Goal: Task Accomplishment & Management: Manage account settings

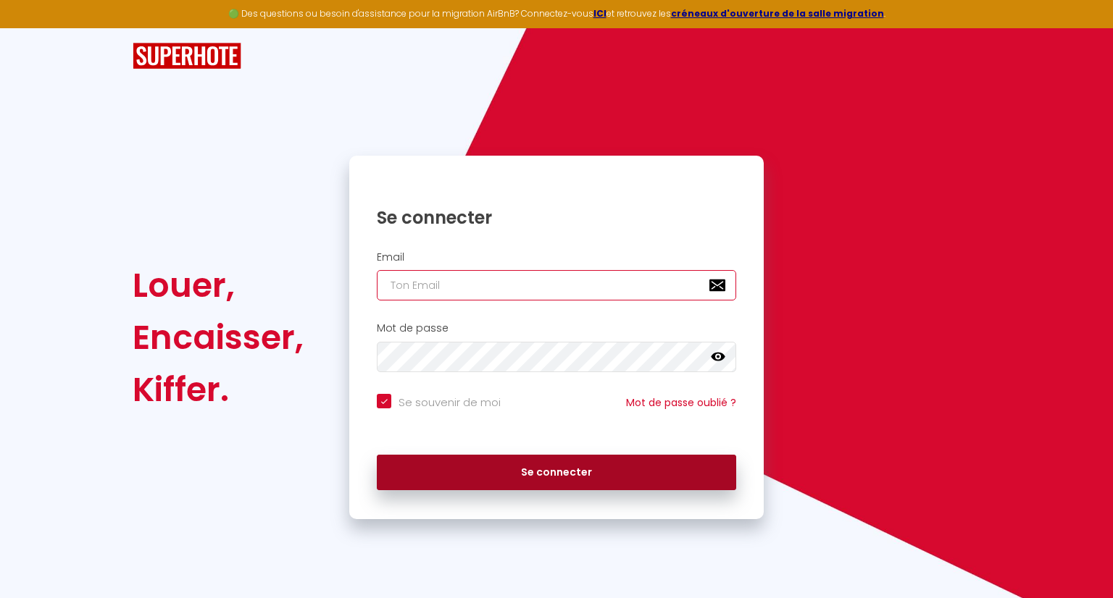
type input "[EMAIL_ADDRESS][DOMAIN_NAME]"
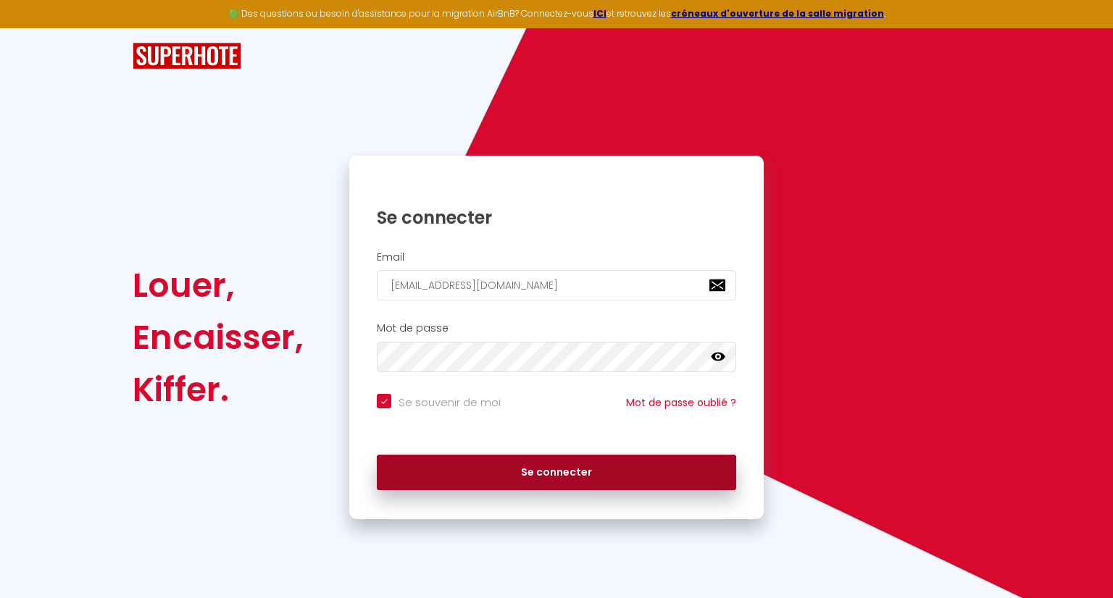
click at [539, 476] on button "Se connecter" at bounding box center [556, 473] width 359 height 36
checkbox input "true"
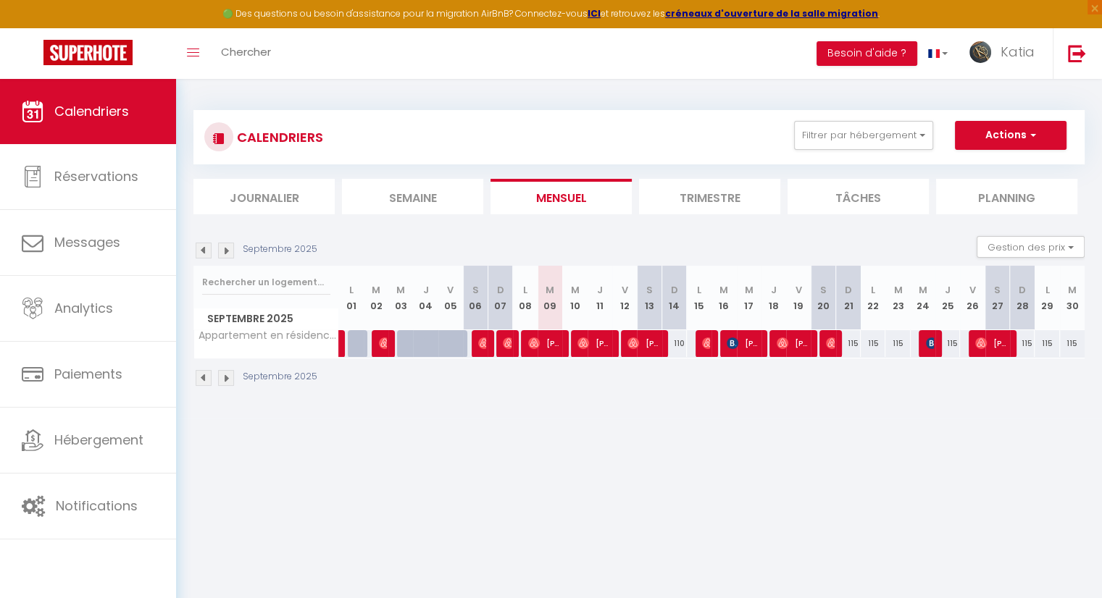
click at [555, 351] on span "[PERSON_NAME]" at bounding box center [544, 344] width 33 height 28
select select "OK"
select select "0"
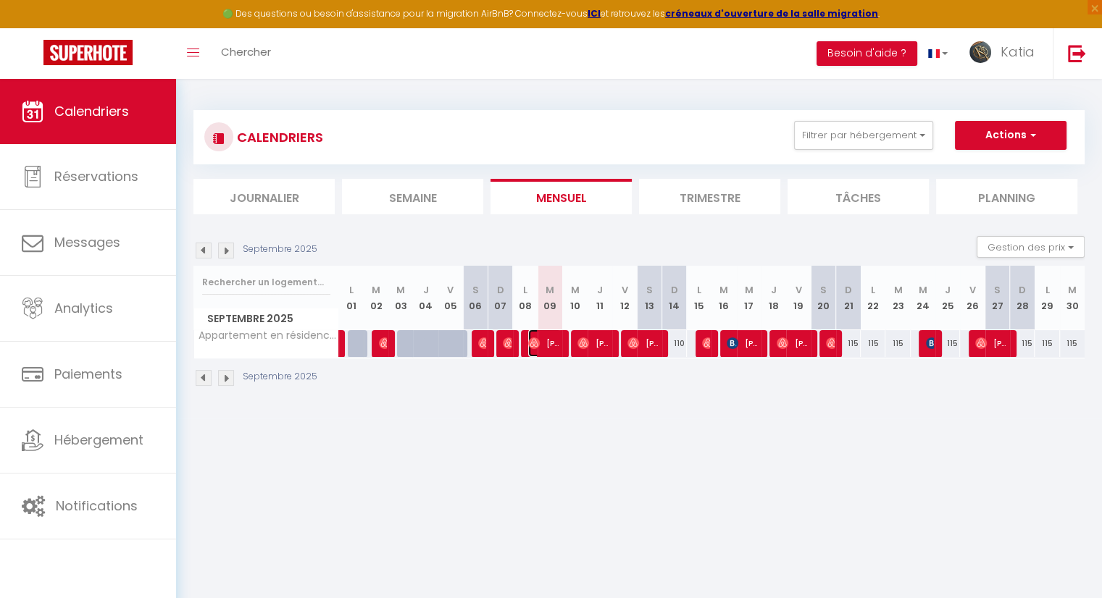
select select "0"
select select "1"
select select
select select "42024"
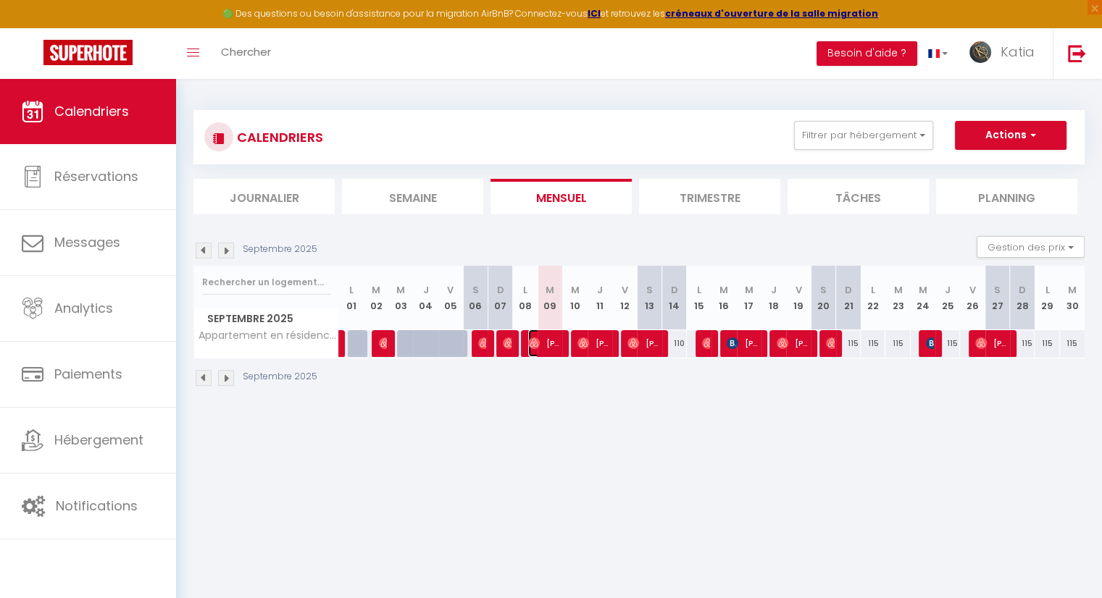
select select "42024"
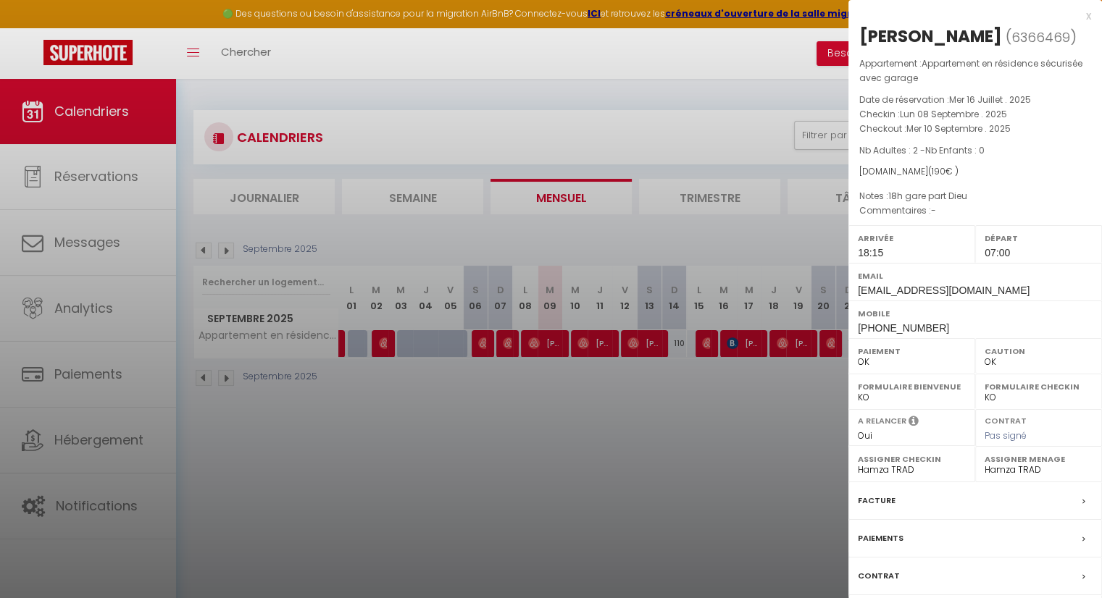
click at [655, 488] on div at bounding box center [551, 299] width 1102 height 598
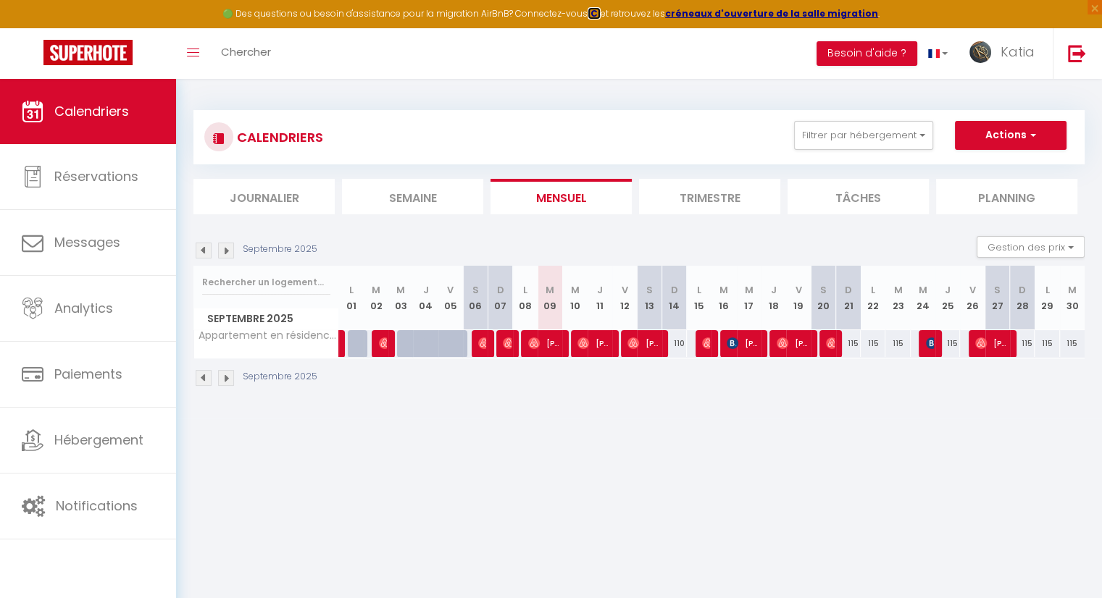
click at [601, 14] on strong "ICI" at bounding box center [594, 13] width 13 height 12
click at [313, 17] on div "🟢 Des questions ou besoin d'assistance pour la migration AirBnB? Connectez-vous…" at bounding box center [551, 14] width 1102 height 28
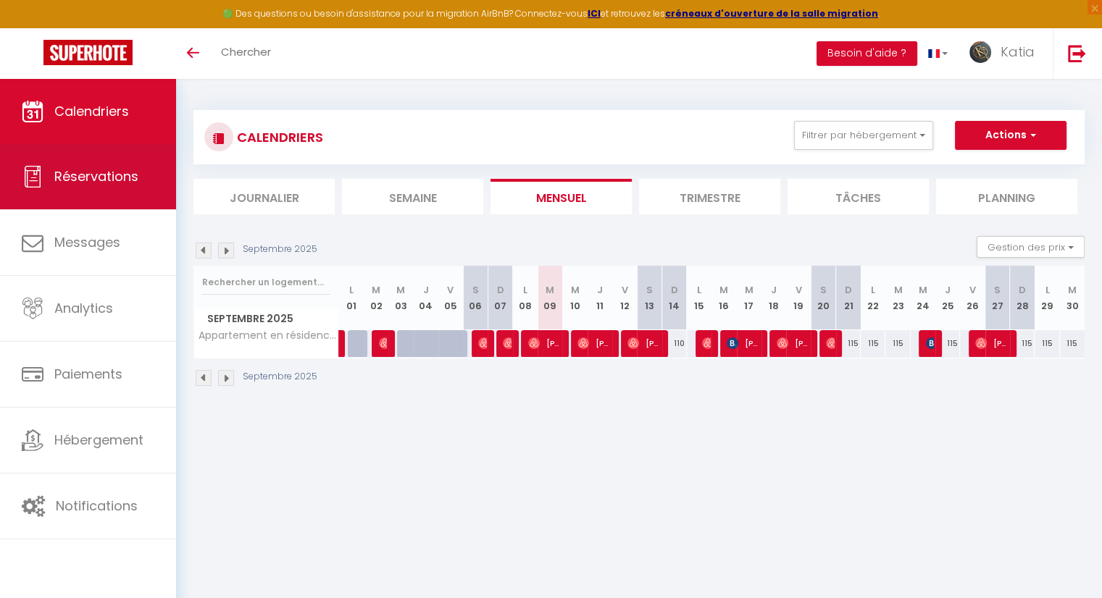
click at [125, 197] on link "Réservations" at bounding box center [88, 176] width 176 height 65
select select "not_cancelled"
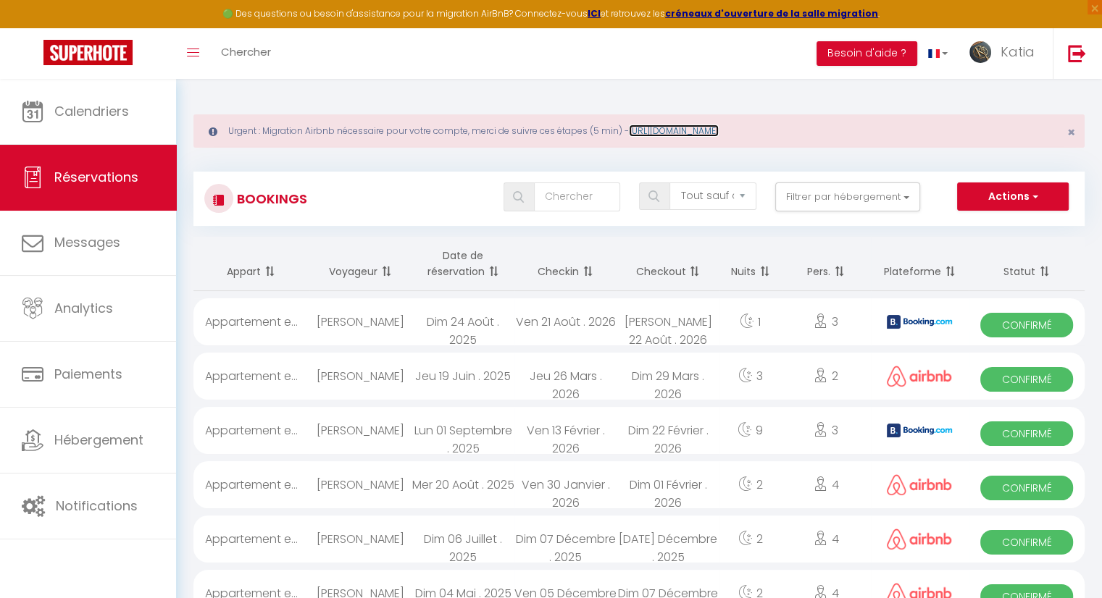
click at [684, 129] on link "https://superhote.com/migration-airbnb" at bounding box center [674, 131] width 90 height 12
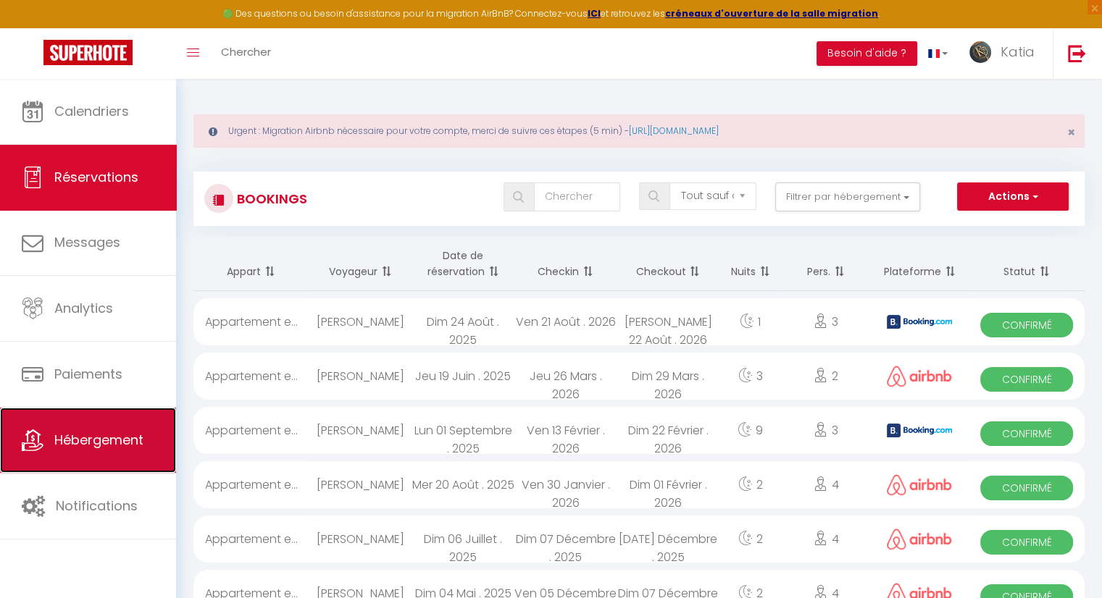
click at [109, 454] on link "Hébergement" at bounding box center [88, 440] width 176 height 65
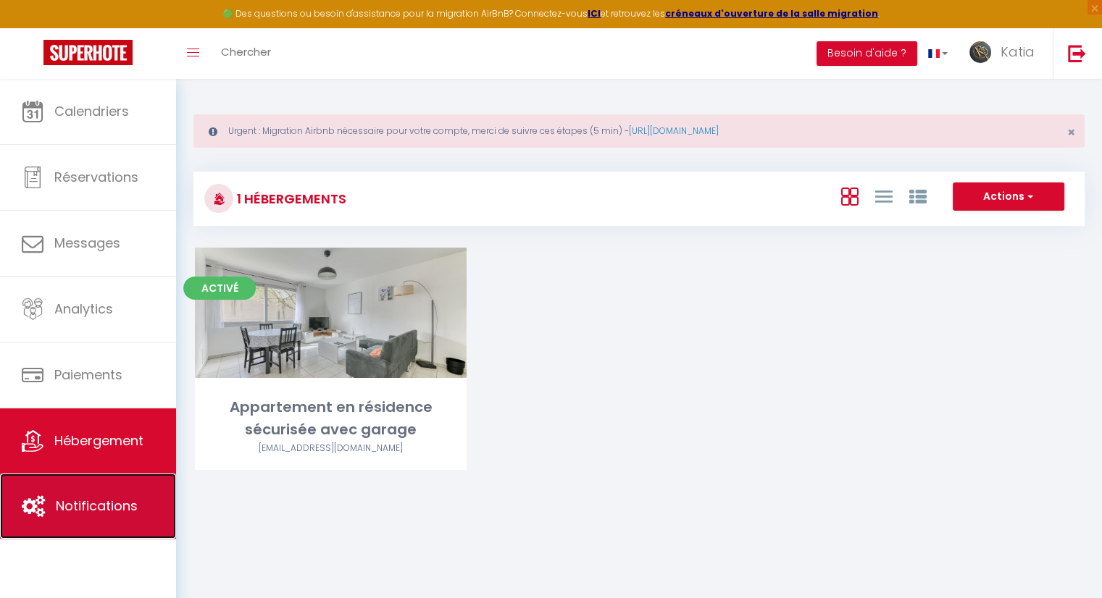
click at [104, 514] on span "Notifications" at bounding box center [97, 506] width 82 height 18
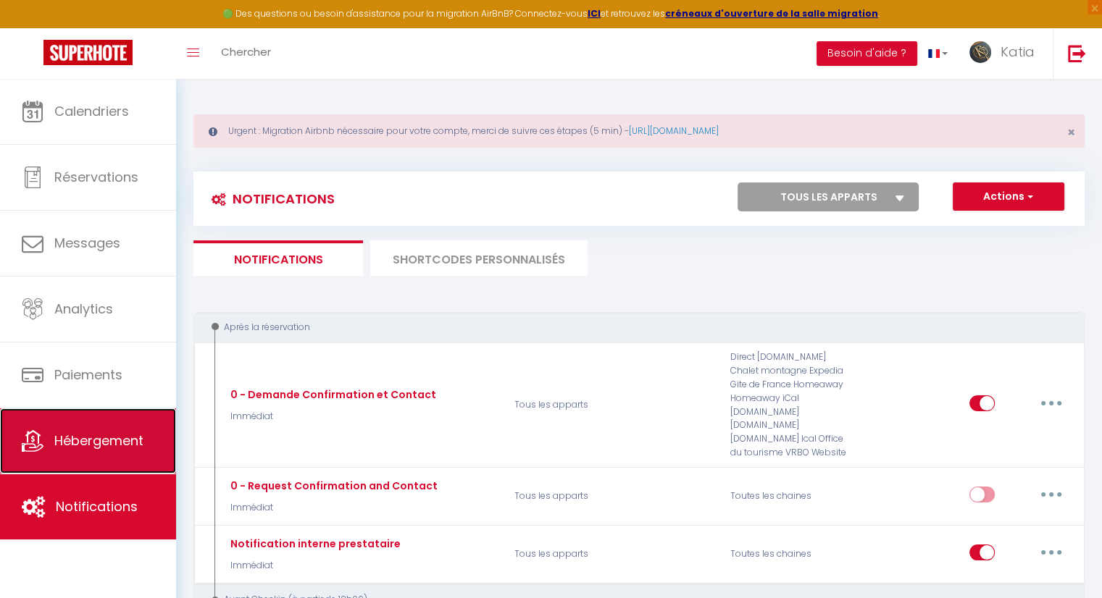
click at [113, 442] on span "Hébergement" at bounding box center [98, 441] width 89 height 18
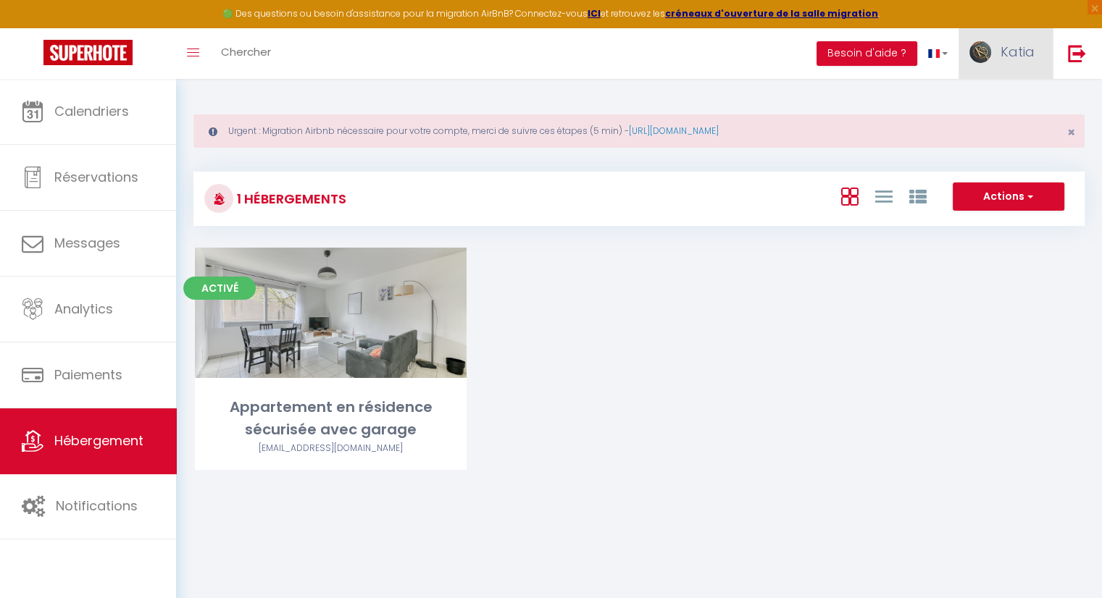
click at [998, 47] on link "Katia" at bounding box center [1006, 53] width 94 height 51
click at [991, 96] on link "Paramètres" at bounding box center [994, 100] width 107 height 25
select select "28"
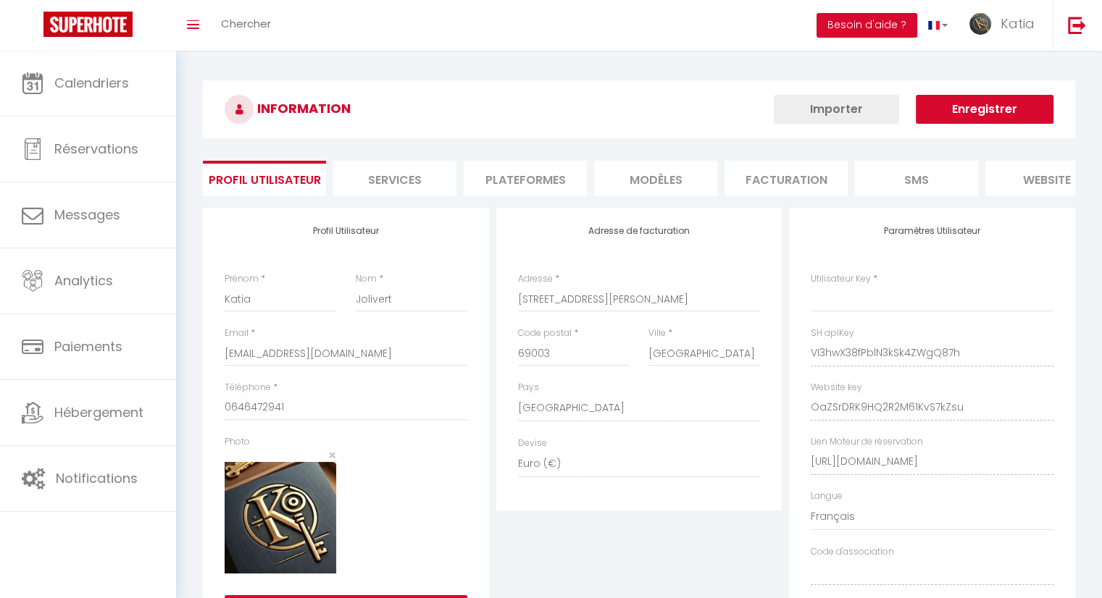
select select "fr"
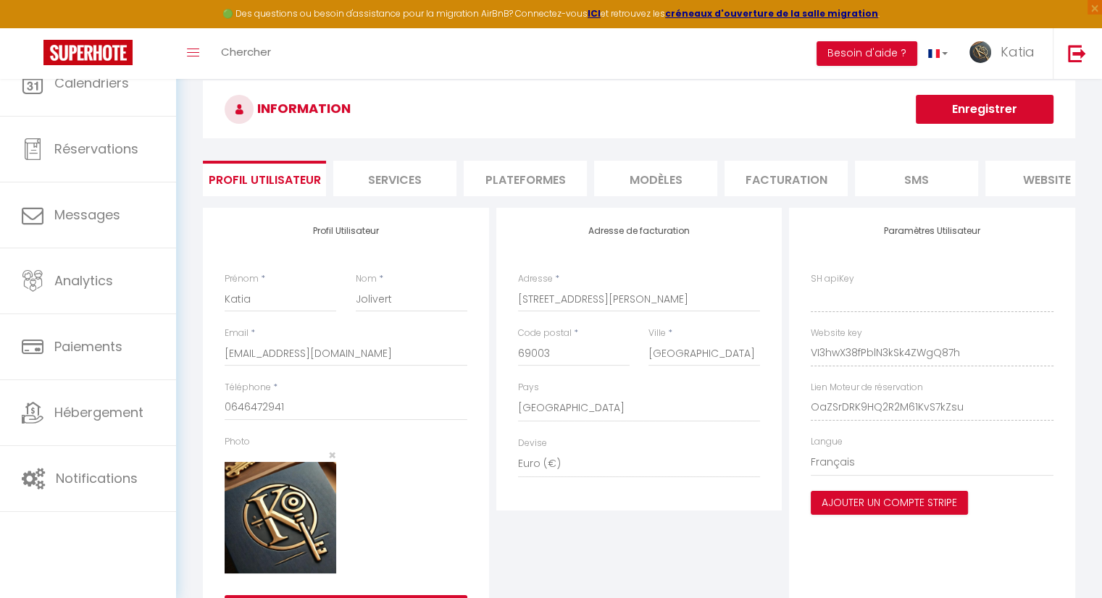
type input "VI3hwX38fPblN3kSk4ZWgQ87h"
type input "OaZSrDRK9HQ2R2M61KvS7kZsu"
type input "[URL][DOMAIN_NAME]"
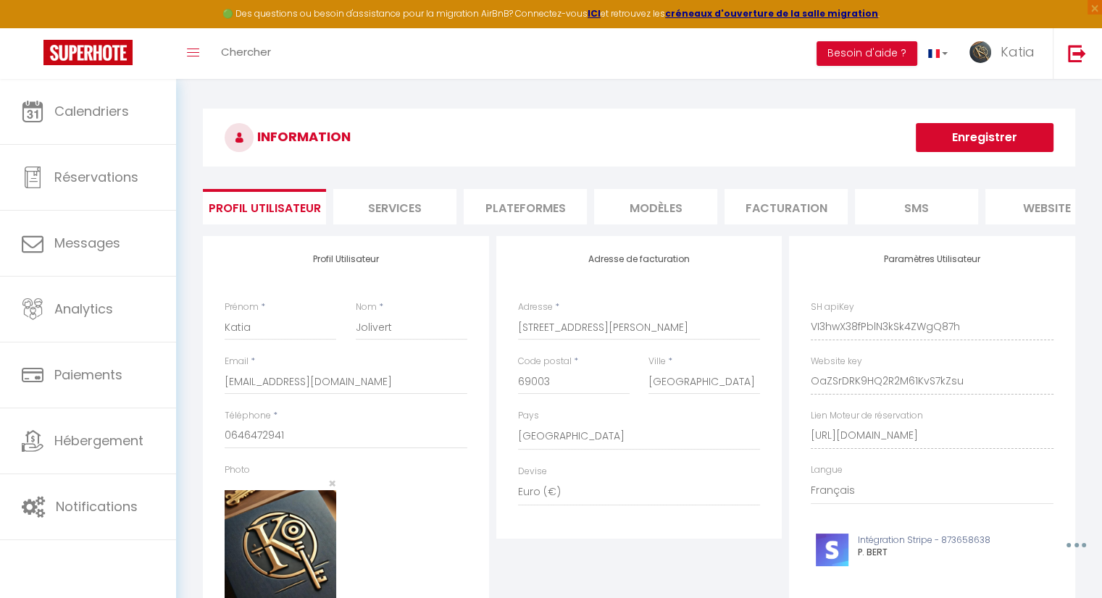
click at [531, 212] on li "Plateformes" at bounding box center [525, 207] width 123 height 36
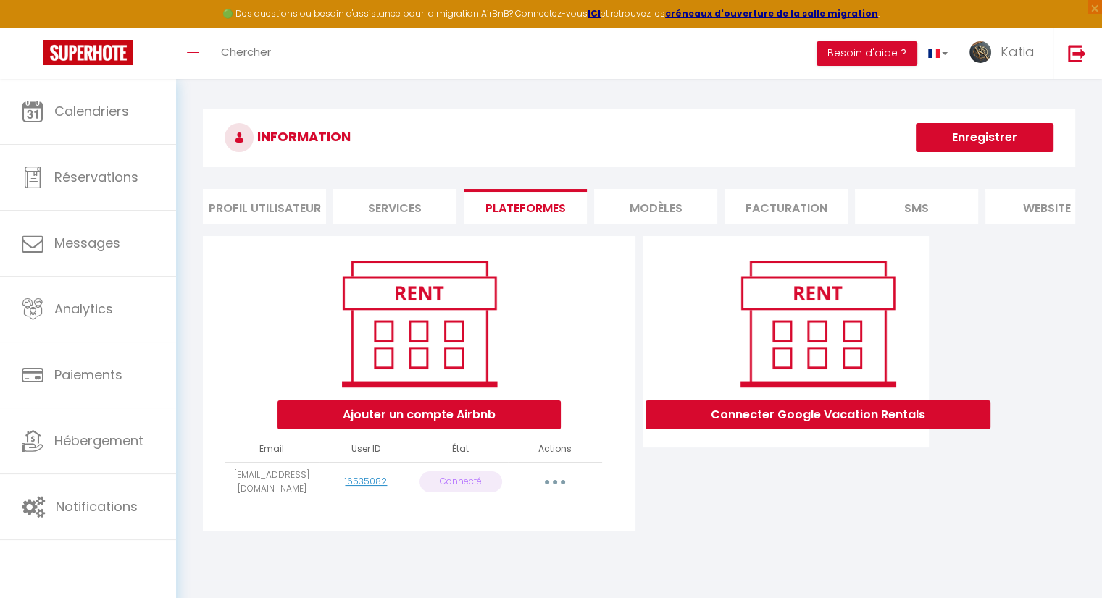
click at [548, 491] on button "button" at bounding box center [555, 482] width 41 height 23
click at [528, 577] on link "Reconnecter le compte" at bounding box center [491, 567] width 160 height 25
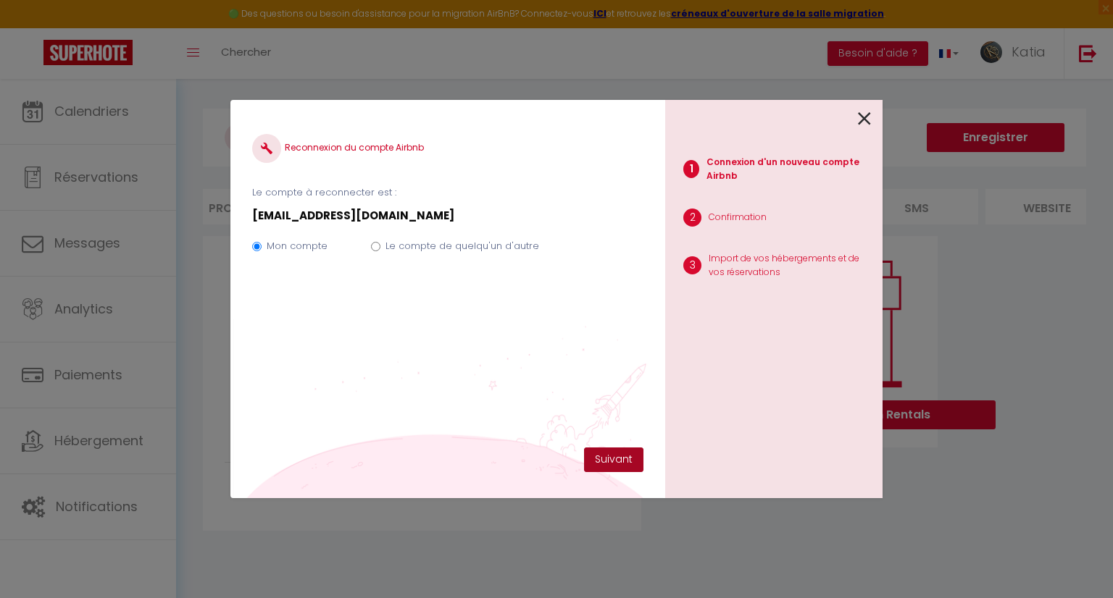
click at [610, 458] on button "Suivant" at bounding box center [613, 460] width 59 height 25
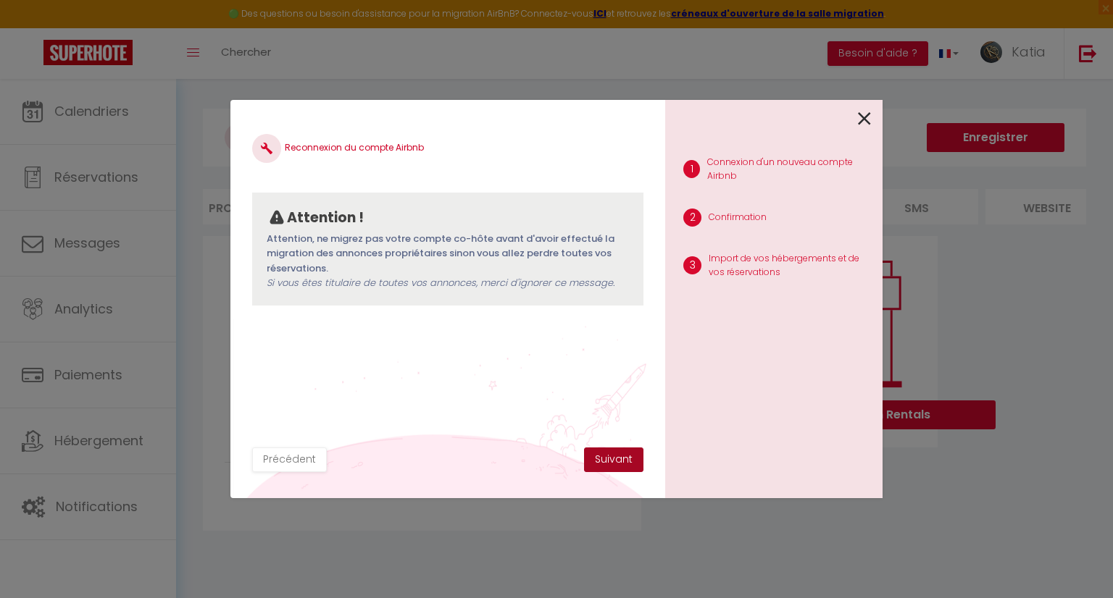
click at [610, 458] on button "Suivant" at bounding box center [613, 460] width 59 height 25
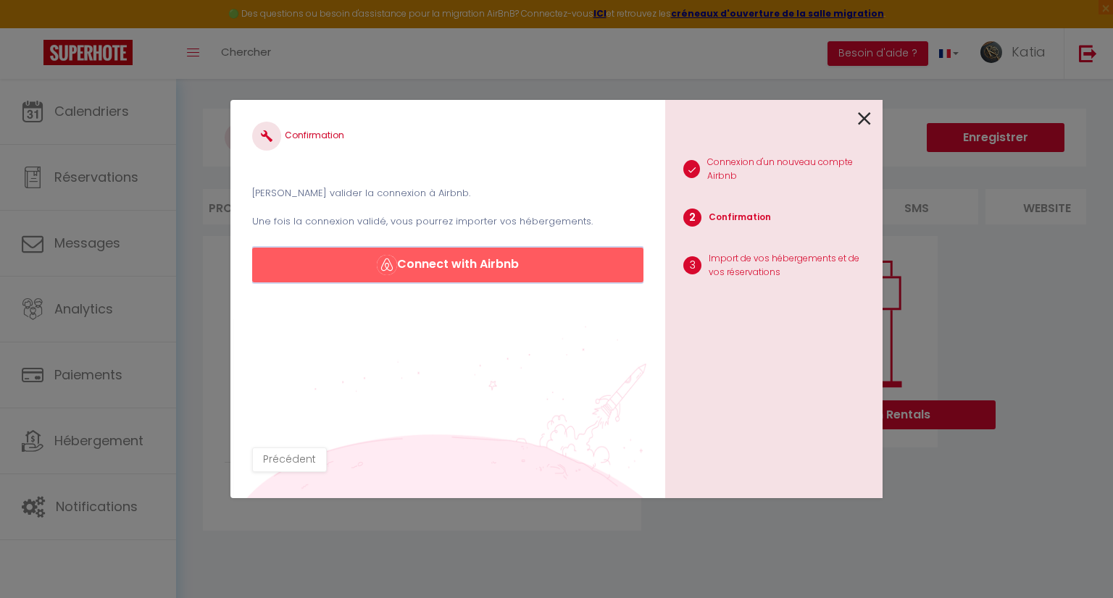
click at [516, 271] on button "Connect with Airbnb" at bounding box center [447, 265] width 391 height 35
click at [867, 114] on icon at bounding box center [864, 119] width 13 height 22
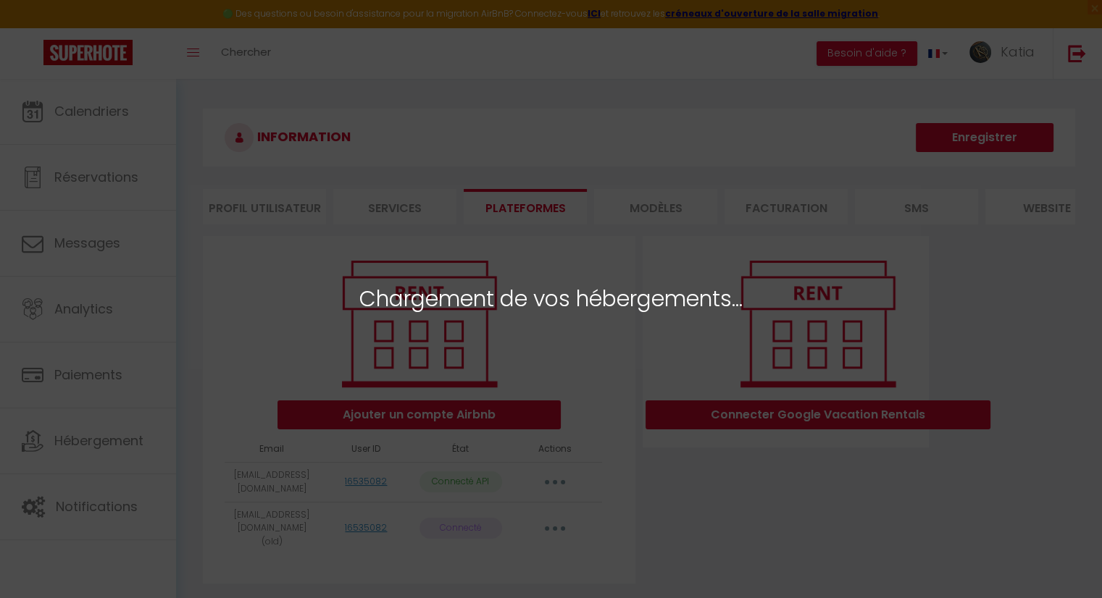
select select "61905"
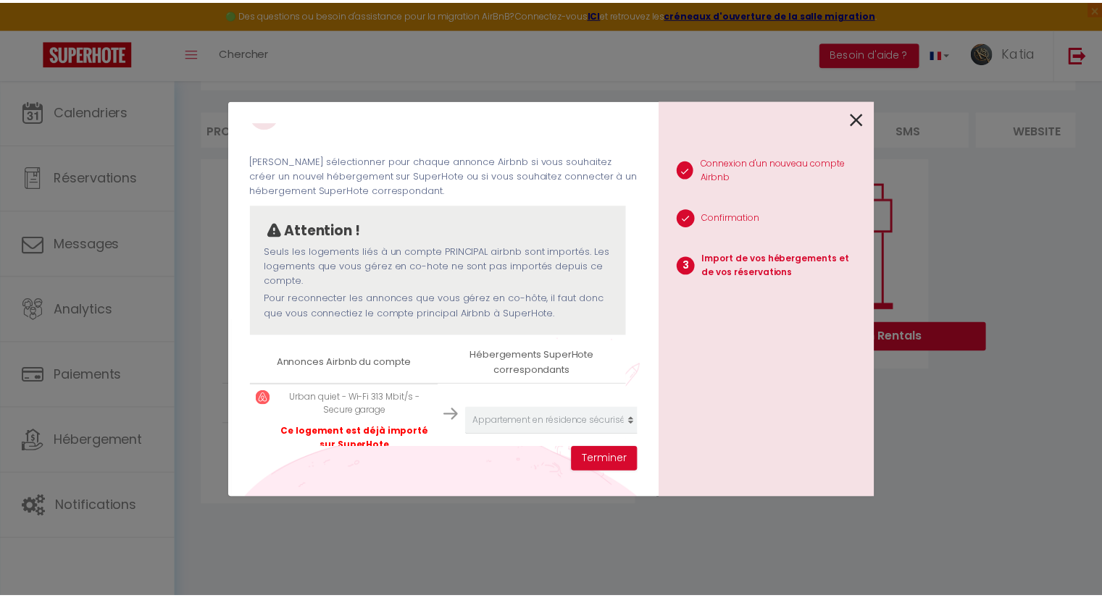
scroll to position [67, 0]
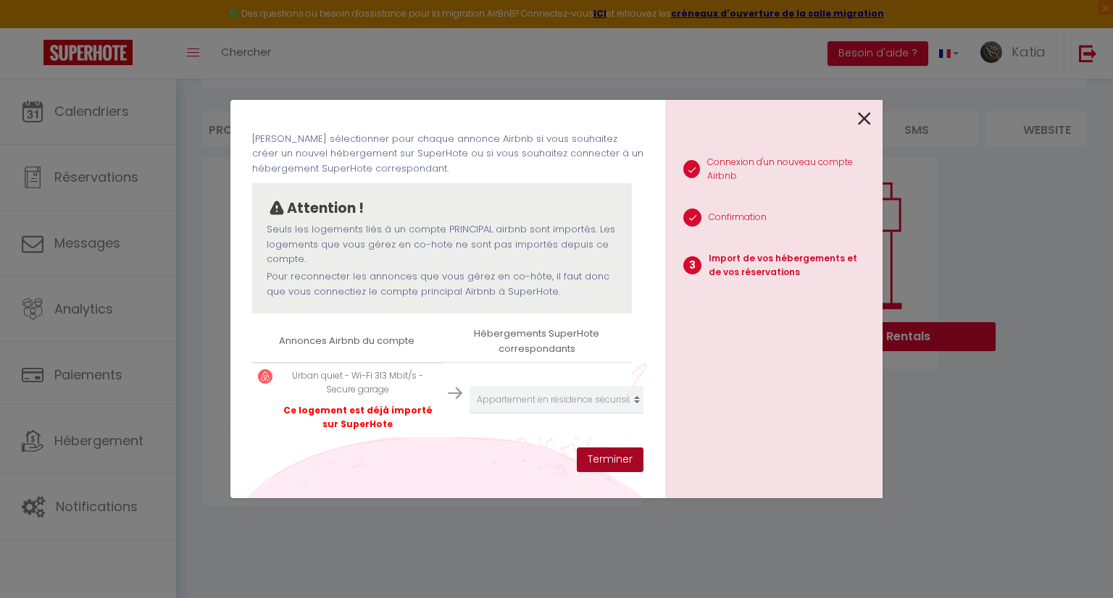
click at [620, 462] on button "Terminer" at bounding box center [610, 460] width 67 height 25
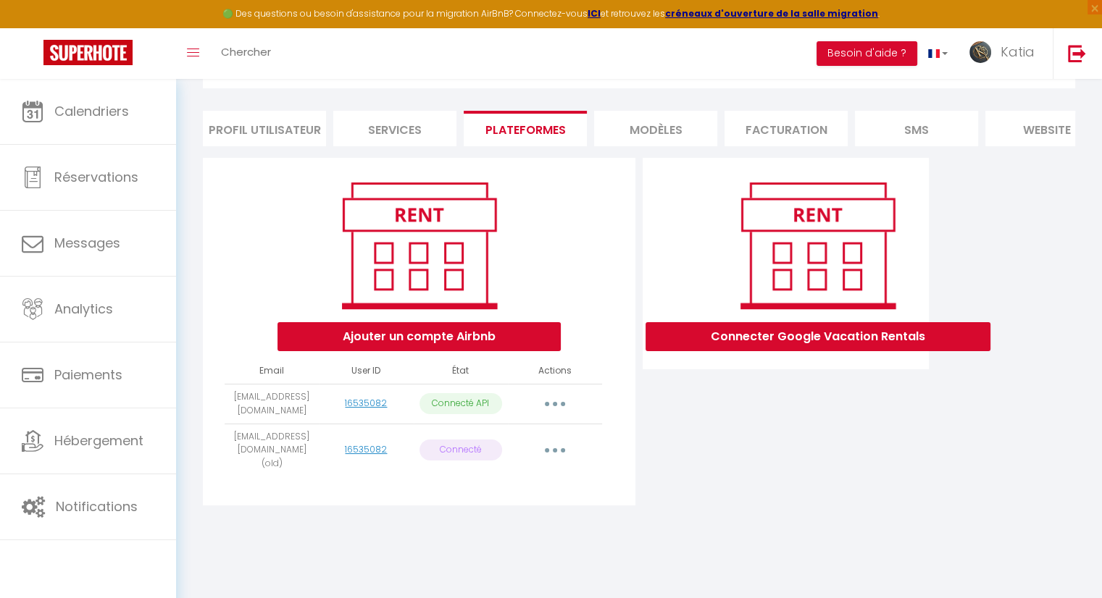
click at [558, 454] on button "button" at bounding box center [555, 450] width 41 height 23
click at [477, 516] on link "Supprimer" at bounding box center [491, 510] width 160 height 25
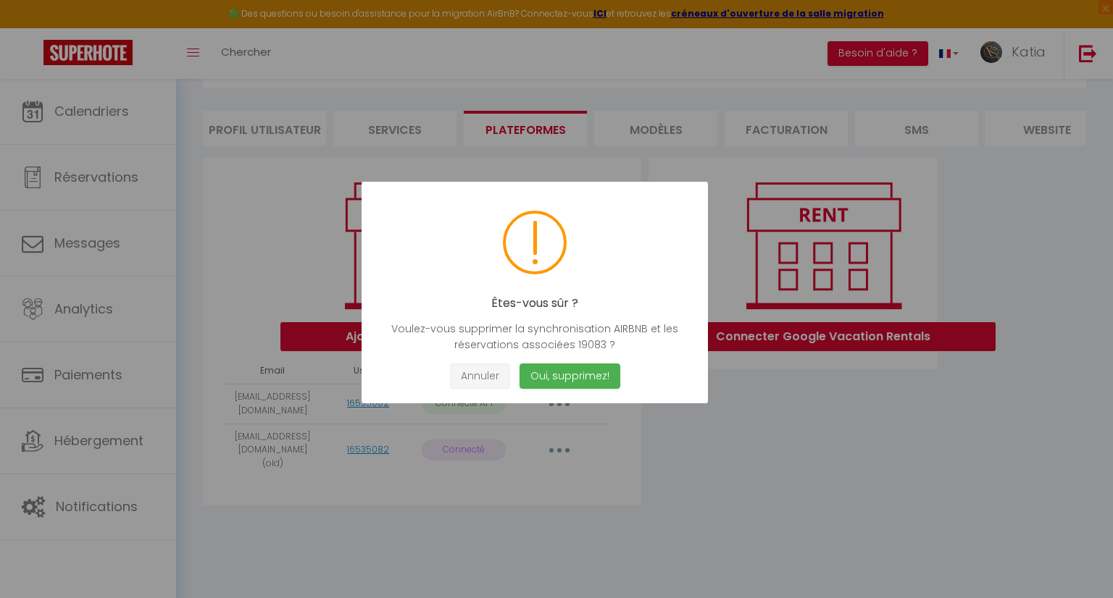
click at [483, 377] on button "Annuler" at bounding box center [480, 376] width 60 height 25
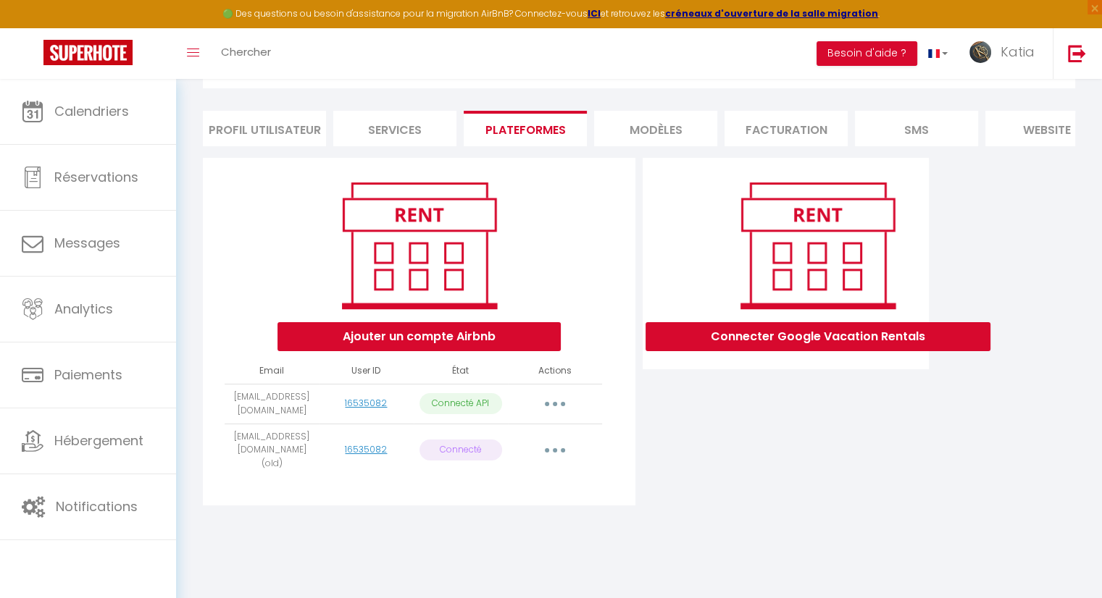
click at [560, 454] on button "button" at bounding box center [555, 450] width 41 height 23
click at [559, 412] on button "button" at bounding box center [555, 404] width 41 height 23
click at [556, 453] on icon "button" at bounding box center [555, 451] width 4 height 4
click at [517, 544] on link "Reconnecter le compte" at bounding box center [491, 536] width 160 height 25
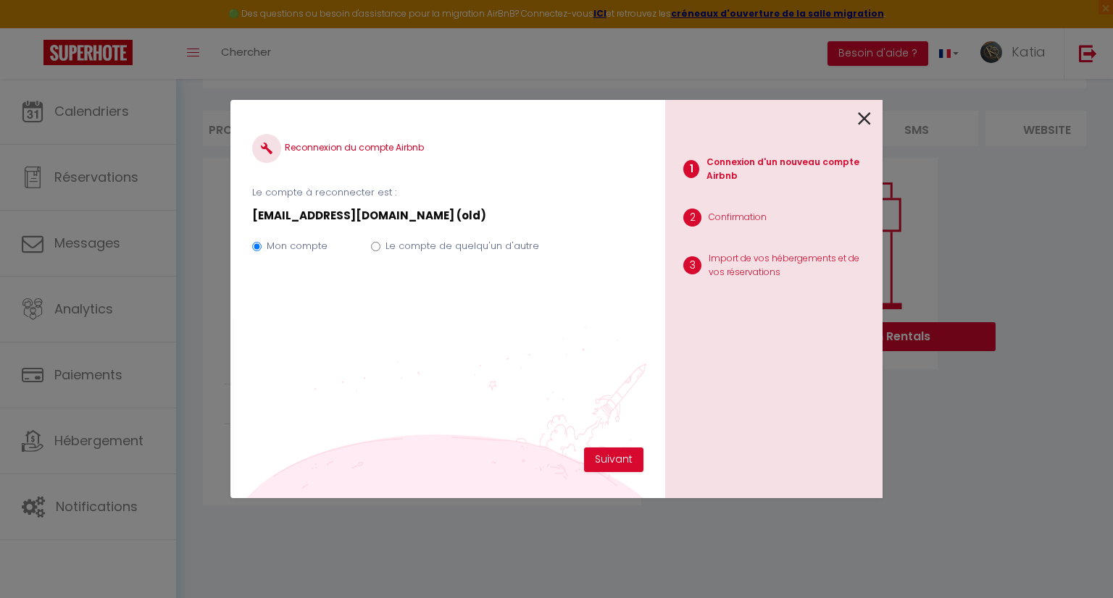
click at [871, 117] on div "1 Connexion d'un nouveau compte Airbnb 2 Confirmation 3 Import de vos hébergeme…" at bounding box center [773, 299] width 217 height 399
click at [864, 117] on icon at bounding box center [864, 119] width 13 height 22
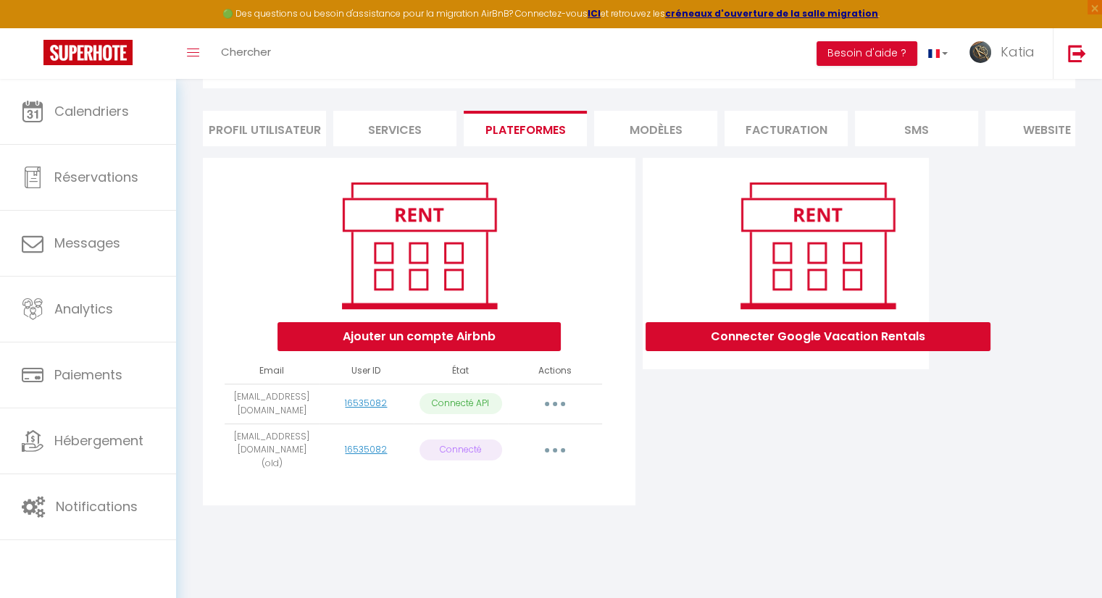
click at [560, 456] on button "button" at bounding box center [555, 450] width 41 height 23
click at [487, 517] on link "Supprimer" at bounding box center [491, 510] width 160 height 25
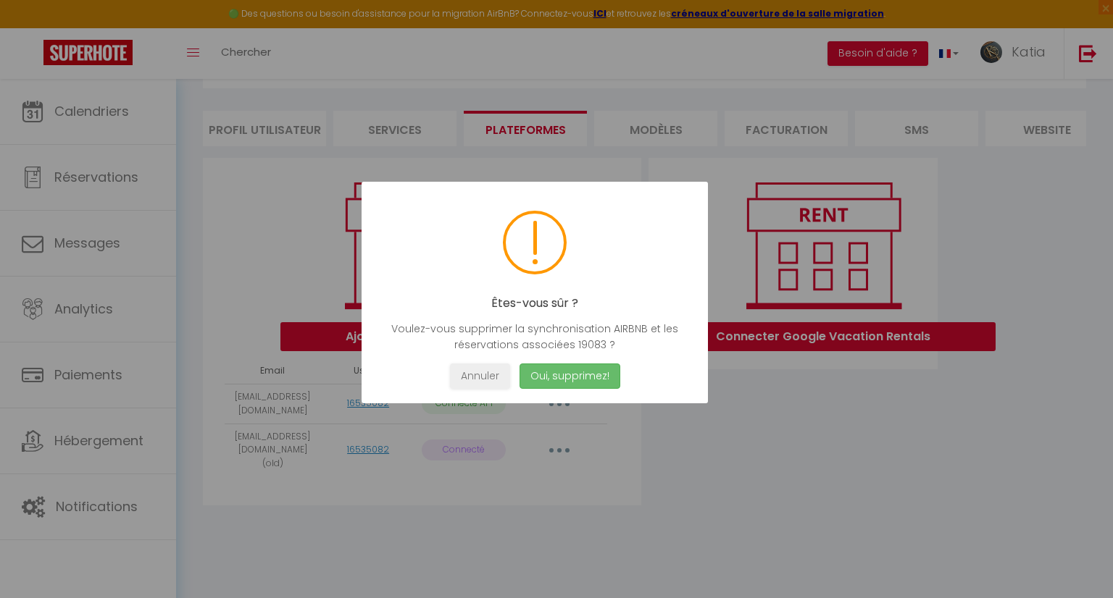
click at [559, 375] on button "Oui, supprimez!" at bounding box center [570, 376] width 101 height 25
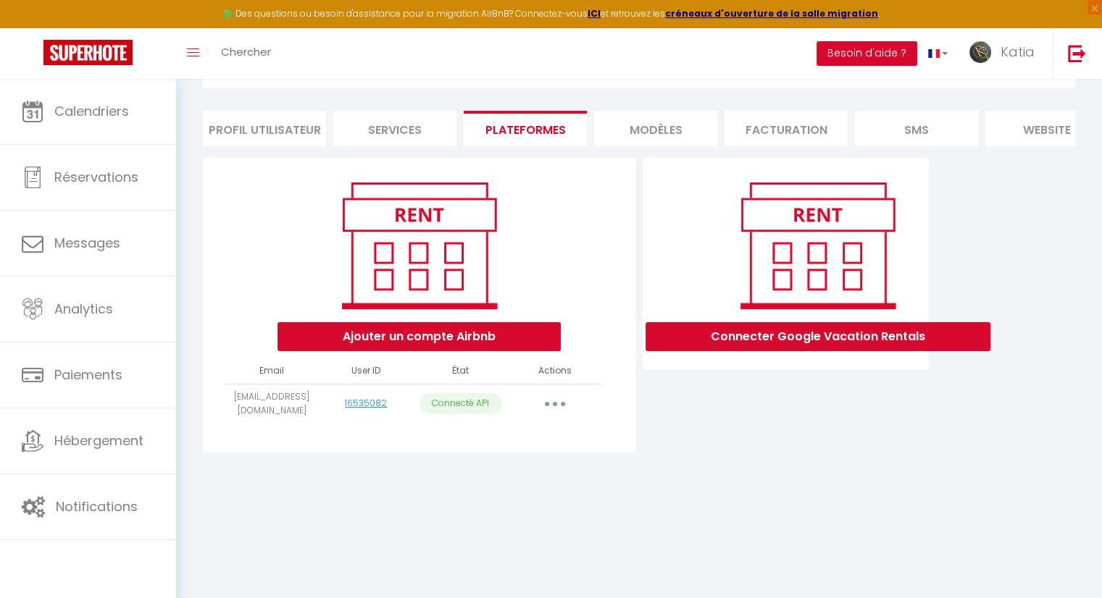
click at [274, 131] on li "Profil Utilisateur" at bounding box center [264, 129] width 123 height 36
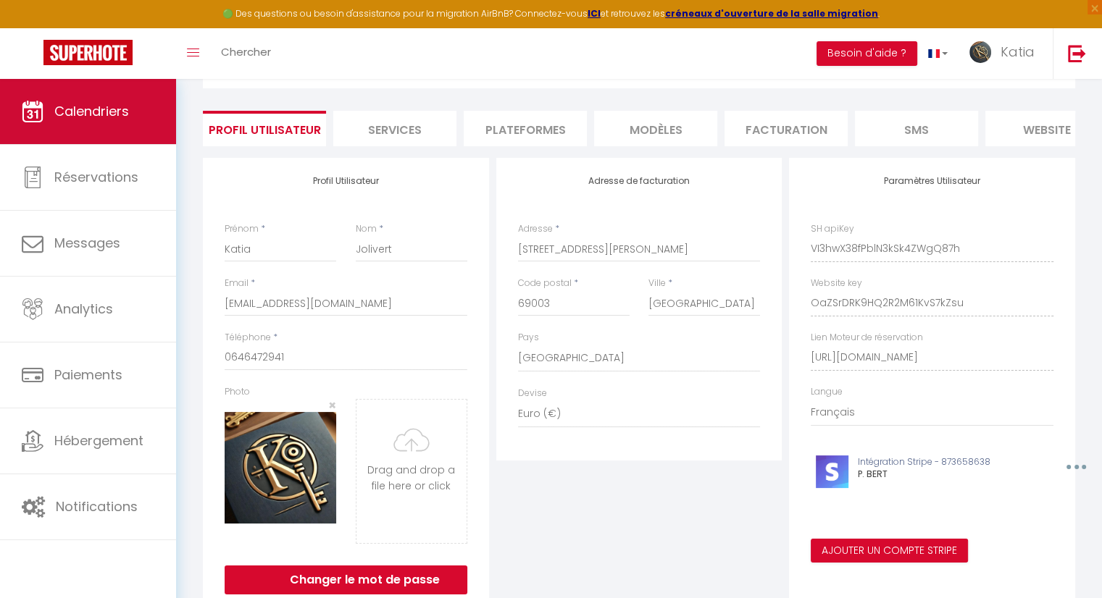
click at [84, 114] on span "Calendriers" at bounding box center [91, 111] width 75 height 18
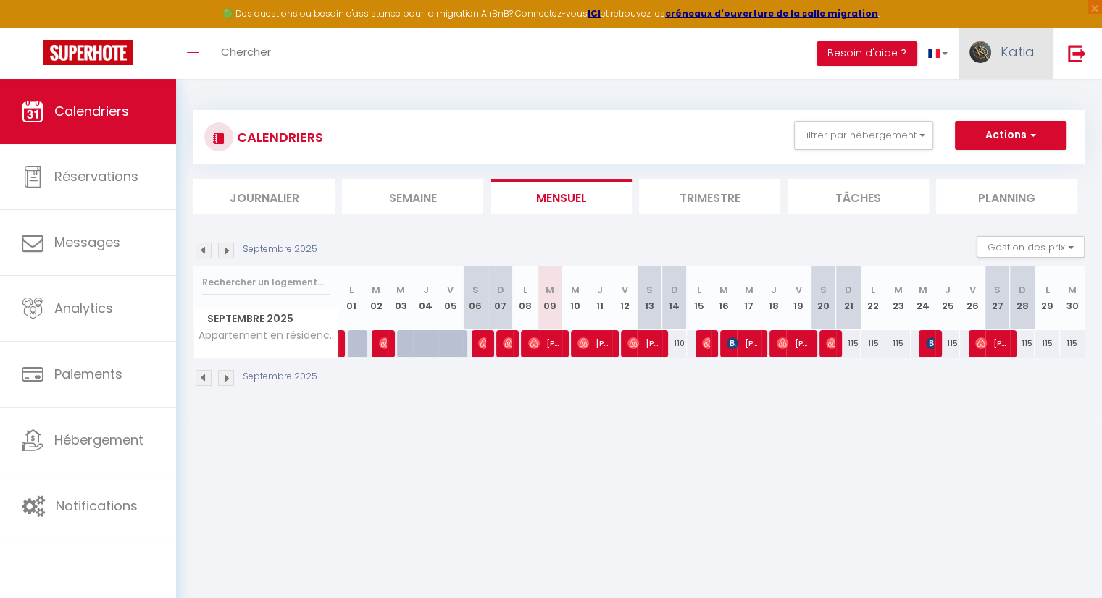
click at [984, 52] on img at bounding box center [980, 52] width 22 height 22
click at [966, 107] on link "Paramètres" at bounding box center [994, 100] width 107 height 25
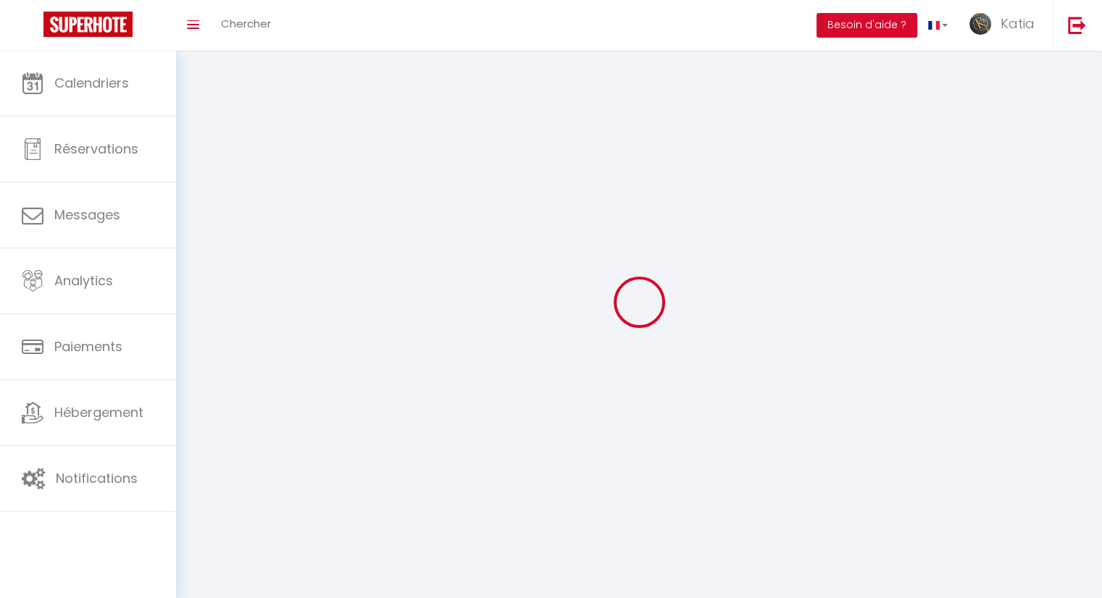
type input "Katia"
type input "Jolivert"
type input "0646472941"
type input "[STREET_ADDRESS][PERSON_NAME]"
type input "69003"
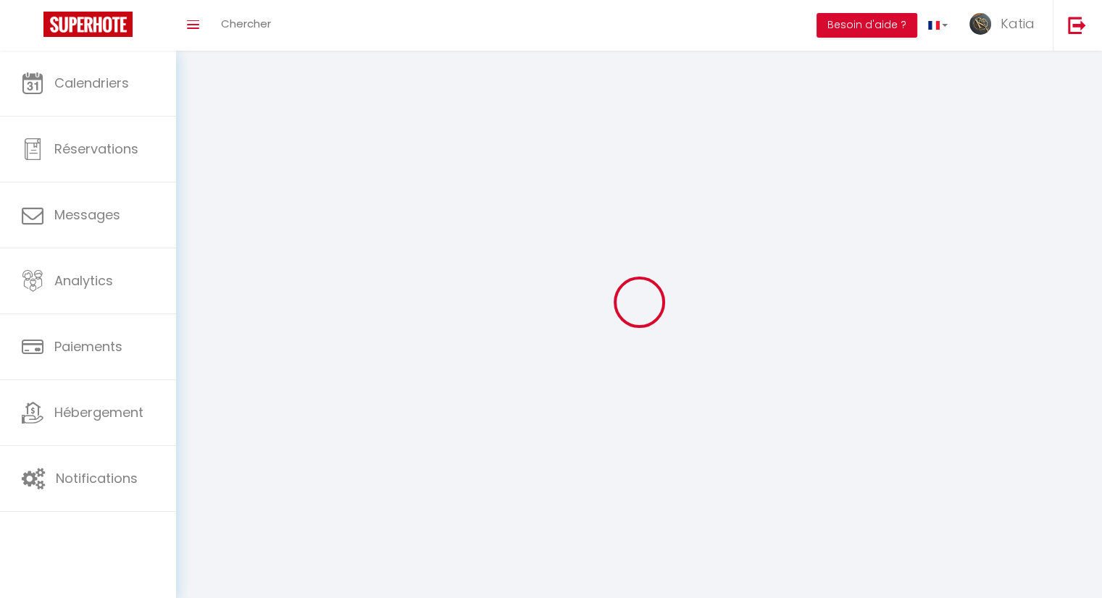
type input "[GEOGRAPHIC_DATA]"
type input "VI3hwX38fPblN3kSk4ZWgQ87h"
type input "OaZSrDRK9HQ2R2M61KvS7kZsu"
type input "[URL][DOMAIN_NAME]"
select select "28"
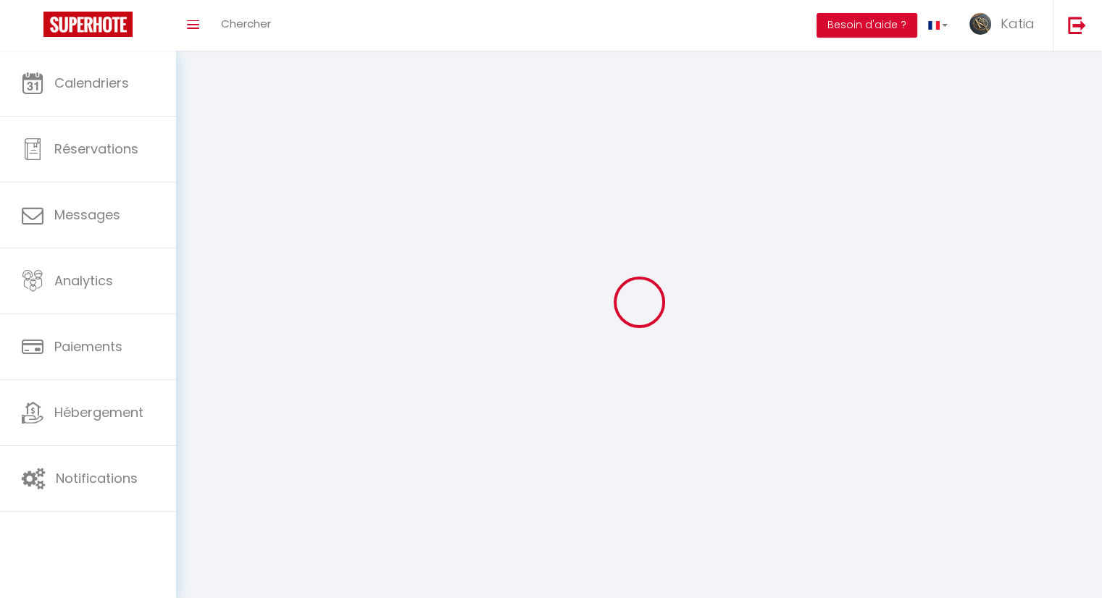
select select "fr"
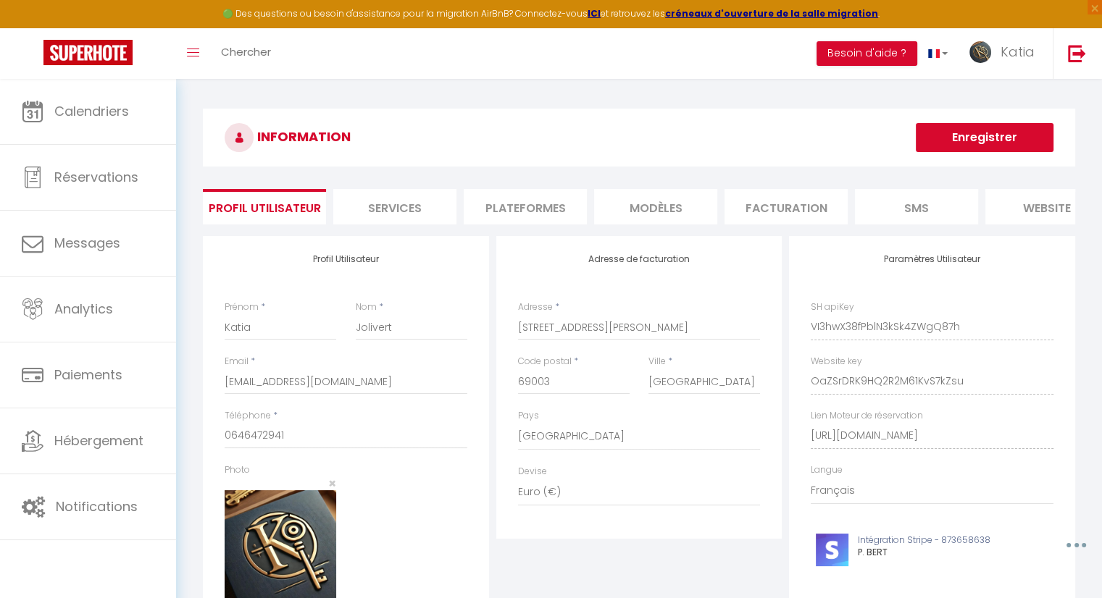
click at [420, 217] on li "Services" at bounding box center [394, 207] width 123 height 36
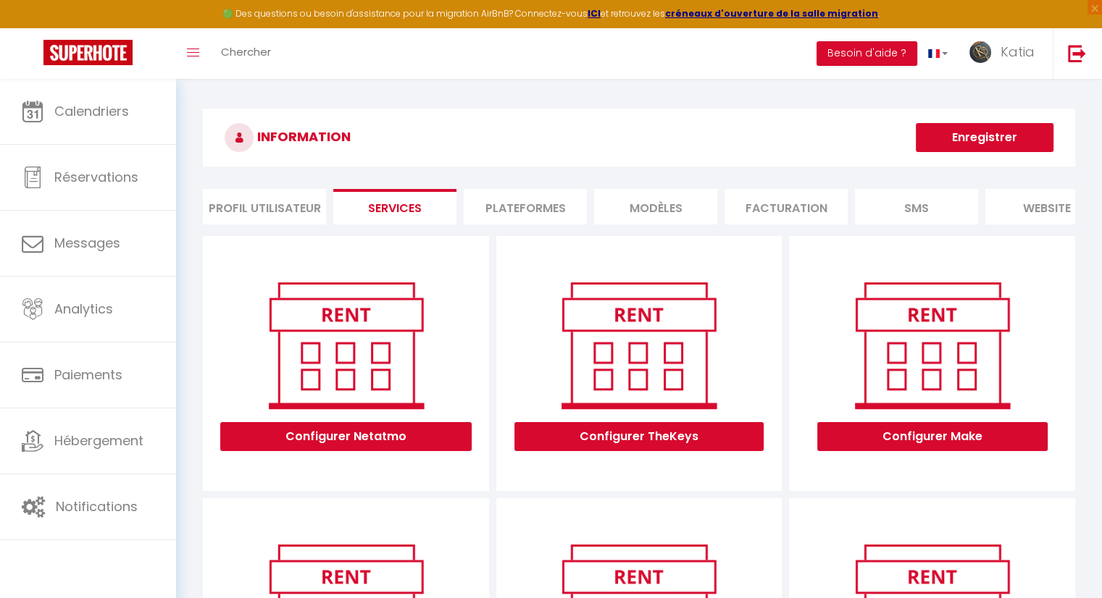
click at [549, 209] on li "Plateformes" at bounding box center [525, 207] width 123 height 36
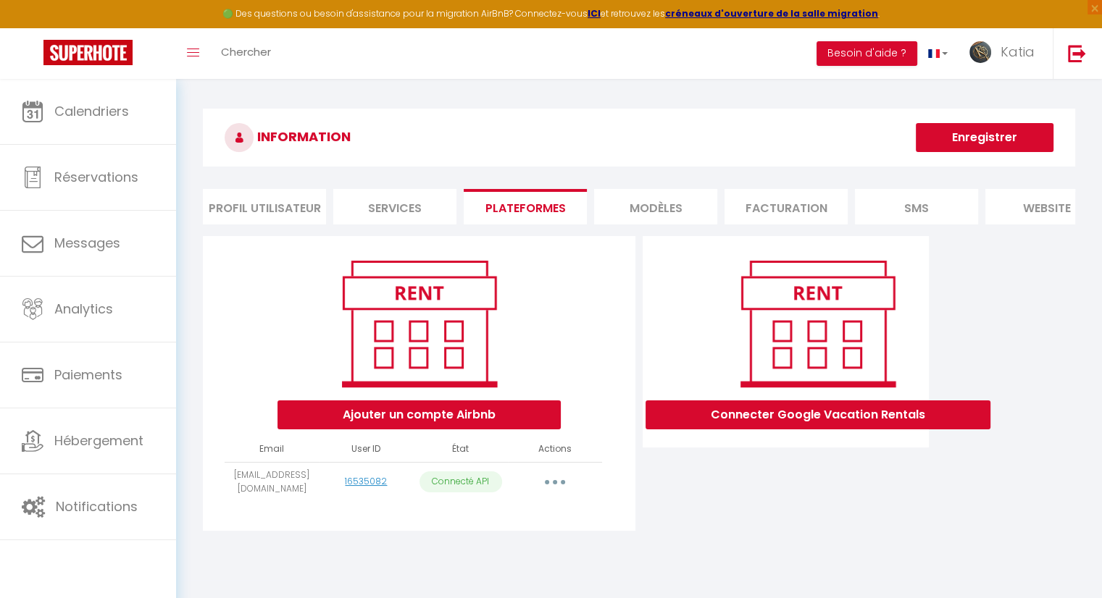
click at [642, 207] on li "MODÈLES" at bounding box center [655, 207] width 123 height 36
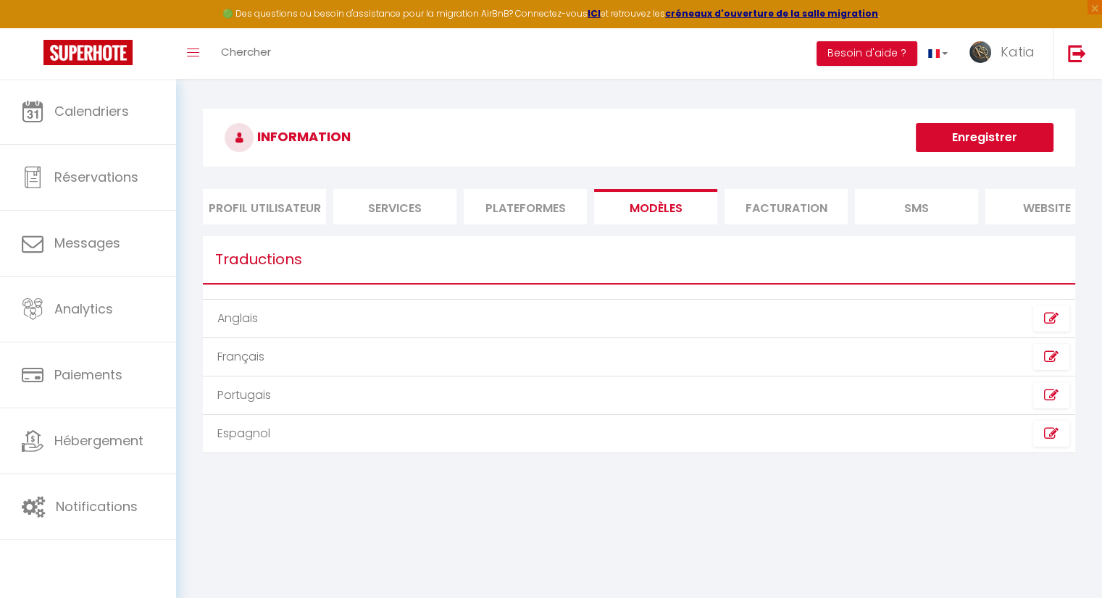
click at [796, 204] on li "Facturation" at bounding box center [786, 207] width 123 height 36
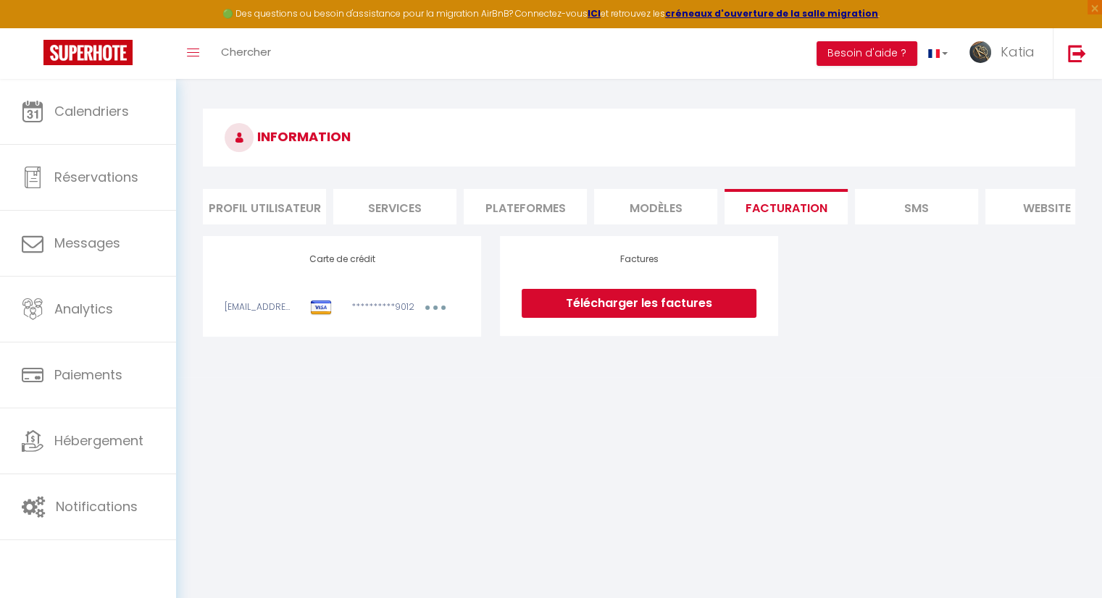
click at [903, 204] on li "SMS" at bounding box center [916, 207] width 123 height 36
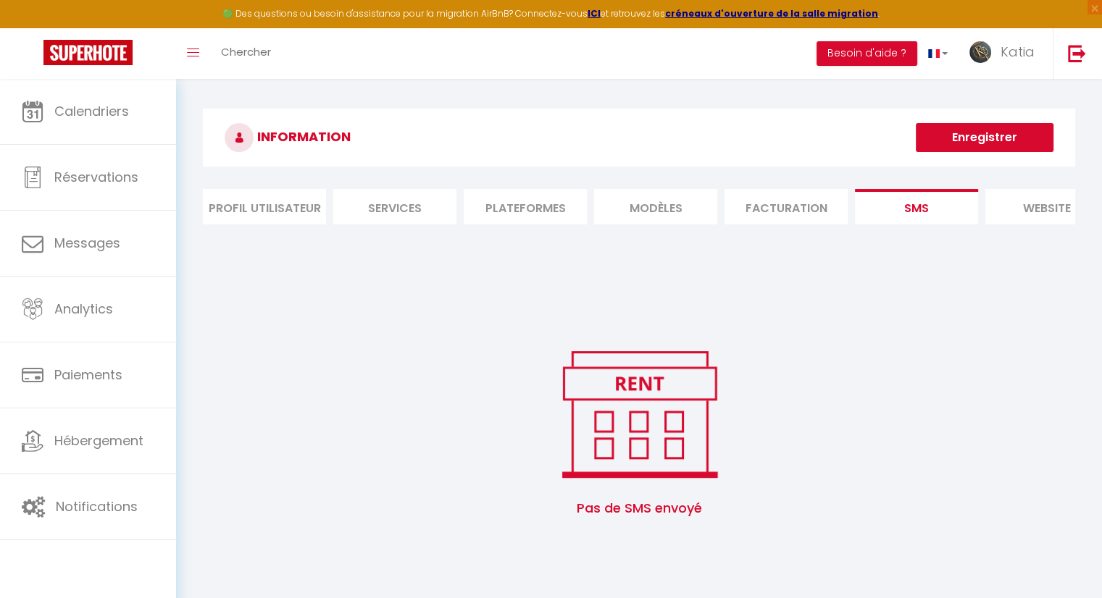
click at [1040, 208] on li "website" at bounding box center [1046, 207] width 123 height 36
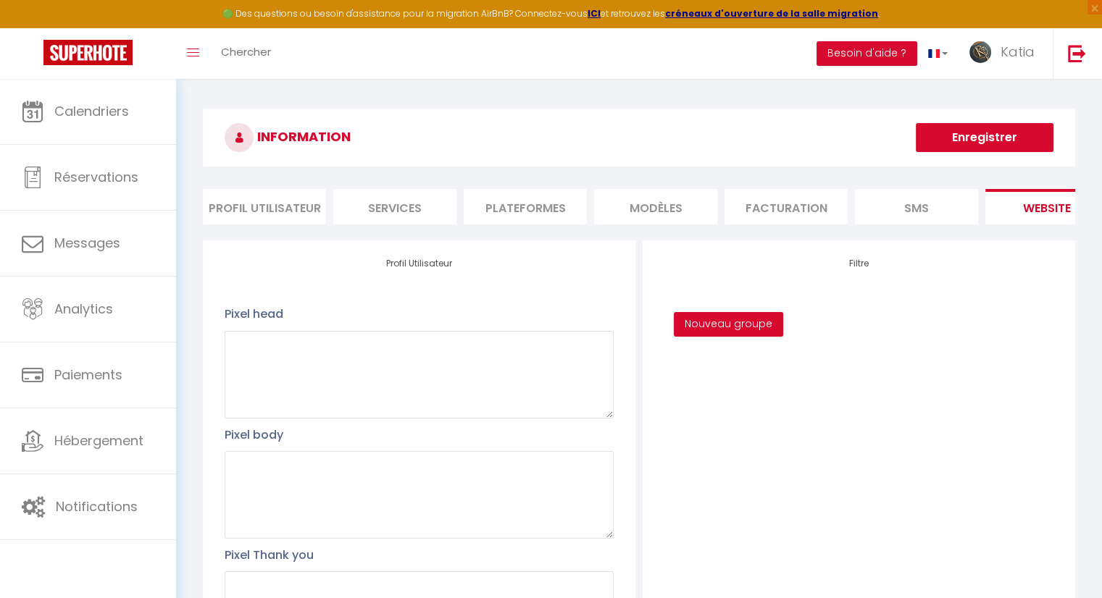
click at [254, 217] on li "Profil Utilisateur" at bounding box center [264, 207] width 123 height 36
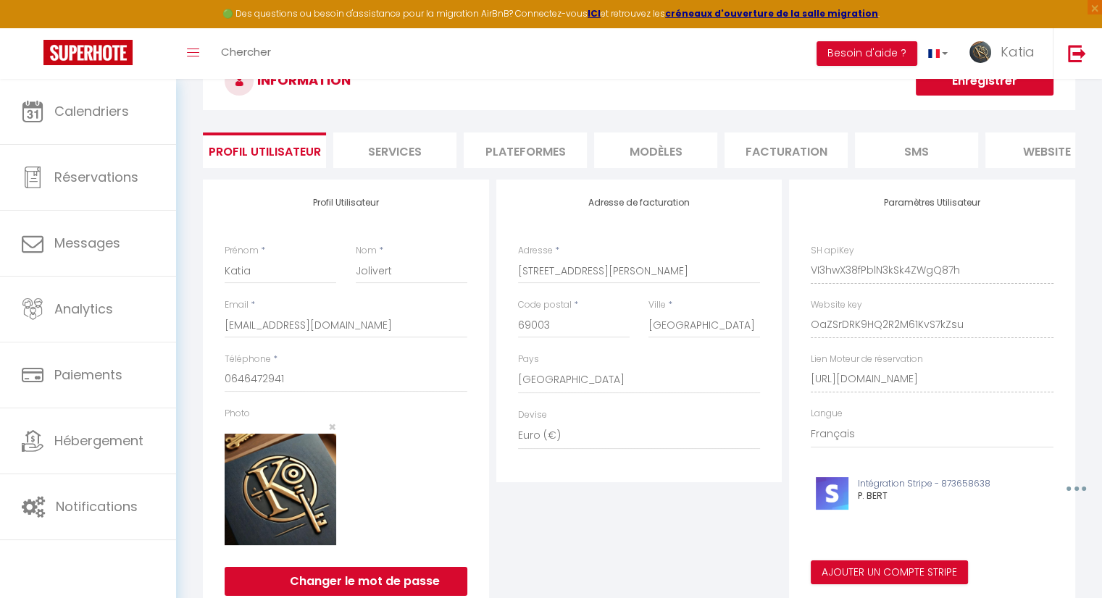
scroll to position [125, 0]
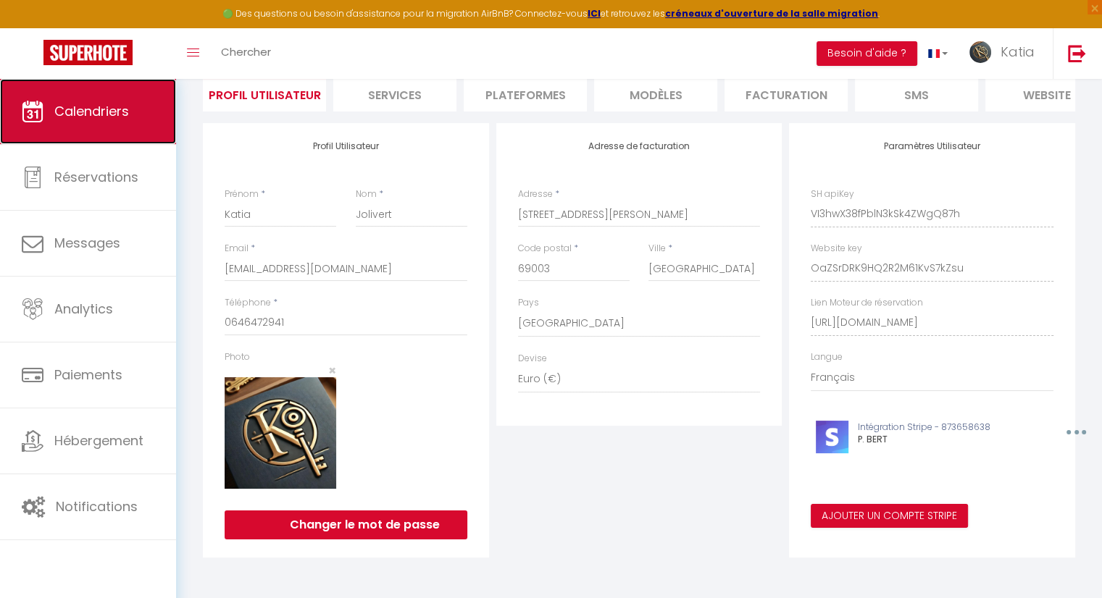
click at [109, 126] on link "Calendriers" at bounding box center [88, 111] width 176 height 65
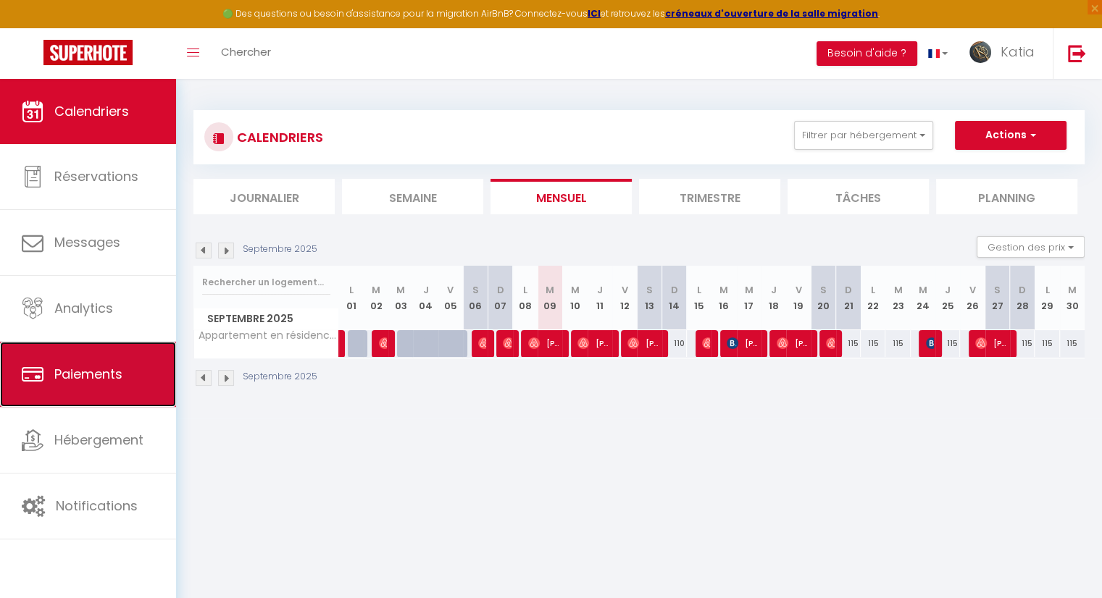
click at [101, 370] on span "Paiements" at bounding box center [88, 374] width 68 height 18
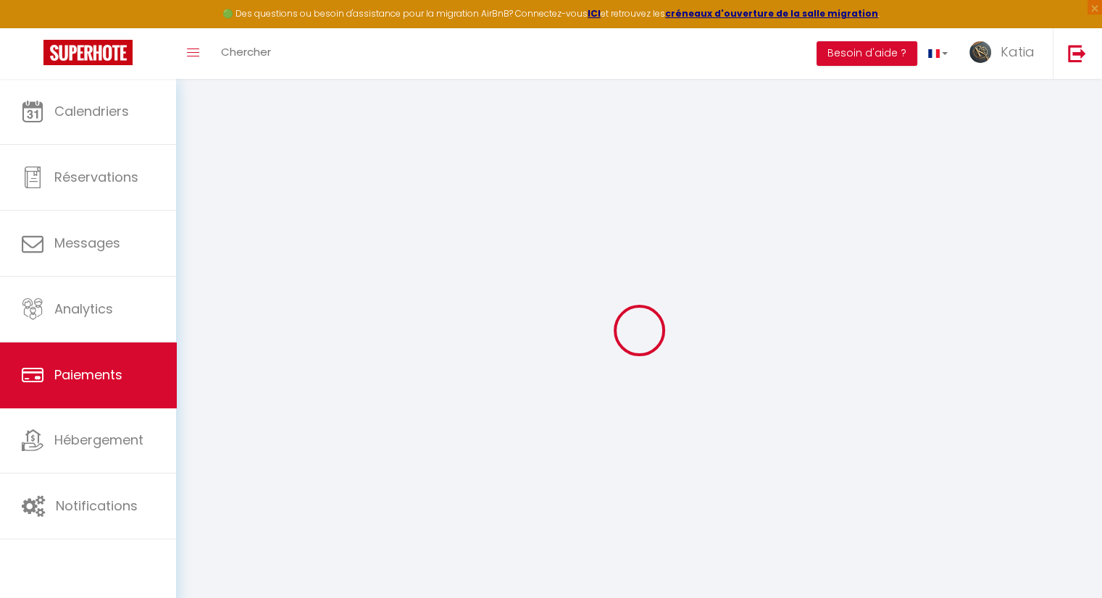
select select "2"
select select "0"
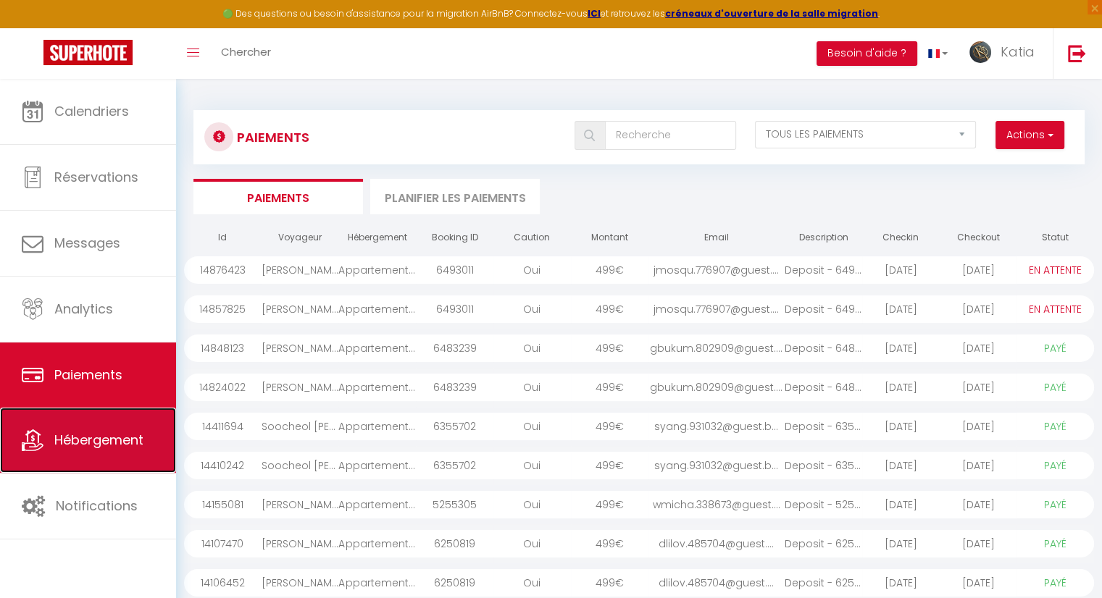
click at [110, 433] on span "Hébergement" at bounding box center [98, 440] width 89 height 18
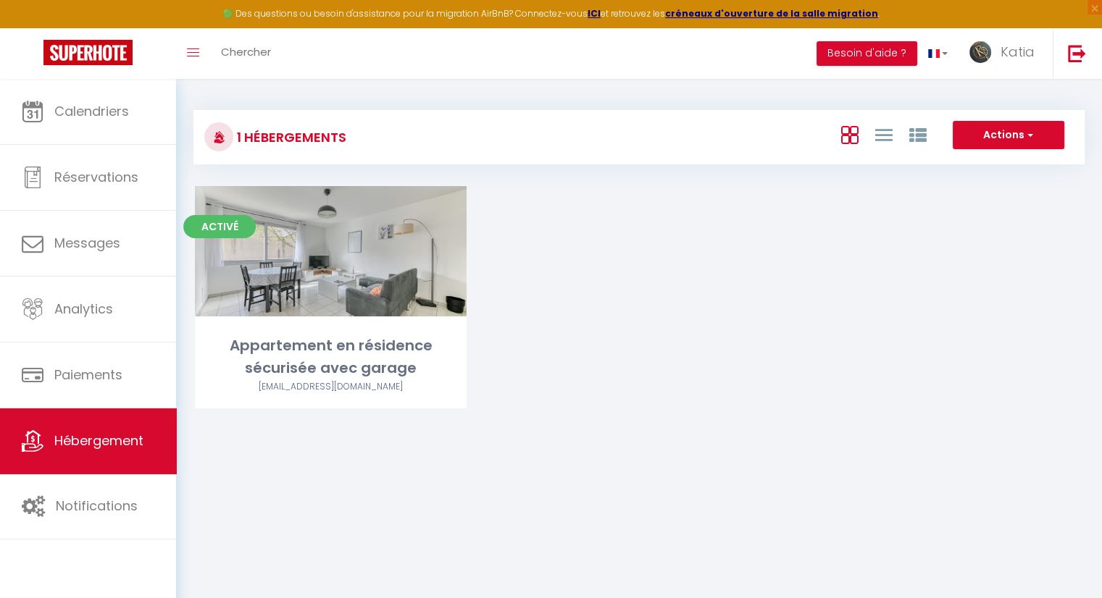
click at [959, 230] on div "Activé Editer Appartement en résidence sécurisée avec garage ostalblanc@yahoo.fr" at bounding box center [639, 315] width 925 height 259
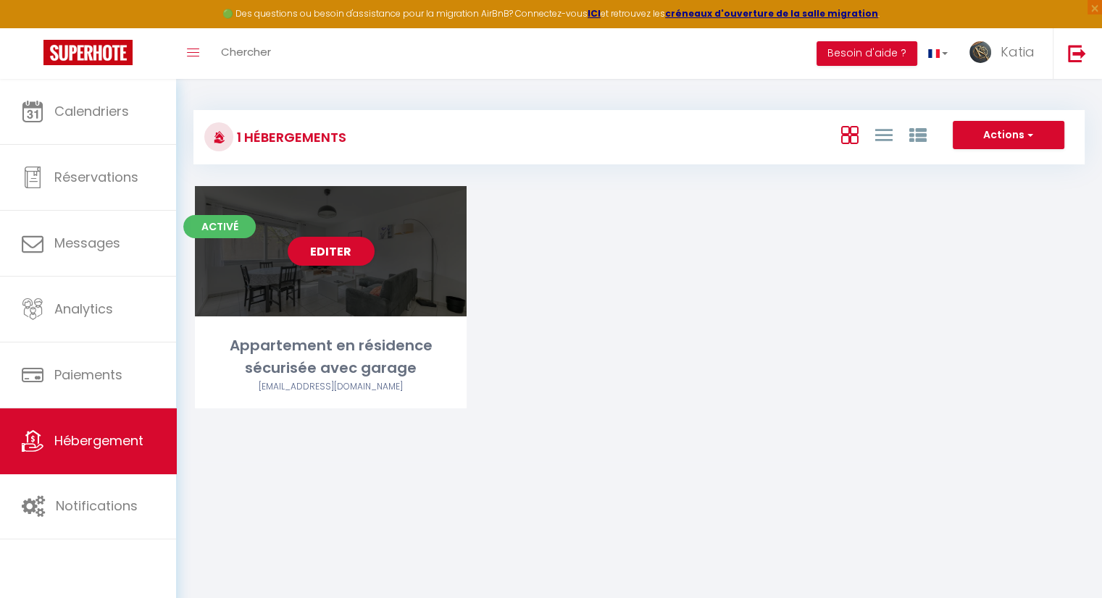
click at [374, 303] on div "Editer" at bounding box center [331, 251] width 272 height 130
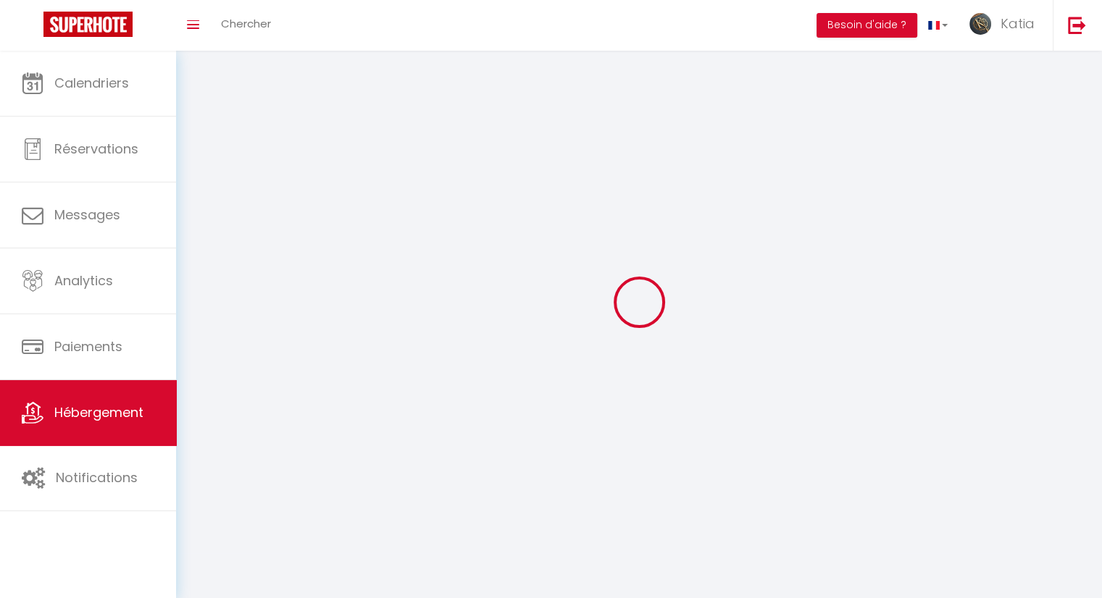
select select "1"
select select
select select "28"
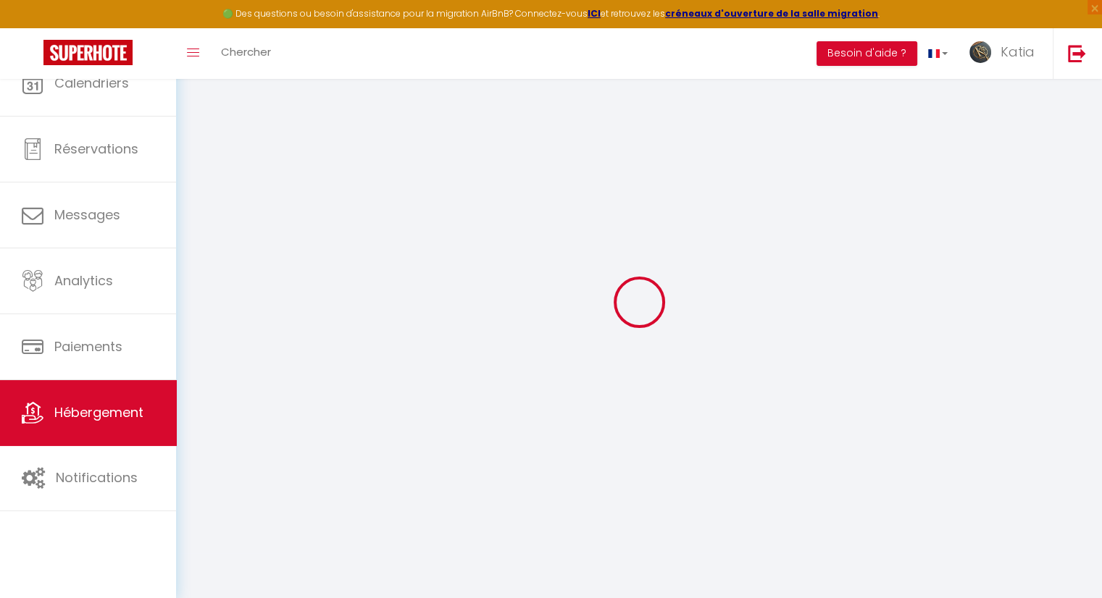
select select
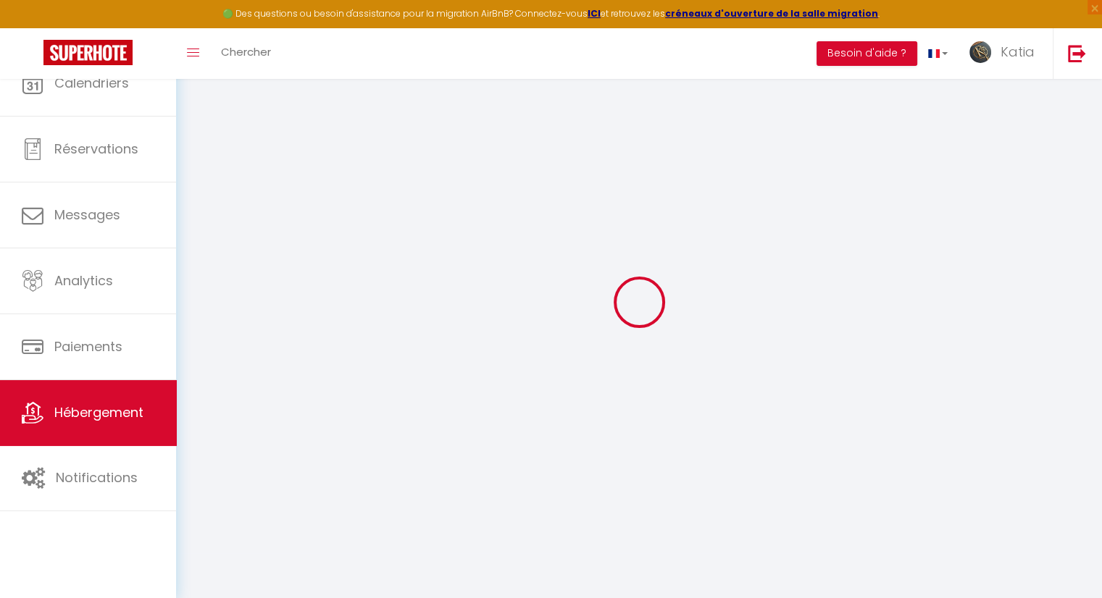
select select
checkbox input "false"
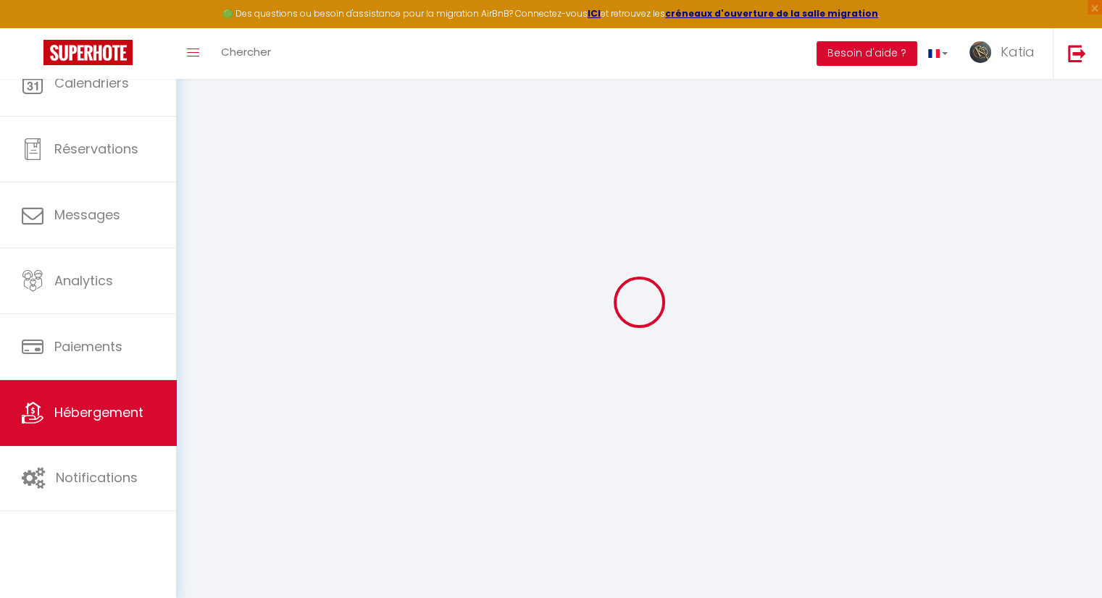
select select
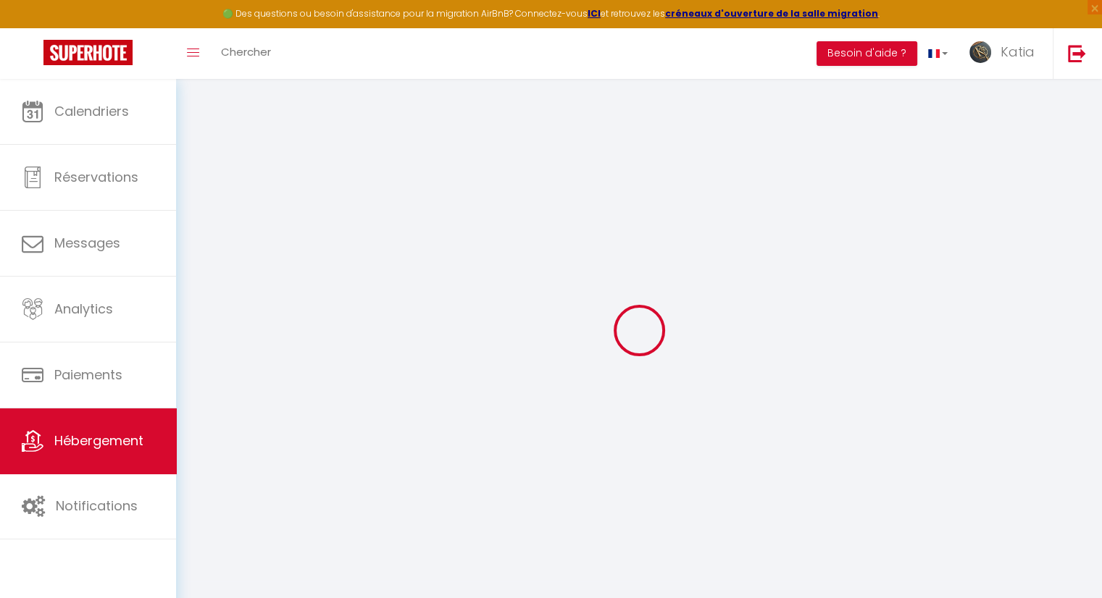
select select
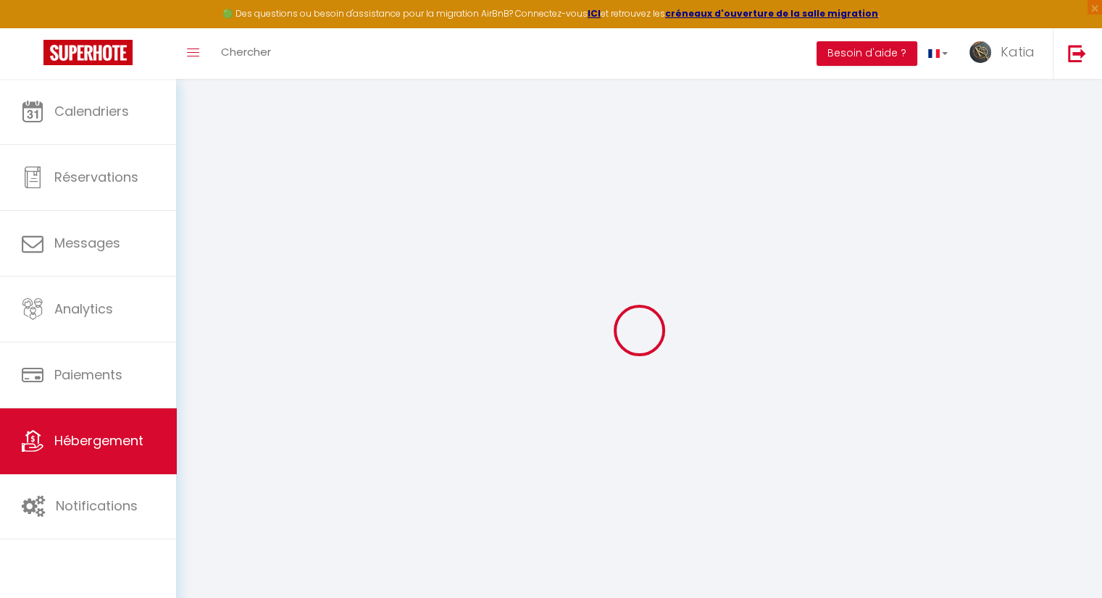
select select
checkbox input "false"
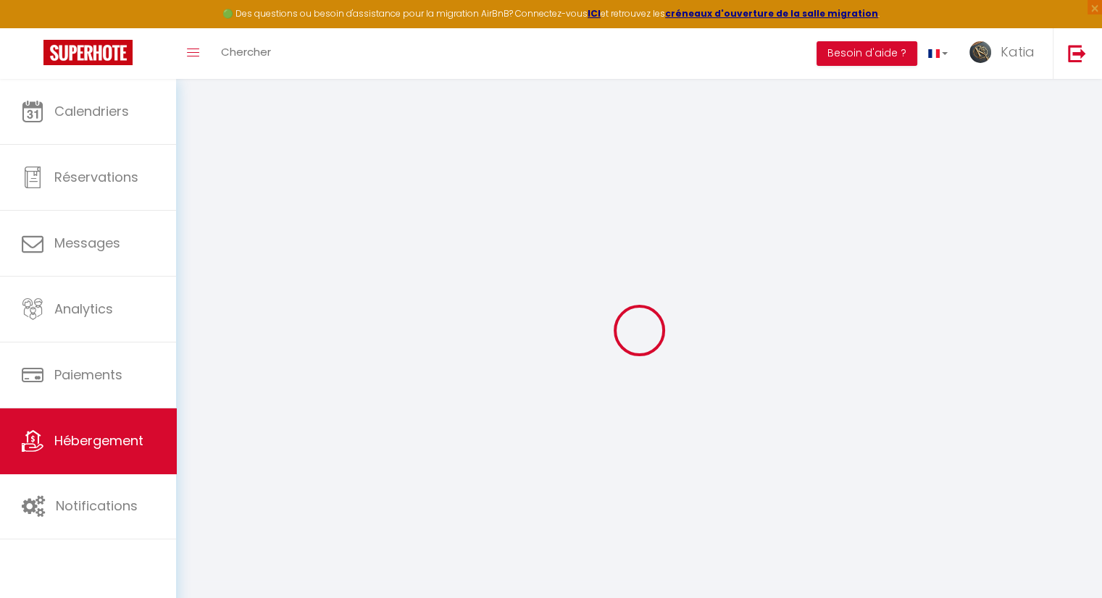
select select
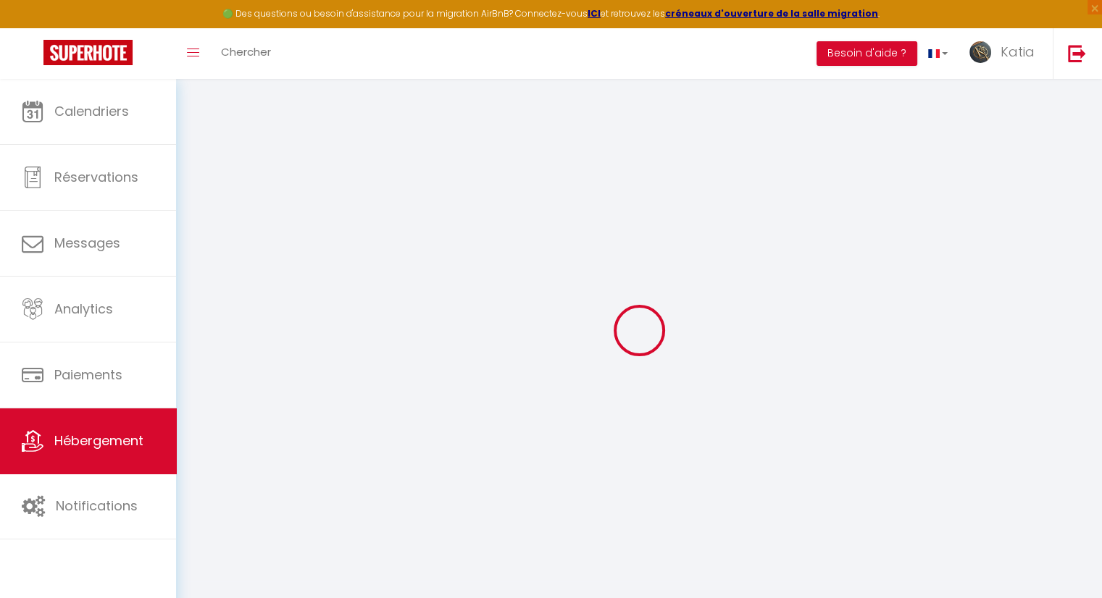
select select
checkbox input "false"
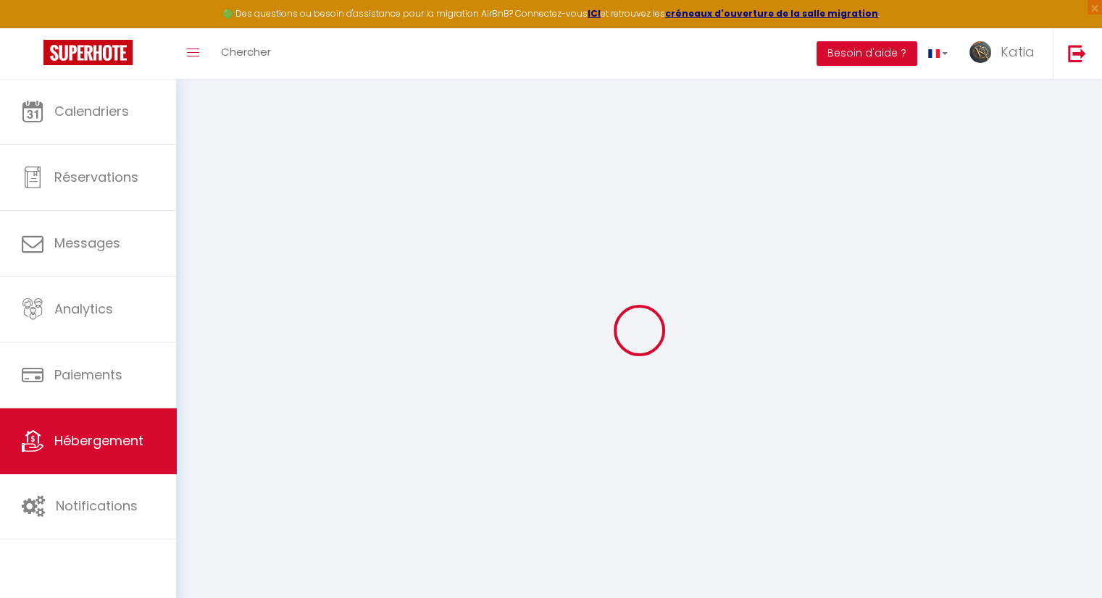
checkbox input "false"
select select
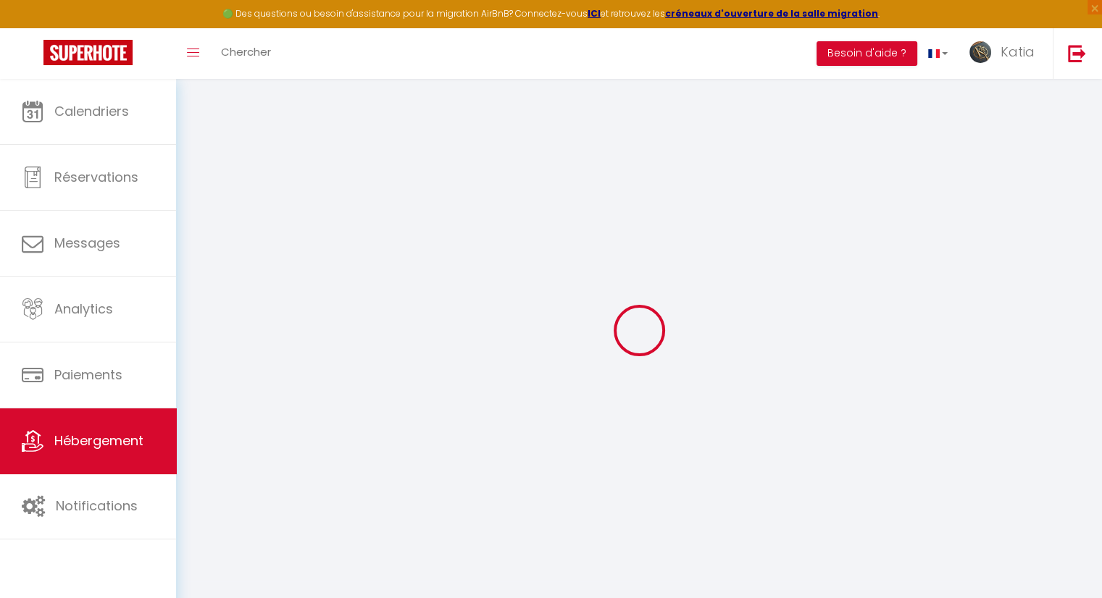
select select
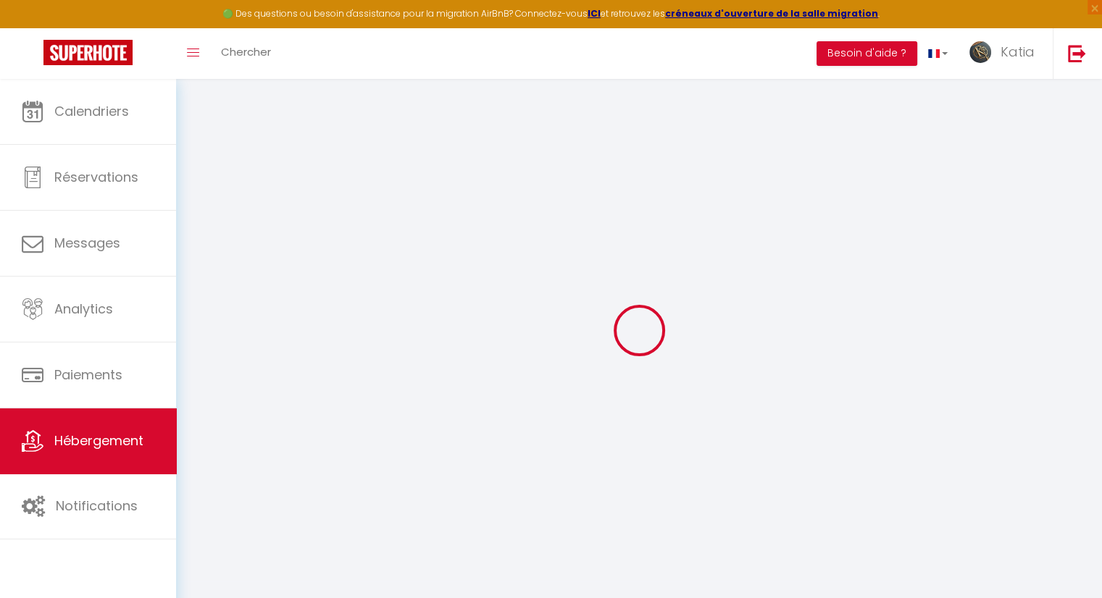
checkbox input "false"
select select
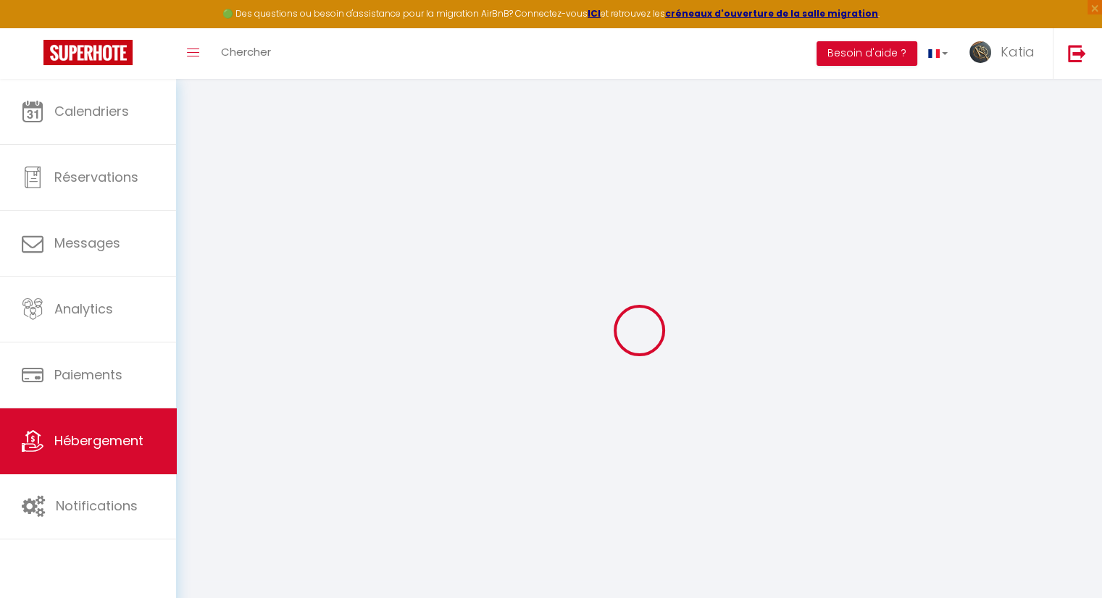
select select
type input "Appartement en résidence sécurisée avec garage"
type input "Katia"
type input "Jolivert"
type input "[STREET_ADDRESS]"
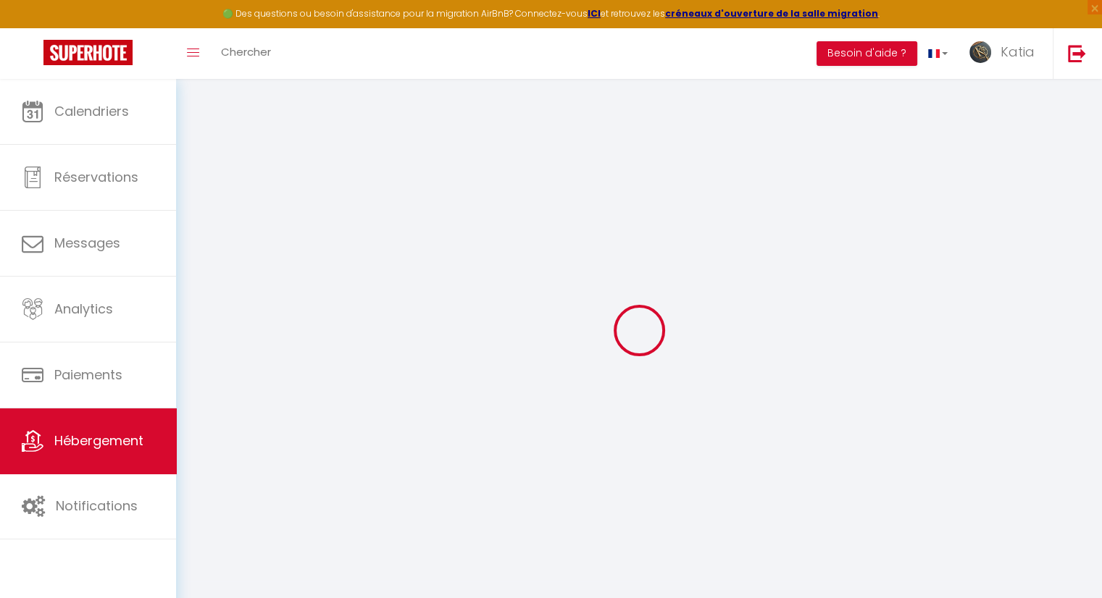
type input "40200"
type input "Sainte Eulalie en Born"
select select "4"
select select "2"
type input "80"
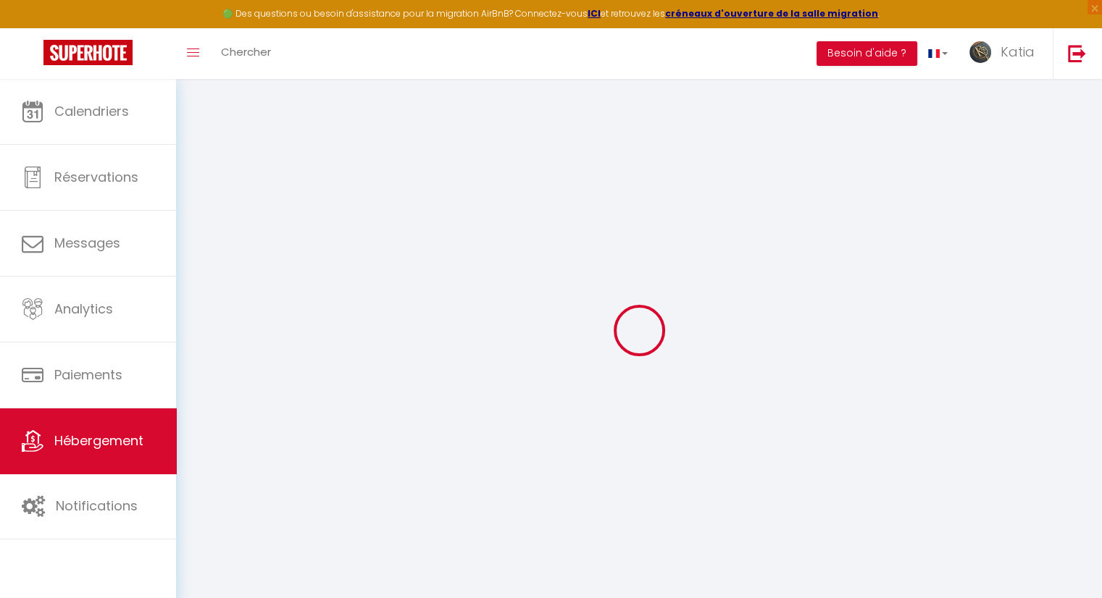
type input "60"
type input "1.65"
type input "499"
type input "10"
select select
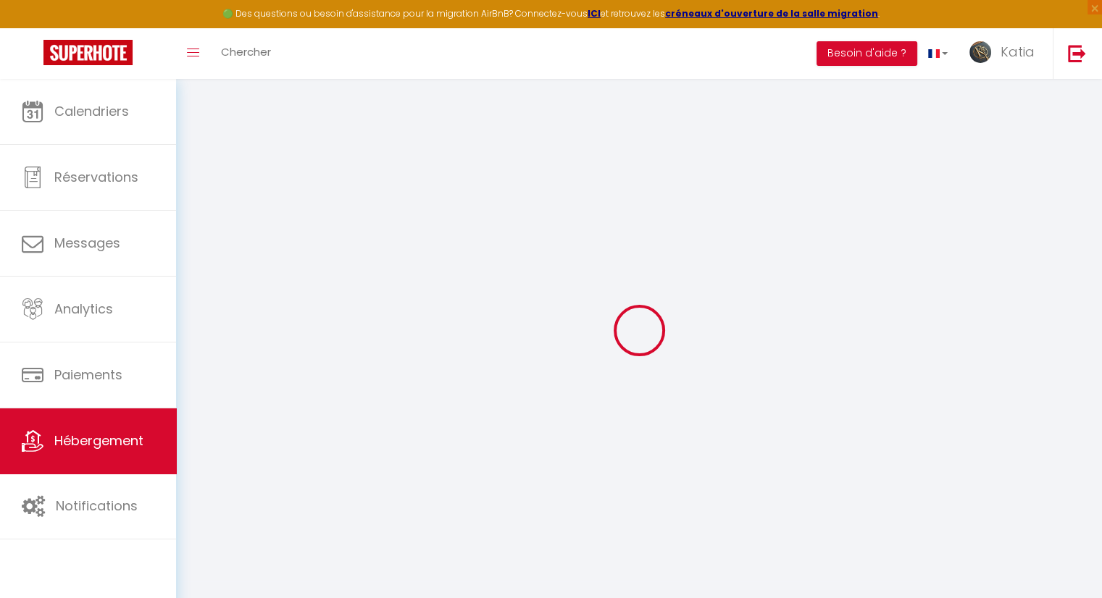
select select
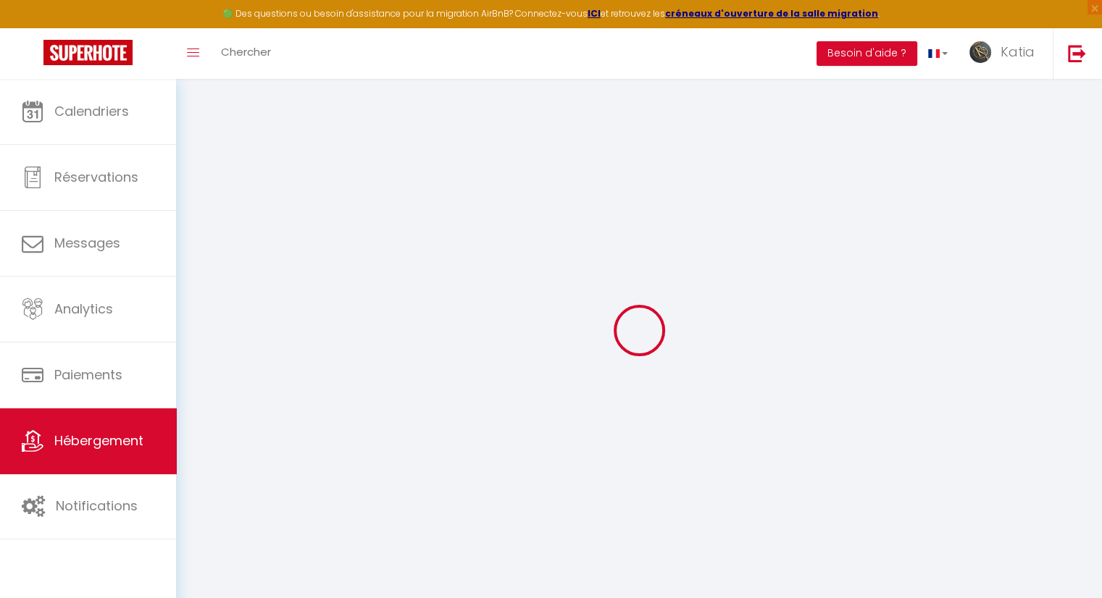
type input "[STREET_ADDRESS][PERSON_NAME]"
type input "69003"
type input "[GEOGRAPHIC_DATA]"
type input "[EMAIL_ADDRESS][DOMAIN_NAME]"
select select "13039"
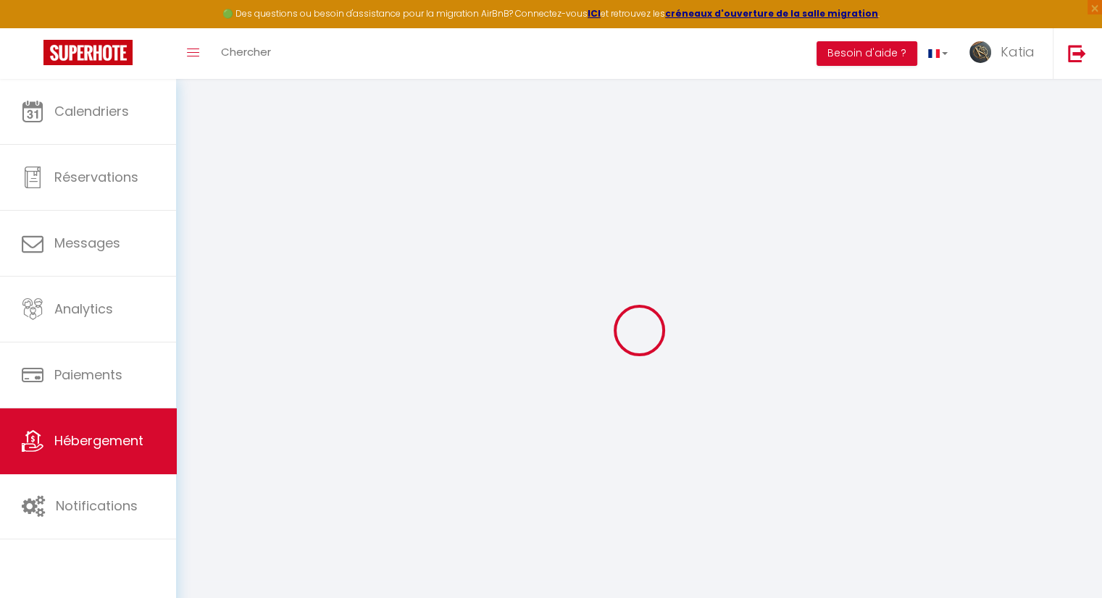
checkbox input "true"
checkbox input "false"
checkbox input "true"
checkbox input "false"
select select "42024"
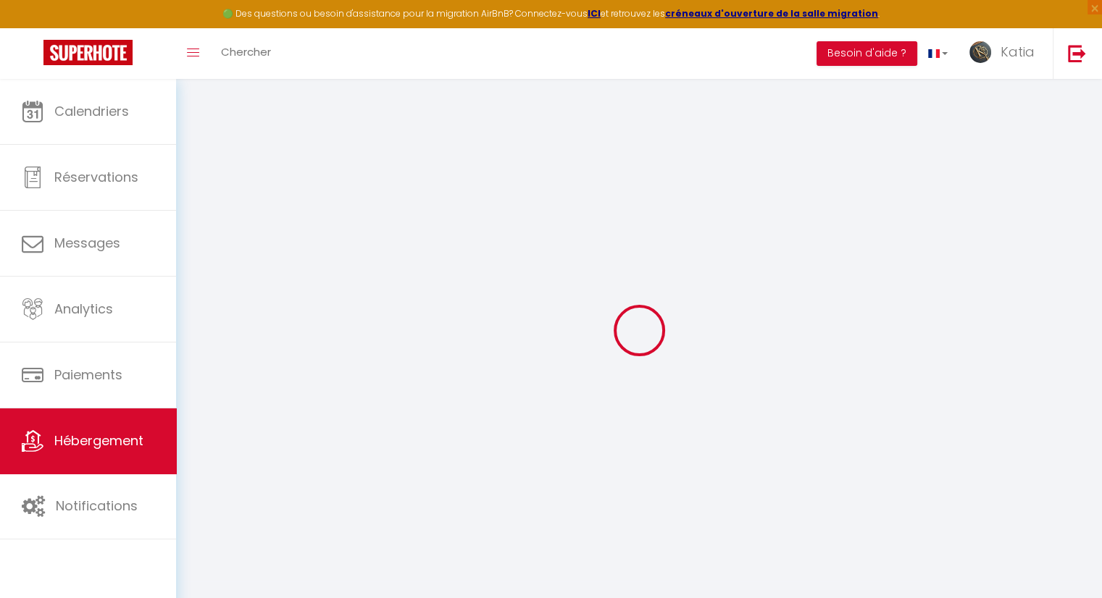
select select "42024"
type input "0"
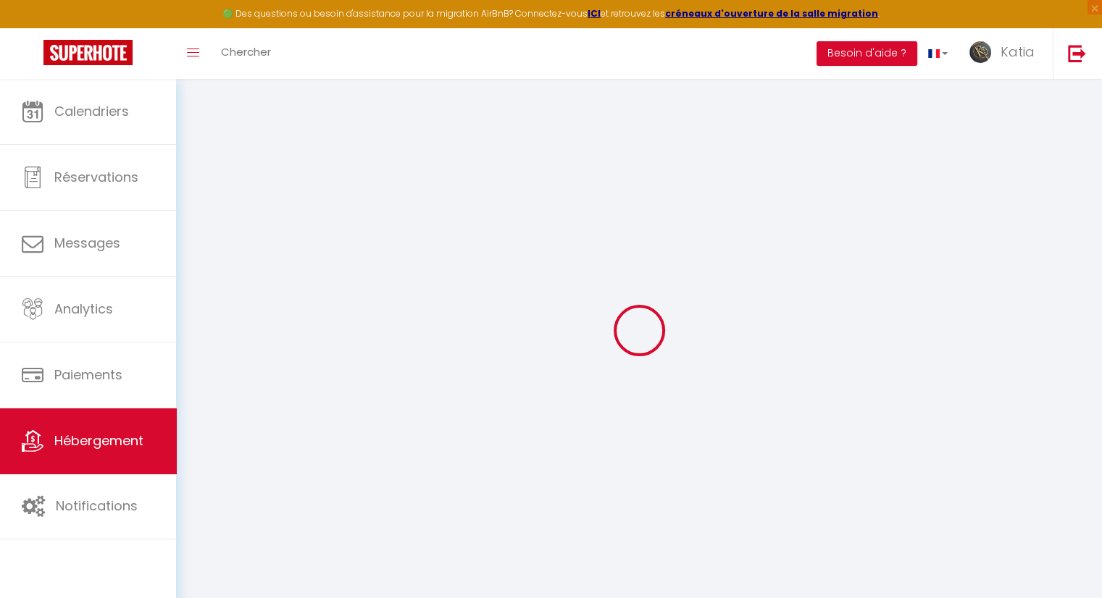
select select
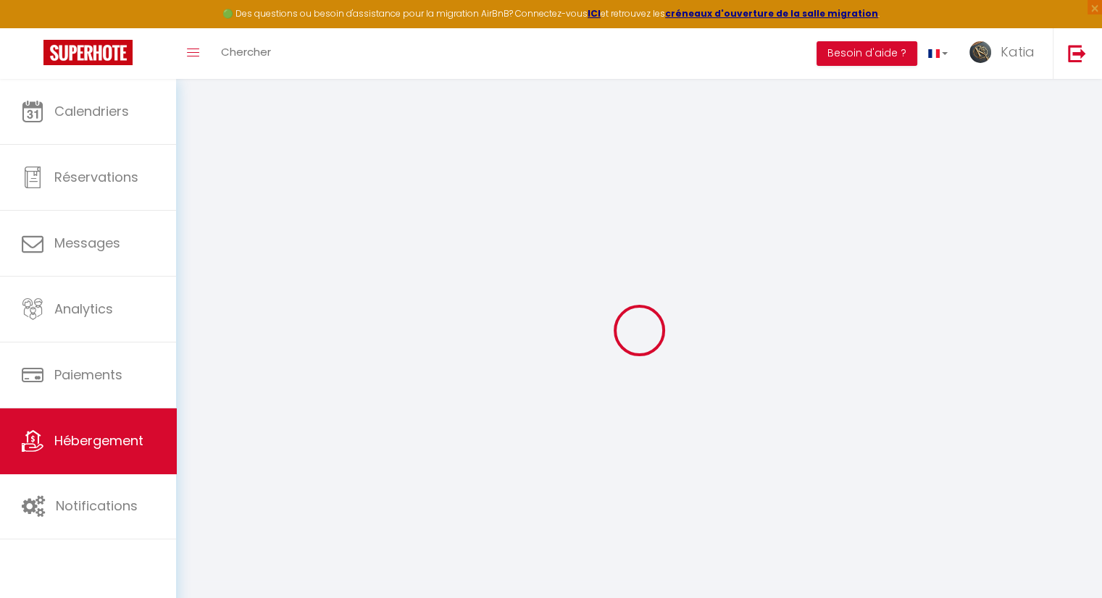
select select
checkbox input "true"
checkbox input "false"
checkbox input "true"
checkbox input "false"
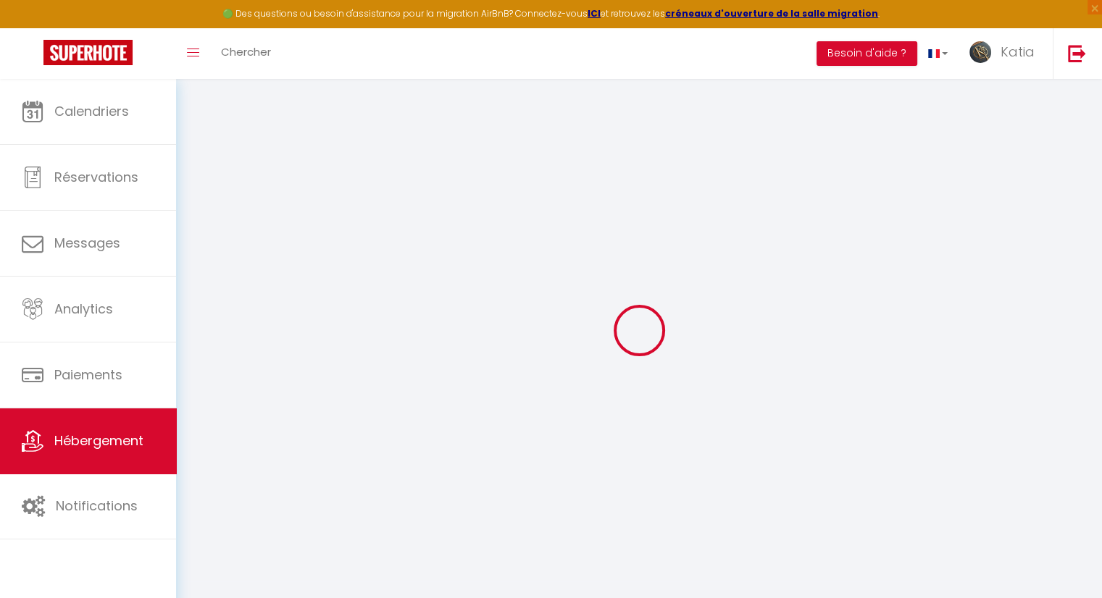
select select
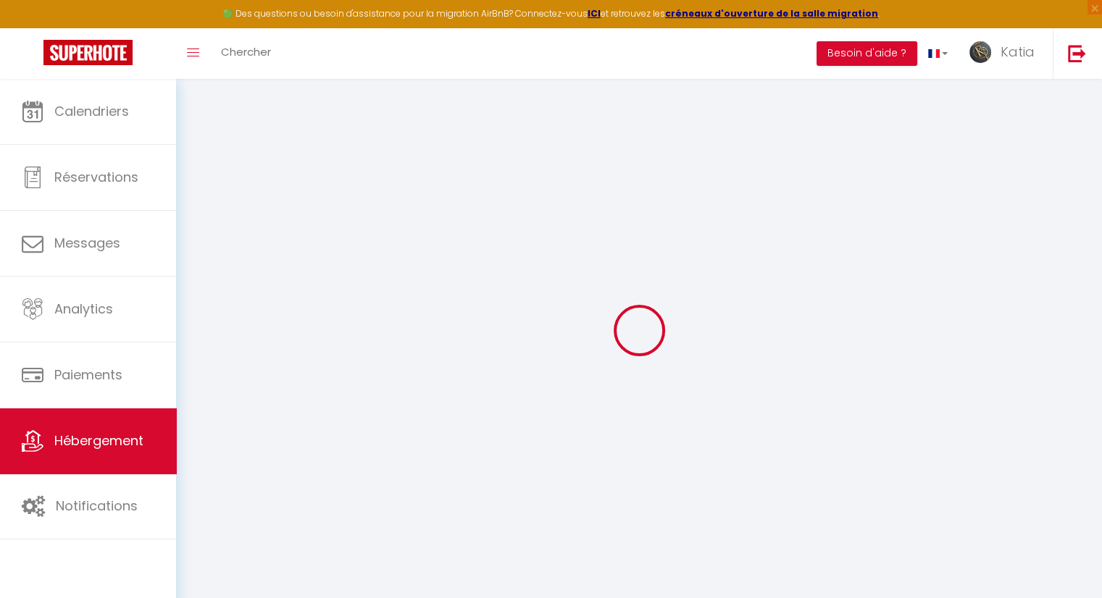
select select
checkbox input "true"
checkbox input "false"
checkbox input "true"
checkbox input "false"
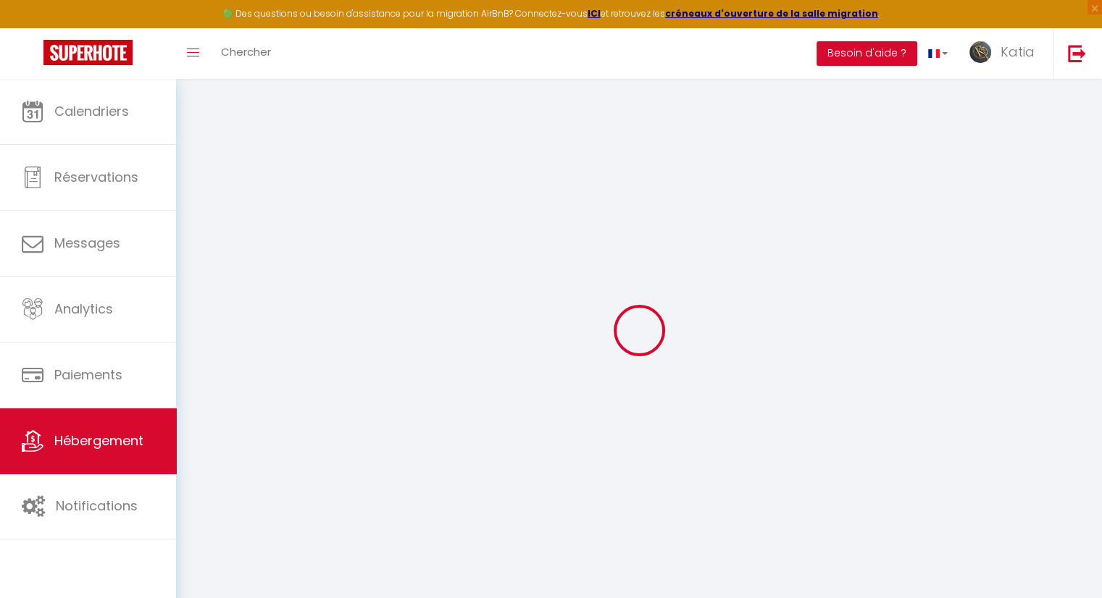
select select "15:00"
select select "23:45"
select select "11:00"
select select "30"
select select "120"
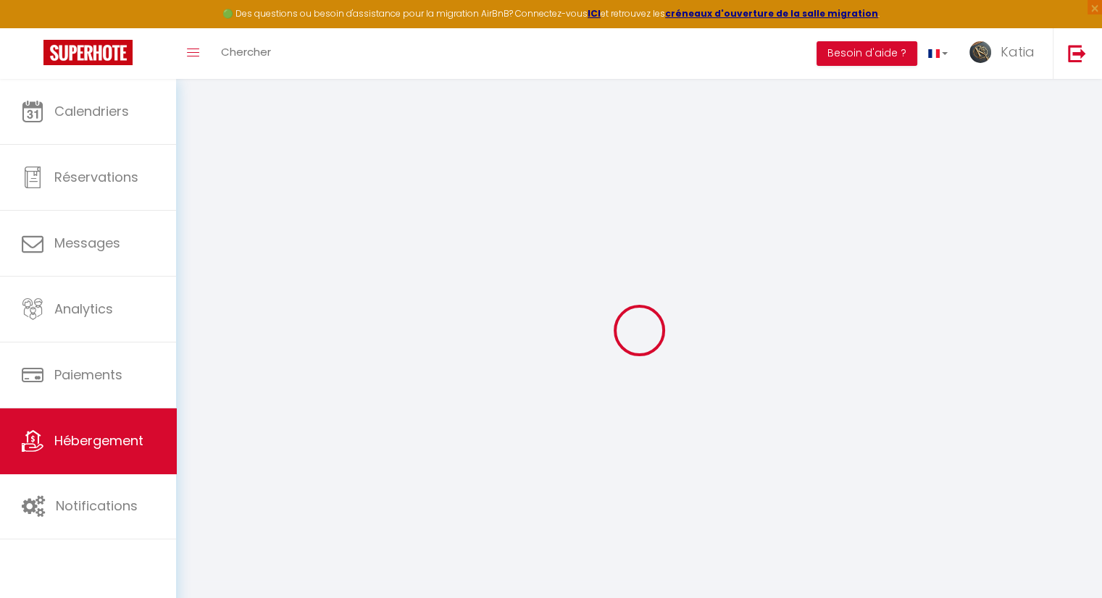
select select "11:00"
checkbox input "true"
checkbox input "false"
checkbox input "true"
checkbox input "false"
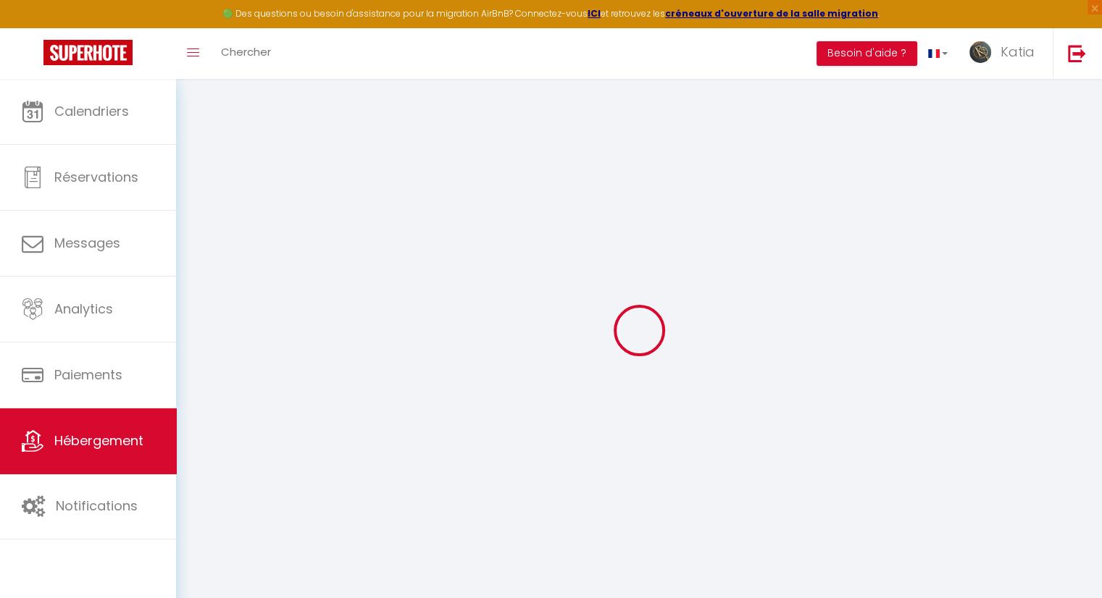
checkbox input "true"
checkbox input "false"
checkbox input "true"
checkbox input "false"
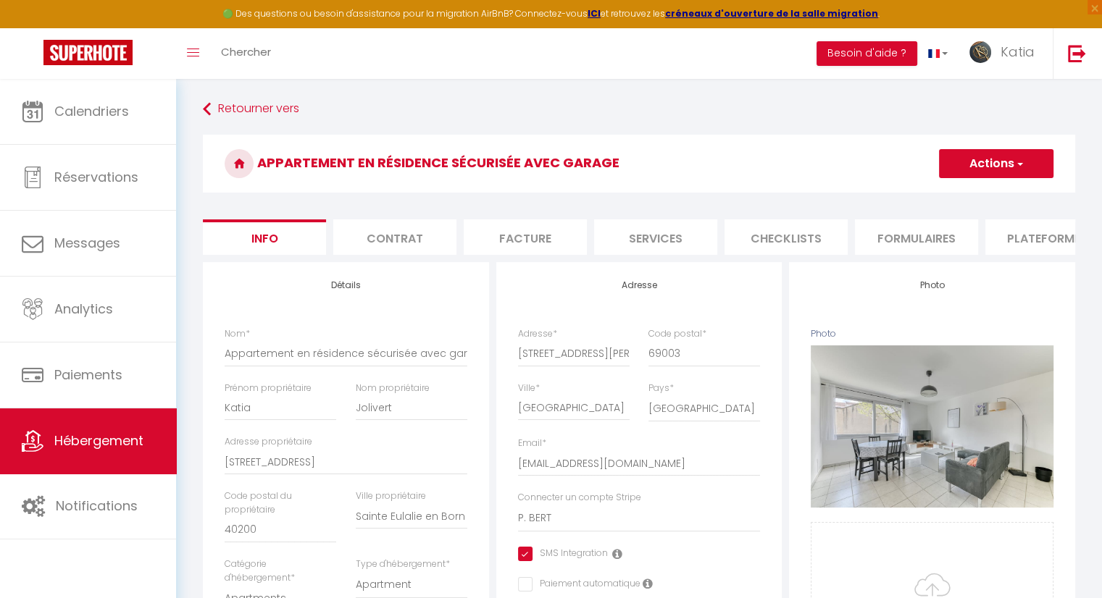
click at [414, 243] on li "Contrat" at bounding box center [394, 238] width 123 height 36
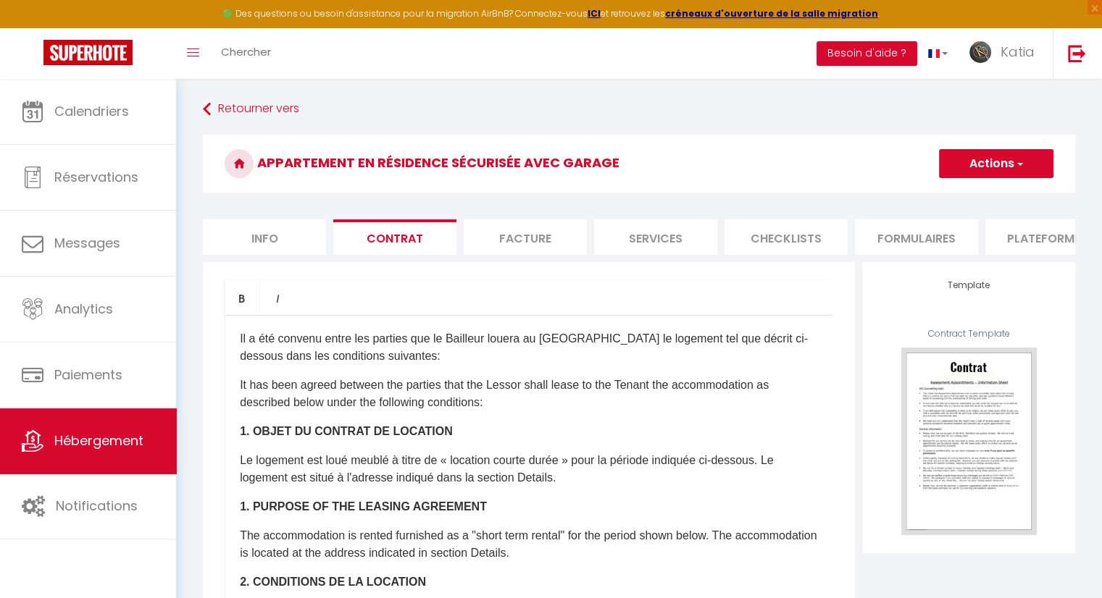
click at [526, 248] on li "Facture" at bounding box center [525, 238] width 123 height 36
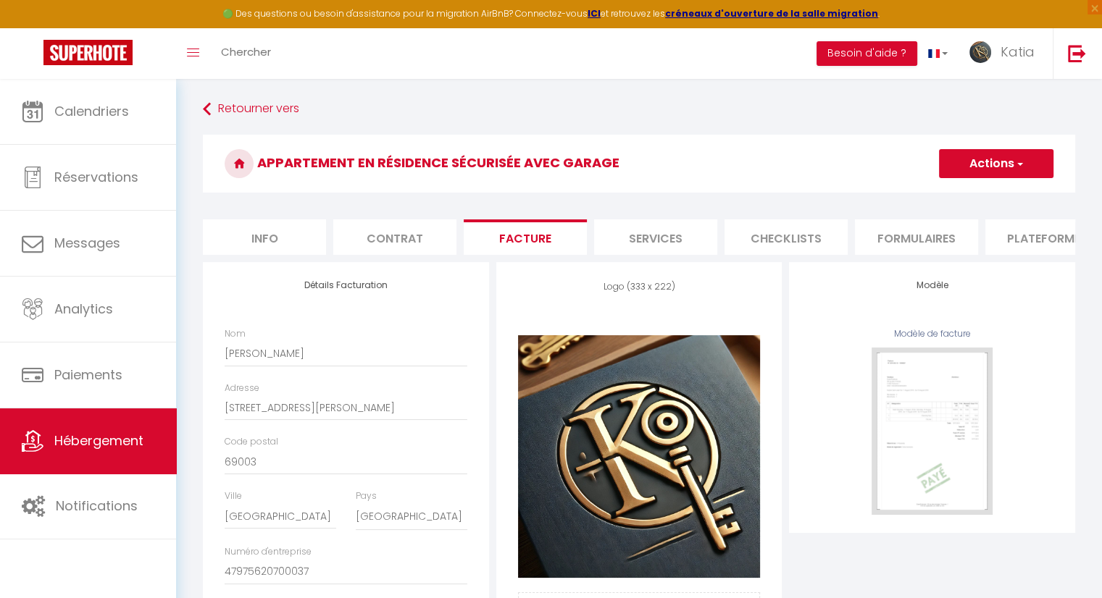
click at [653, 238] on li "Services" at bounding box center [655, 238] width 123 height 36
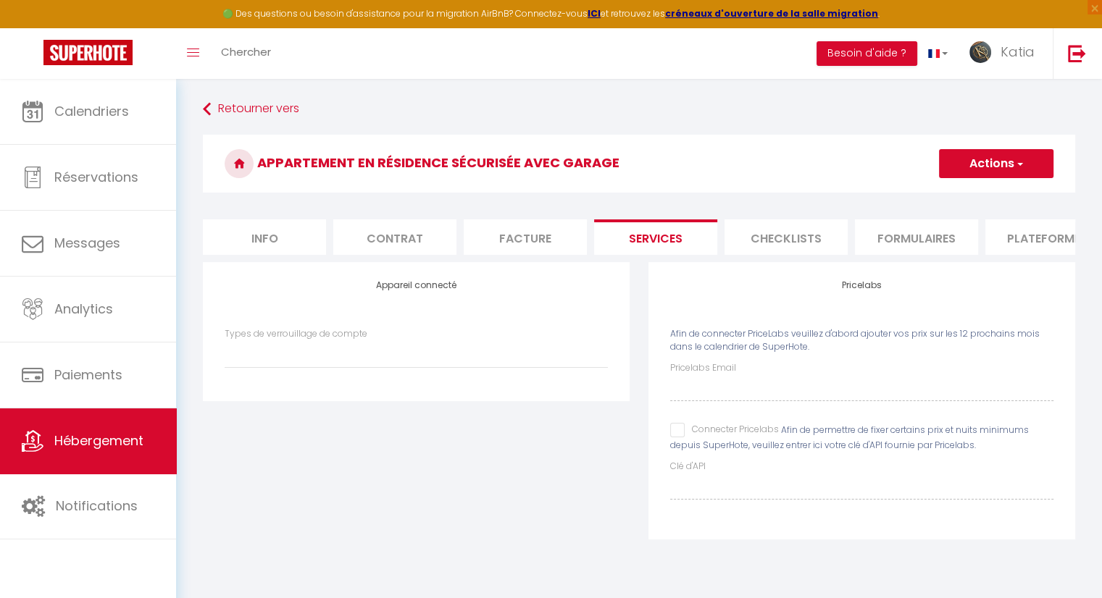
select select
click at [788, 238] on li "Checklists" at bounding box center [786, 238] width 123 height 36
select select "365"
select select "EUR"
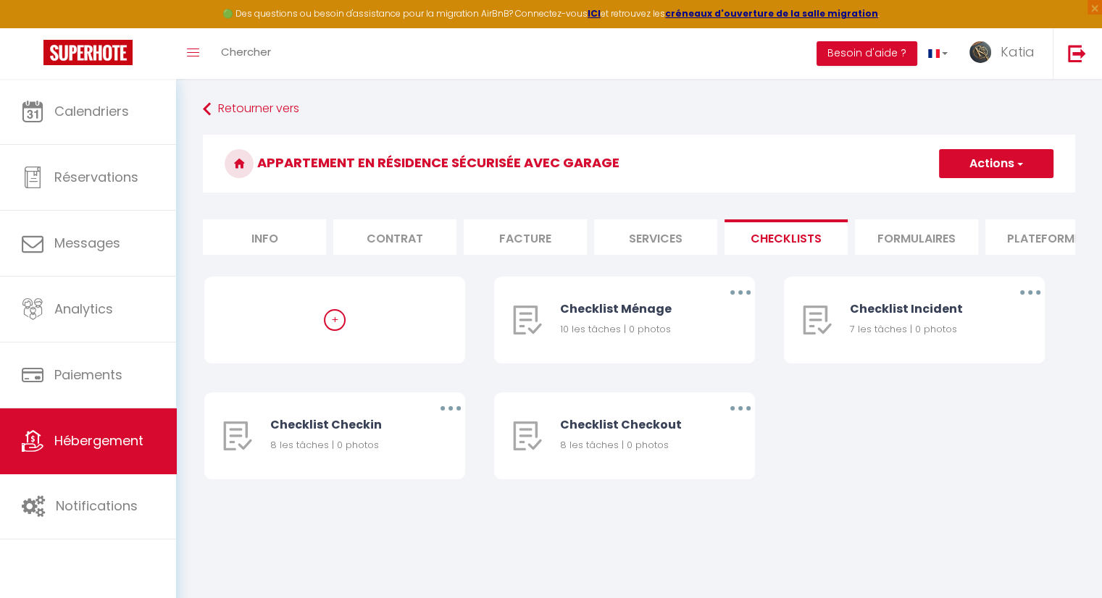
click at [912, 232] on li "Formulaires" at bounding box center [916, 238] width 123 height 36
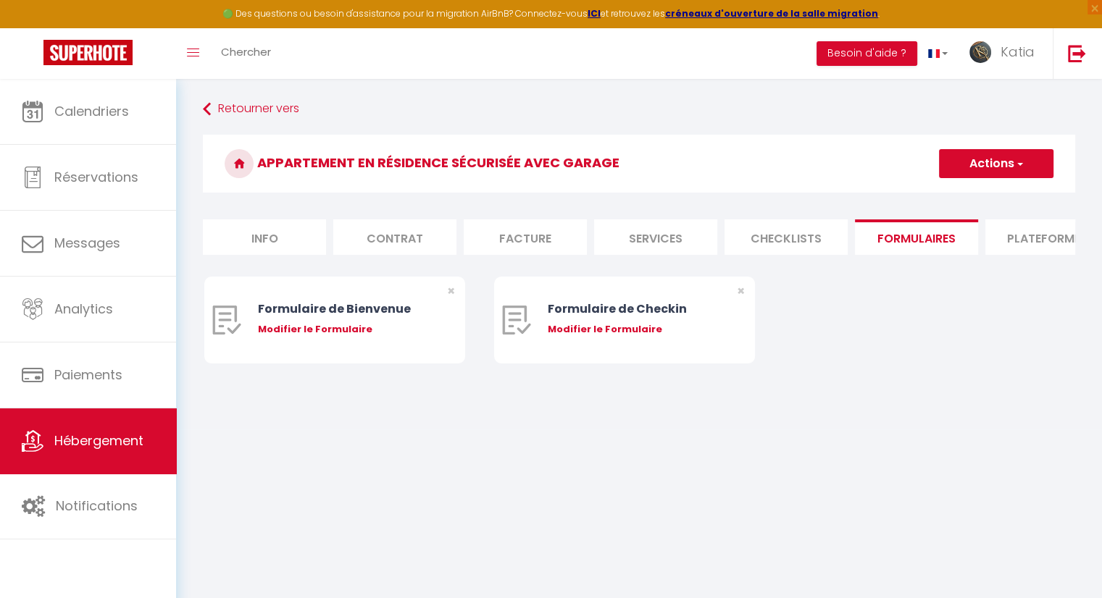
click at [1046, 235] on li "Plateformes" at bounding box center [1046, 238] width 123 height 36
select select
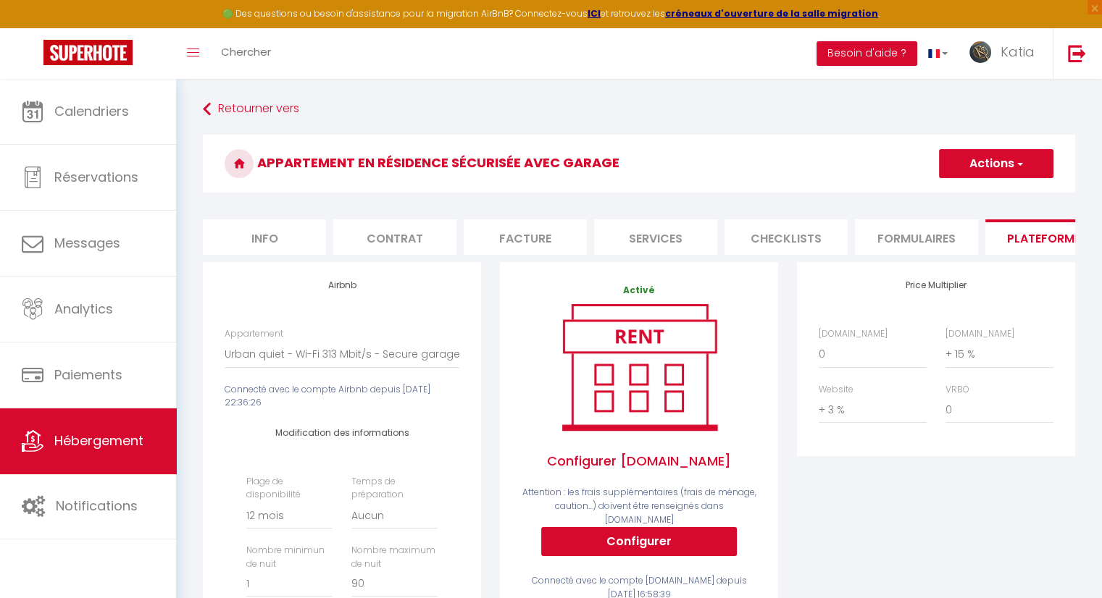
click at [269, 245] on li "Info" at bounding box center [264, 238] width 123 height 36
checkbox input "true"
checkbox input "false"
checkbox input "true"
checkbox input "false"
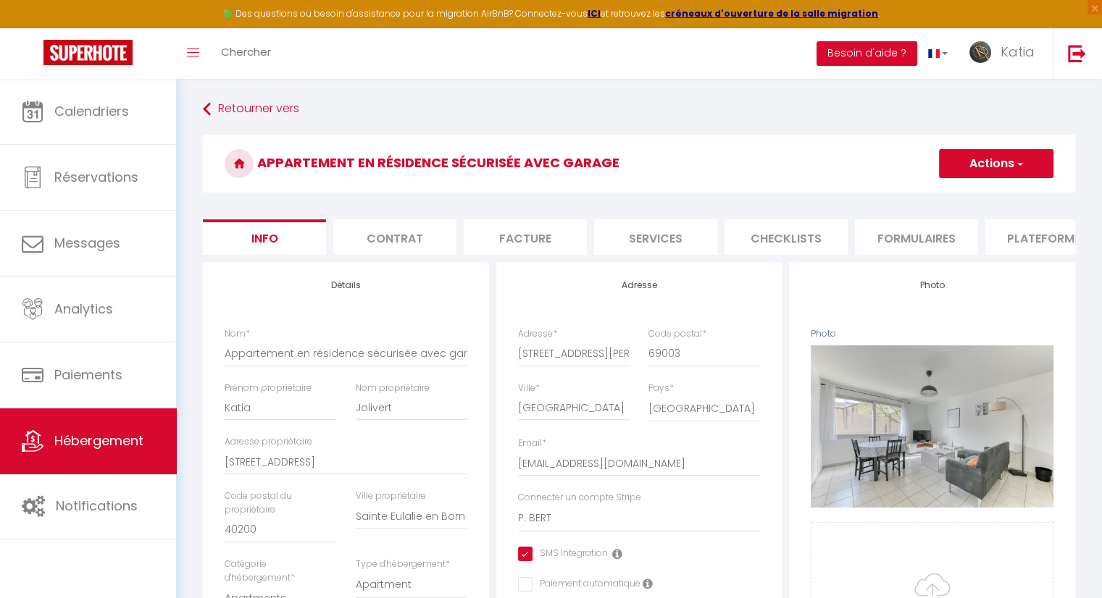
click at [985, 160] on button "Actions" at bounding box center [996, 163] width 114 height 29
click at [985, 161] on button "Actions" at bounding box center [996, 163] width 114 height 29
click at [939, 200] on input "Enregistrer" at bounding box center [939, 195] width 54 height 14
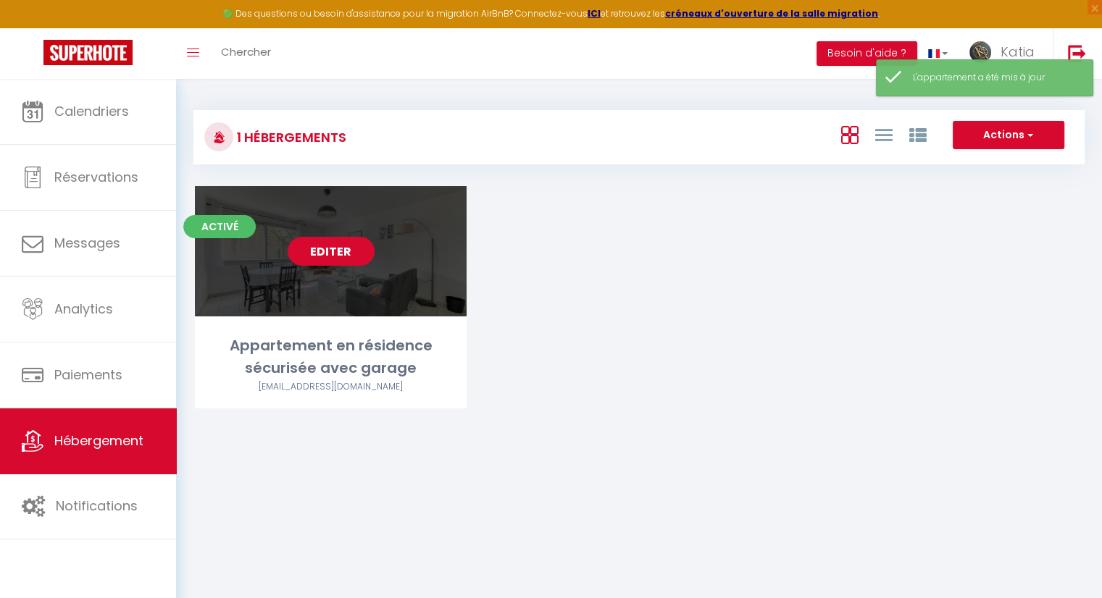
click at [321, 256] on link "Editer" at bounding box center [331, 251] width 87 height 29
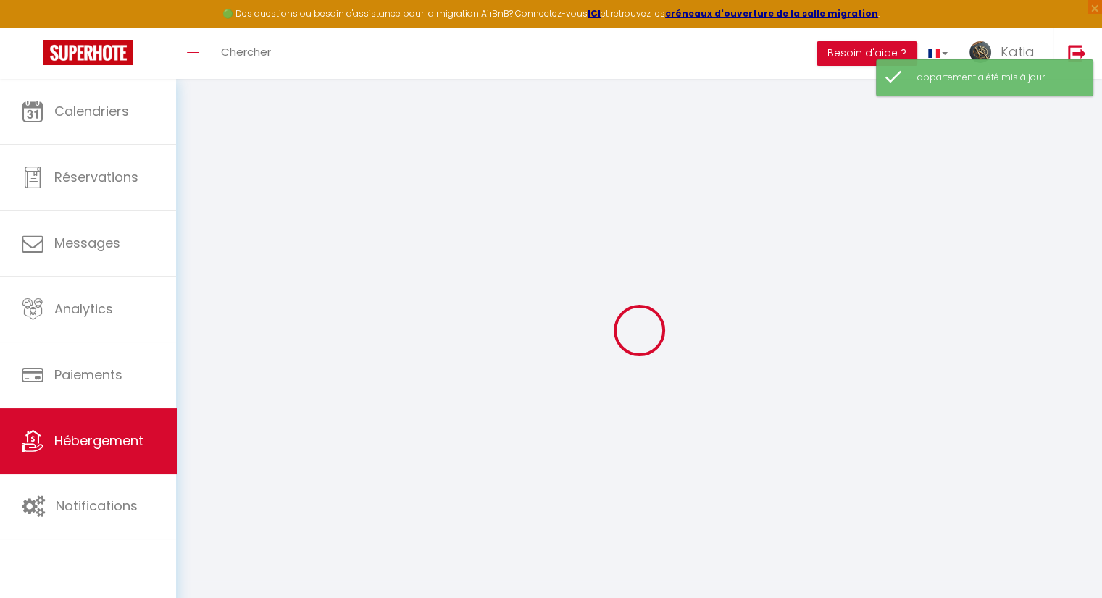
select select
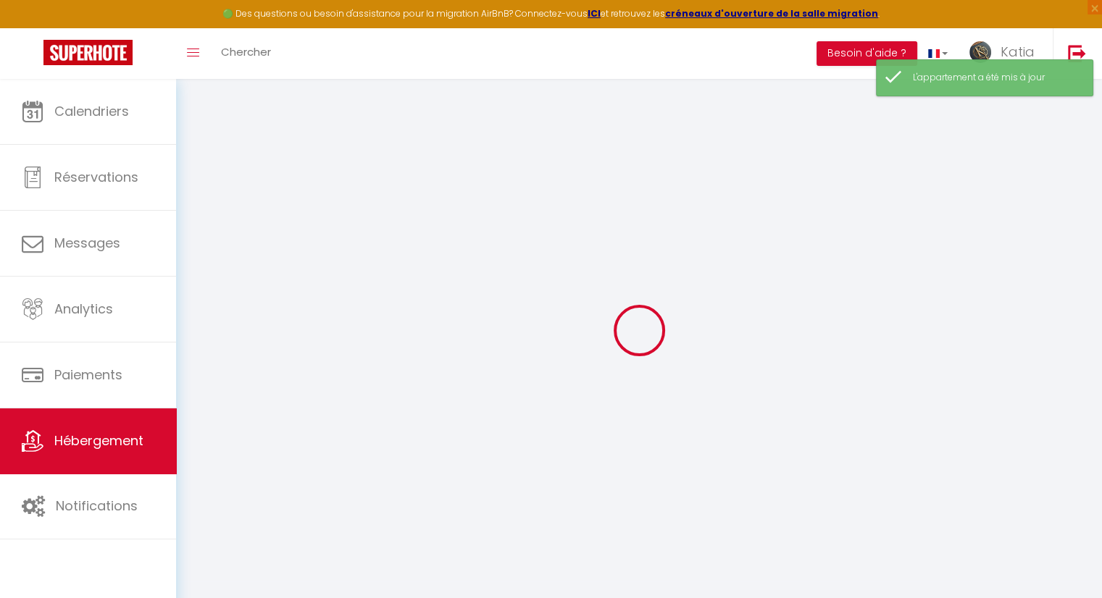
select select
checkbox input "false"
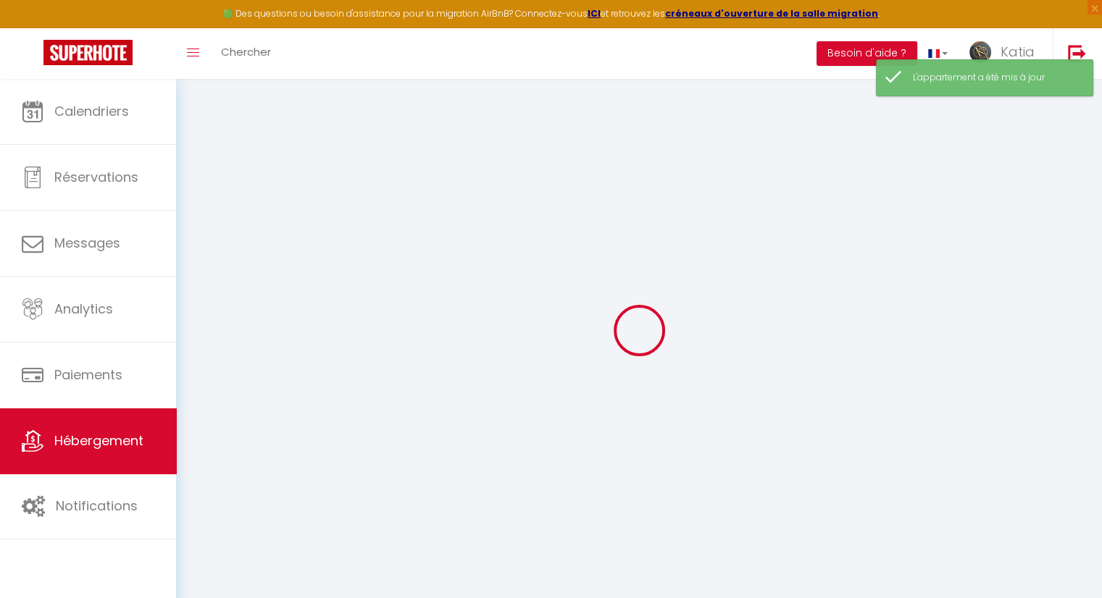
select select
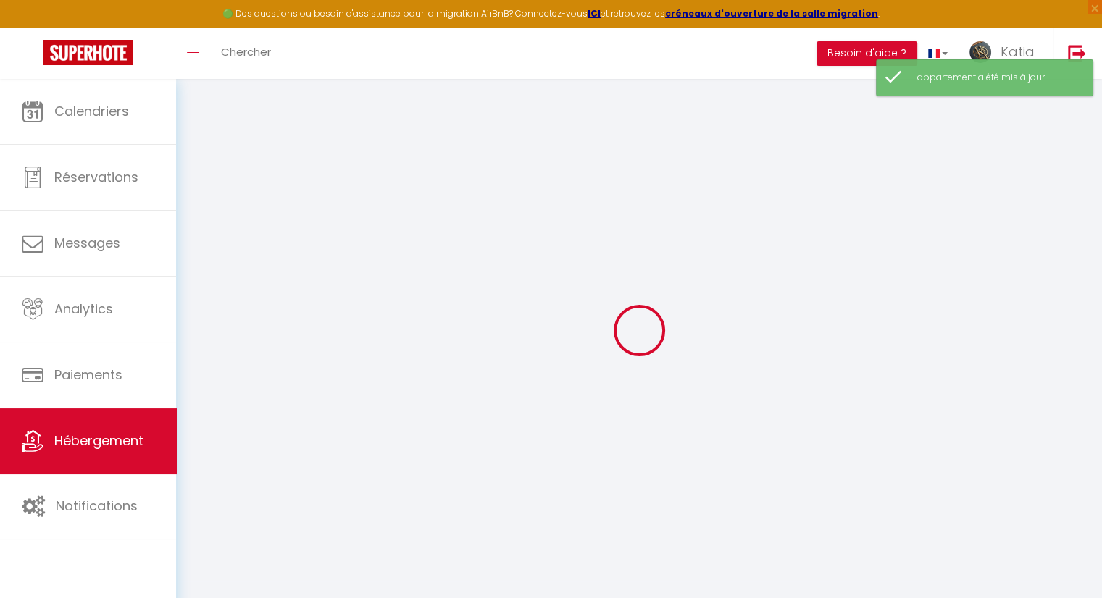
select select
checkbox input "false"
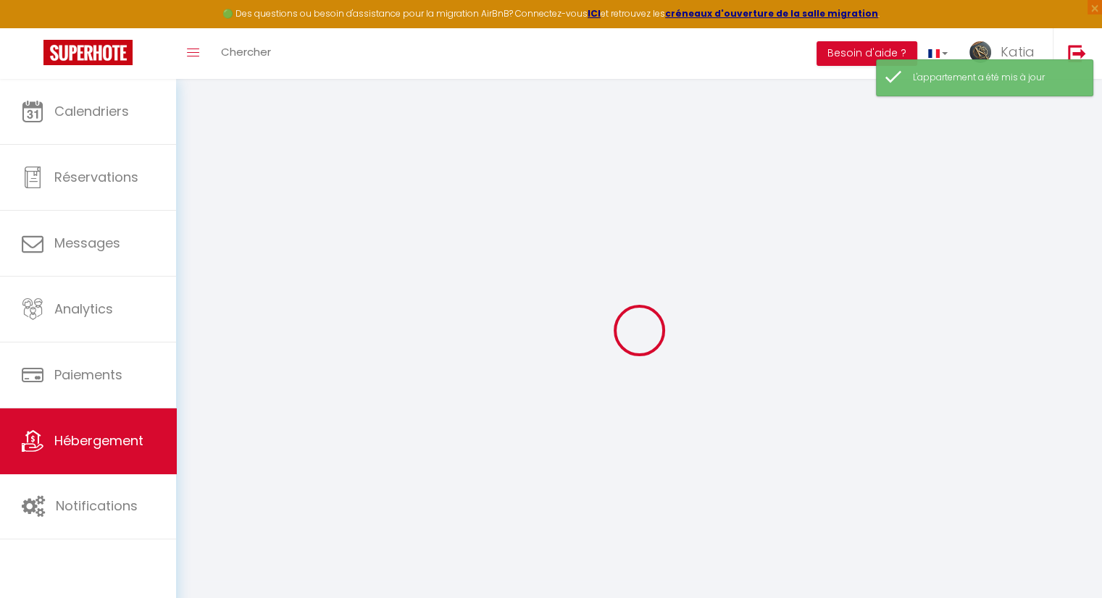
checkbox input "false"
select select
type input "Appartement en résidence sécurisée avec garage"
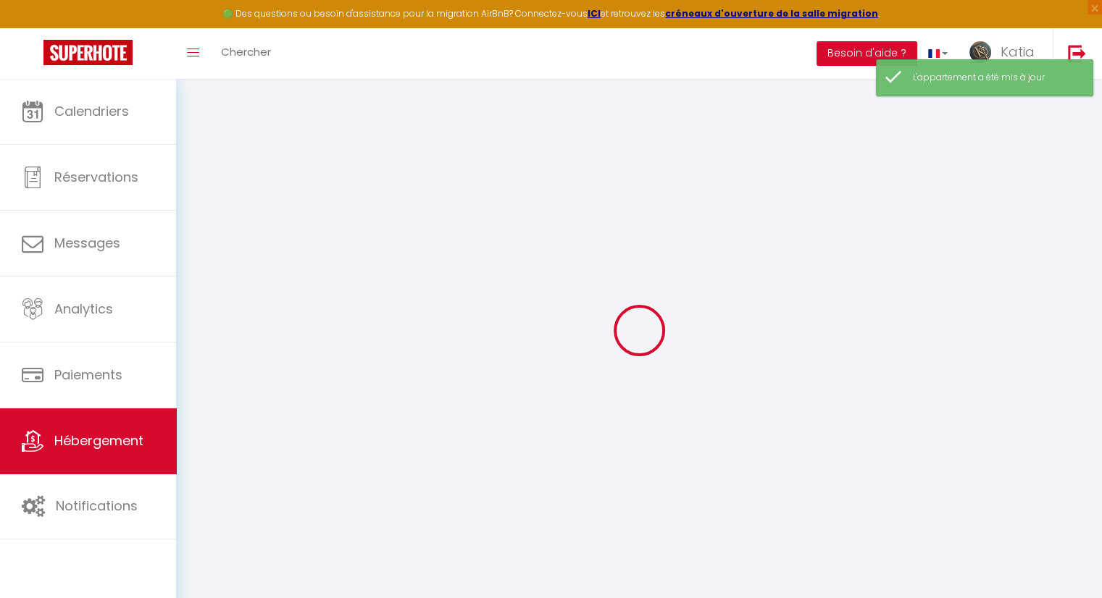
type input "Katia"
type input "Jolivert"
type input "[STREET_ADDRESS]"
type input "40200"
type input "Sainte Eulalie en Born"
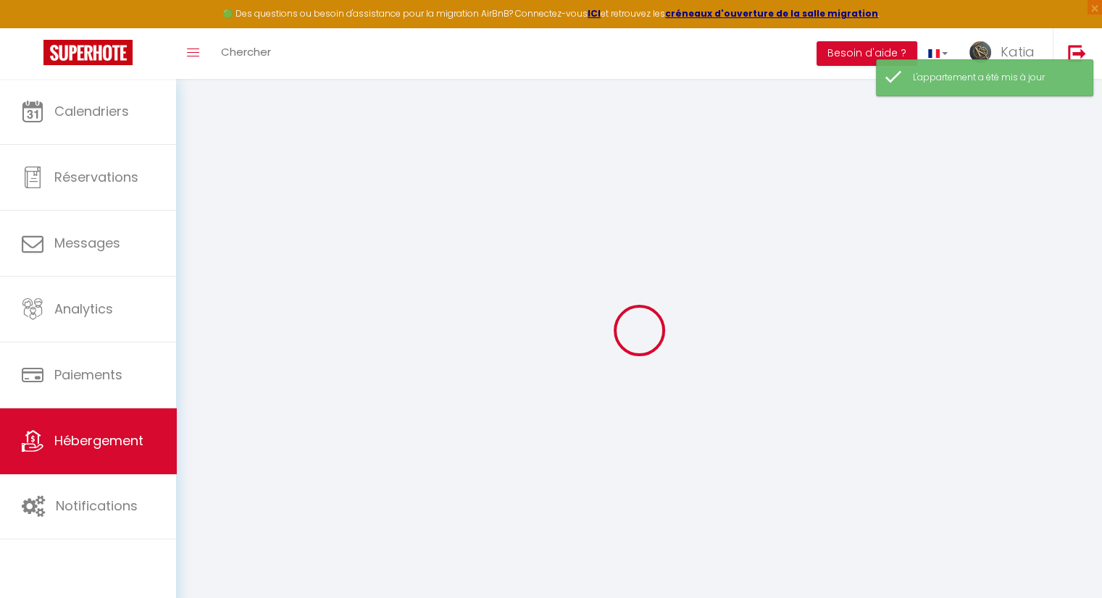
select select "4"
select select "2"
type input "80"
type input "60"
type input "1.65"
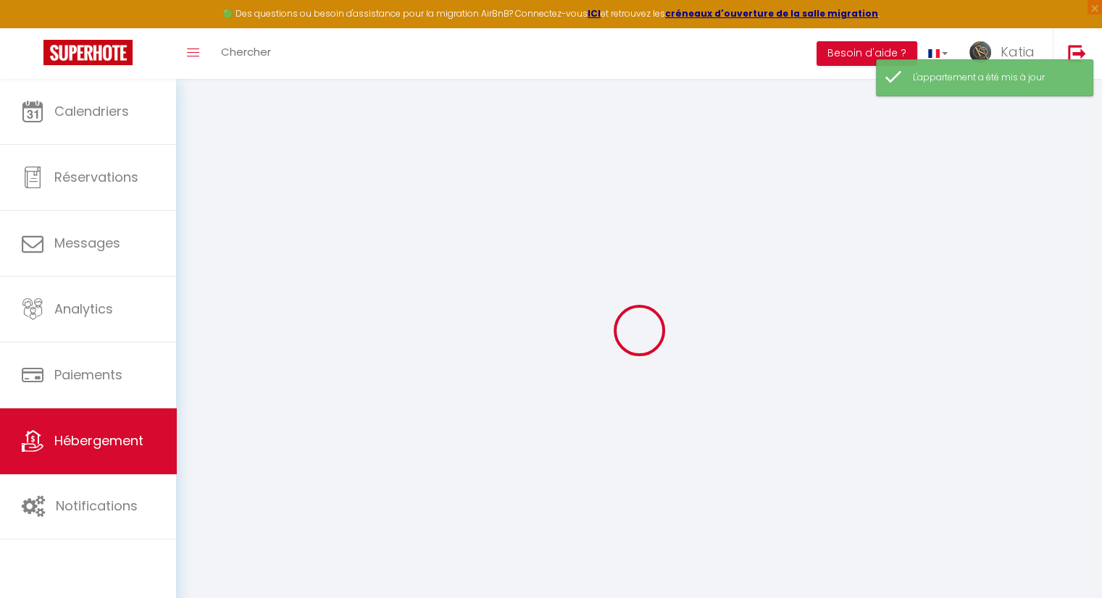
type input "499"
type input "10"
select select
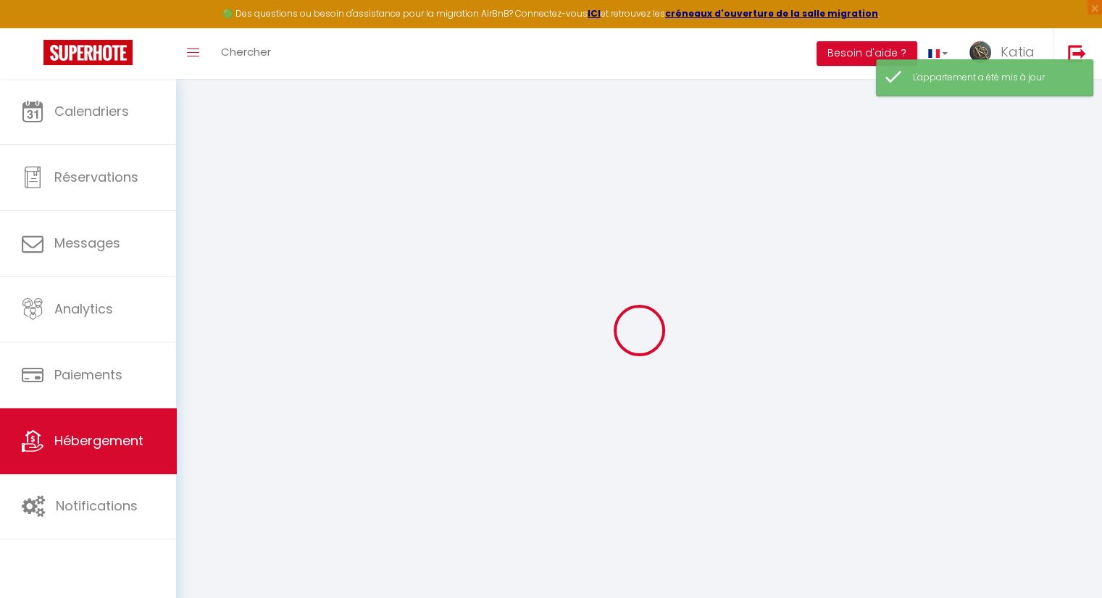
select select
type input "[STREET_ADDRESS][PERSON_NAME]"
type input "69003"
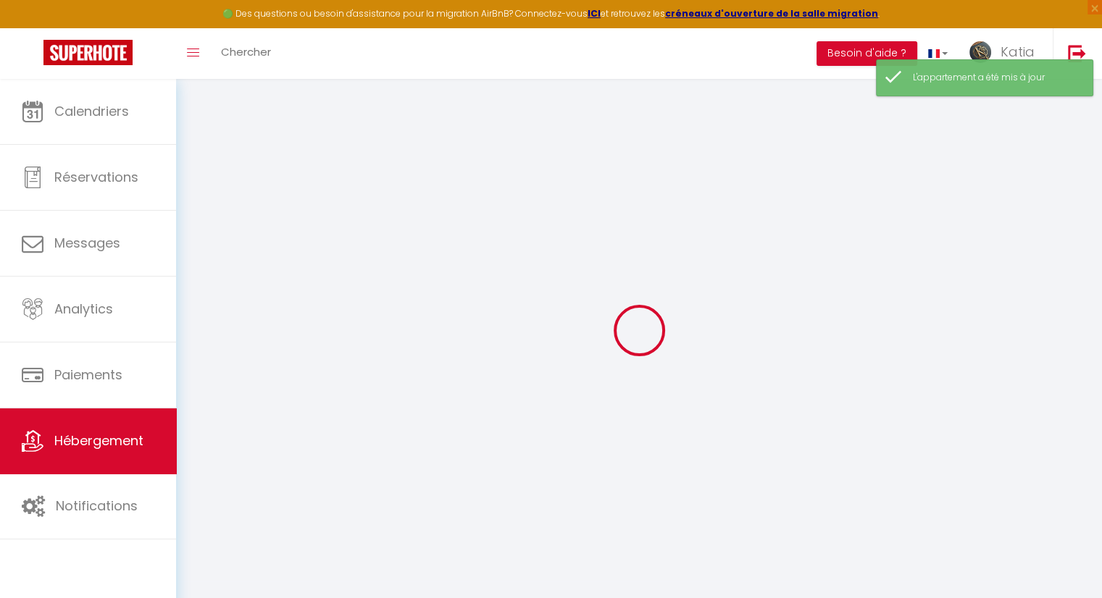
type input "[GEOGRAPHIC_DATA]"
type input "[EMAIL_ADDRESS][DOMAIN_NAME]"
select select "13039"
checkbox input "true"
checkbox input "false"
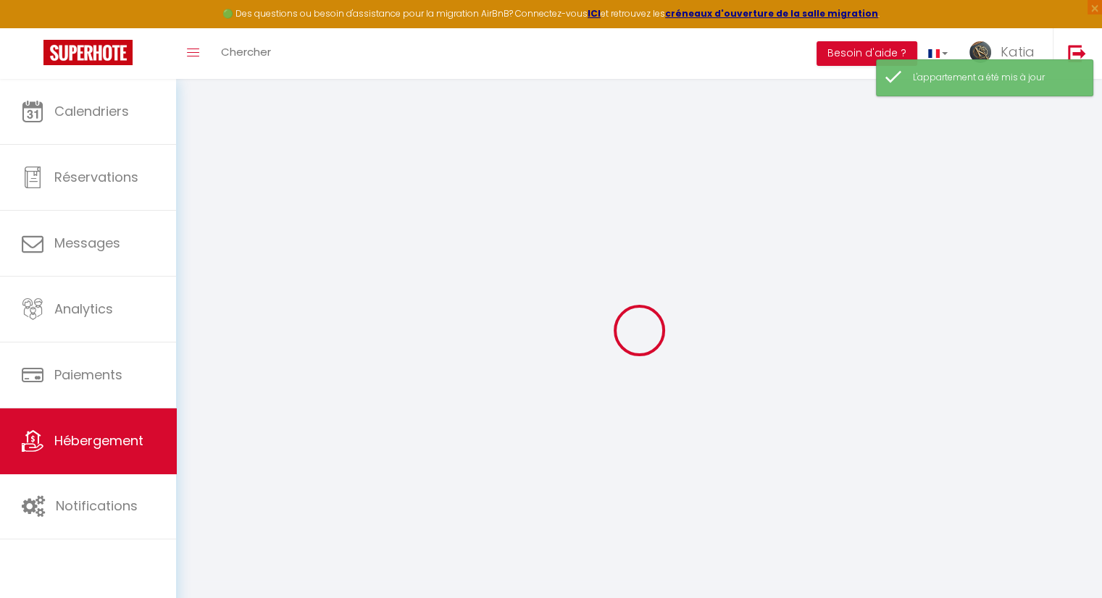
checkbox input "true"
checkbox input "false"
type input "0"
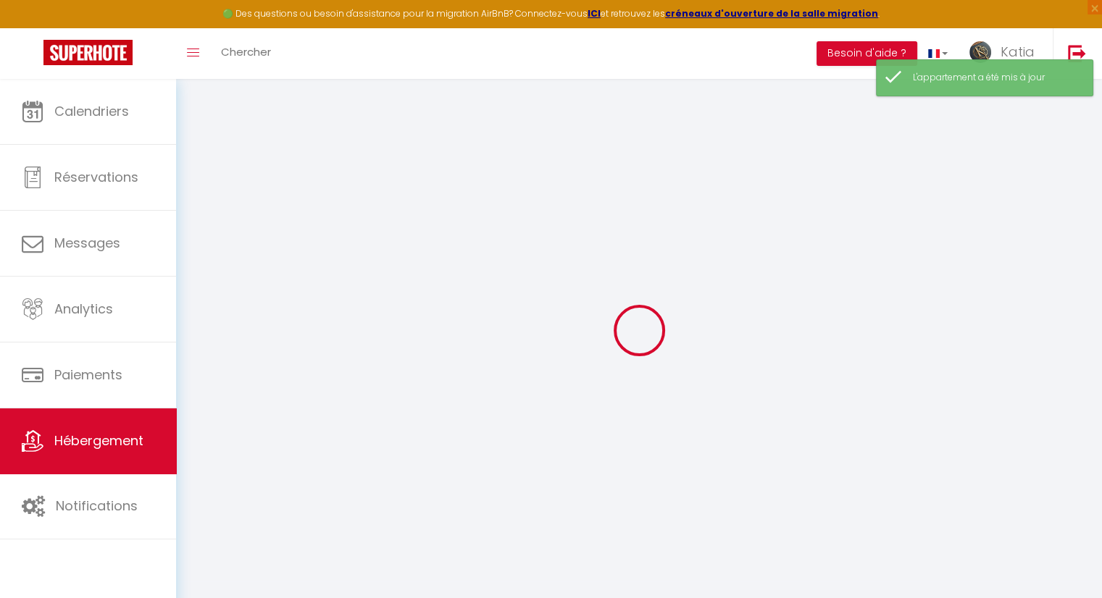
type input "0"
select select "42024"
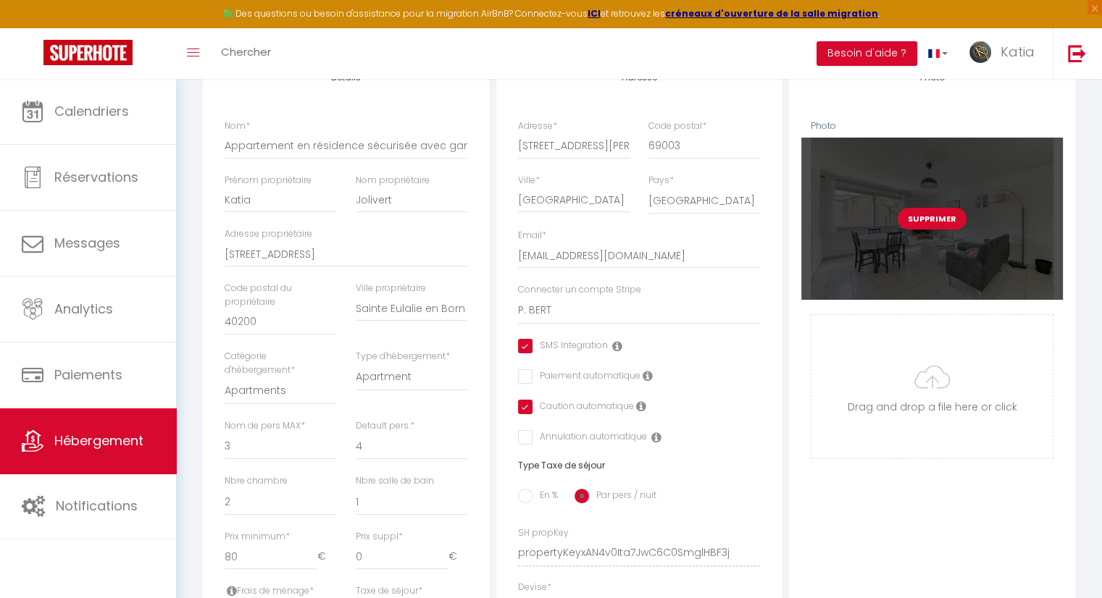
scroll to position [72, 0]
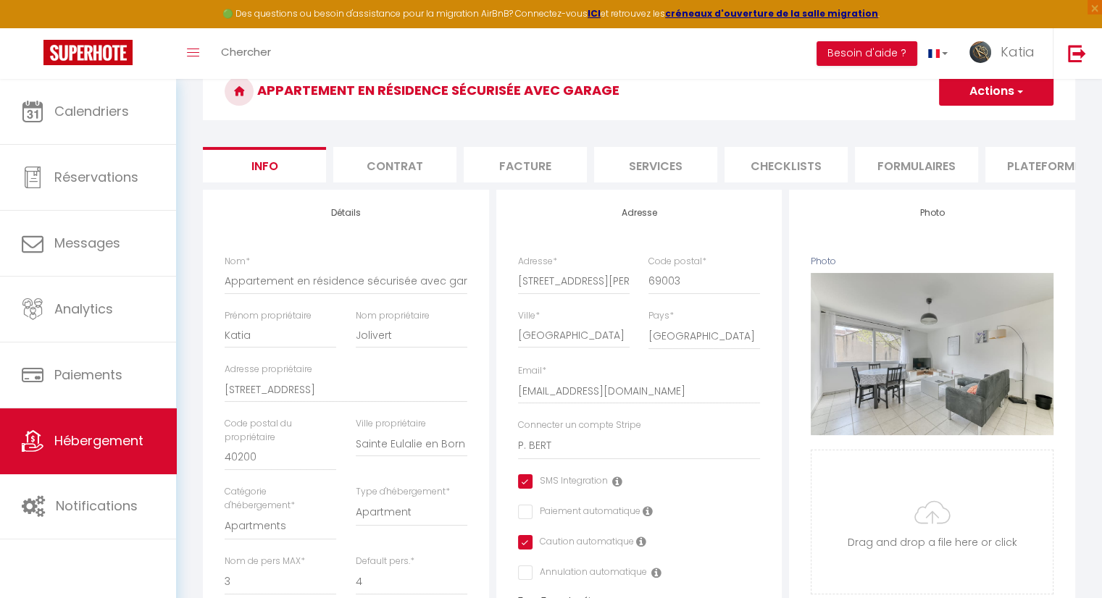
click at [803, 169] on li "Checklists" at bounding box center [786, 165] width 123 height 36
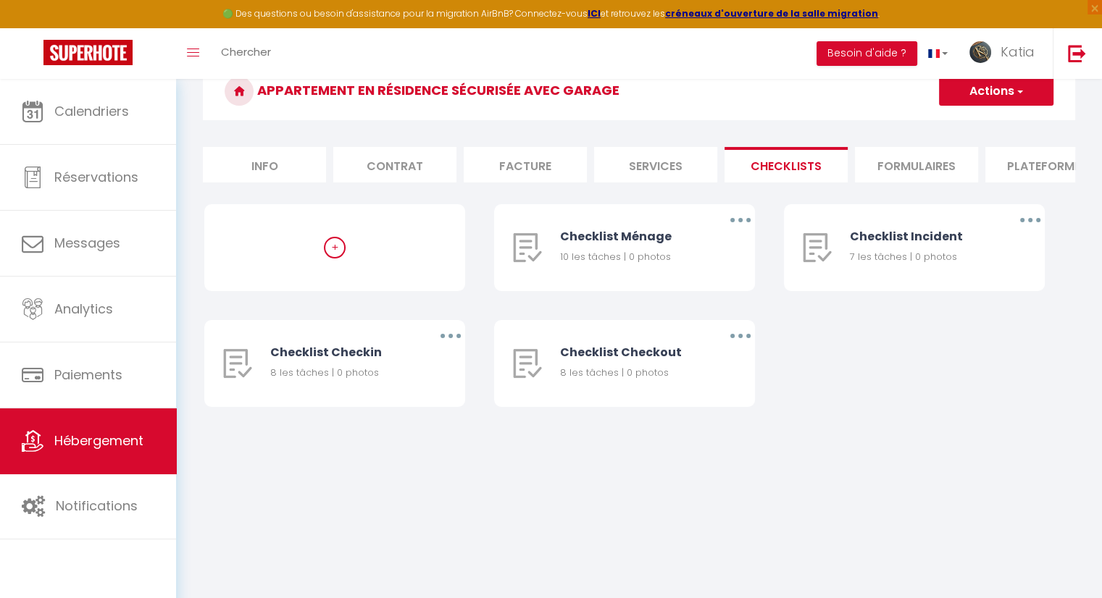
click at [933, 168] on li "Formulaires" at bounding box center [916, 165] width 123 height 36
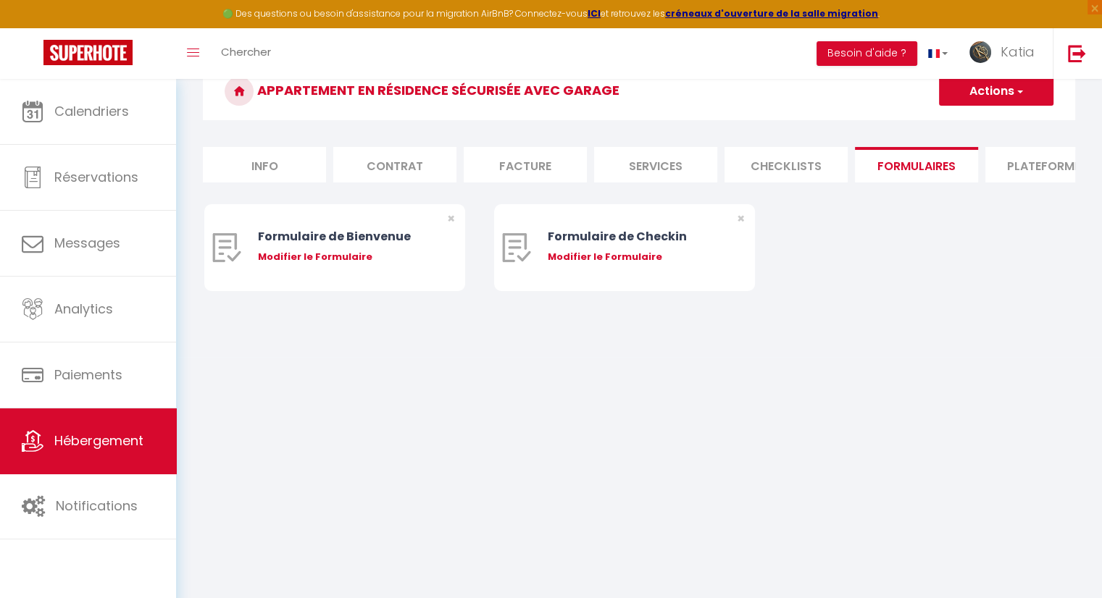
click at [501, 169] on li "Facture" at bounding box center [525, 165] width 123 height 36
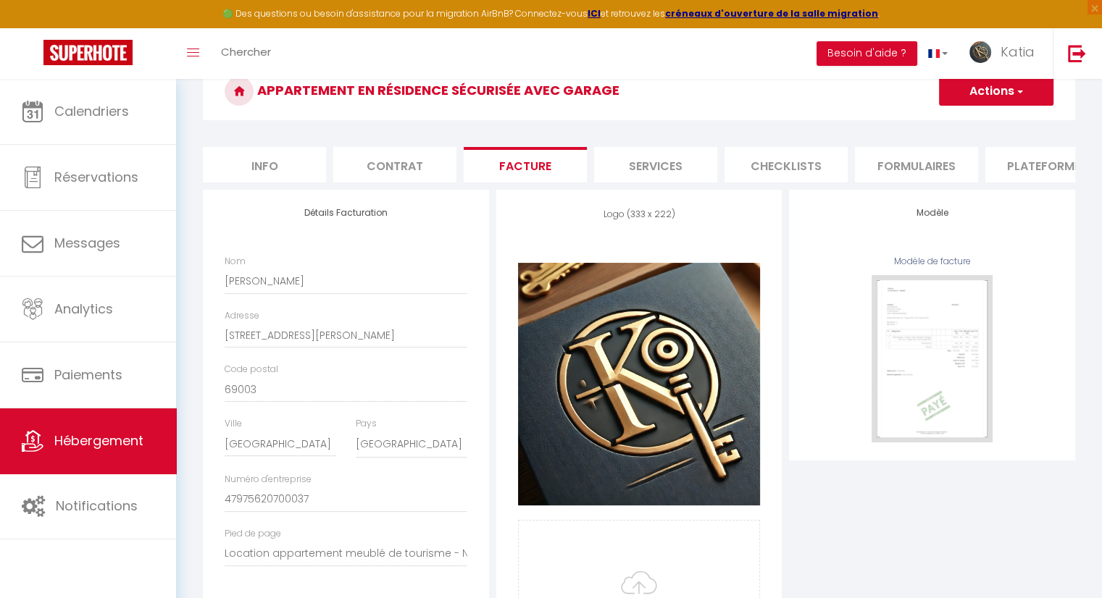
click at [421, 157] on li "Contrat" at bounding box center [394, 165] width 123 height 36
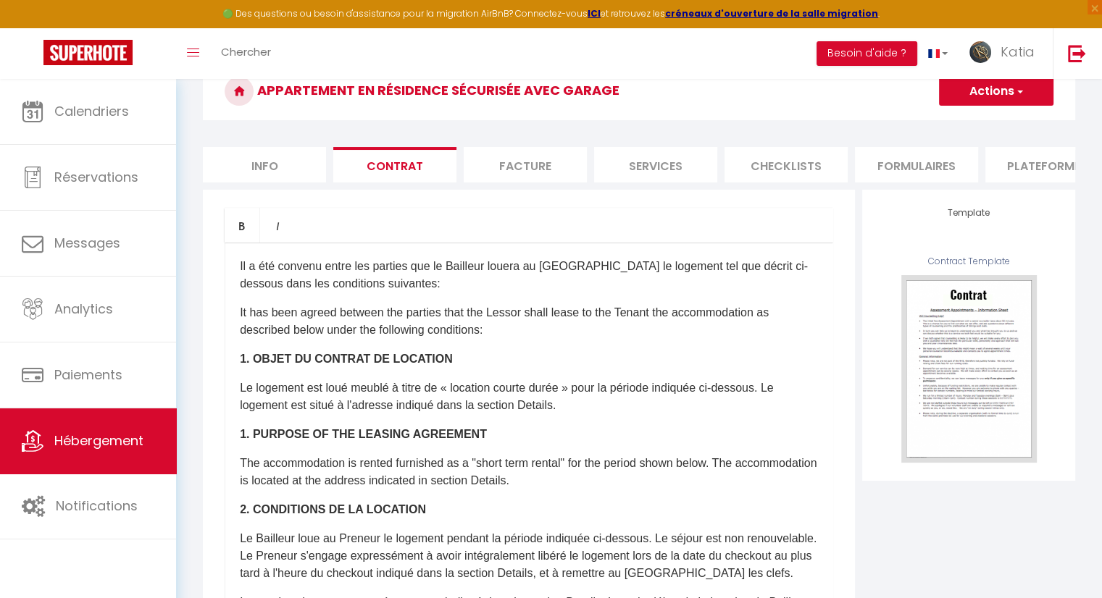
click at [649, 172] on li "Services" at bounding box center [655, 165] width 123 height 36
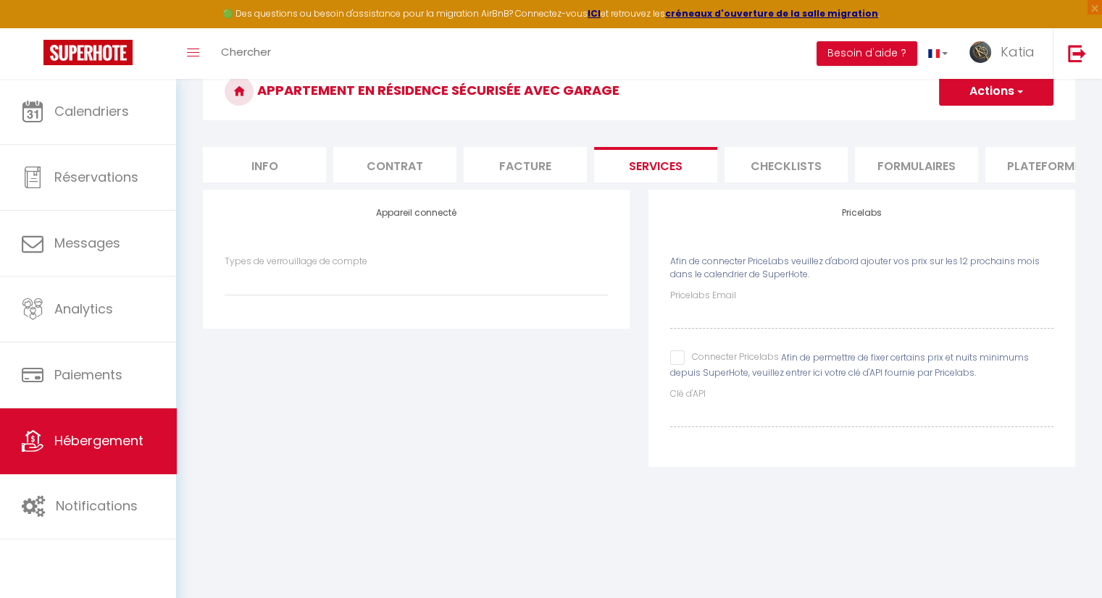
click at [533, 168] on li "Facture" at bounding box center [525, 165] width 123 height 36
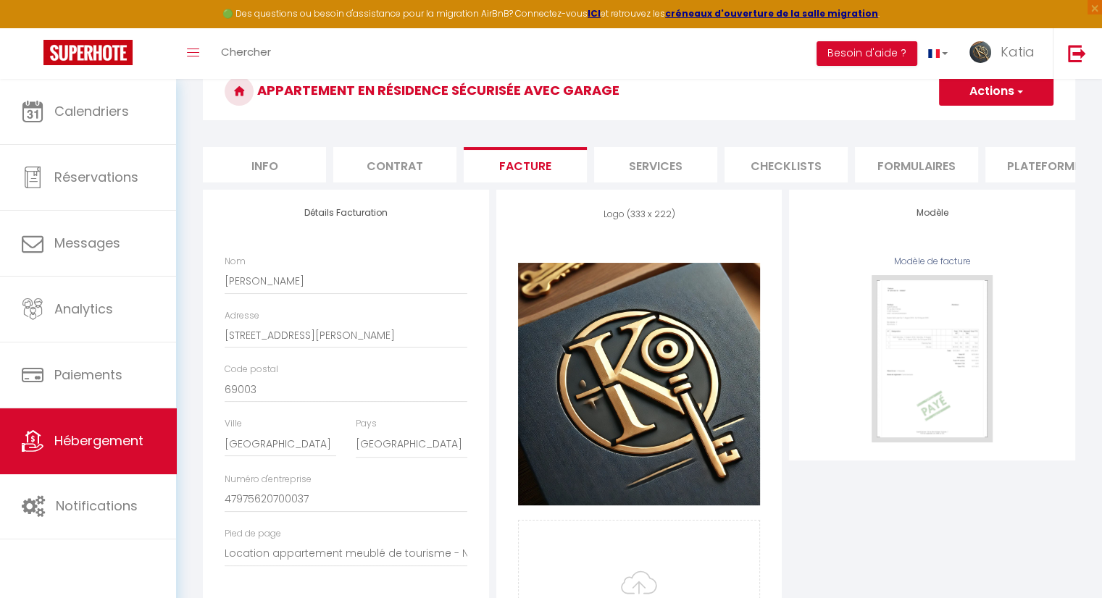
click at [280, 160] on li "Info" at bounding box center [264, 165] width 123 height 36
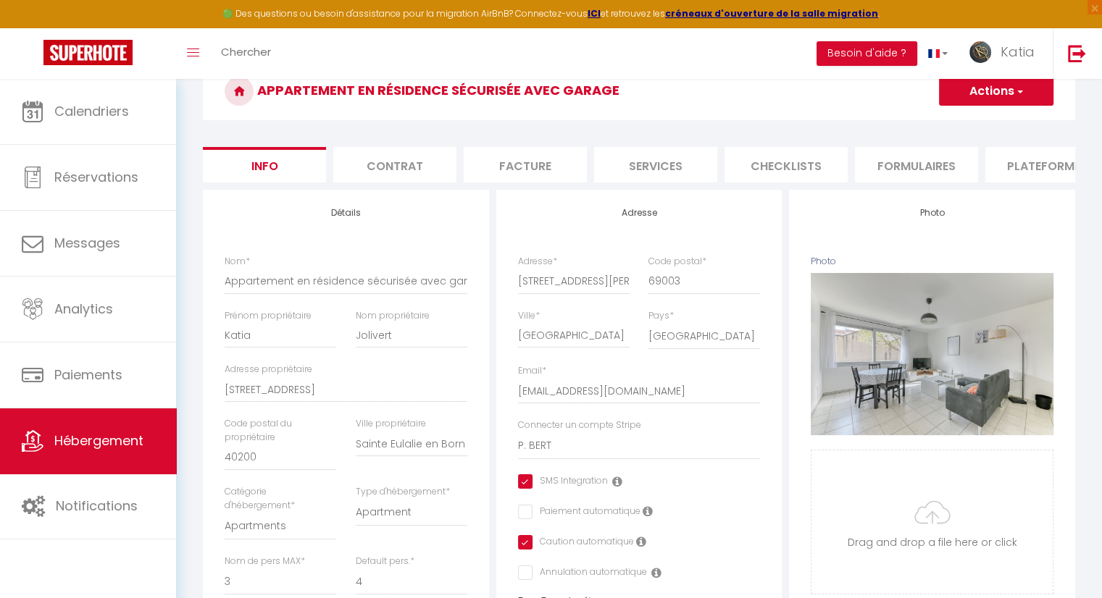
click at [1036, 165] on li "Plateformes" at bounding box center [1046, 165] width 123 height 36
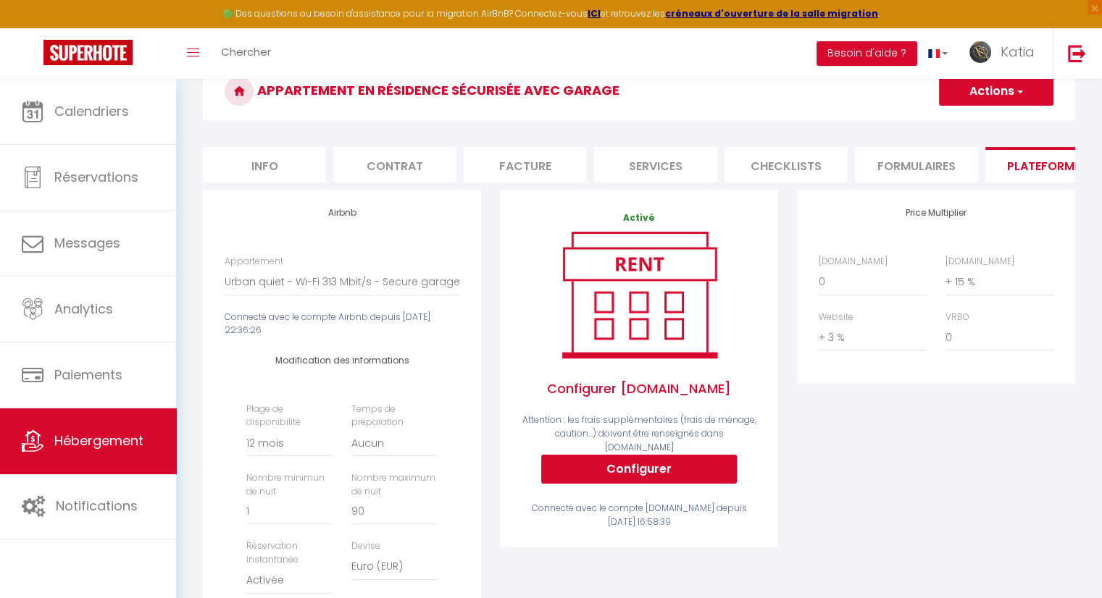
click at [904, 178] on li "Formulaires" at bounding box center [916, 165] width 123 height 36
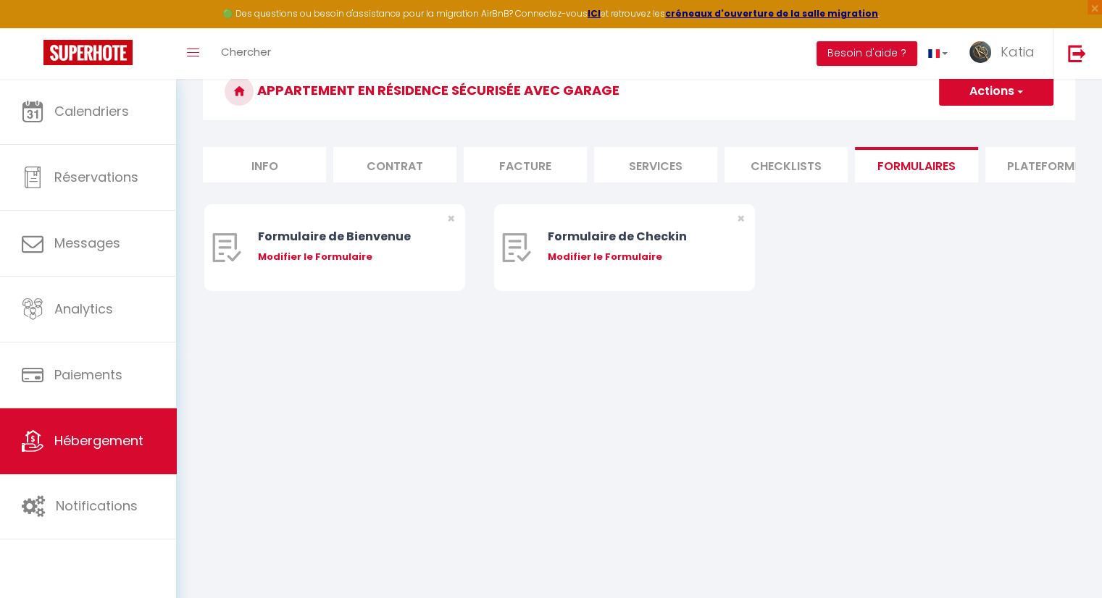
scroll to position [0, 432]
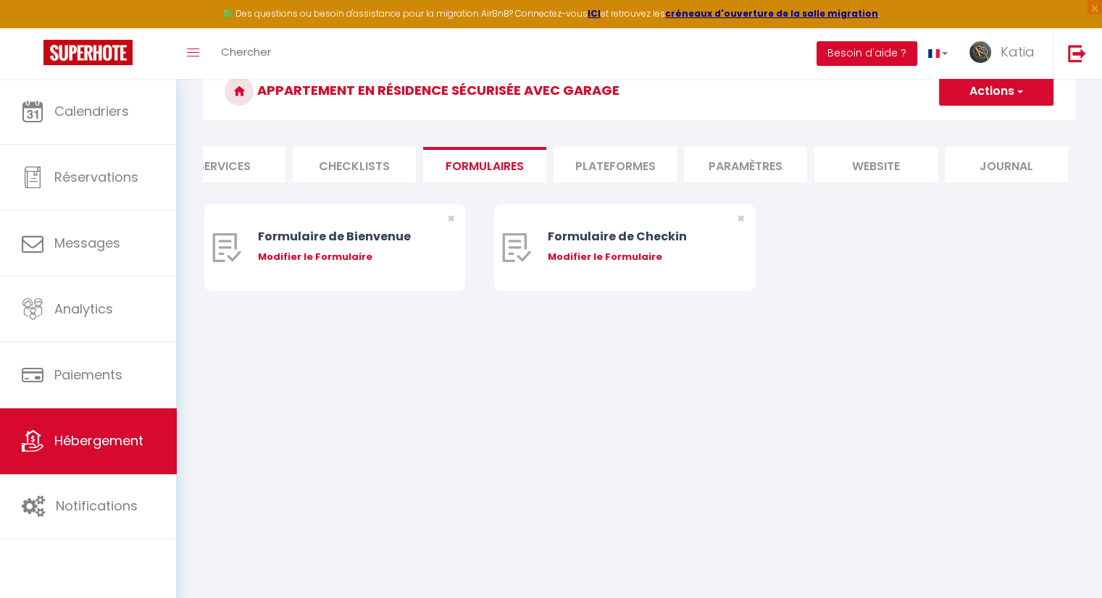
drag, startPoint x: 700, startPoint y: 168, endPoint x: 617, endPoint y: 160, distance: 83.7
click at [699, 169] on li "Paramètres" at bounding box center [745, 165] width 123 height 36
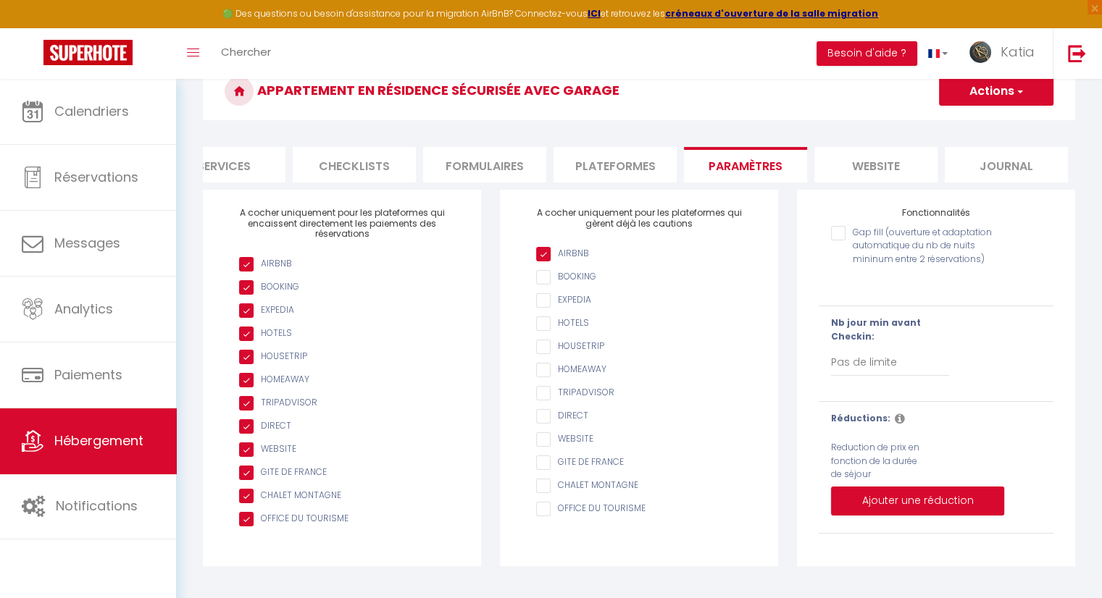
click at [616, 160] on li "Plateformes" at bounding box center [615, 165] width 123 height 36
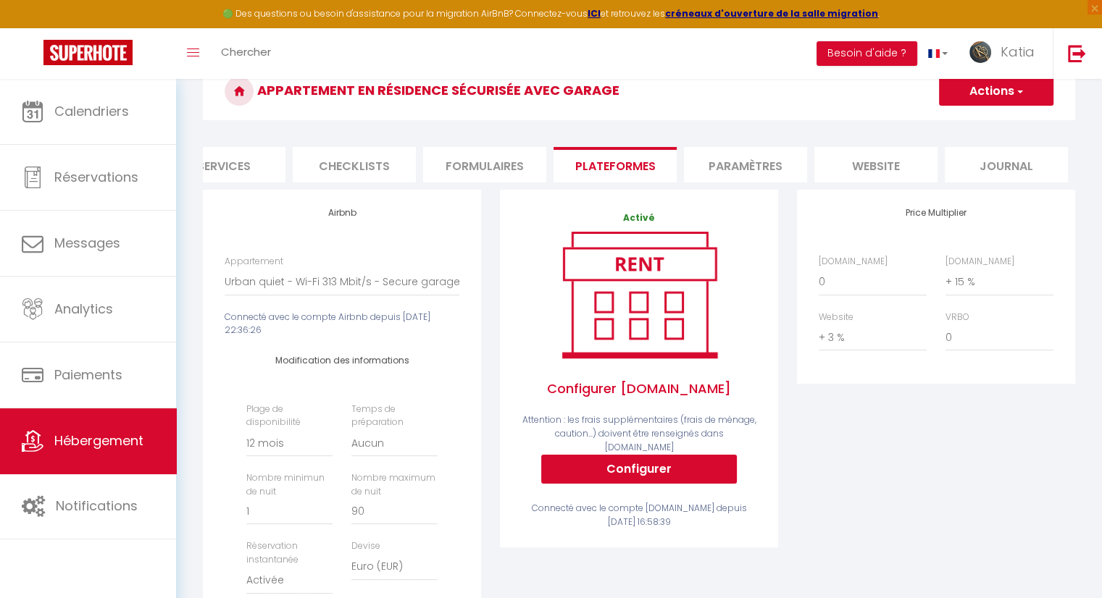
drag, startPoint x: 451, startPoint y: 162, endPoint x: 351, endPoint y: 172, distance: 99.7
click at [446, 165] on li "Formulaires" at bounding box center [484, 165] width 123 height 36
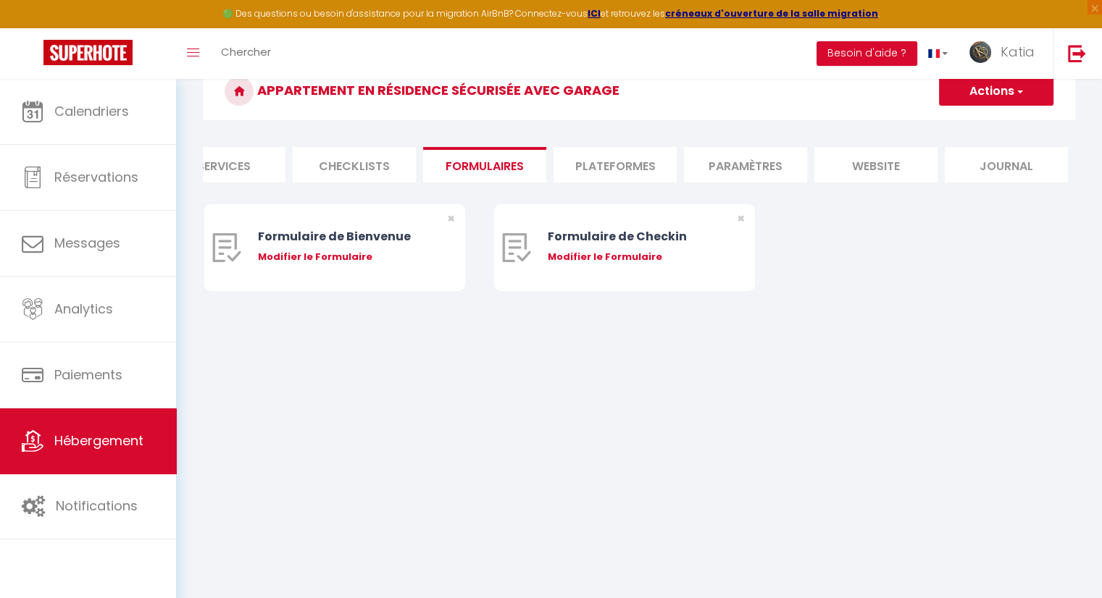
drag, startPoint x: 349, startPoint y: 169, endPoint x: 209, endPoint y: 169, distance: 139.8
click at [346, 169] on li "Checklists" at bounding box center [354, 165] width 123 height 36
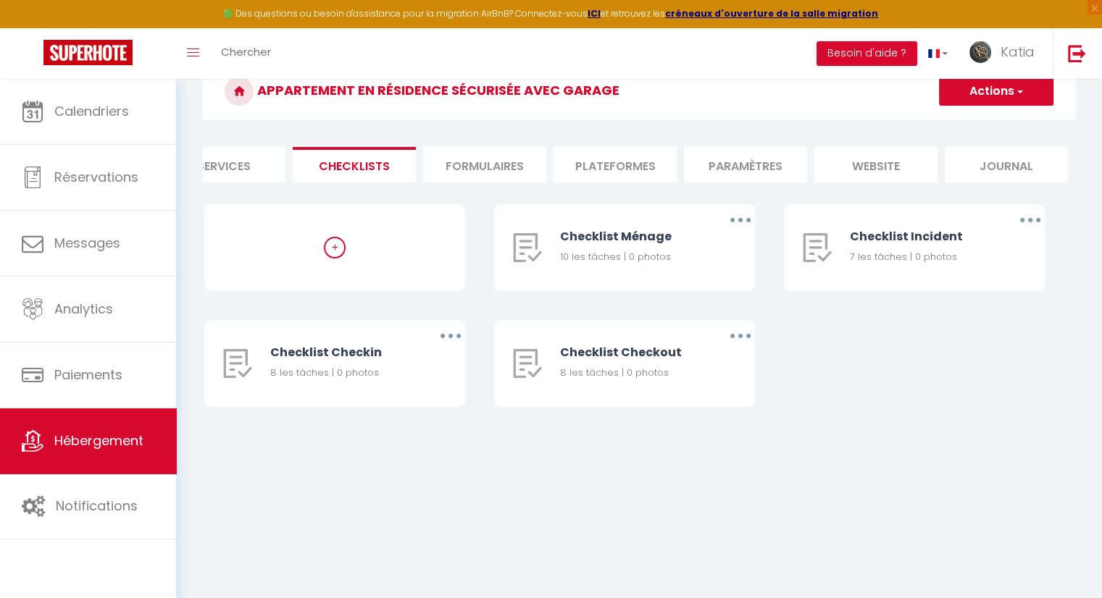
click at [207, 167] on li "Services" at bounding box center [223, 165] width 123 height 36
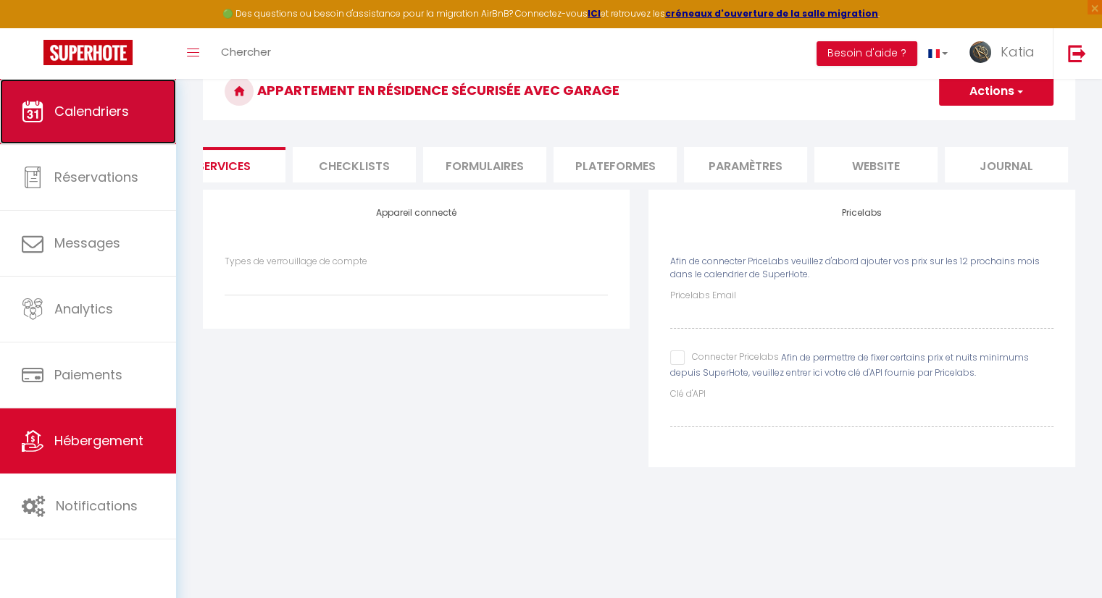
click at [104, 122] on link "Calendriers" at bounding box center [88, 111] width 176 height 65
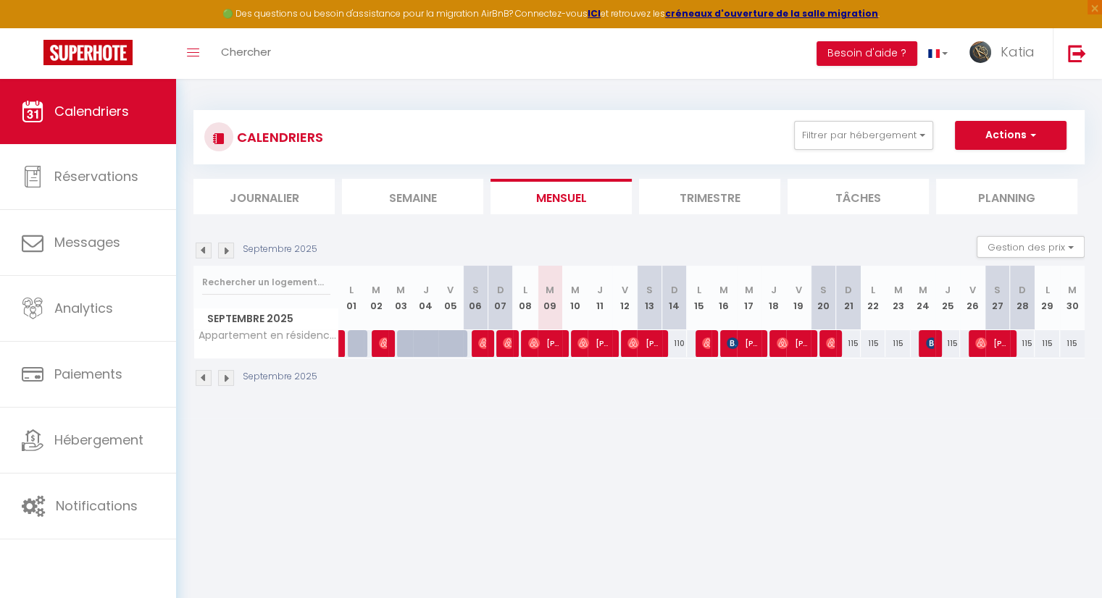
click at [672, 340] on div "110" at bounding box center [674, 343] width 25 height 27
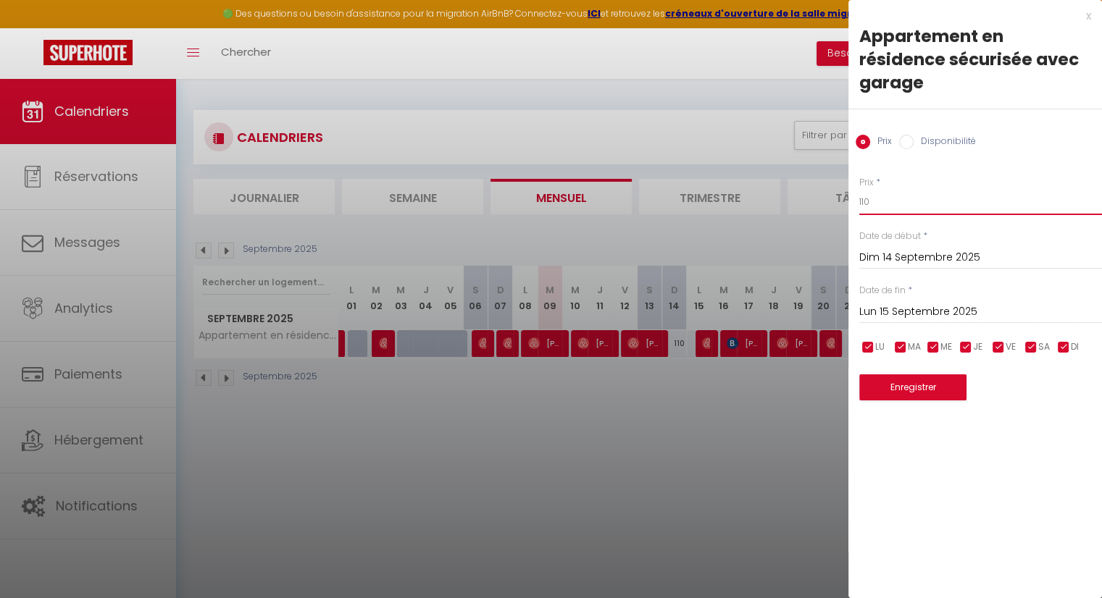
click at [867, 189] on input "110" at bounding box center [980, 202] width 243 height 26
click at [880, 189] on input "110" at bounding box center [980, 202] width 243 height 26
click at [883, 189] on input "110" at bounding box center [980, 202] width 243 height 26
click at [936, 375] on button "Enregistrer" at bounding box center [912, 388] width 107 height 26
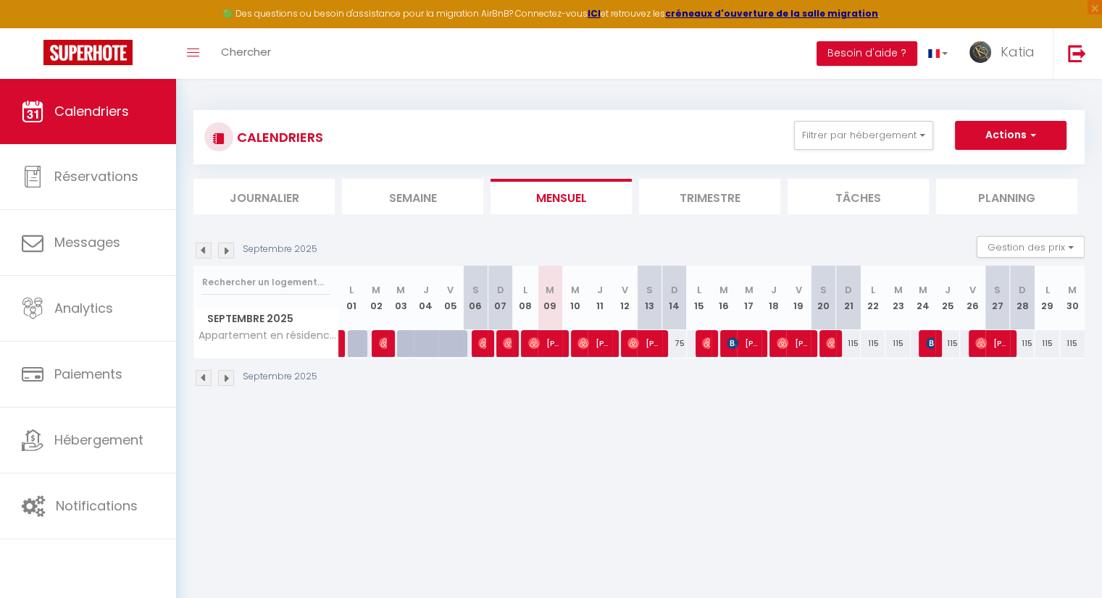
click at [851, 344] on div "115" at bounding box center [848, 343] width 25 height 27
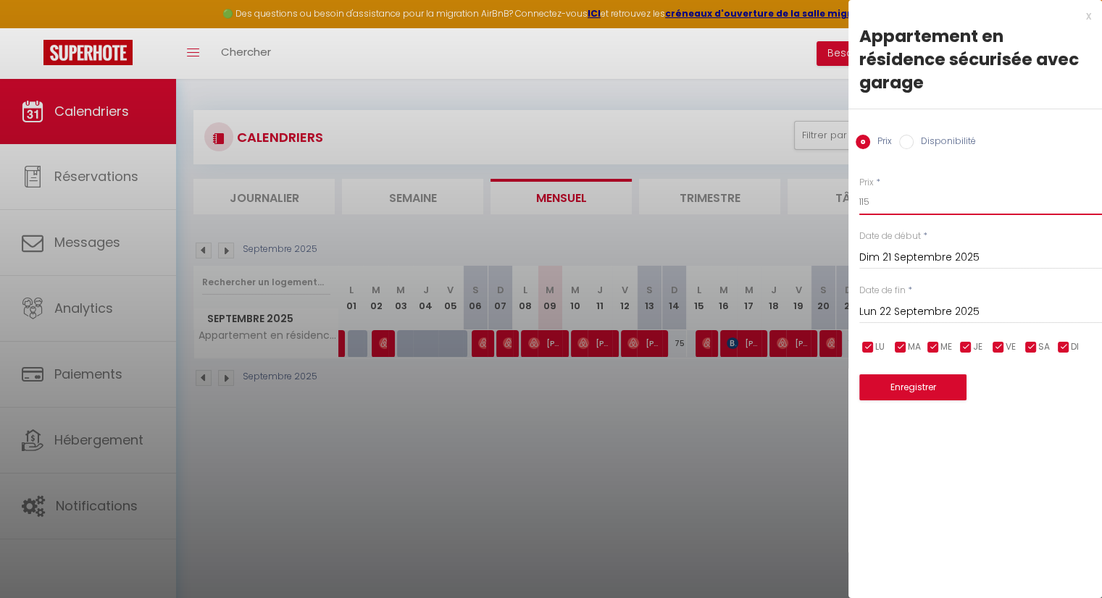
drag, startPoint x: 872, startPoint y: 181, endPoint x: 846, endPoint y: 177, distance: 27.2
click at [846, 175] on body "🟢 Des questions ou besoin d'assistance pour la migration AirBnB? Connectez-vous…" at bounding box center [551, 378] width 1102 height 598
click at [929, 375] on button "Enregistrer" at bounding box center [912, 388] width 107 height 26
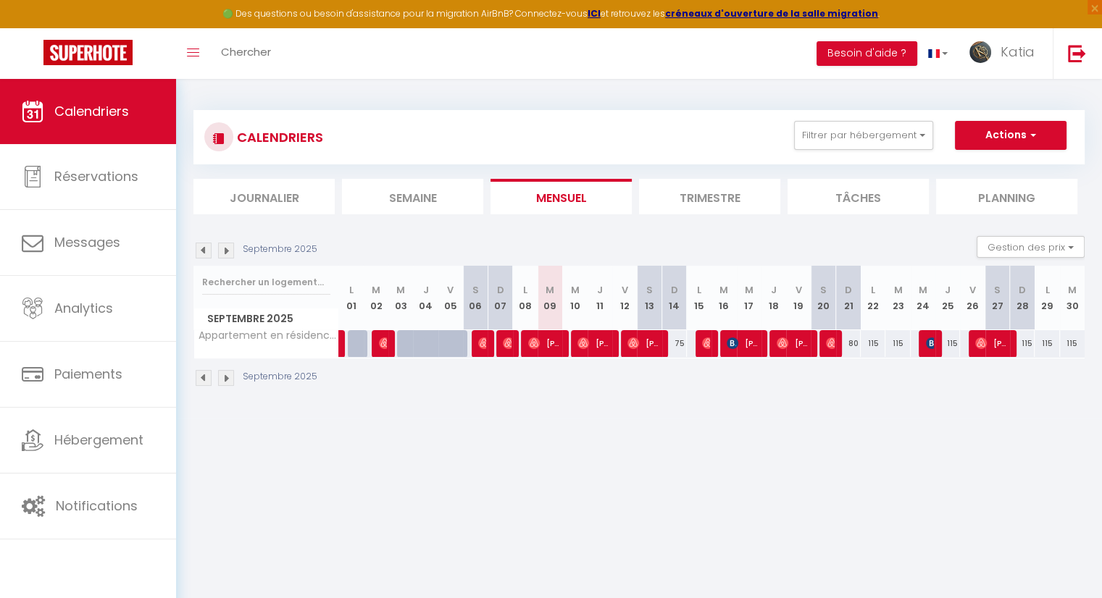
click at [873, 345] on div "115" at bounding box center [873, 343] width 25 height 27
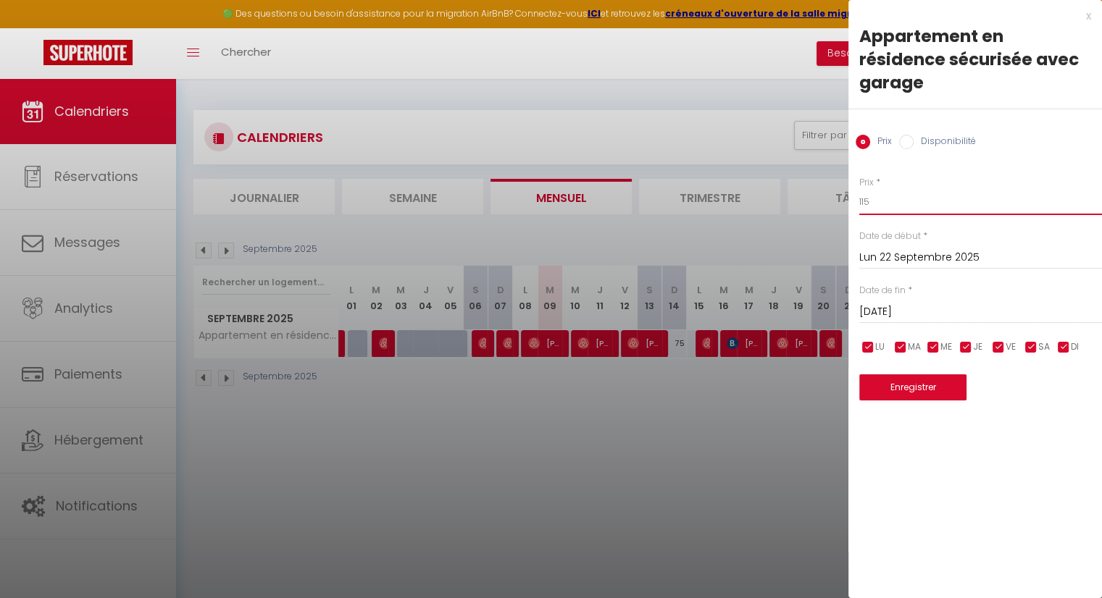
drag, startPoint x: 877, startPoint y: 183, endPoint x: 845, endPoint y: 169, distance: 35.0
click at [845, 169] on body "🟢 Des questions ou besoin d'assistance pour la migration AirBnB? Connectez-vous…" at bounding box center [551, 378] width 1102 height 598
click at [933, 375] on button "Enregistrer" at bounding box center [912, 388] width 107 height 26
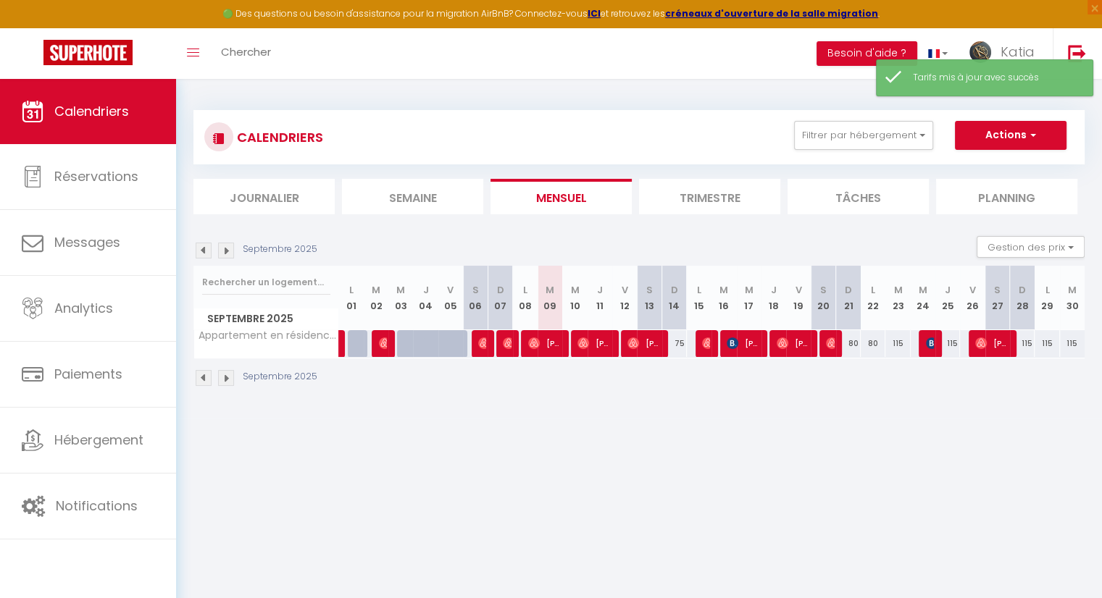
click at [897, 349] on div "115" at bounding box center [897, 343] width 25 height 27
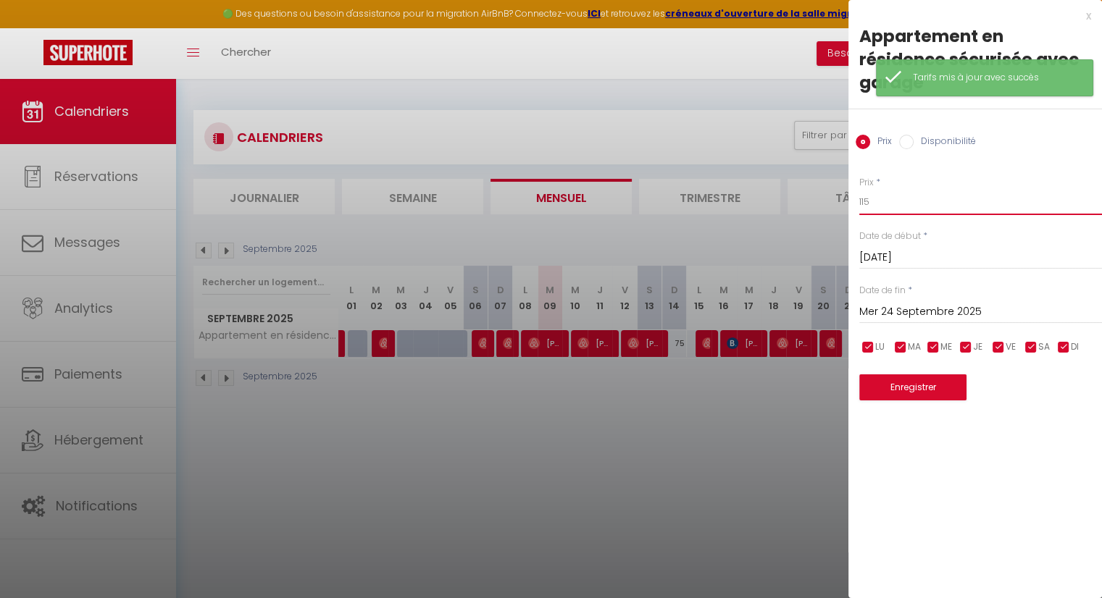
drag, startPoint x: 883, startPoint y: 181, endPoint x: 814, endPoint y: 175, distance: 69.1
click at [814, 175] on body "🟢 Des questions ou besoin d'assistance pour la migration AirBnB? Connectez-vous…" at bounding box center [551, 378] width 1102 height 598
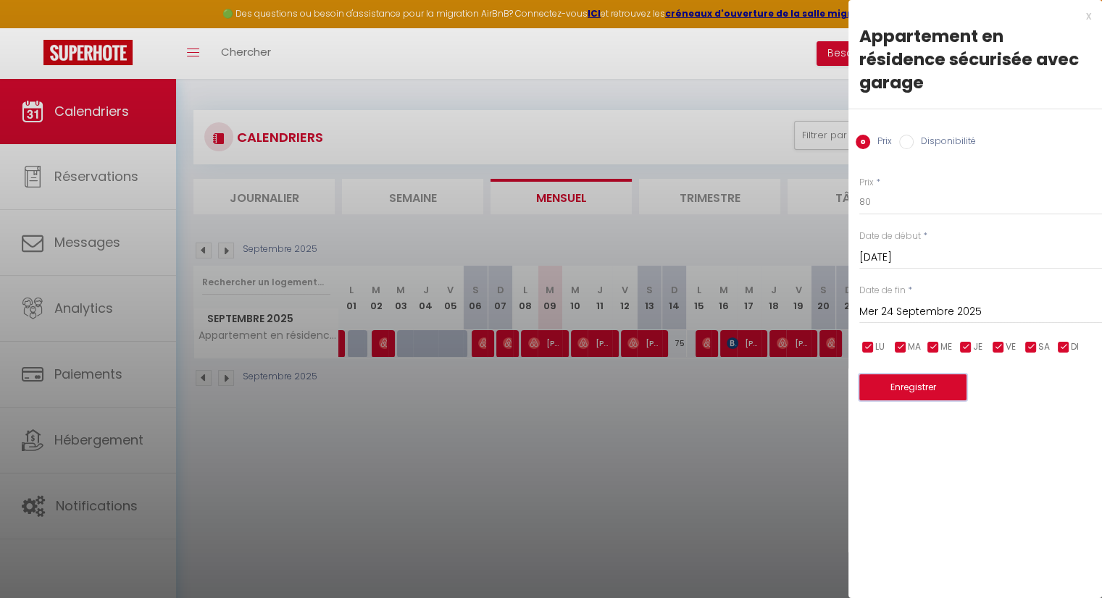
click at [898, 375] on button "Enregistrer" at bounding box center [912, 388] width 107 height 26
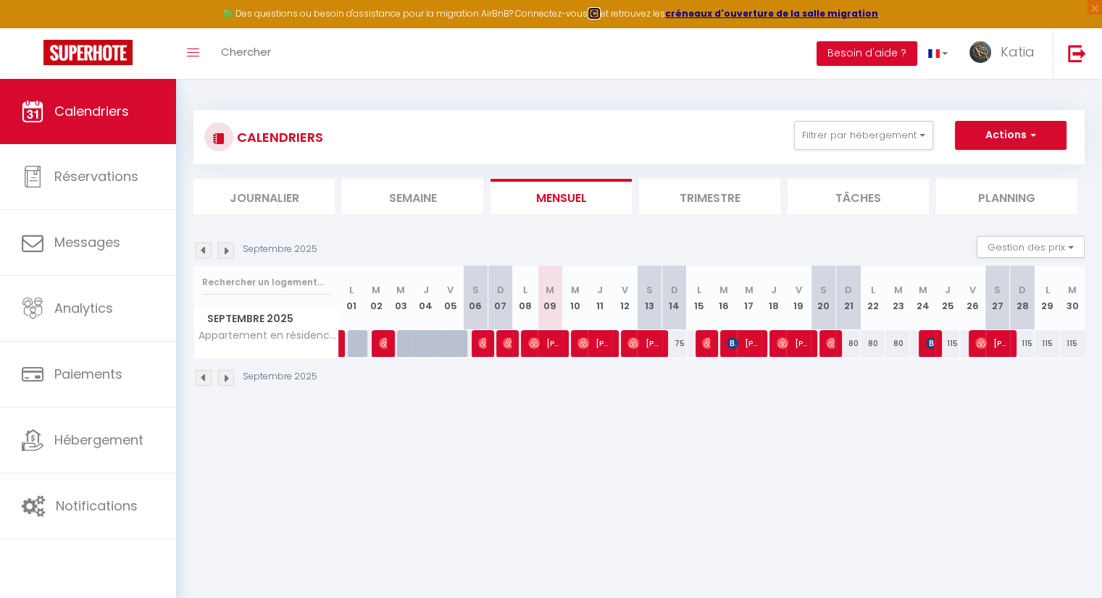
click at [598, 13] on strong "ICI" at bounding box center [594, 13] width 13 height 12
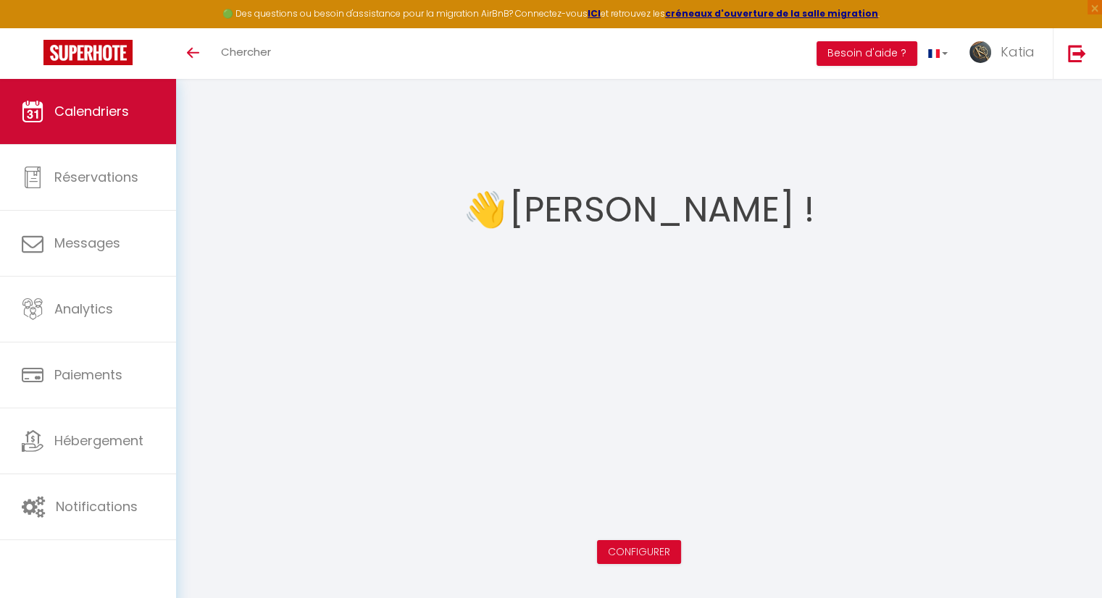
click at [65, 109] on span "Calendriers" at bounding box center [91, 111] width 75 height 18
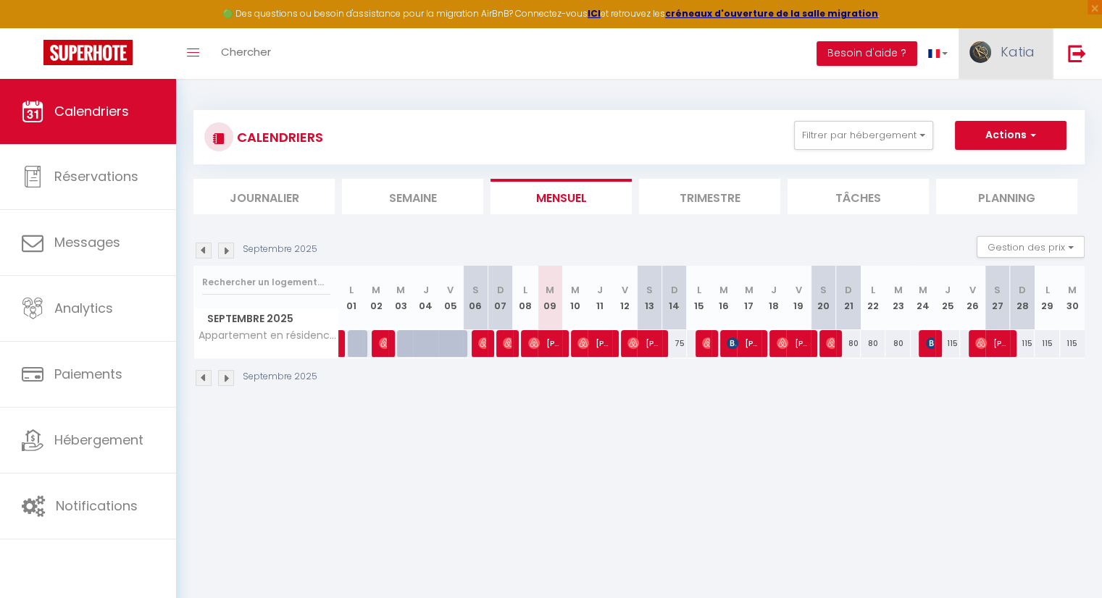
click at [996, 54] on link "Katia" at bounding box center [1006, 53] width 94 height 51
click at [988, 100] on link "Paramètres" at bounding box center [994, 100] width 107 height 25
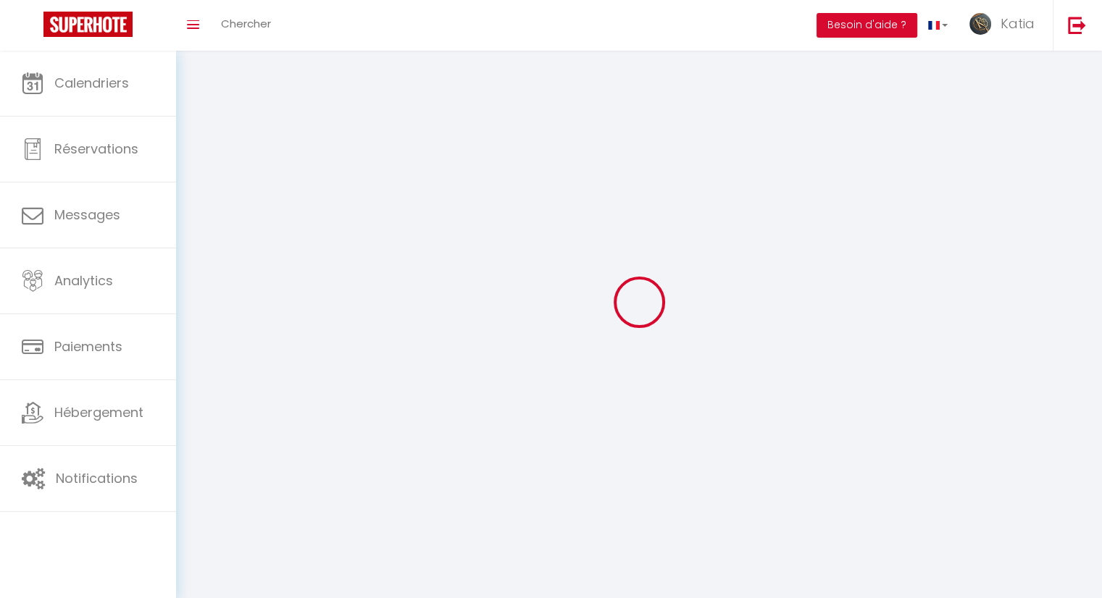
type input "Katia"
type input "Jolivert"
type input "0646472941"
type input "[STREET_ADDRESS][PERSON_NAME]"
type input "69003"
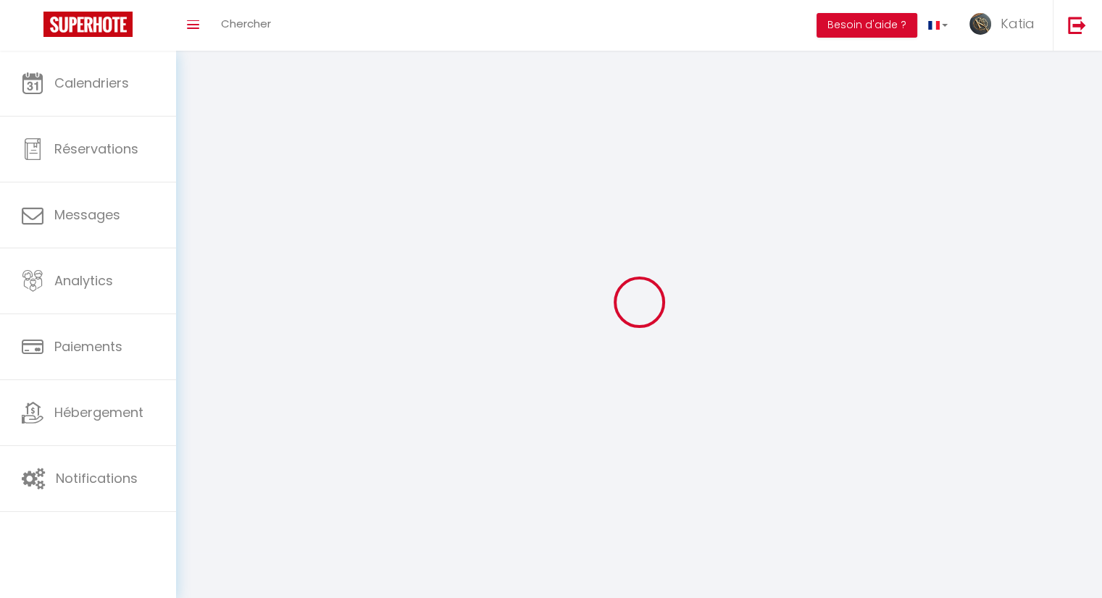
type input "[GEOGRAPHIC_DATA]"
type input "VI3hwX38fPblN3kSk4ZWgQ87h"
type input "OaZSrDRK9HQ2R2M61KvS7kZsu"
type input "[URL][DOMAIN_NAME]"
select select "28"
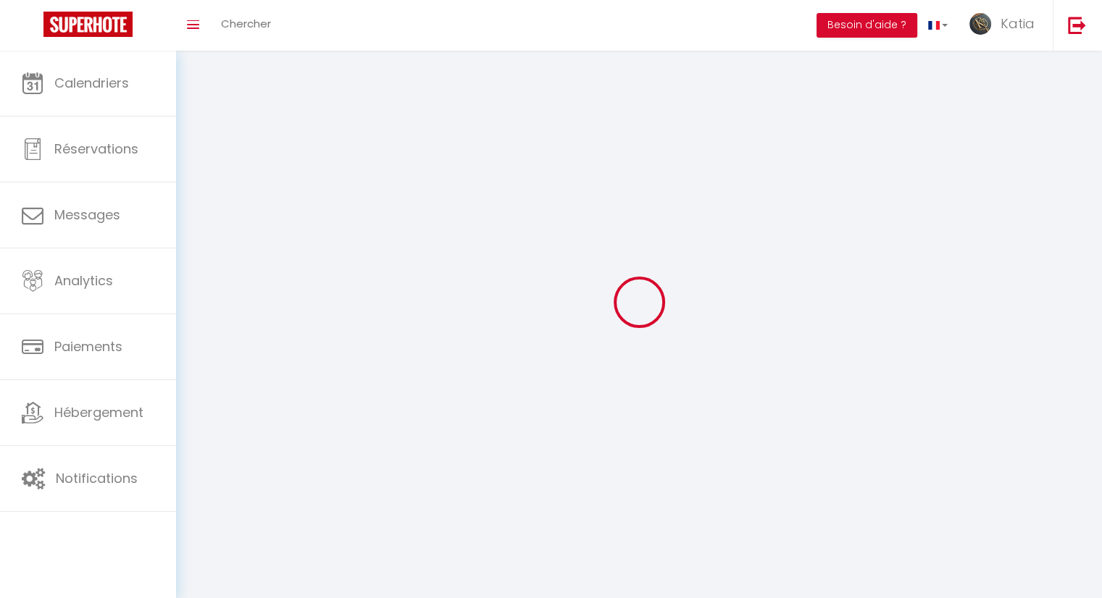
select select "fr"
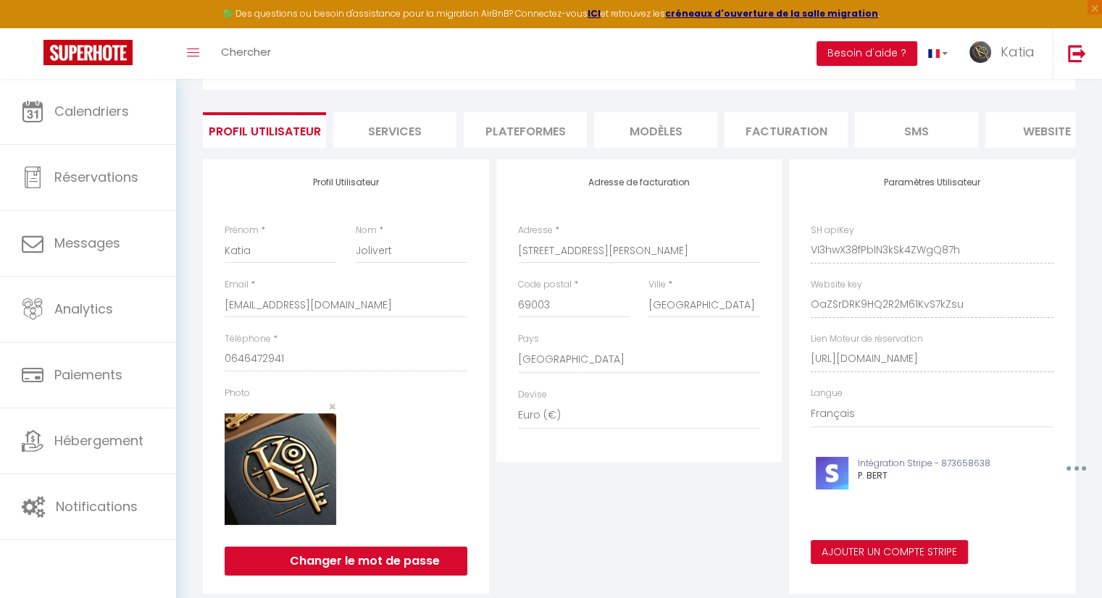
scroll to position [52, 0]
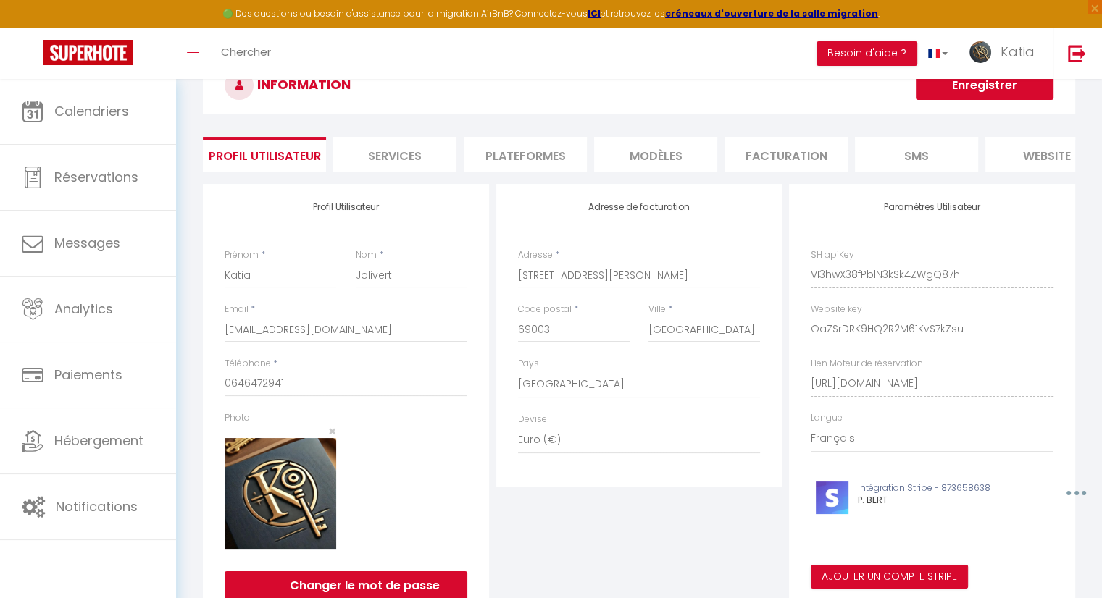
click at [377, 157] on li "Services" at bounding box center [394, 155] width 123 height 36
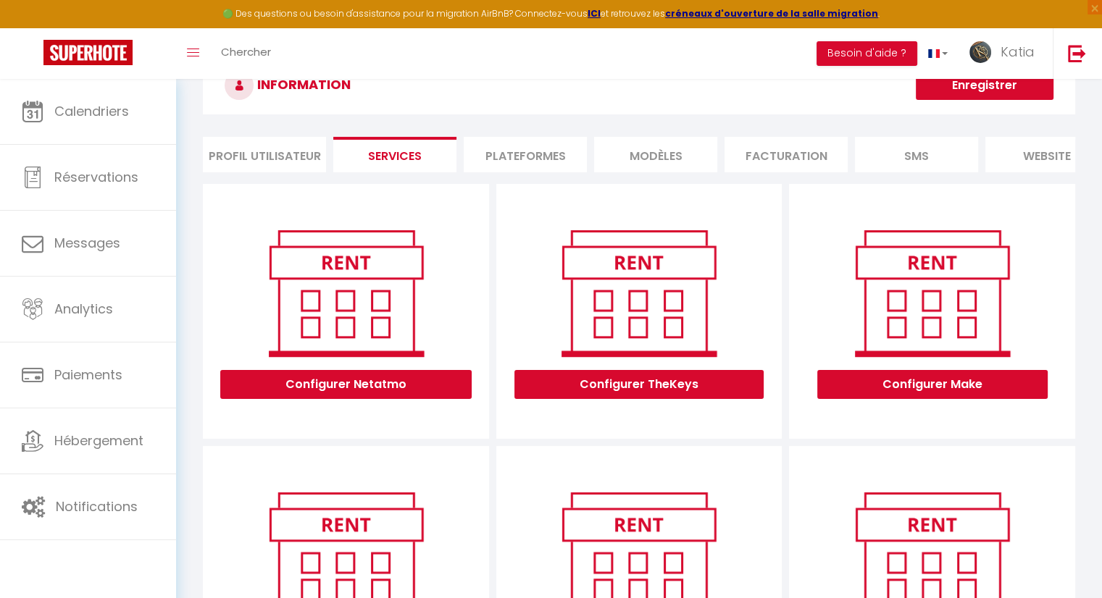
click at [525, 162] on li "Plateformes" at bounding box center [525, 155] width 123 height 36
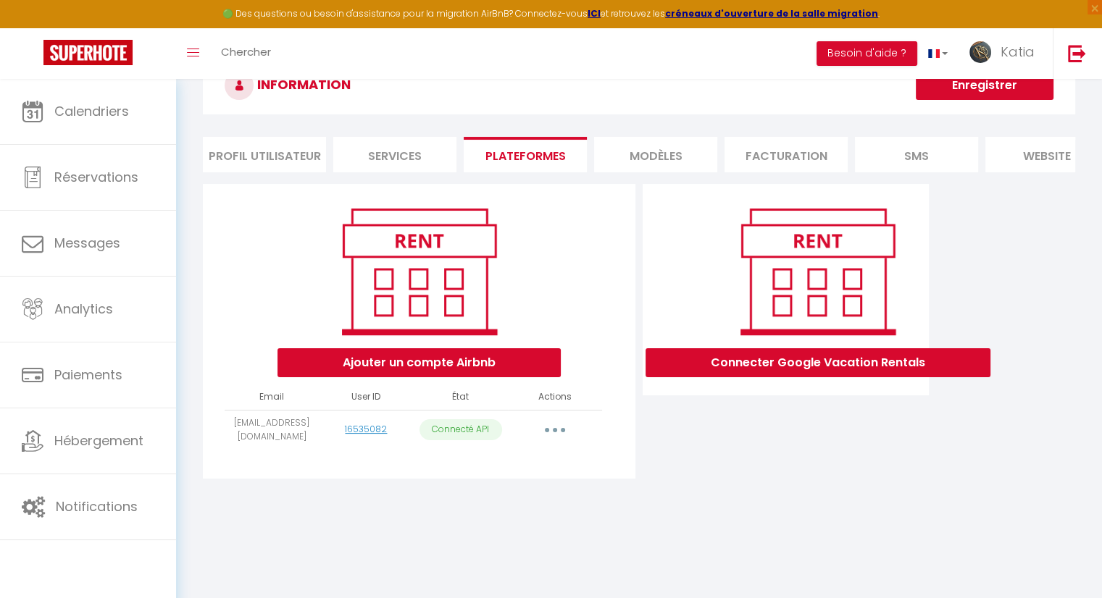
click at [644, 159] on li "MODÈLES" at bounding box center [655, 155] width 123 height 36
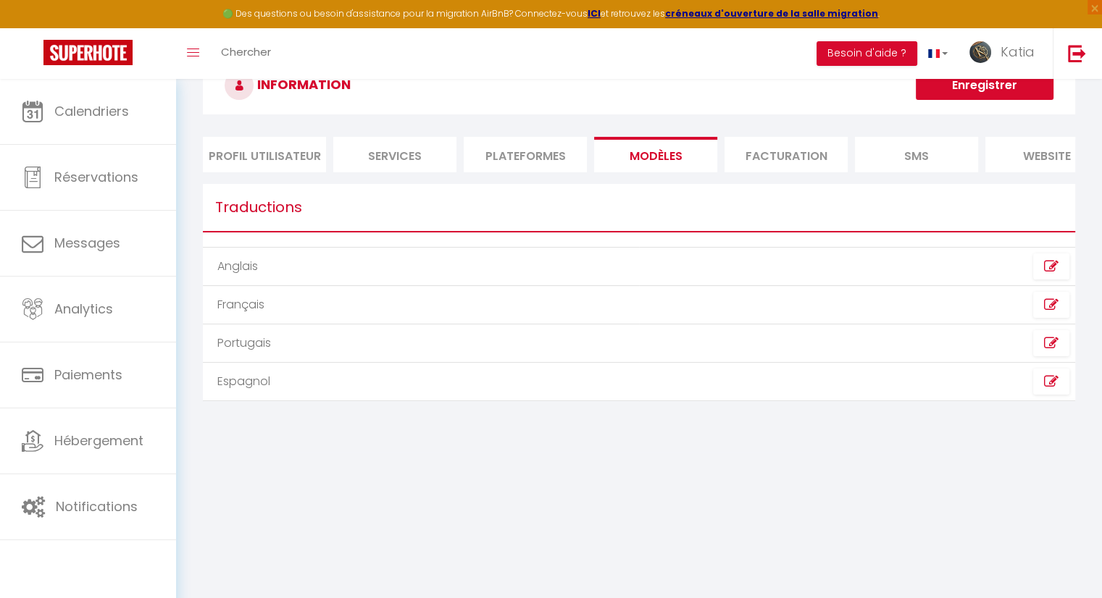
drag, startPoint x: 785, startPoint y: 162, endPoint x: 947, endPoint y: 157, distance: 162.4
click at [788, 162] on li "Facturation" at bounding box center [786, 155] width 123 height 36
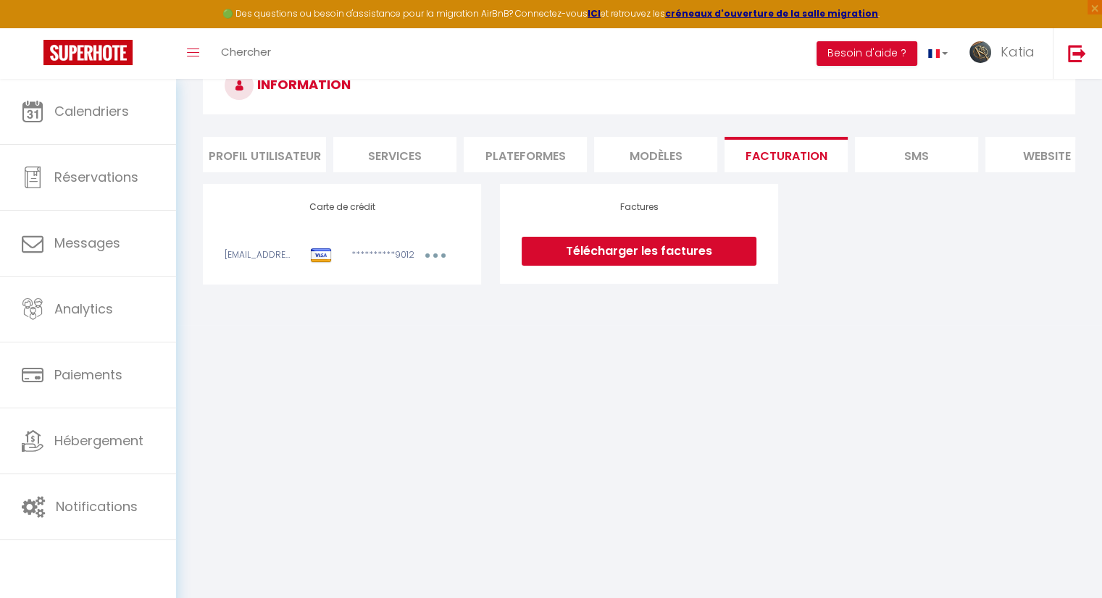
drag, startPoint x: 954, startPoint y: 160, endPoint x: 970, endPoint y: 160, distance: 16.7
click at [953, 160] on li "SMS" at bounding box center [916, 155] width 123 height 36
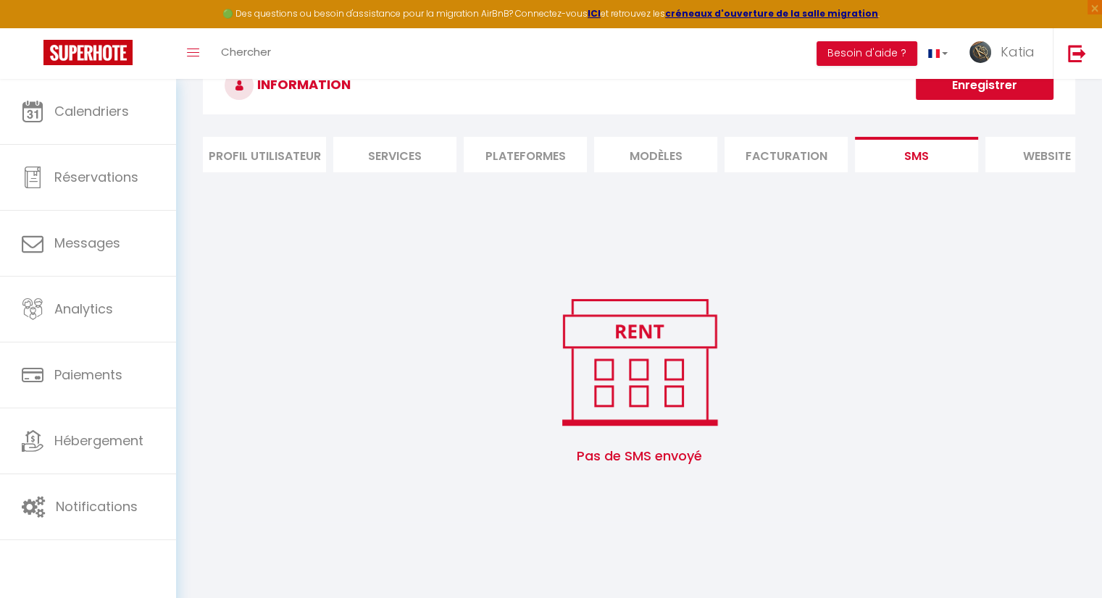
click at [1021, 161] on li "website" at bounding box center [1046, 155] width 123 height 36
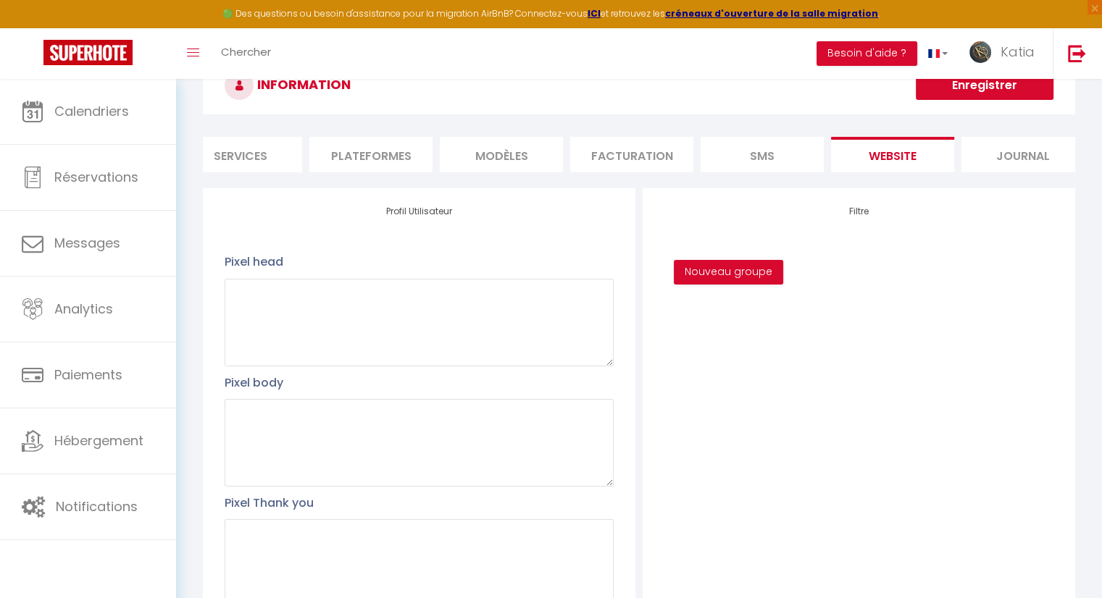
scroll to position [0, 171]
click at [701, 160] on li "SMS" at bounding box center [745, 155] width 123 height 36
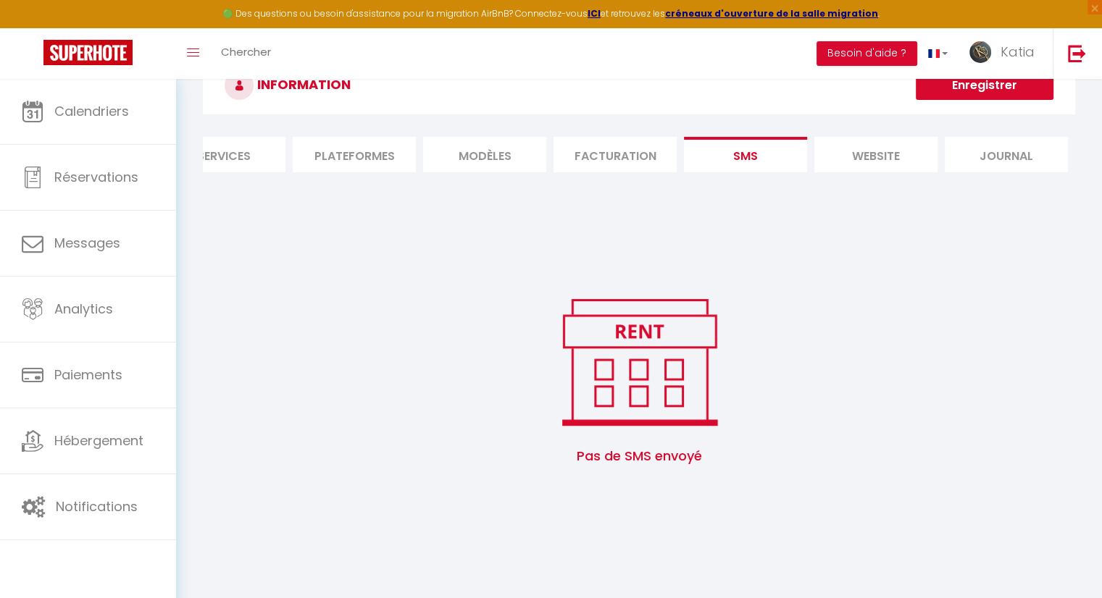
click at [635, 159] on li "Facturation" at bounding box center [615, 155] width 123 height 36
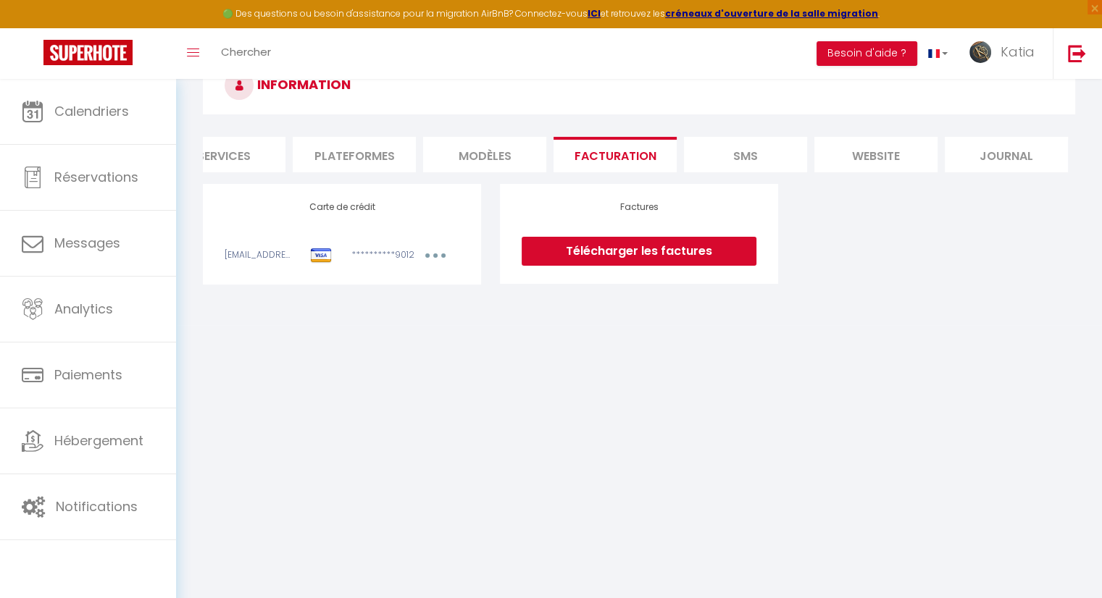
click at [491, 158] on li "MODÈLES" at bounding box center [484, 155] width 123 height 36
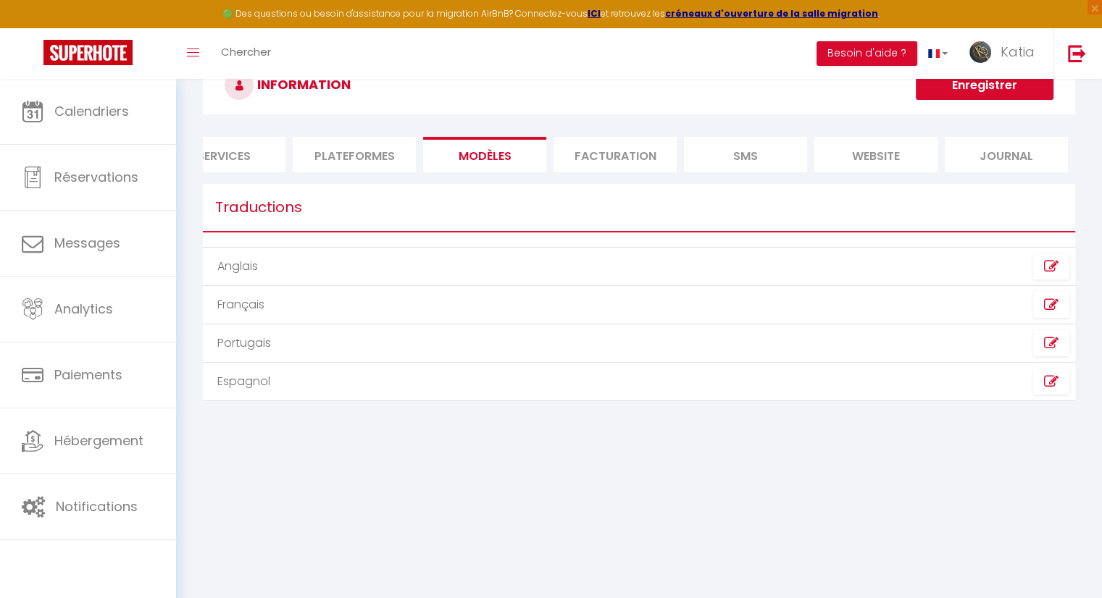
click at [391, 151] on li "Plateformes" at bounding box center [354, 155] width 123 height 36
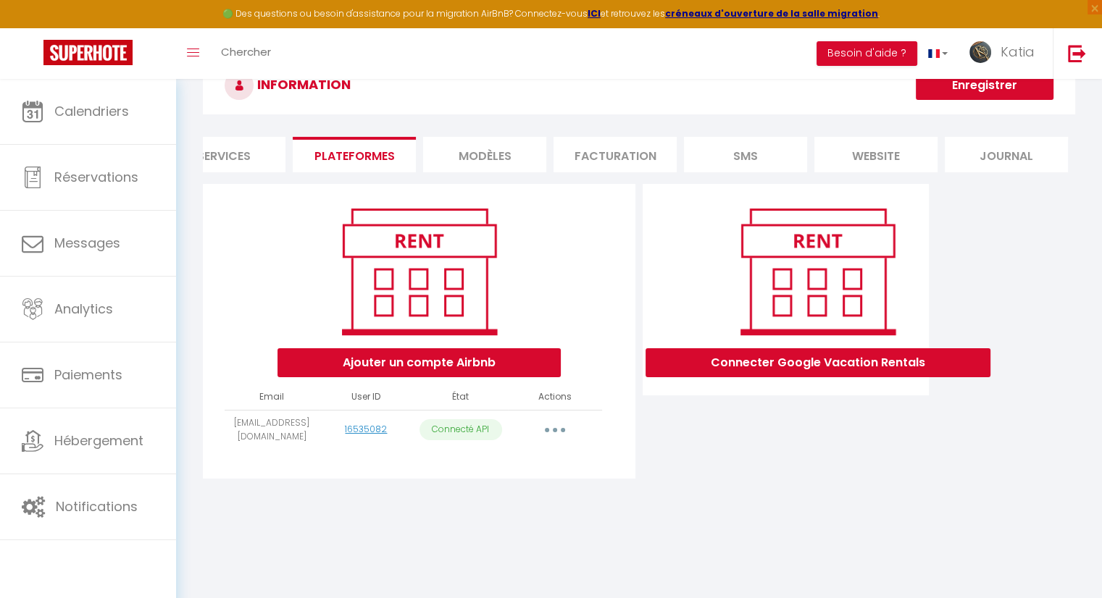
click at [242, 157] on li "Services" at bounding box center [223, 155] width 123 height 36
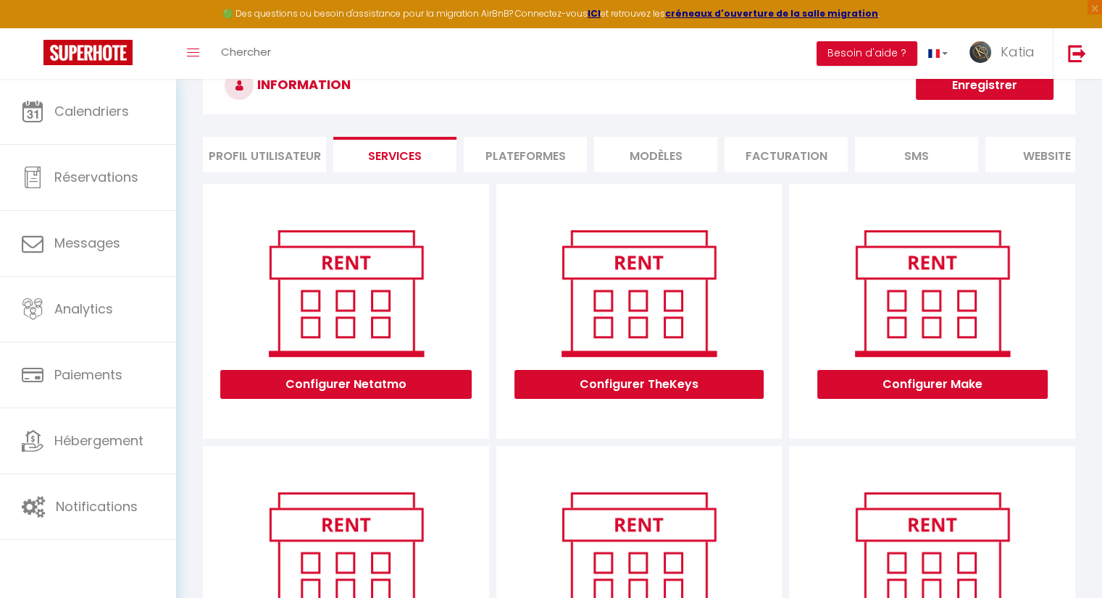
click at [240, 156] on li "Profil Utilisateur" at bounding box center [264, 155] width 123 height 36
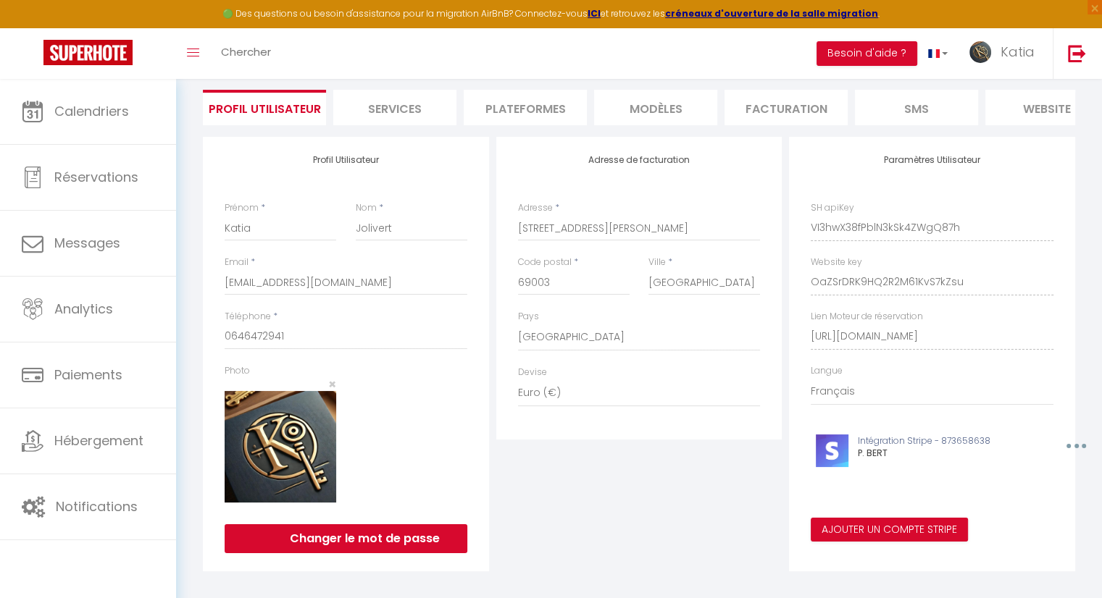
scroll to position [125, 0]
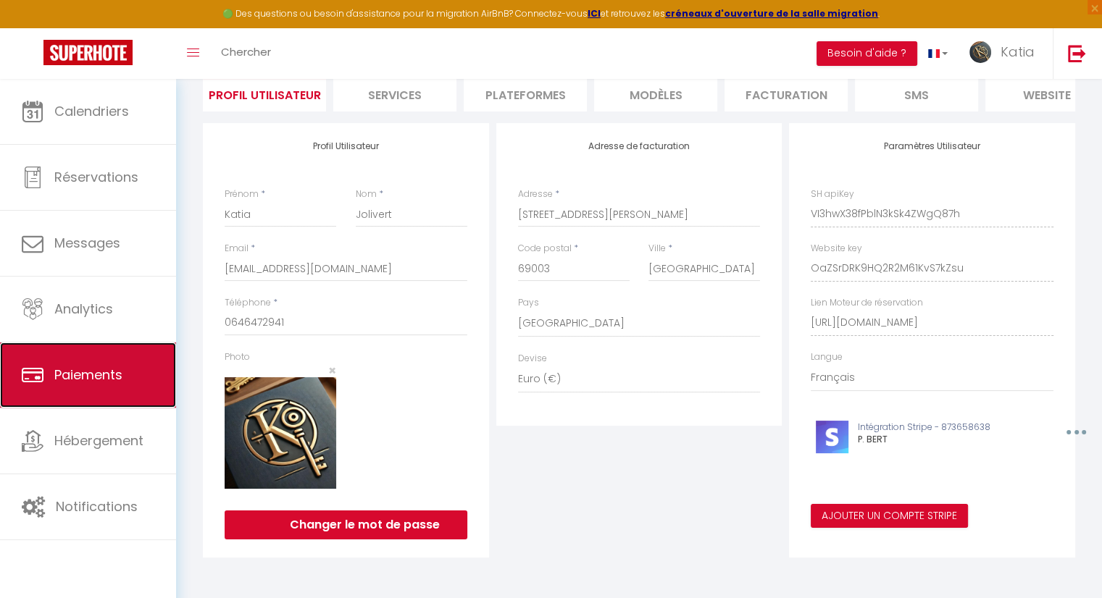
click at [104, 373] on span "Paiements" at bounding box center [88, 375] width 68 height 18
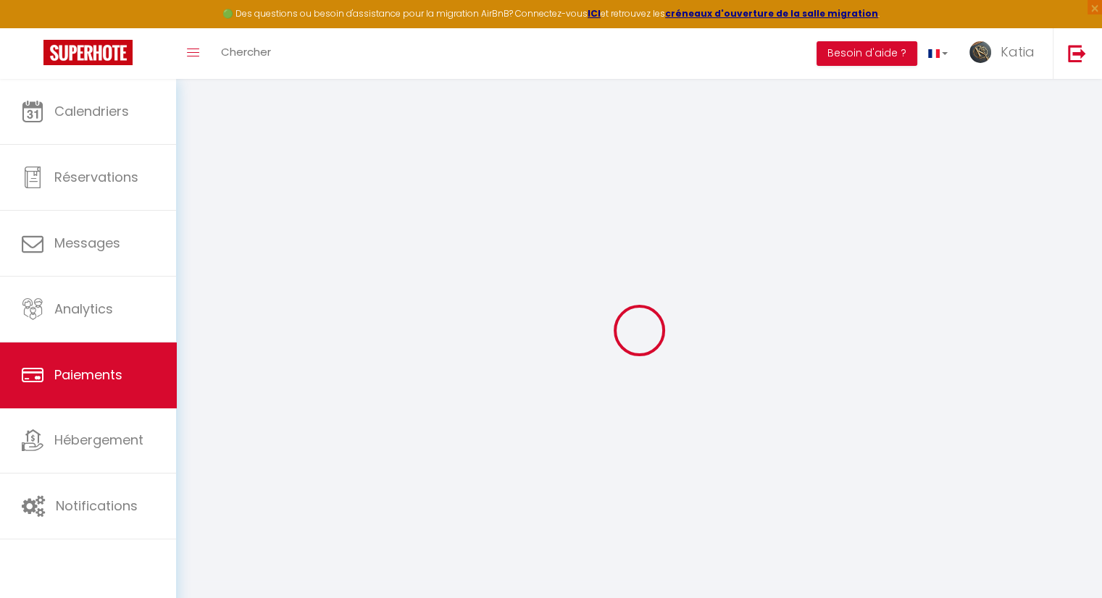
select select "2"
select select "0"
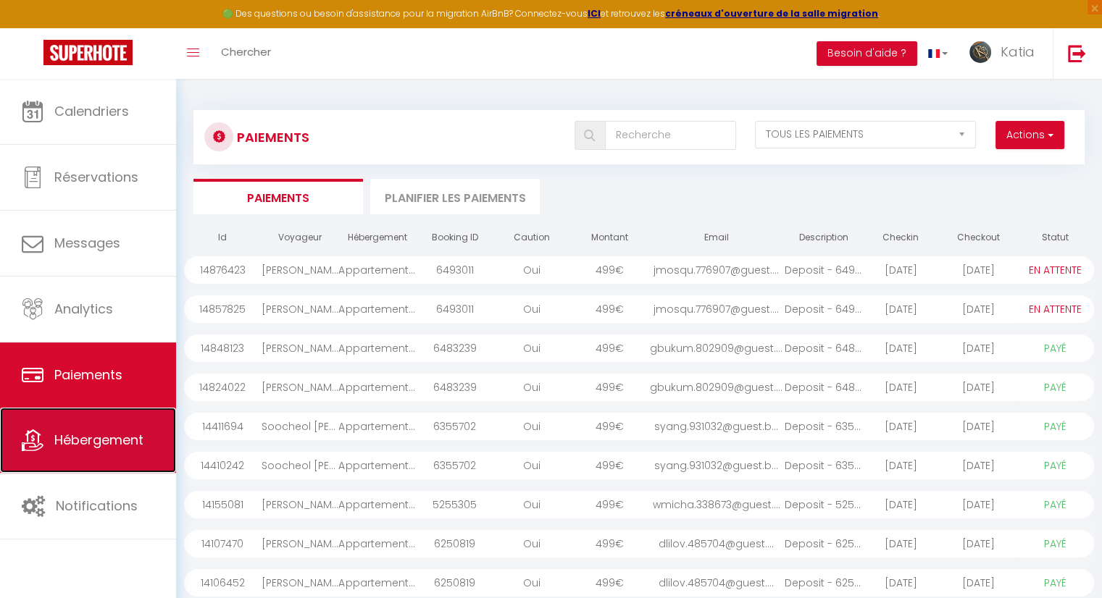
click at [117, 435] on span "Hébergement" at bounding box center [98, 440] width 89 height 18
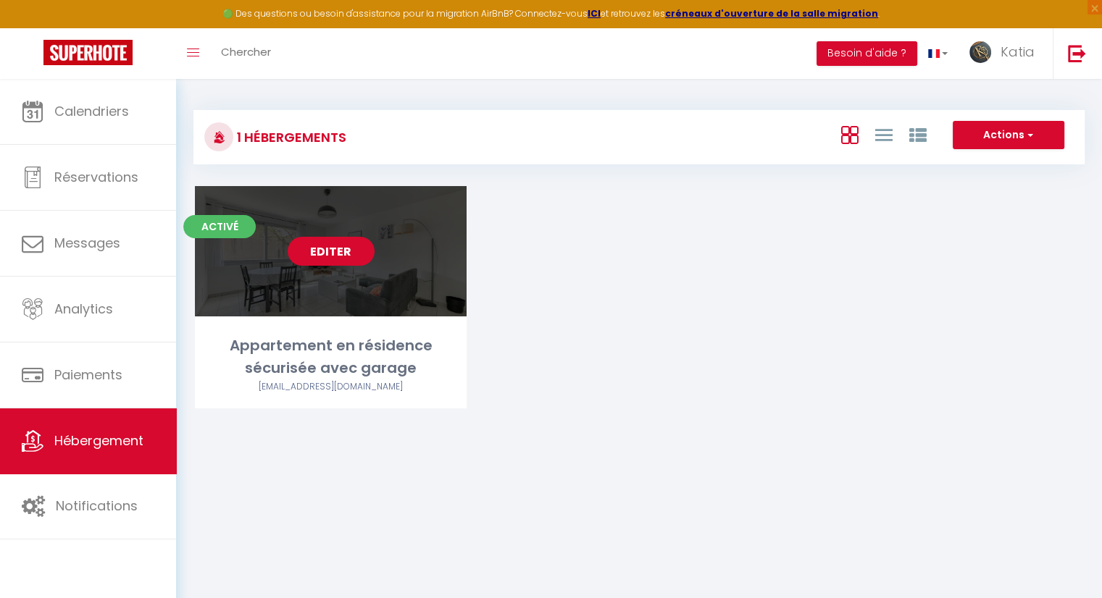
click at [317, 262] on link "Editer" at bounding box center [331, 251] width 87 height 29
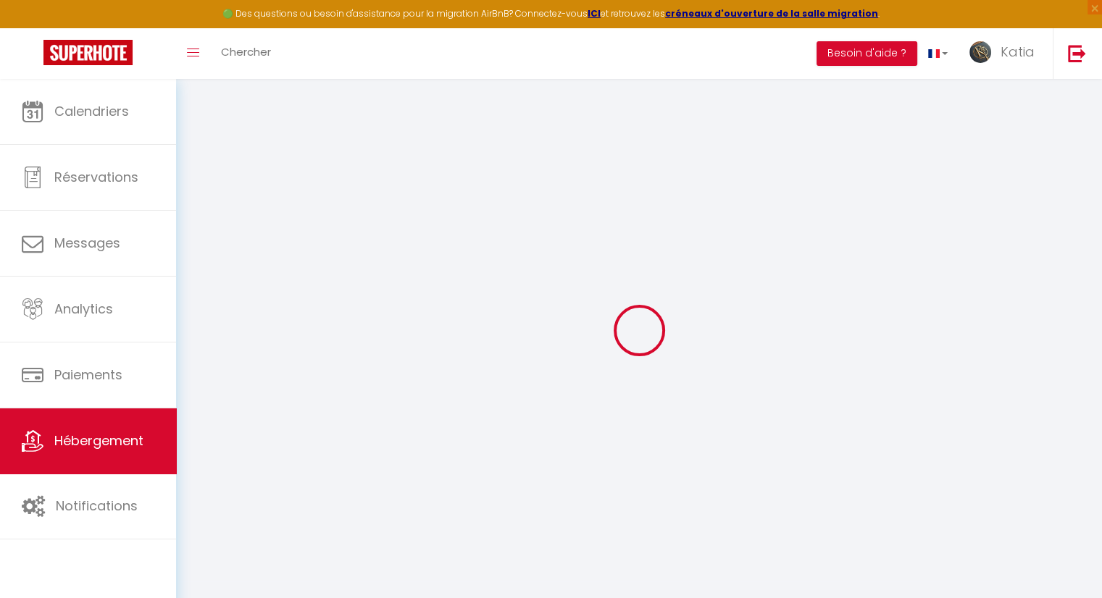
select select "42024"
select select
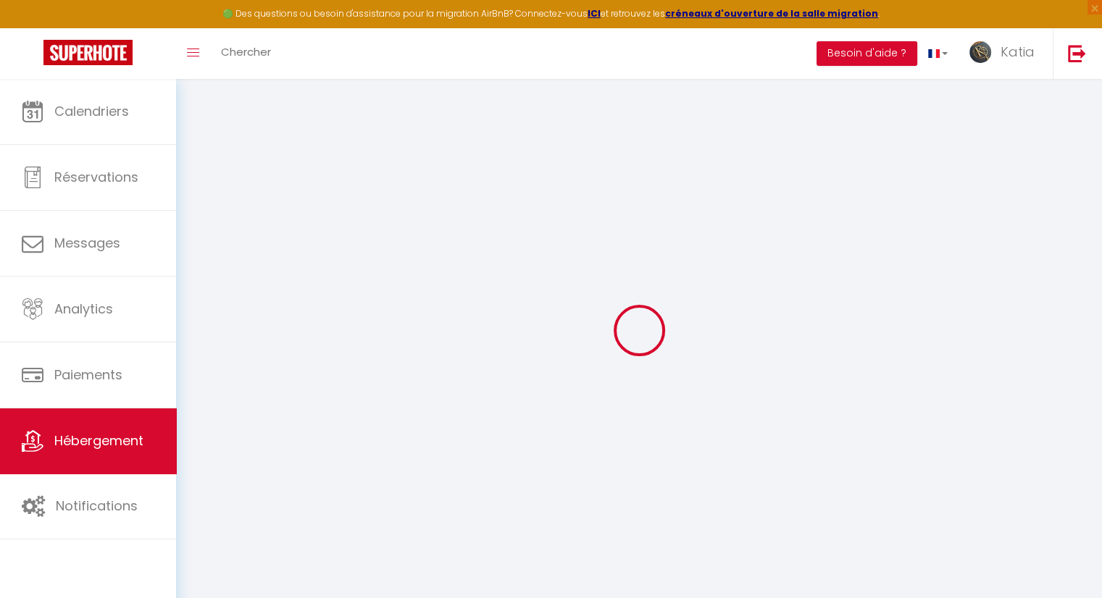
select select
checkbox input "true"
checkbox input "false"
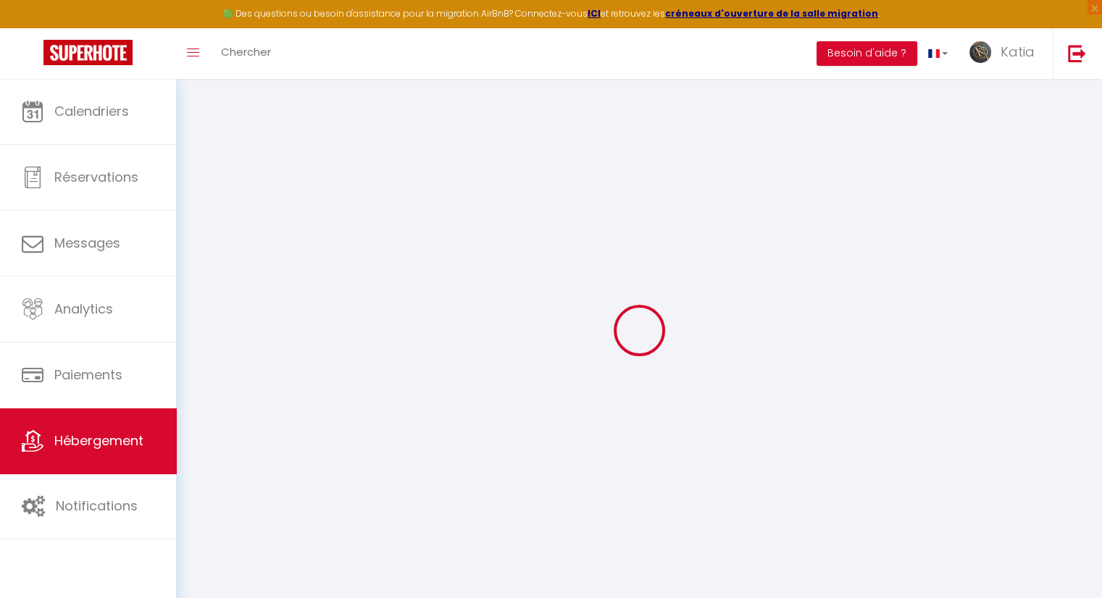
checkbox input "true"
checkbox input "false"
select select
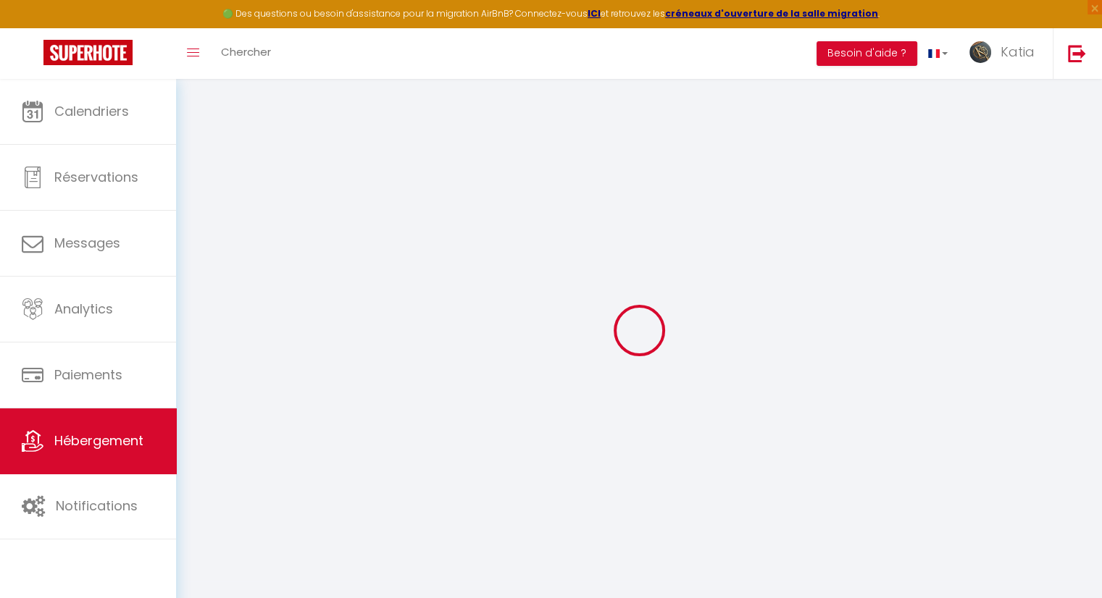
select select
checkbox input "true"
checkbox input "false"
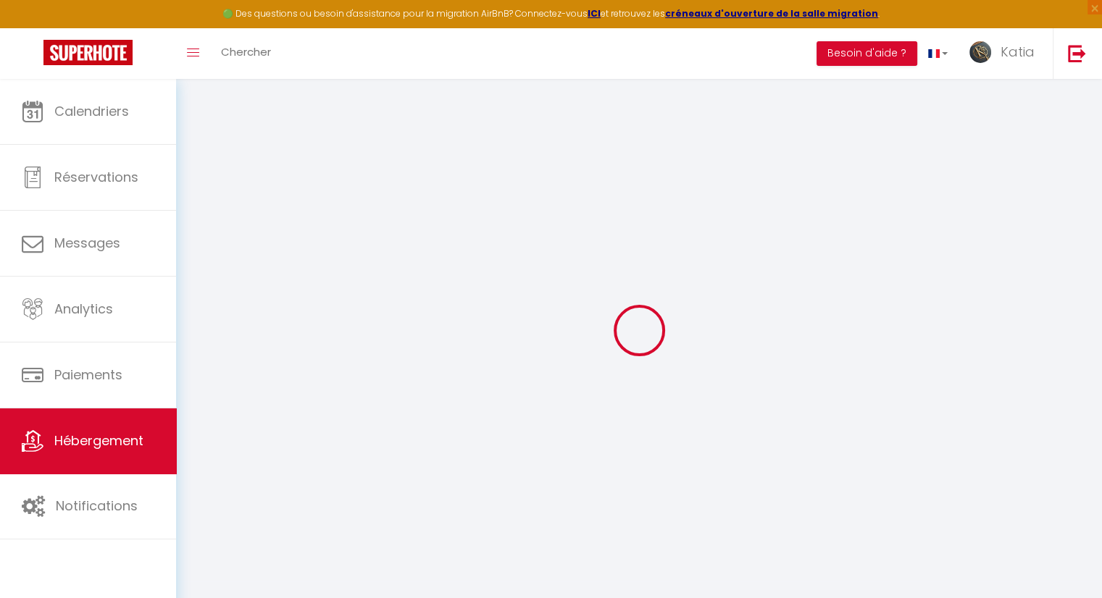
checkbox input "true"
checkbox input "false"
checkbox input "true"
checkbox input "false"
checkbox input "true"
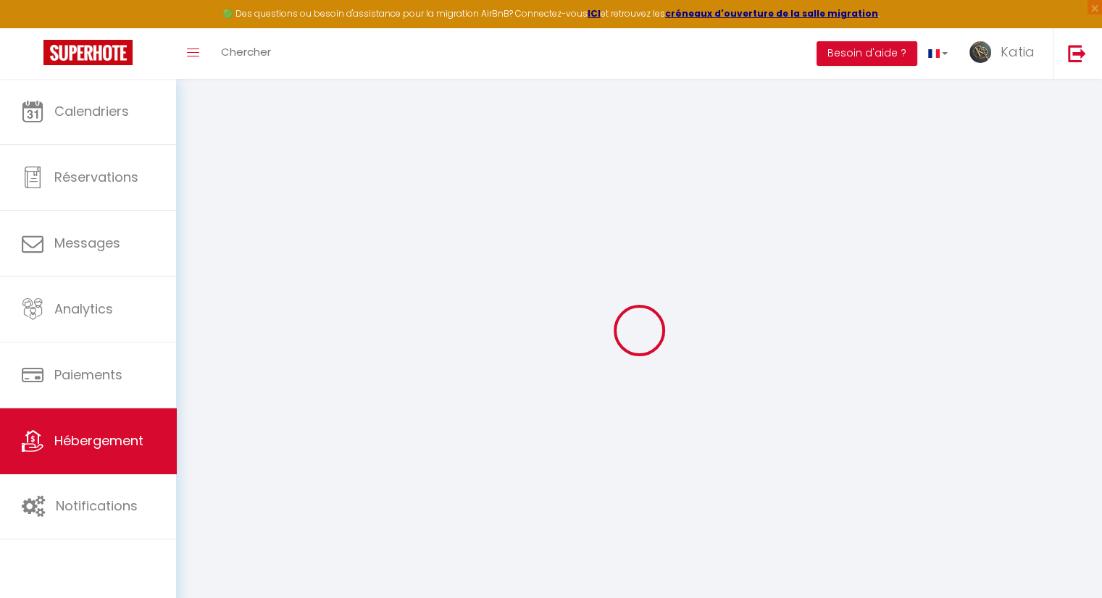
checkbox input "false"
select select "15:00"
select select "23:45"
select select "11:00"
select select "30"
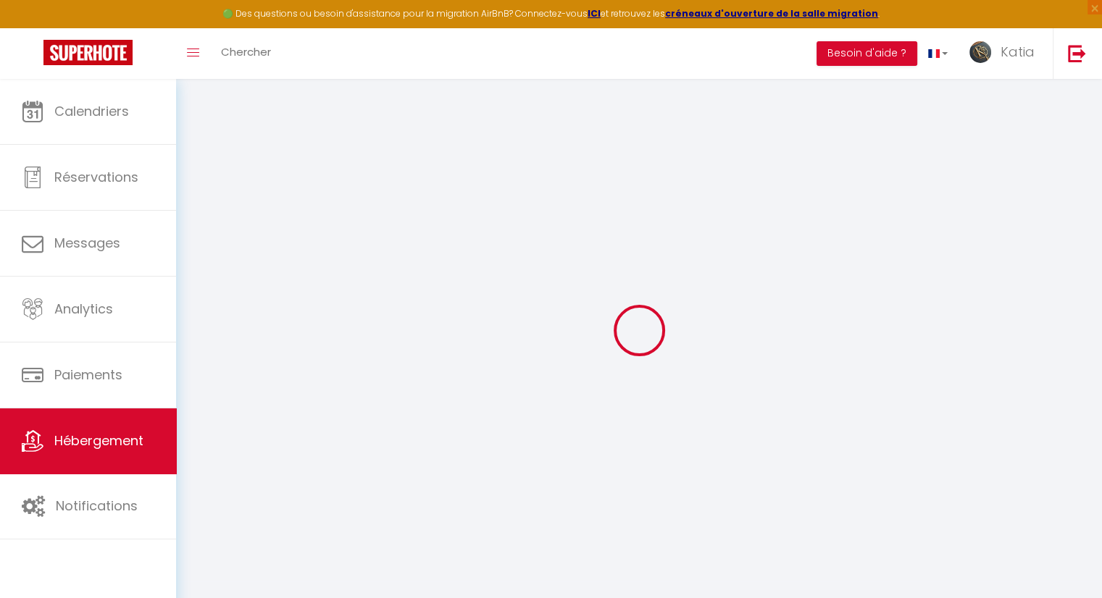
select select "120"
select select "11:00"
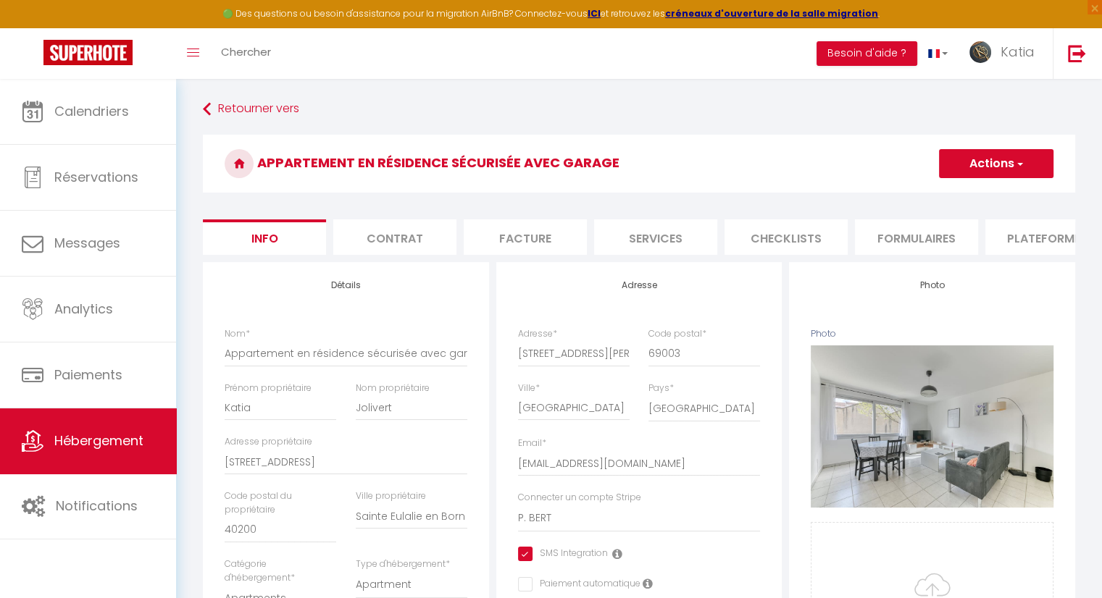
checkbox input "true"
checkbox input "false"
checkbox input "true"
checkbox input "false"
click at [551, 228] on li "Facture" at bounding box center [525, 238] width 123 height 36
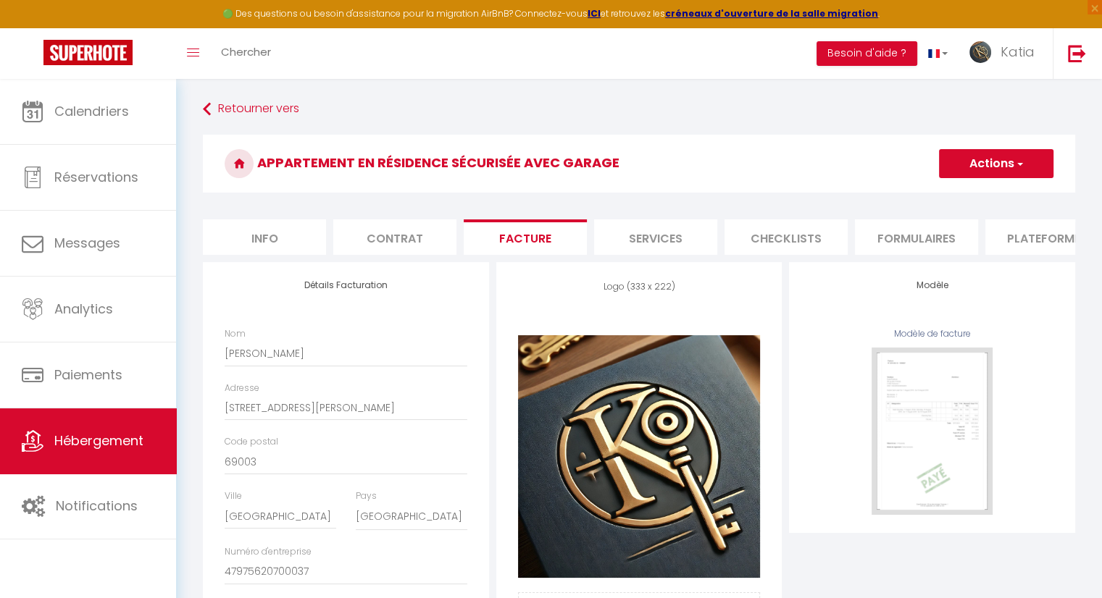
drag, startPoint x: 417, startPoint y: 238, endPoint x: 403, endPoint y: 241, distance: 14.8
click at [417, 238] on li "Contrat" at bounding box center [394, 238] width 123 height 36
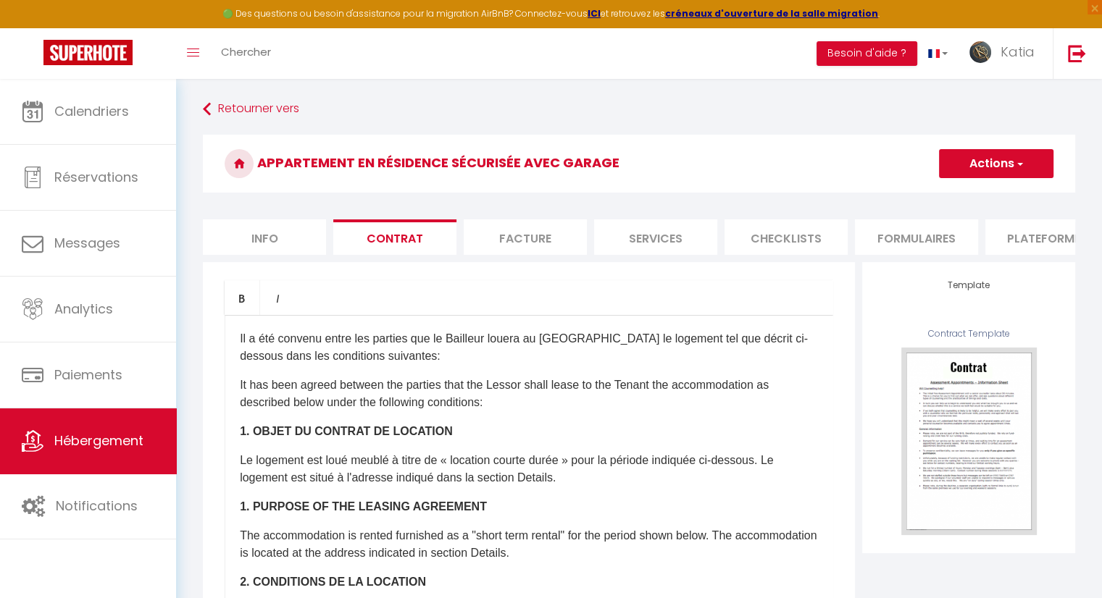
click at [398, 239] on li "Contrat" at bounding box center [394, 238] width 123 height 36
select select "365"
select select "EUR"
click at [776, 237] on li "Checklists" at bounding box center [786, 238] width 123 height 36
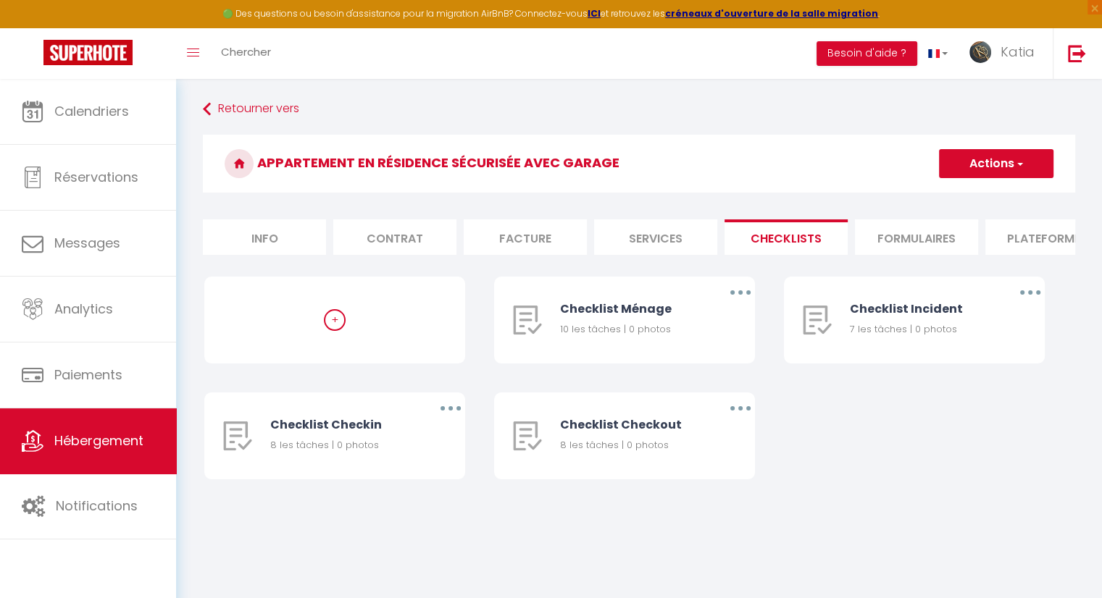
click at [901, 244] on li "Formulaires" at bounding box center [916, 238] width 123 height 36
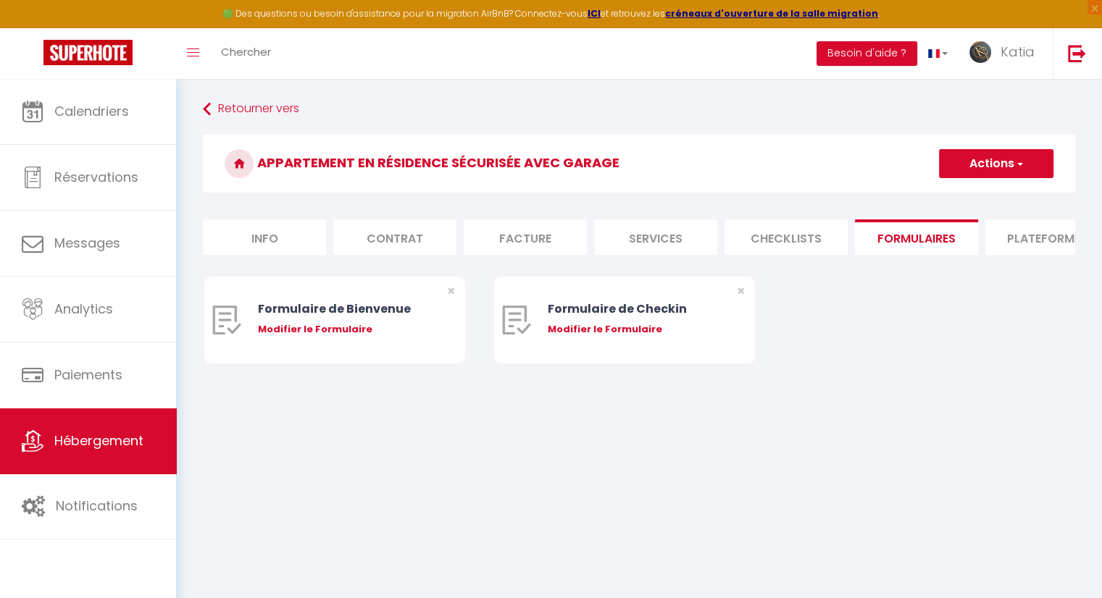
click at [1025, 232] on li "Plateformes" at bounding box center [1046, 238] width 123 height 36
select select
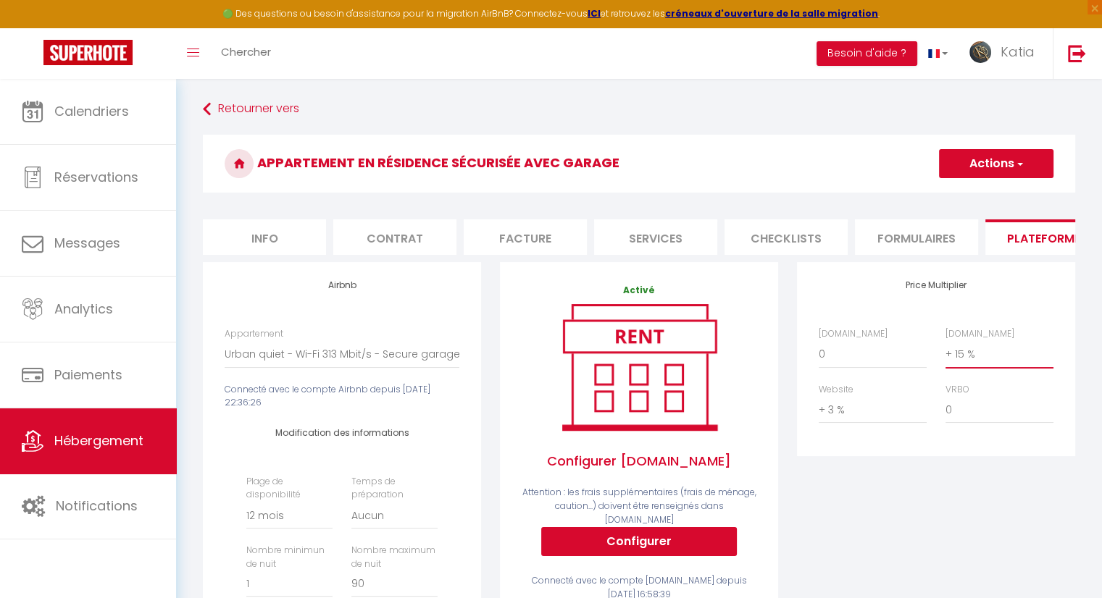
click at [964, 368] on select "0 + 1 % + 2 % + 3 % + 4 % + 5 % + 6 % + 7 % + 8 % + 9 %" at bounding box center [1000, 355] width 108 height 28
select select "+ 20 %"
click at [946, 351] on select "0 + 1 % + 2 % + 3 % + 4 % + 5 % + 6 % + 7 % + 8 % + 9 %" at bounding box center [1000, 355] width 108 height 28
select select
click at [957, 364] on select "0 + 1 % + 2 % + 3 % + 4 % + 5 % + 6 % + 7 % + 8 % + 9 %" at bounding box center [1000, 355] width 108 height 28
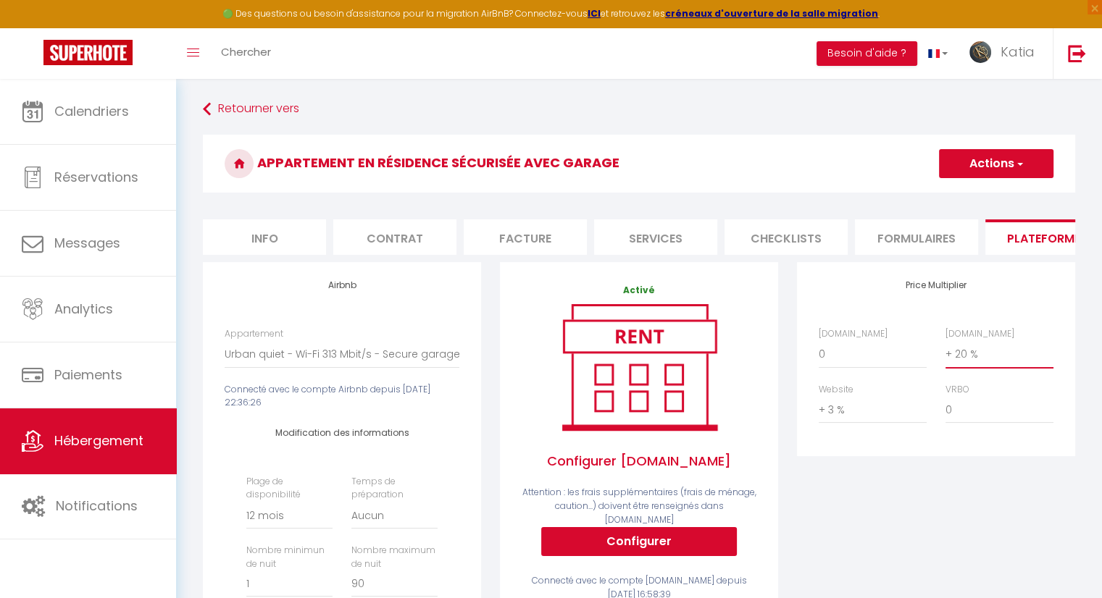
select select "+ 40 %"
click at [946, 351] on select "0 + 1 % + 2 % + 3 % + 4 % + 5 % + 6 % + 7 % + 8 % + 9 %" at bounding box center [1000, 355] width 108 height 28
select select
click at [1012, 163] on button "Actions" at bounding box center [996, 163] width 114 height 29
click at [1003, 196] on link "Enregistrer" at bounding box center [995, 195] width 114 height 19
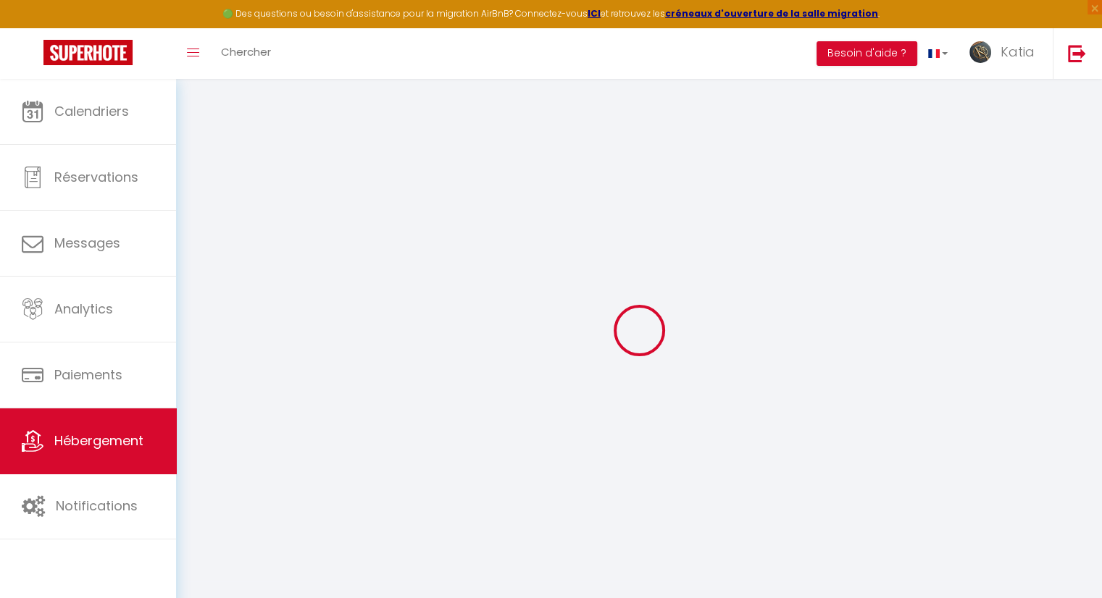
select select "365"
select select "EUR"
select select
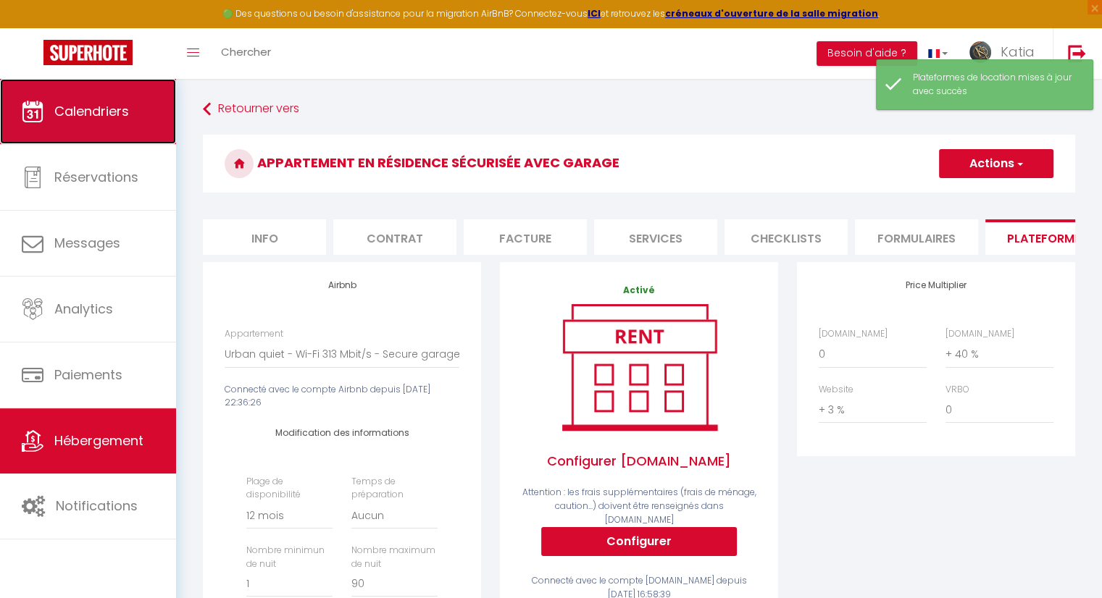
click at [107, 113] on span "Calendriers" at bounding box center [91, 111] width 75 height 18
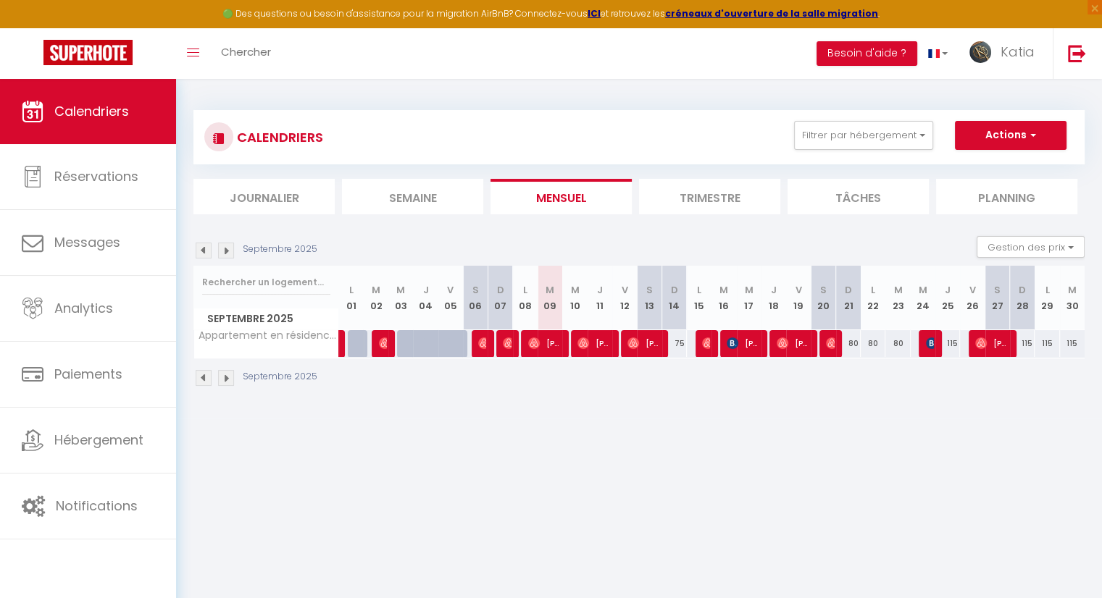
click at [952, 343] on div "115" at bounding box center [947, 343] width 25 height 27
type input "115"
type input "Jeu 25 Septembre 2025"
type input "Ven 26 Septembre 2025"
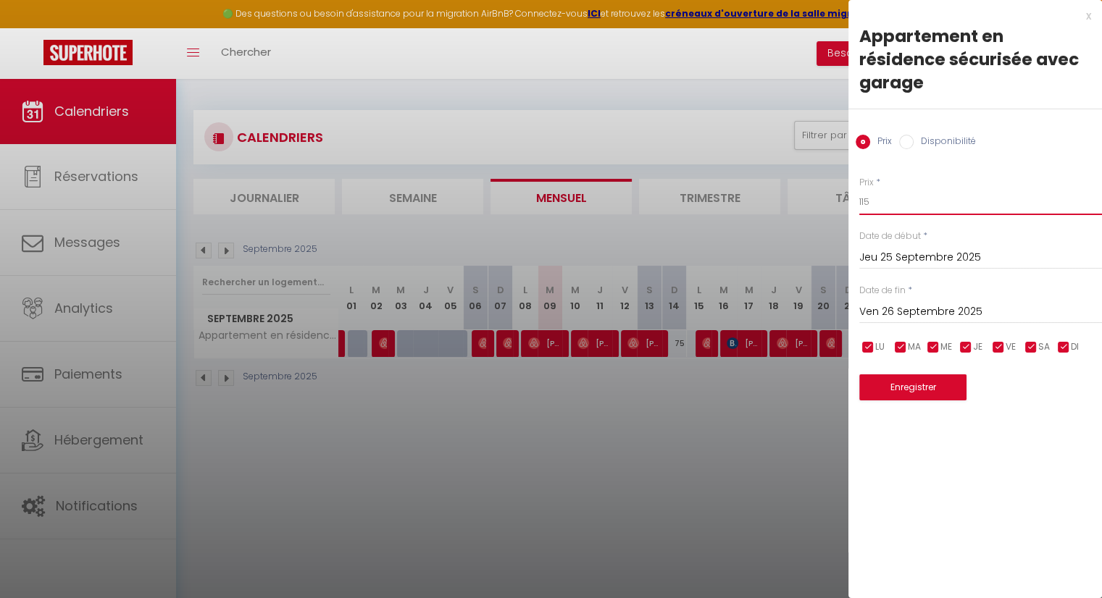
drag, startPoint x: 876, startPoint y: 175, endPoint x: 848, endPoint y: 178, distance: 27.7
click at [848, 178] on div "Prix * 115 Statut * Disponible Indisponible Date de début * [DATE] < [DATE] > D…" at bounding box center [975, 279] width 254 height 243
type input "80"
click at [938, 375] on button "Enregistrer" at bounding box center [912, 388] width 107 height 26
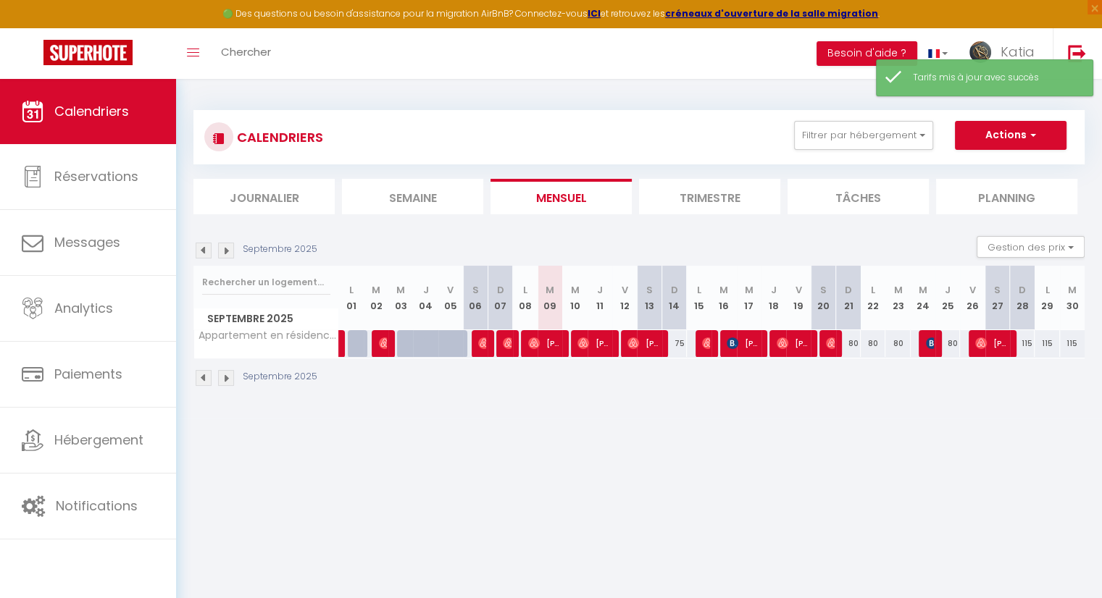
click at [1026, 344] on div "115" at bounding box center [1022, 343] width 25 height 27
type input "115"
type input "Dim 28 Septembre 2025"
type input "Lun 29 Septembre 2025"
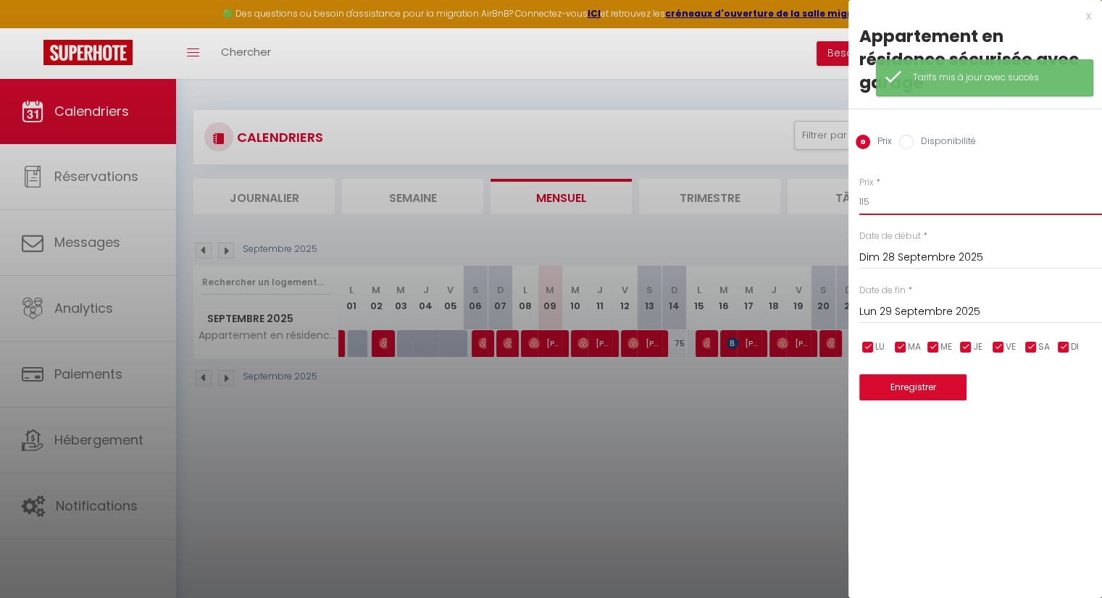
drag, startPoint x: 864, startPoint y: 180, endPoint x: 832, endPoint y: 176, distance: 32.2
click at [832, 176] on body "🟢 Des questions ou besoin d'assistance pour la migration AirBnB? Connectez-vous…" at bounding box center [551, 378] width 1102 height 598
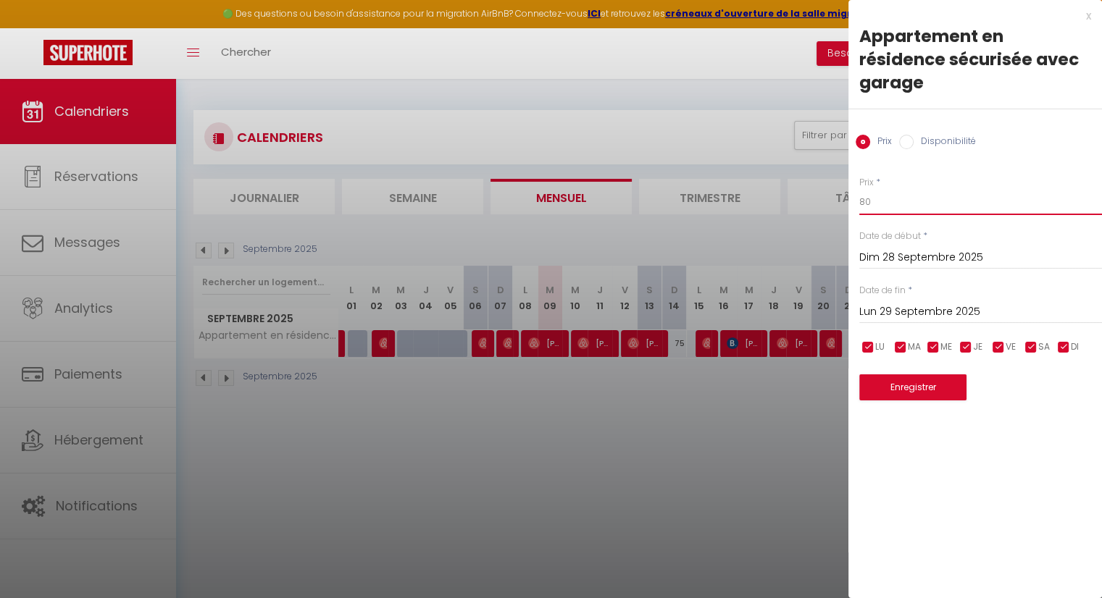
type input "80"
click at [925, 375] on button "Enregistrer" at bounding box center [912, 388] width 107 height 26
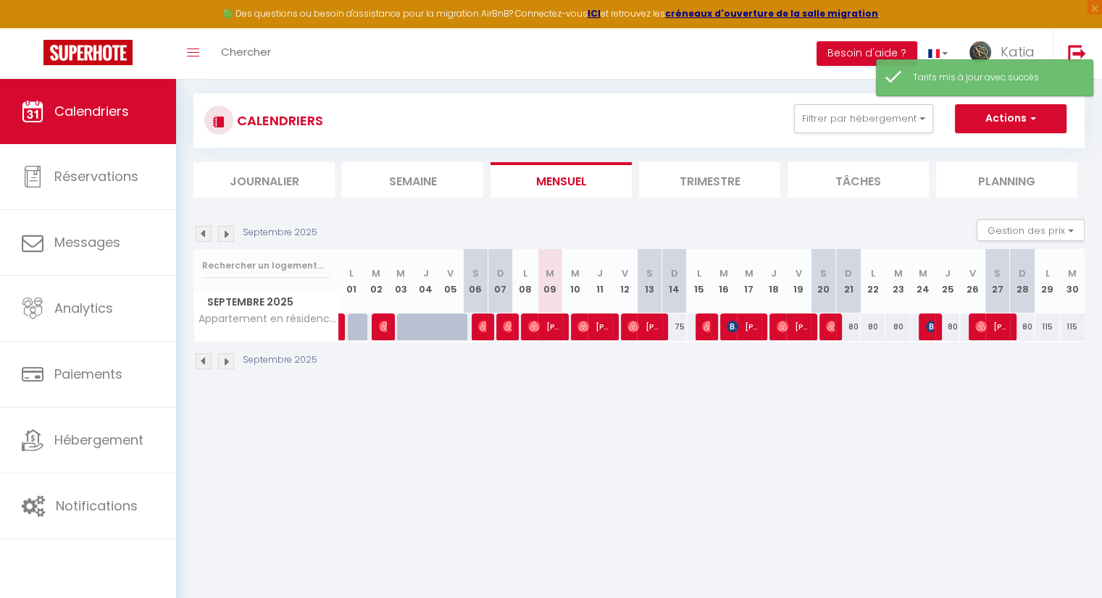
scroll to position [29, 0]
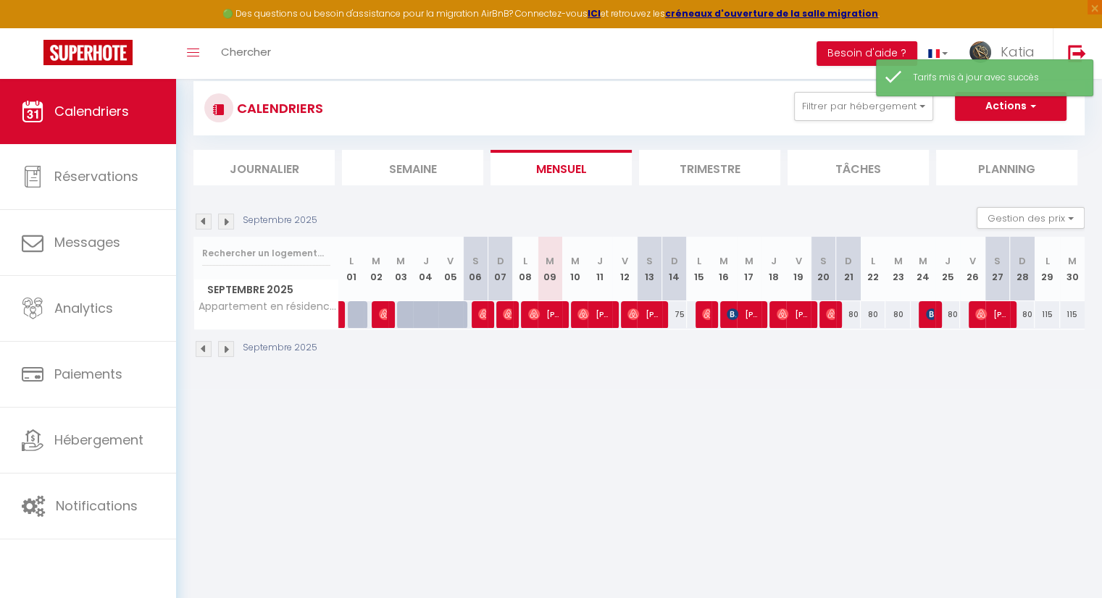
click at [1048, 312] on div "115" at bounding box center [1047, 314] width 25 height 27
type input "115"
type input "Lun 29 Septembre 2025"
type input "[DATE]"
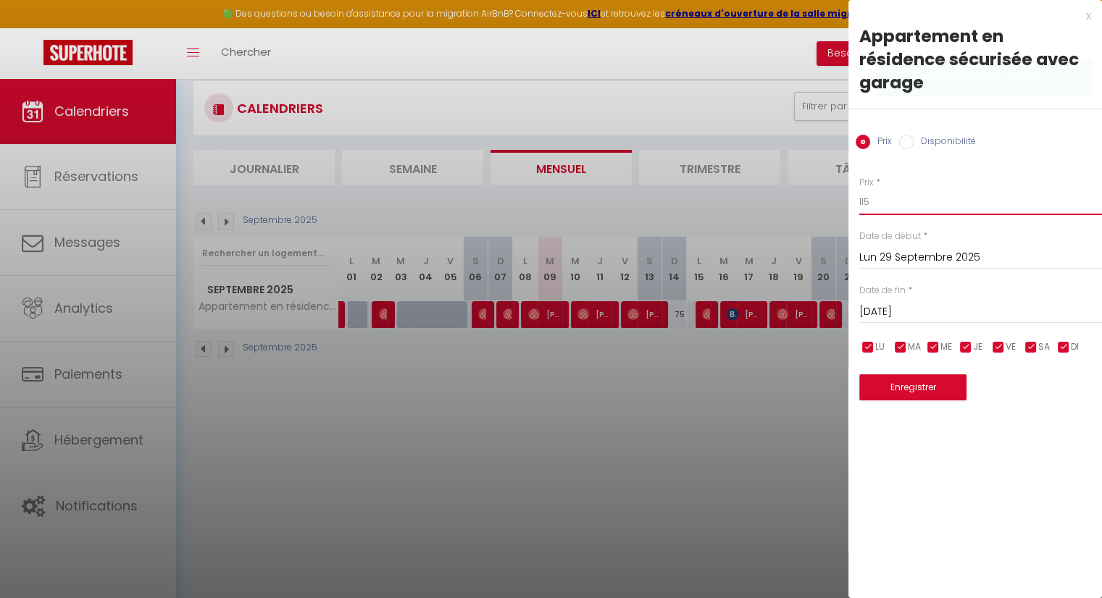
drag, startPoint x: 893, startPoint y: 178, endPoint x: 813, endPoint y: 180, distance: 79.8
click at [813, 180] on body "🟢 Des questions ou besoin d'assistance pour la migration AirBnB? Connectez-vous…" at bounding box center [551, 349] width 1102 height 598
type input "80"
click at [912, 375] on button "Enregistrer" at bounding box center [912, 388] width 107 height 26
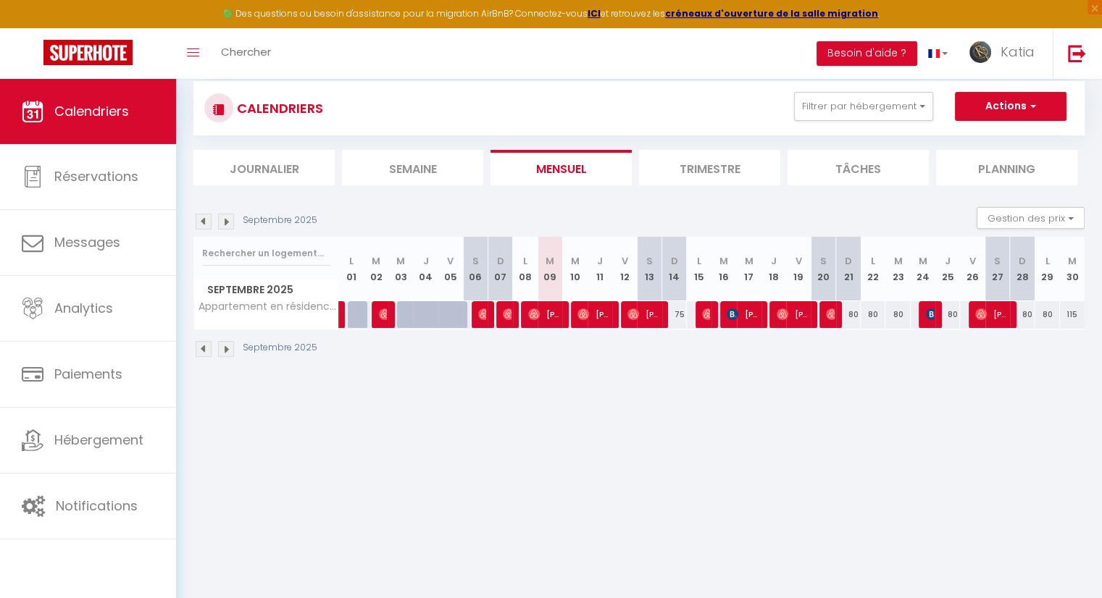
click at [1072, 316] on div "115" at bounding box center [1072, 314] width 25 height 27
type input "115"
type input "[DATE]"
type input "Mer 01 Octobre 2025"
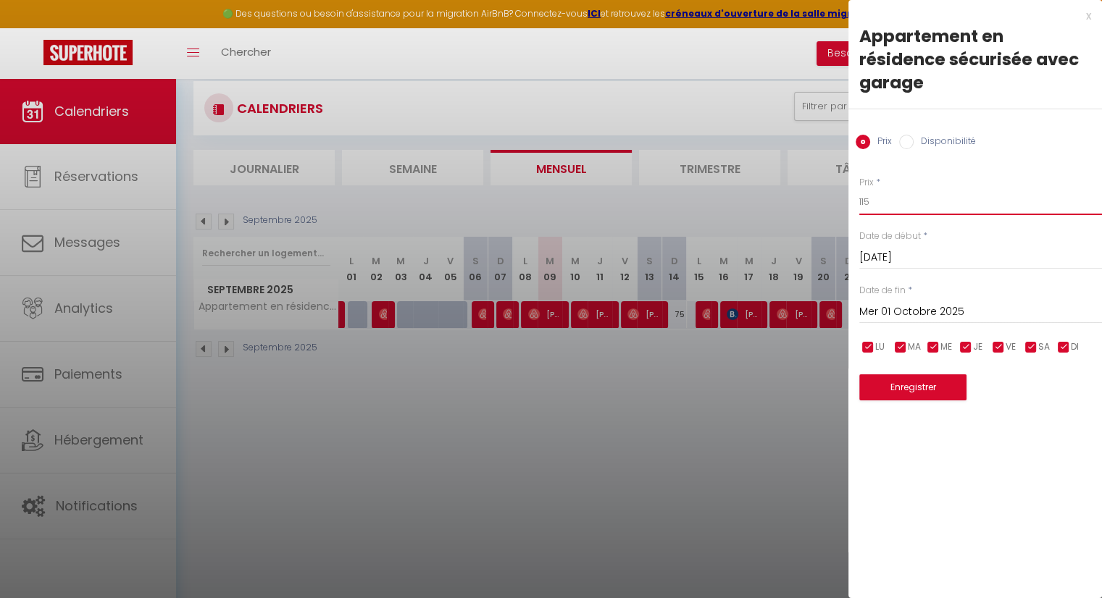
drag, startPoint x: 896, startPoint y: 185, endPoint x: 806, endPoint y: 180, distance: 90.0
click at [808, 180] on body "🟢 Des questions ou besoin d'assistance pour la migration AirBnB? Connectez-vous…" at bounding box center [551, 349] width 1102 height 598
type input "80"
click at [937, 375] on button "Enregistrer" at bounding box center [912, 388] width 107 height 26
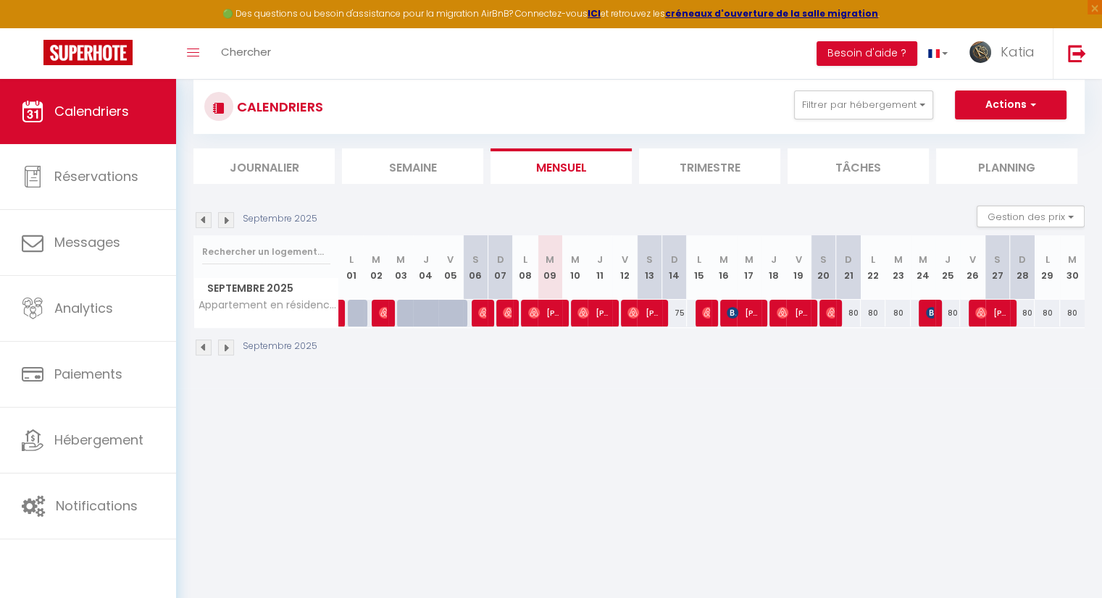
scroll to position [0, 0]
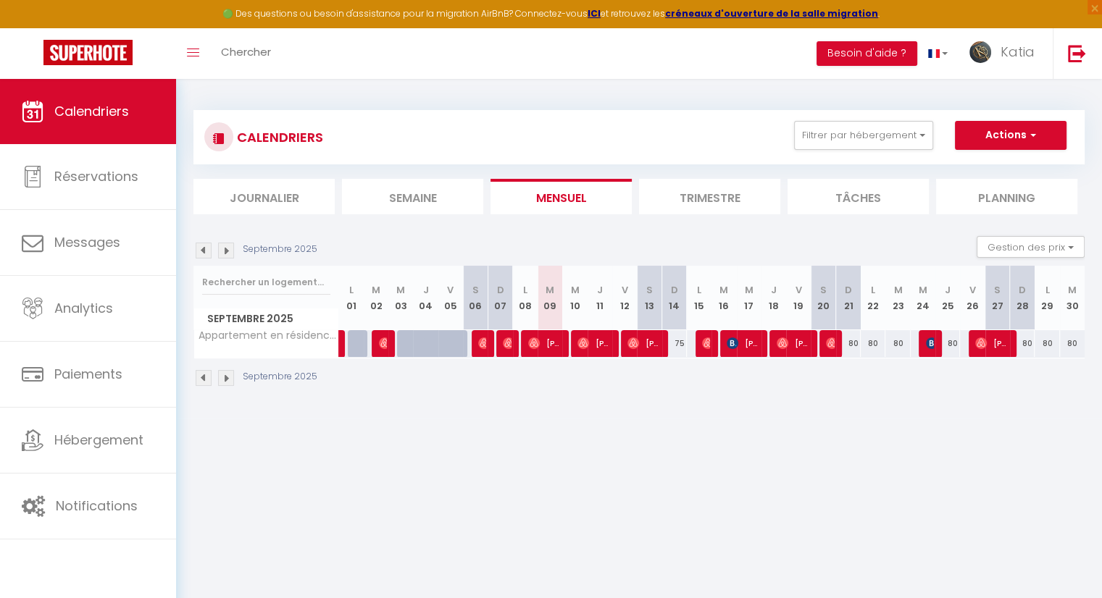
click at [233, 250] on img at bounding box center [226, 251] width 16 height 16
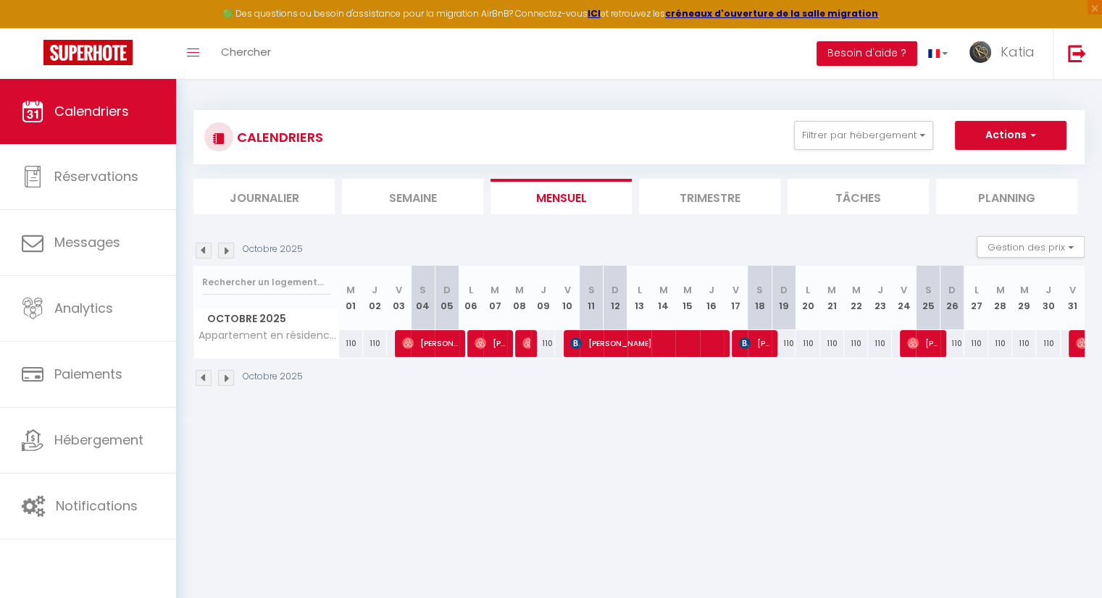
click at [343, 347] on div "110" at bounding box center [351, 343] width 24 height 27
type input "110"
type input "Mer 01 Octobre 2025"
type input "Jeu 02 Octobre 2025"
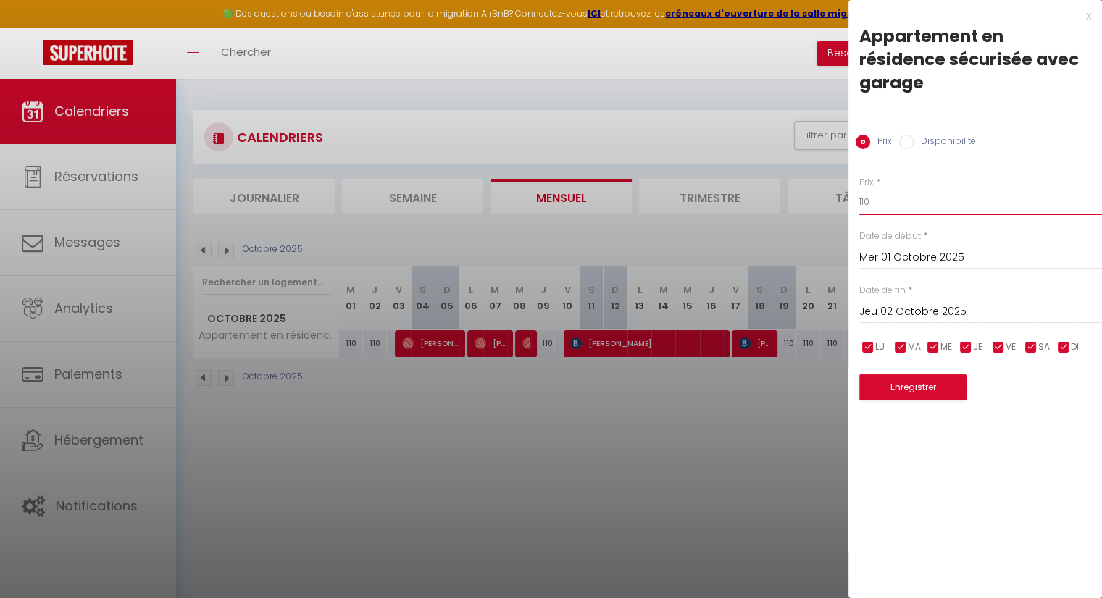
drag, startPoint x: 919, startPoint y: 183, endPoint x: 809, endPoint y: 169, distance: 111.1
click at [809, 169] on body "🟢 Des questions ou besoin d'assistance pour la migration AirBnB? Connectez-vous…" at bounding box center [551, 378] width 1102 height 598
type input "80"
click at [948, 375] on button "Enregistrer" at bounding box center [912, 388] width 107 height 26
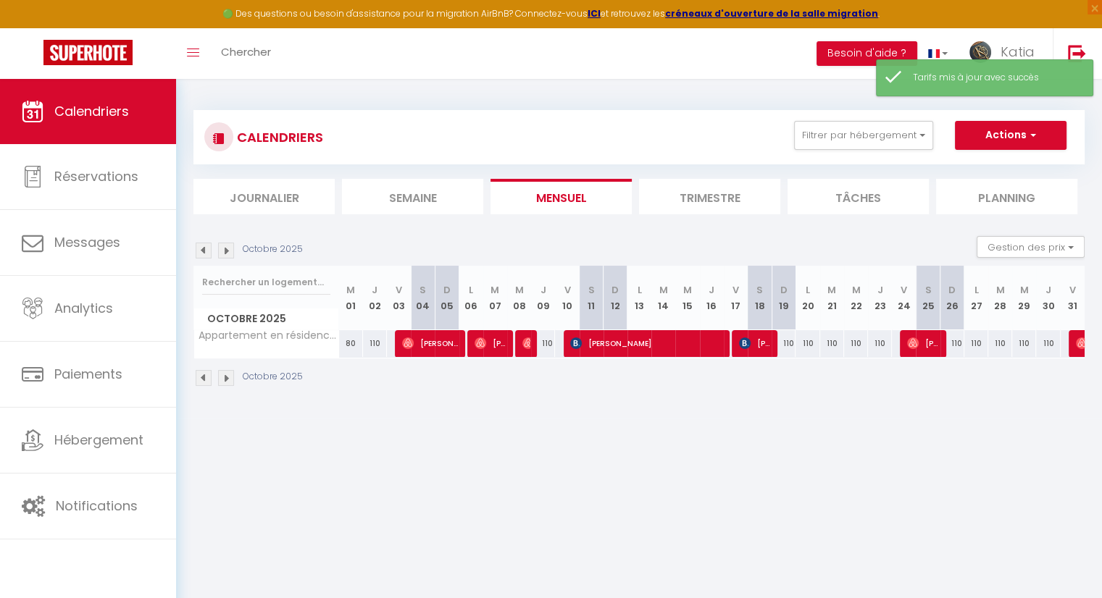
click at [372, 343] on div "110" at bounding box center [375, 343] width 24 height 27
type input "110"
type input "Jeu 02 Octobre 2025"
type input "Ven 03 Octobre 2025"
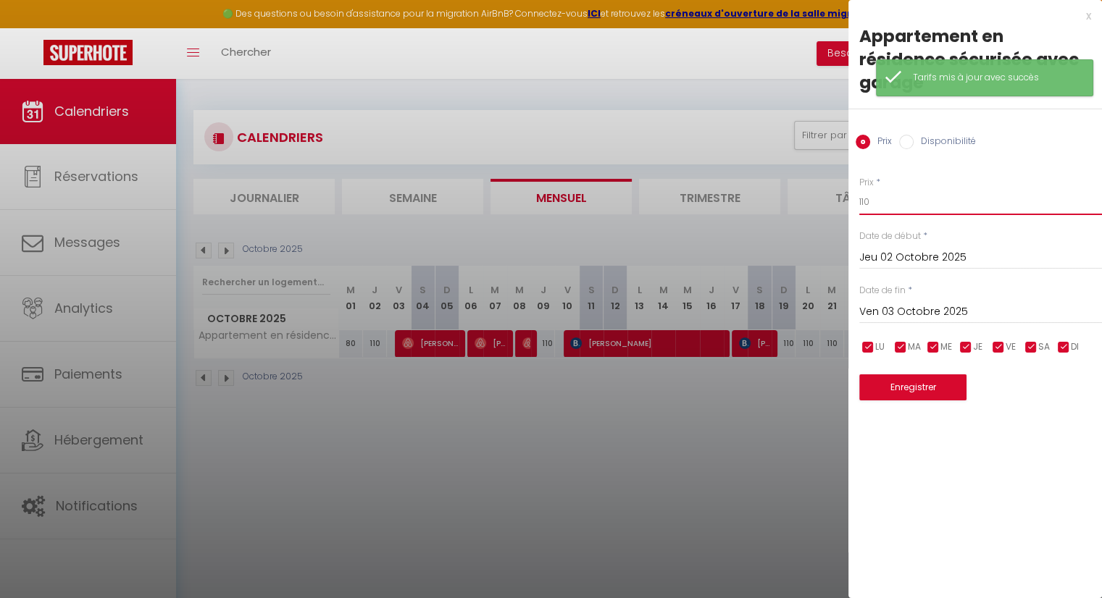
drag, startPoint x: 869, startPoint y: 181, endPoint x: 843, endPoint y: 177, distance: 27.2
click at [843, 177] on body "🟢 Des questions ou besoin d'assistance pour la migration AirBnB? Connectez-vous…" at bounding box center [551, 378] width 1102 height 598
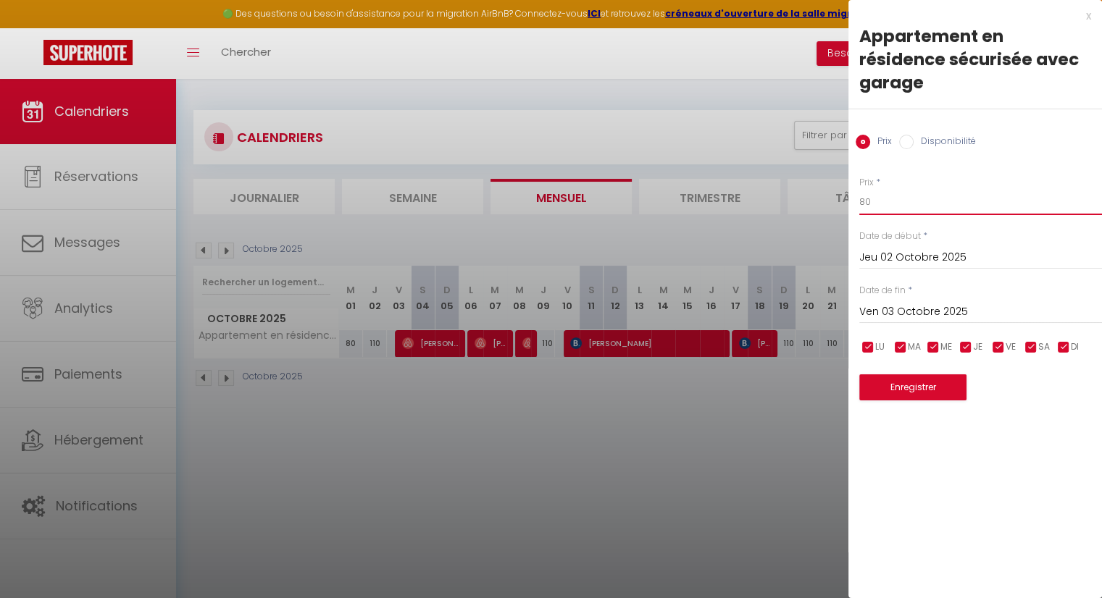
type input "80"
click at [909, 303] on input "Ven 03 Octobre 2025" at bounding box center [980, 312] width 243 height 19
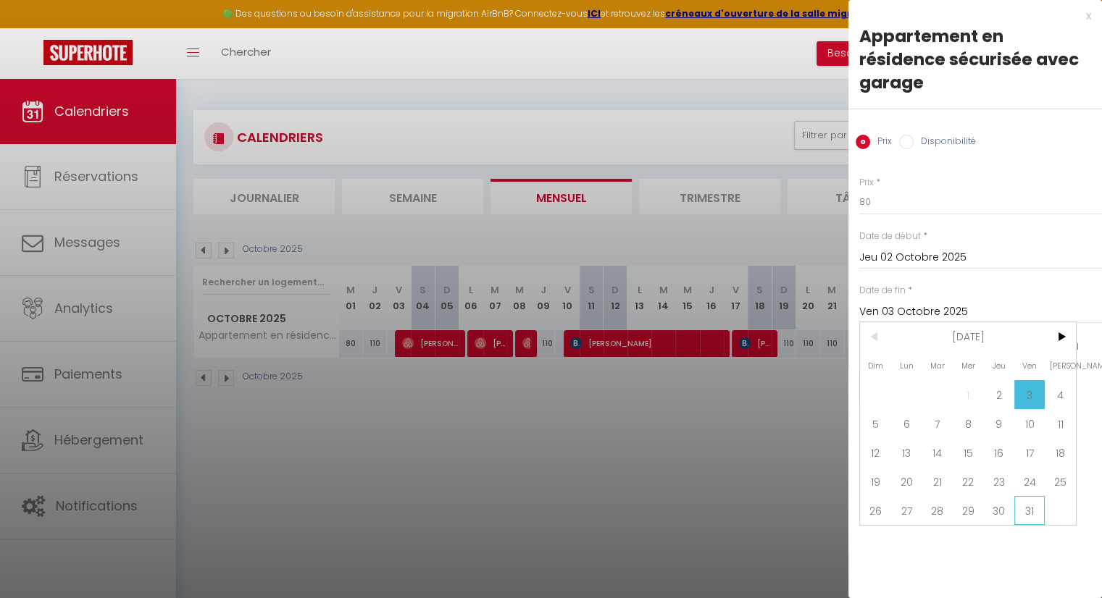
click at [1038, 496] on span "31" at bounding box center [1029, 510] width 31 height 29
type input "Ven 31 Octobre 2025"
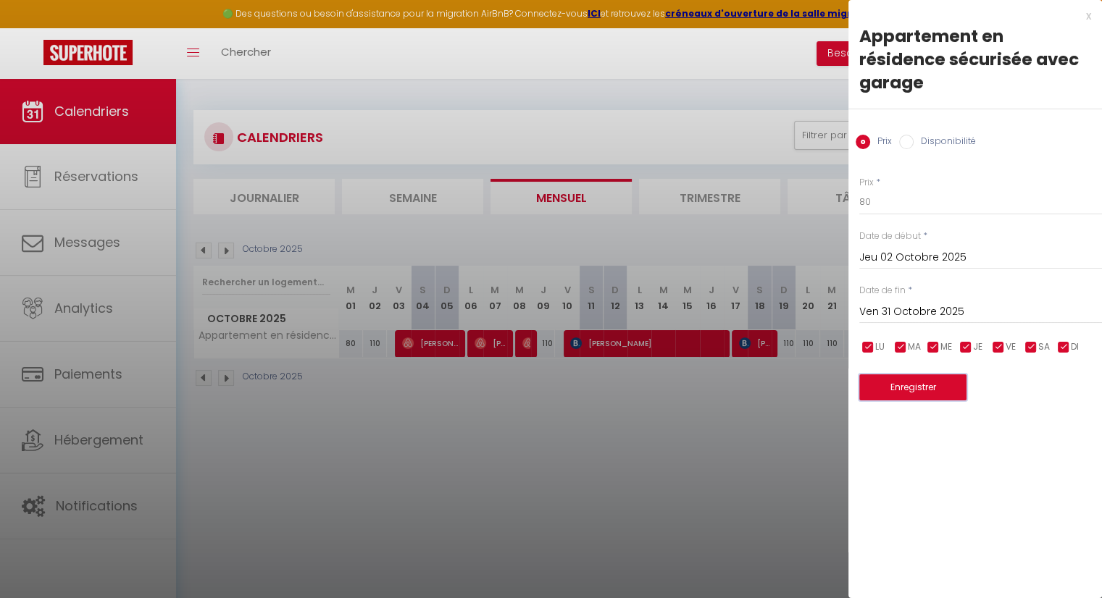
click at [933, 375] on button "Enregistrer" at bounding box center [912, 388] width 107 height 26
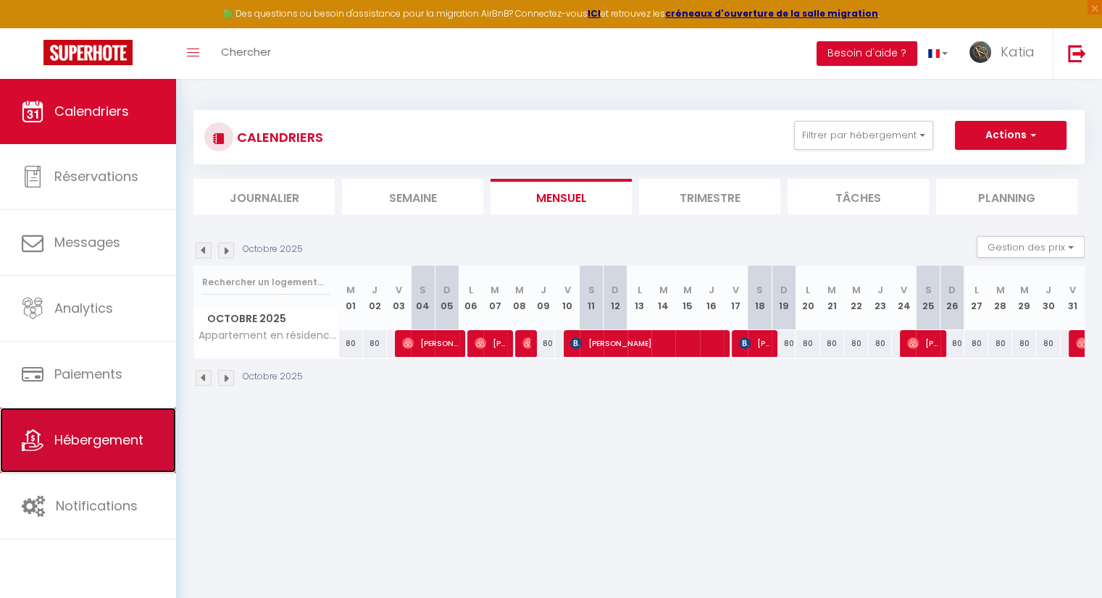
click at [120, 453] on link "Hébergement" at bounding box center [88, 440] width 176 height 65
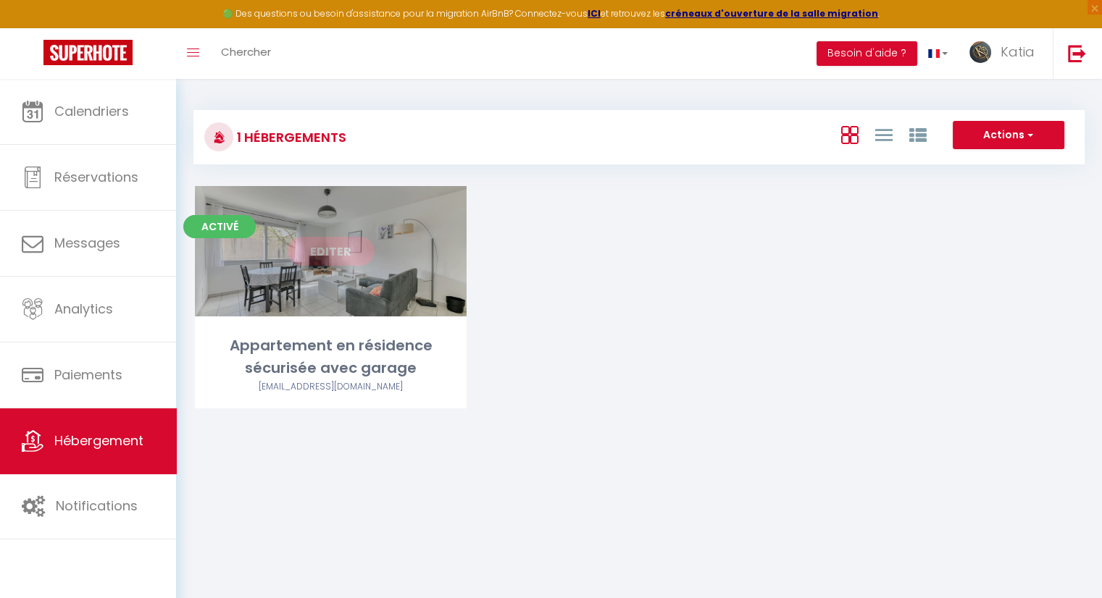
click at [339, 256] on link "Editer" at bounding box center [331, 251] width 87 height 29
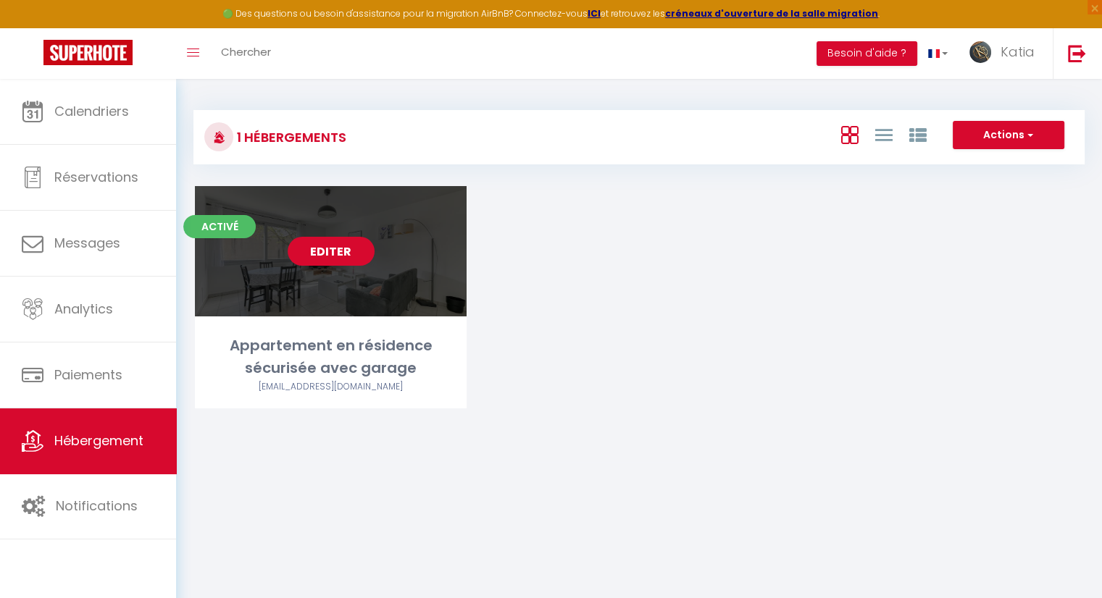
click at [342, 250] on link "Editer" at bounding box center [331, 251] width 87 height 29
click at [345, 249] on link "Editer" at bounding box center [331, 251] width 87 height 29
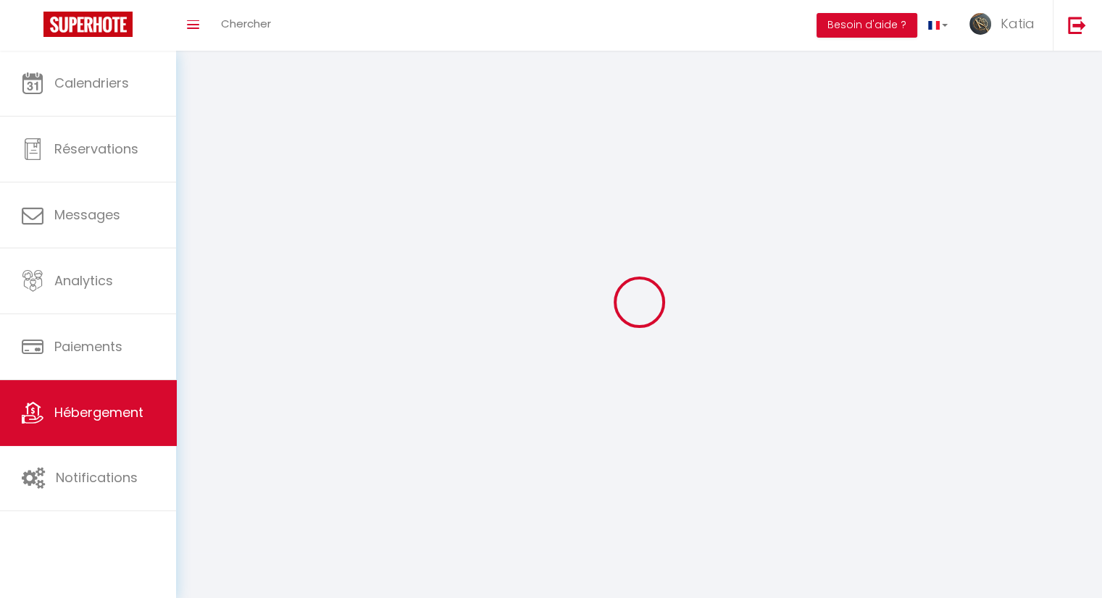
select select "1"
select select
select select "28"
select select
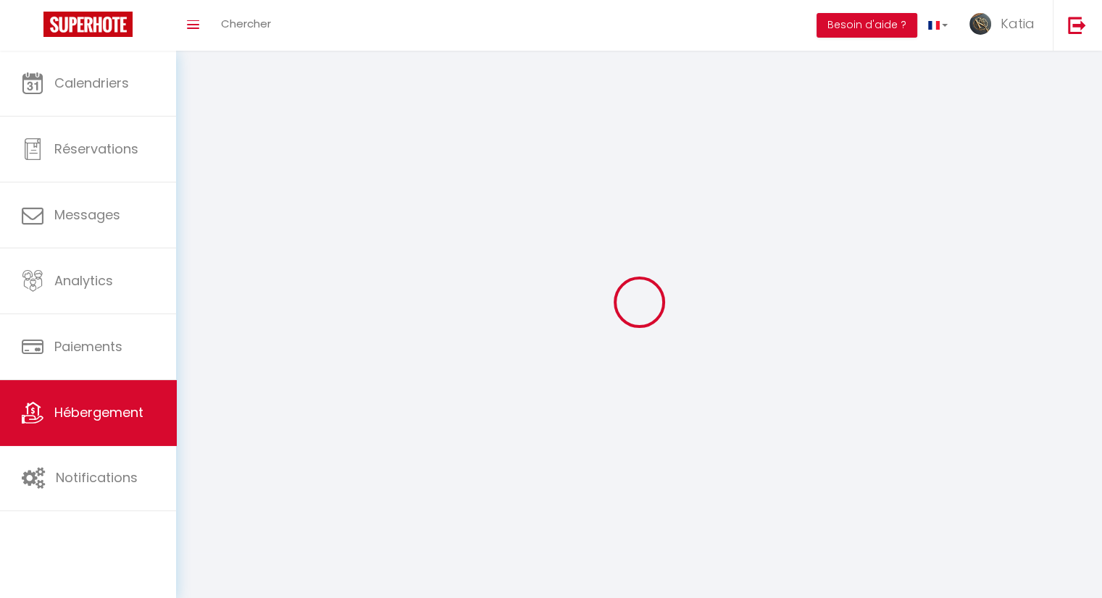
select select
checkbox input "false"
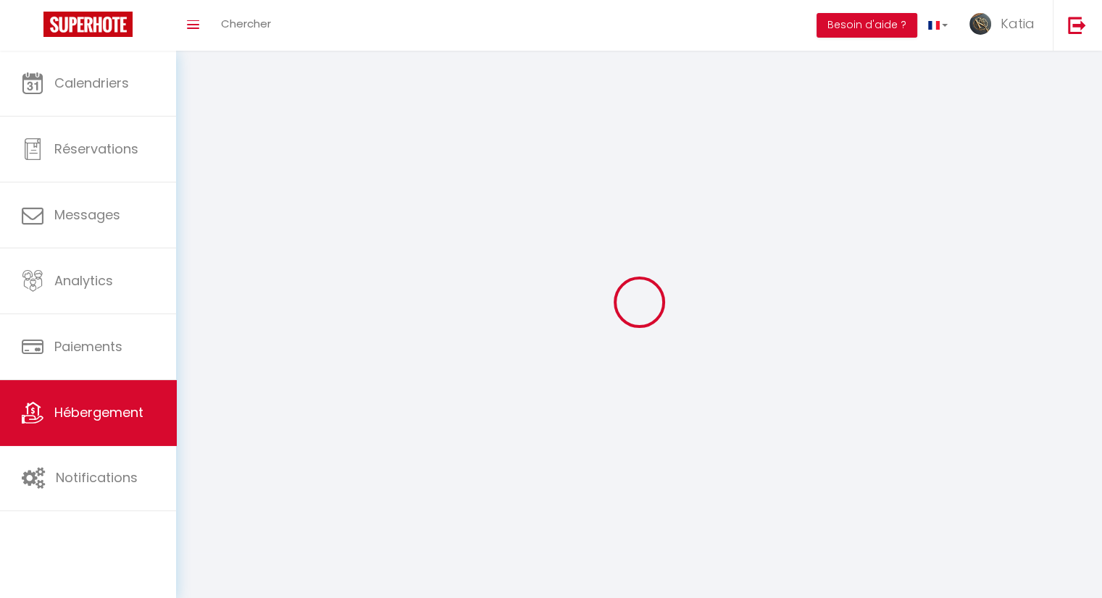
checkbox input "false"
select select
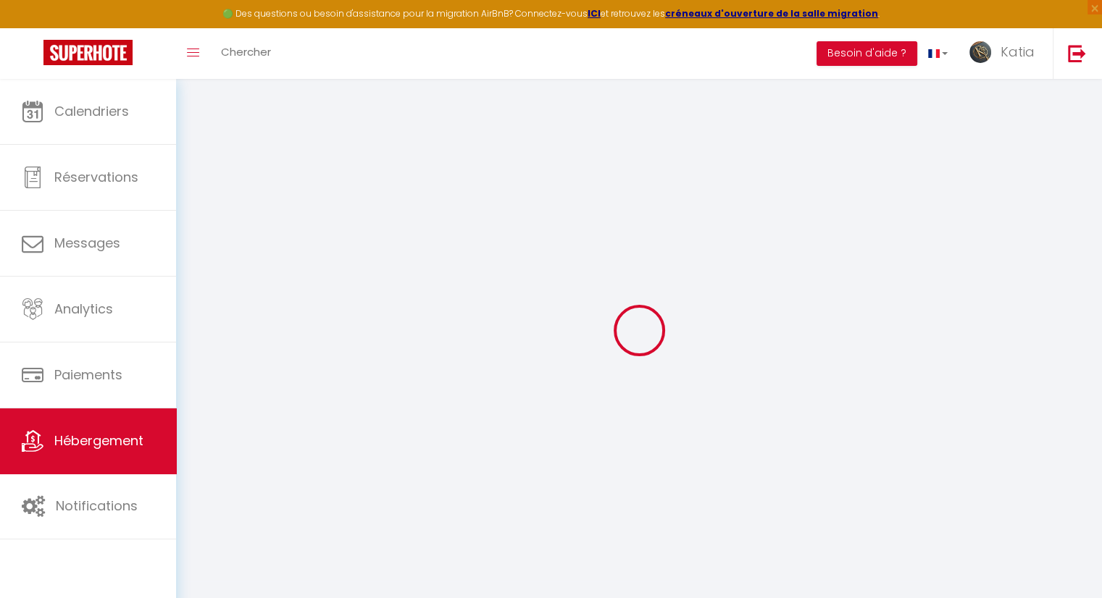
select select
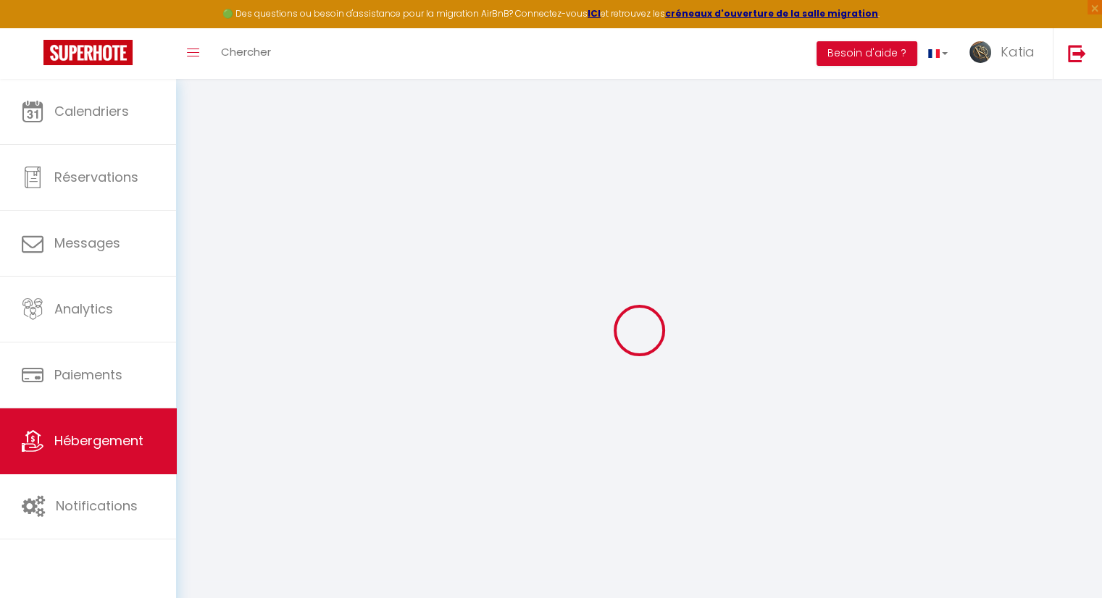
select select
checkbox input "false"
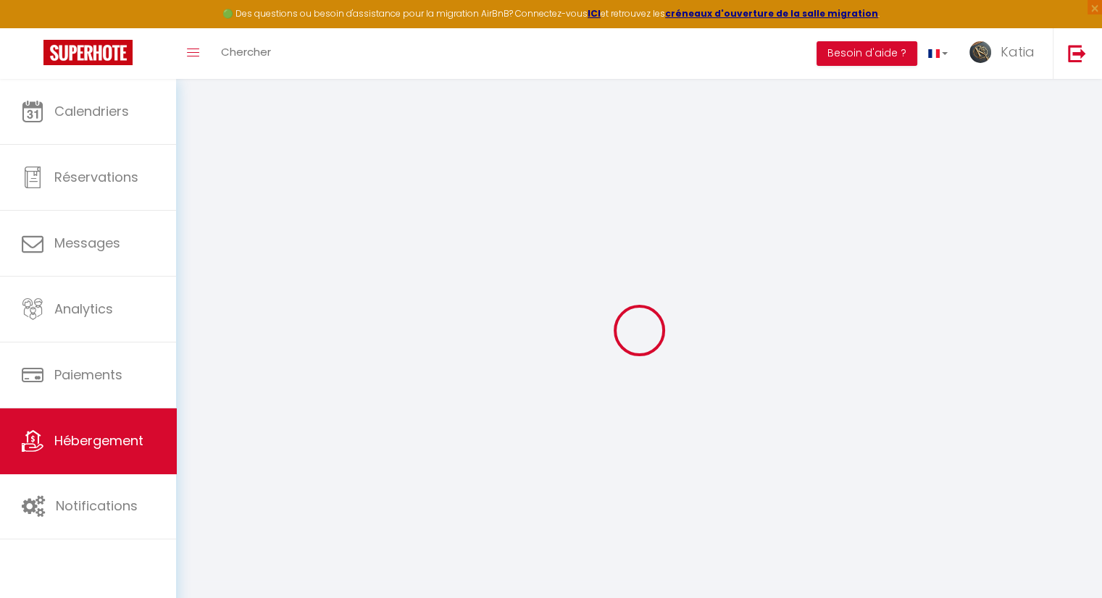
select select
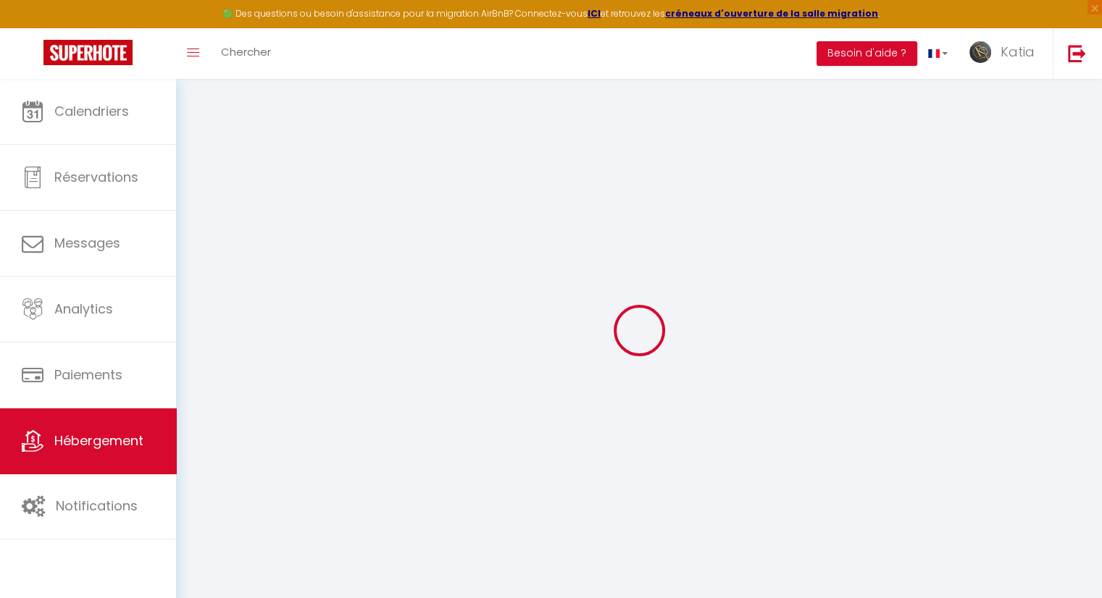
select select
checkbox input "false"
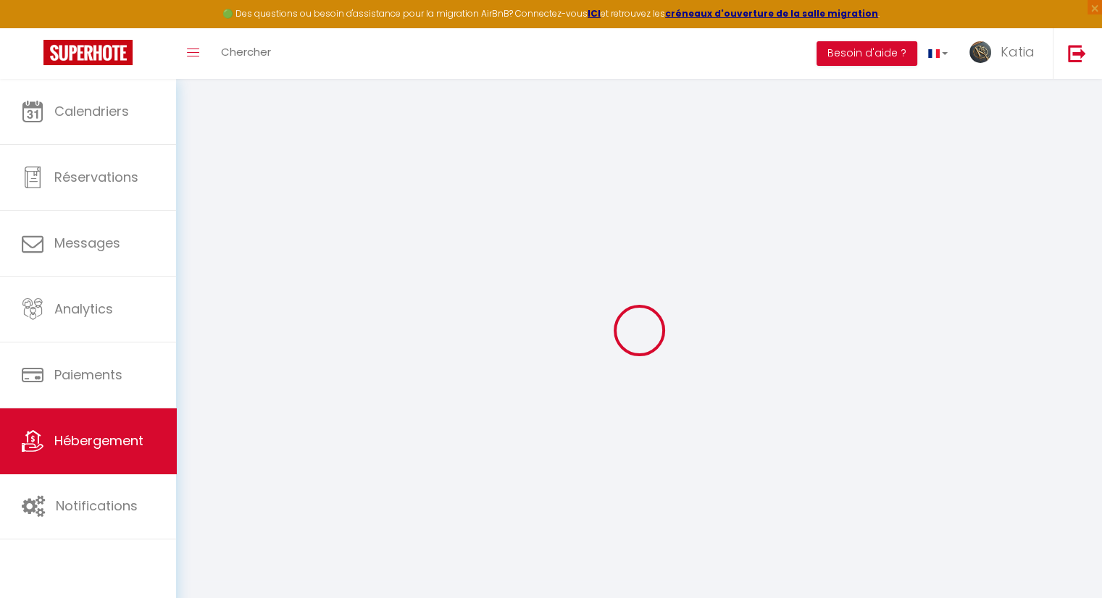
checkbox input "false"
select select
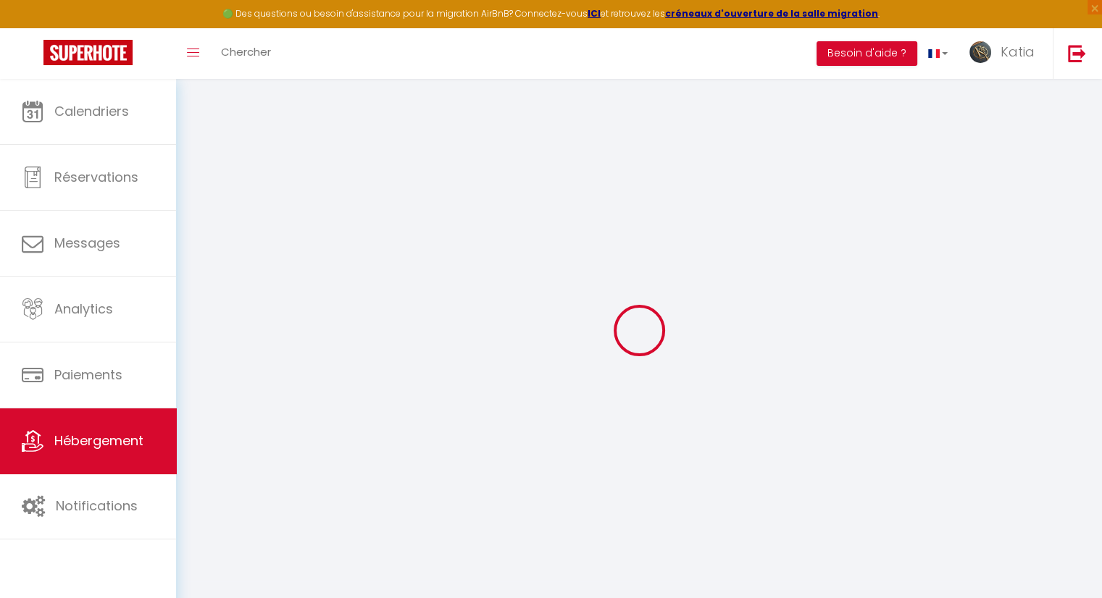
select select
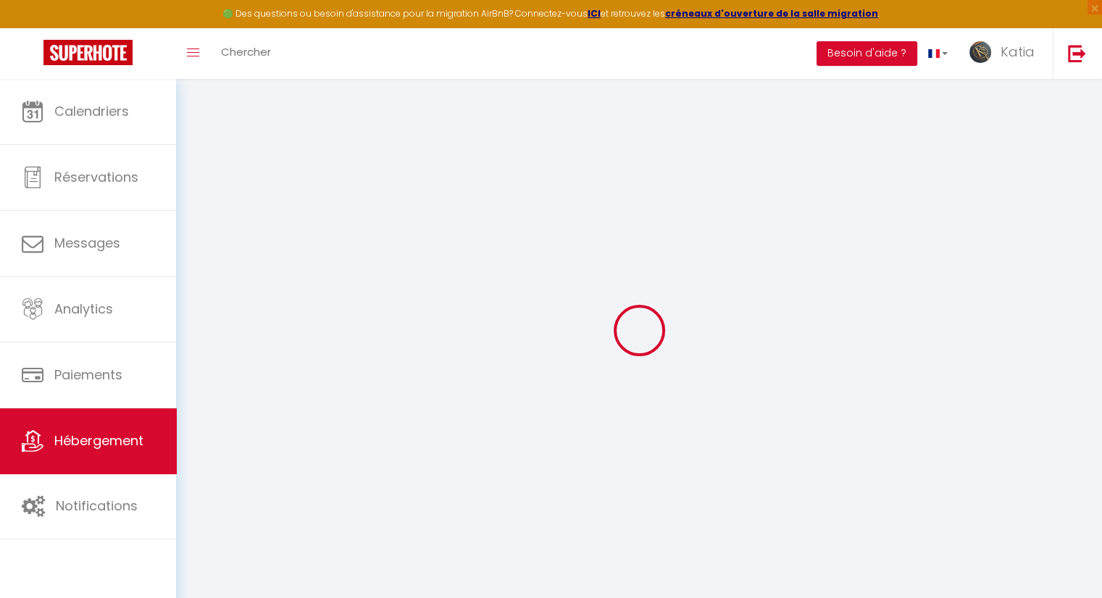
checkbox input "false"
select select
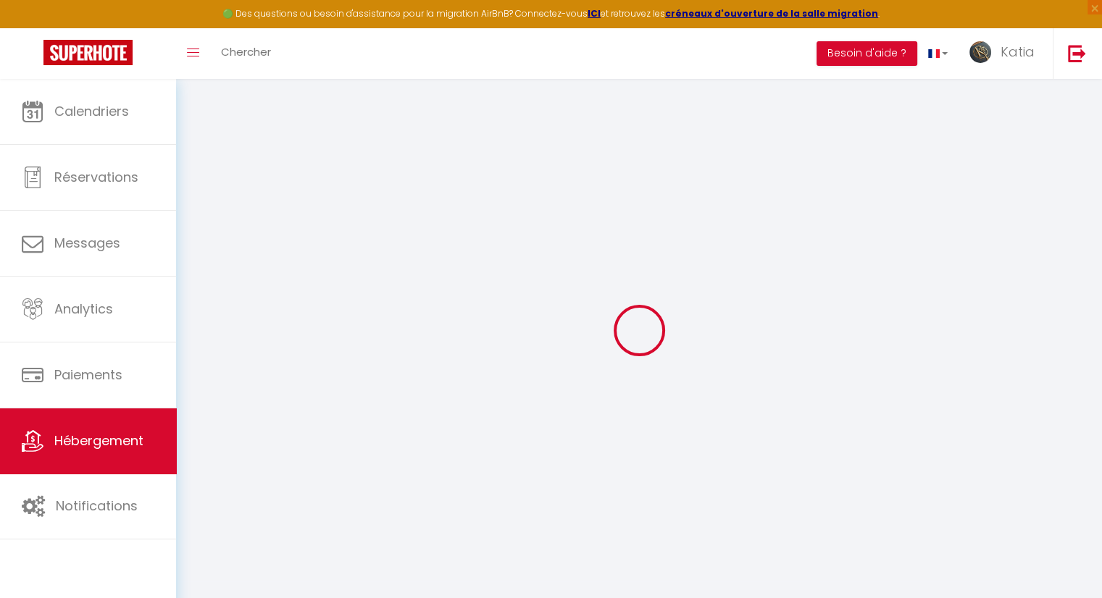
select select
type input "Appartement en résidence sécurisée avec garage"
type input "Katia"
type input "Jolivert"
type input "[STREET_ADDRESS]"
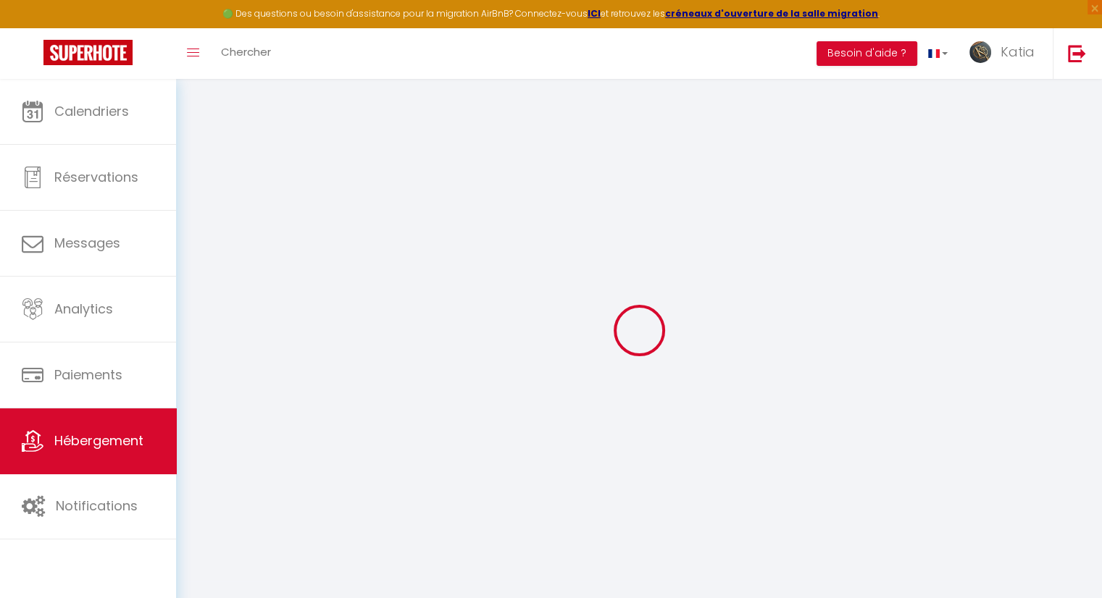
type input "40200"
type input "Sainte Eulalie en Born"
select select "4"
select select "2"
type input "80"
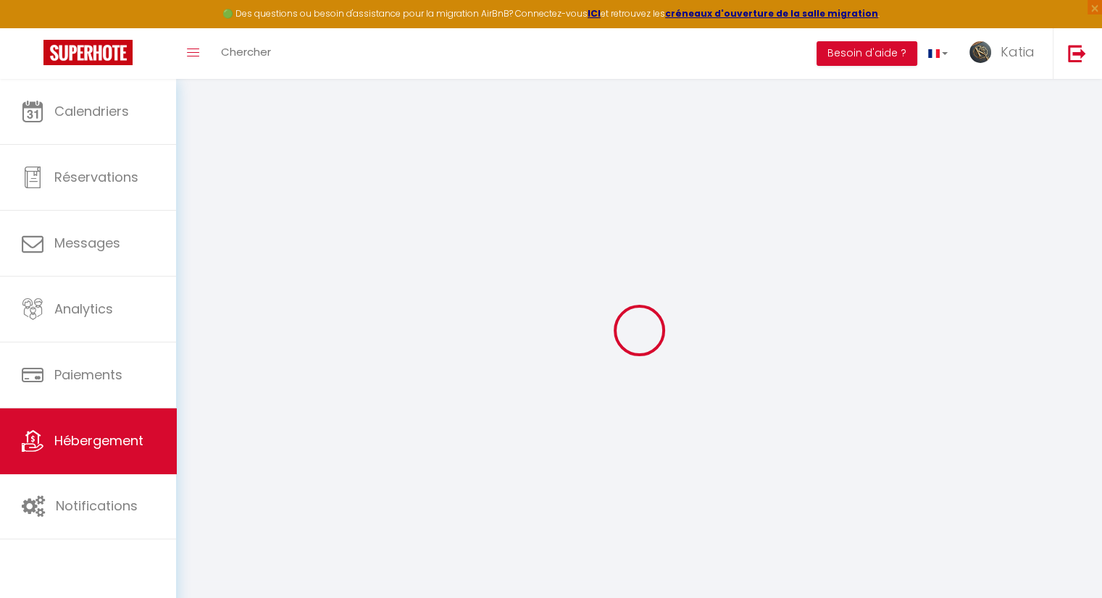
type input "60"
type input "1.65"
type input "499"
type input "10"
select select
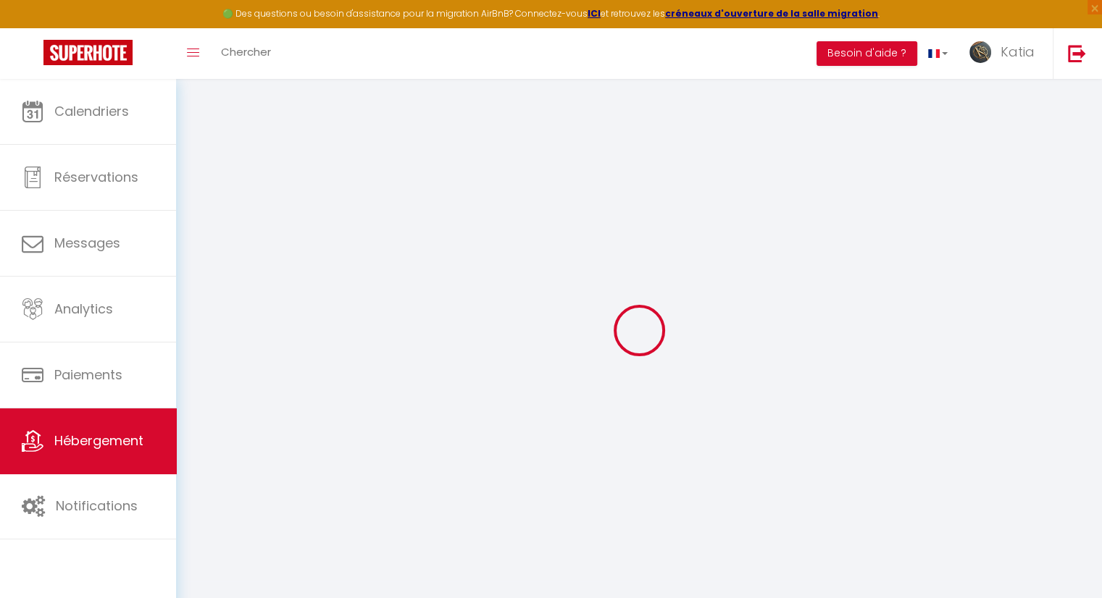
select select
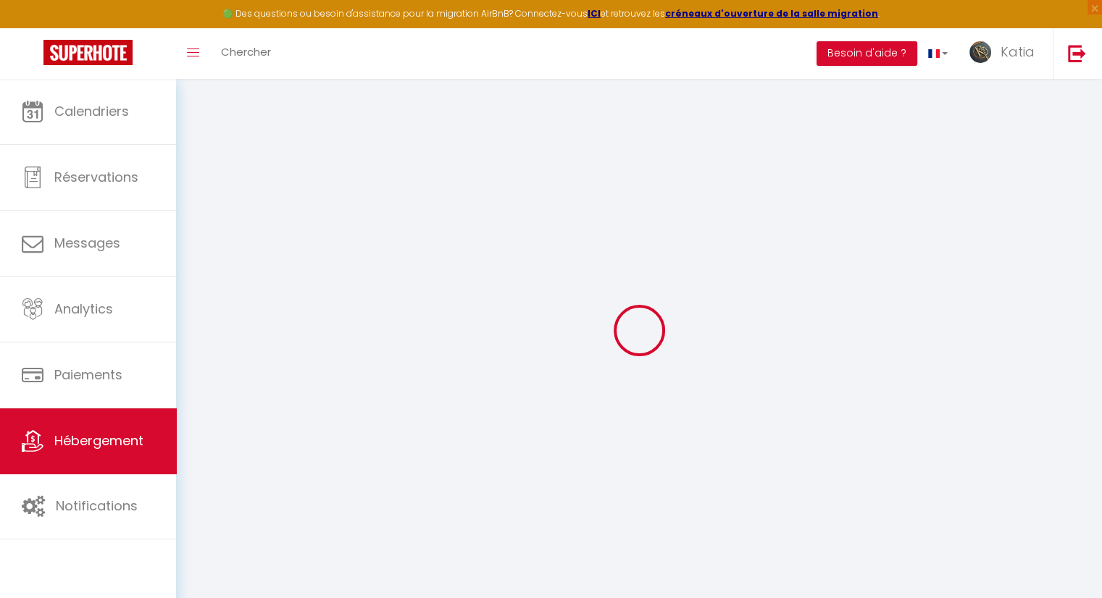
type input "[STREET_ADDRESS][PERSON_NAME]"
type input "69003"
type input "[GEOGRAPHIC_DATA]"
type input "[EMAIL_ADDRESS][DOMAIN_NAME]"
select select "13039"
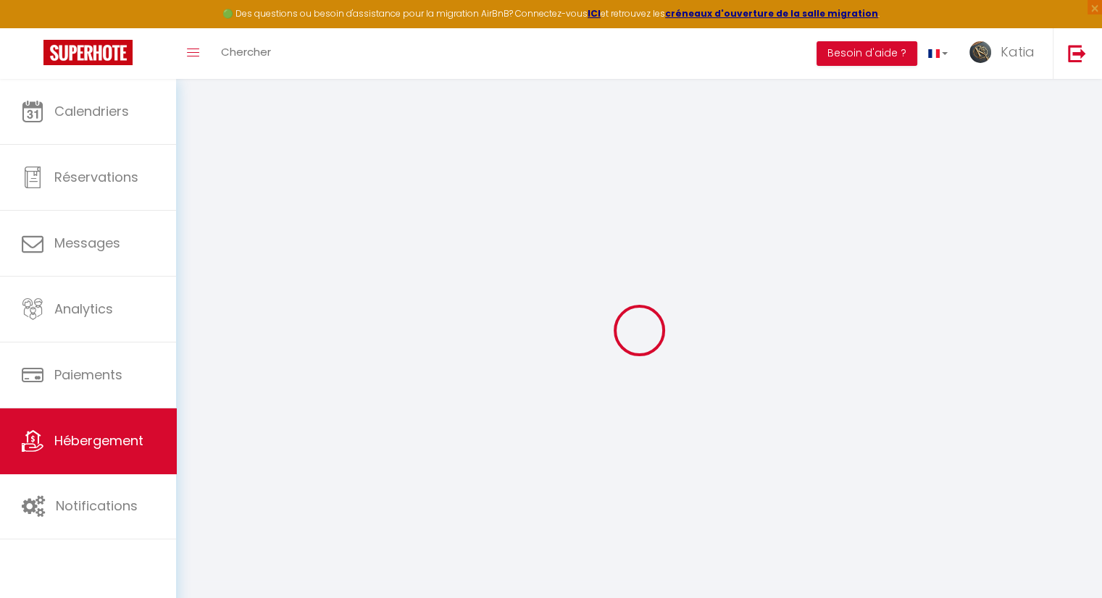
checkbox input "true"
checkbox input "false"
checkbox input "true"
checkbox input "false"
type input "0"
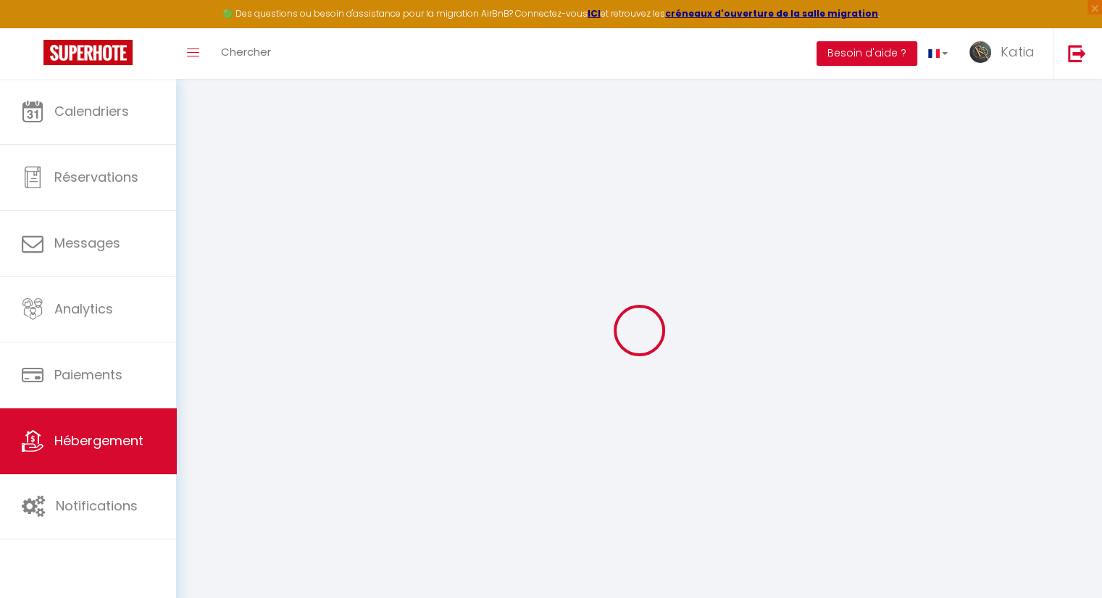
type input "0"
select select
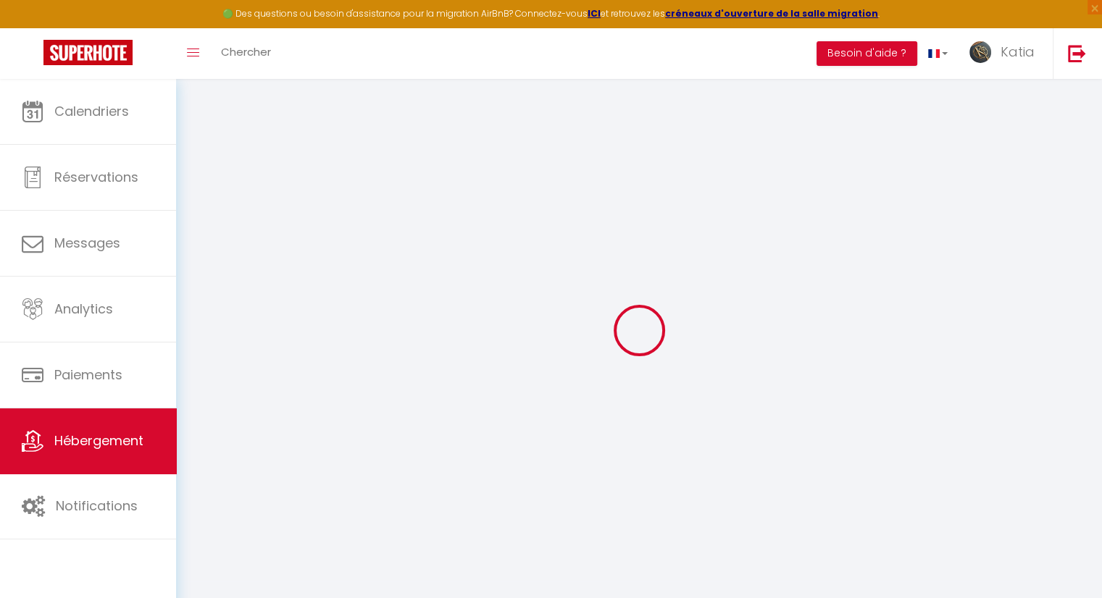
select select
checkbox input "true"
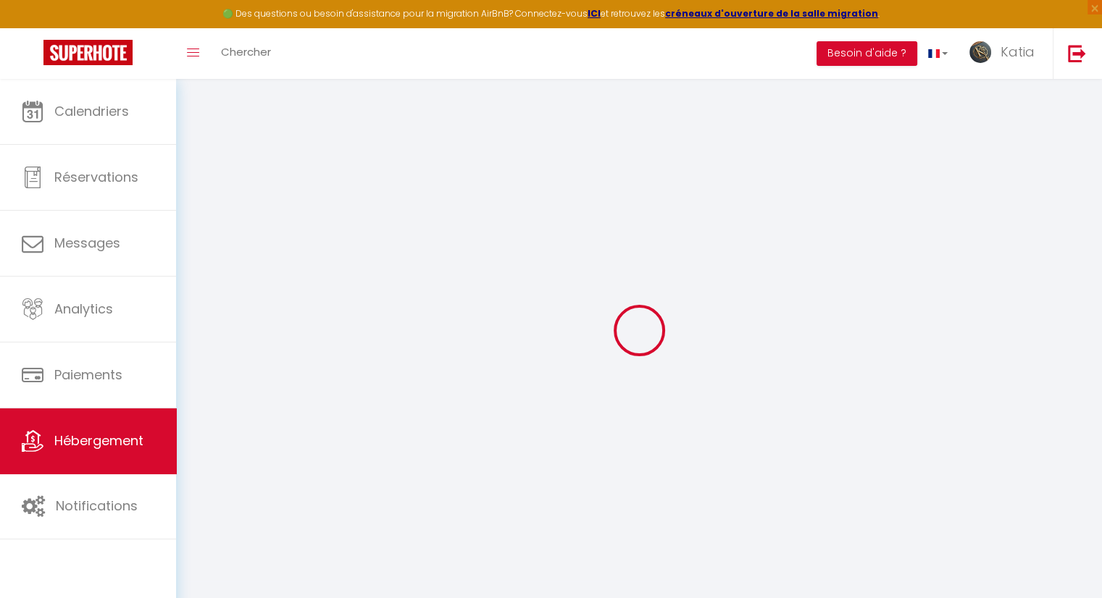
checkbox input "false"
checkbox input "true"
checkbox input "false"
checkbox input "true"
checkbox input "false"
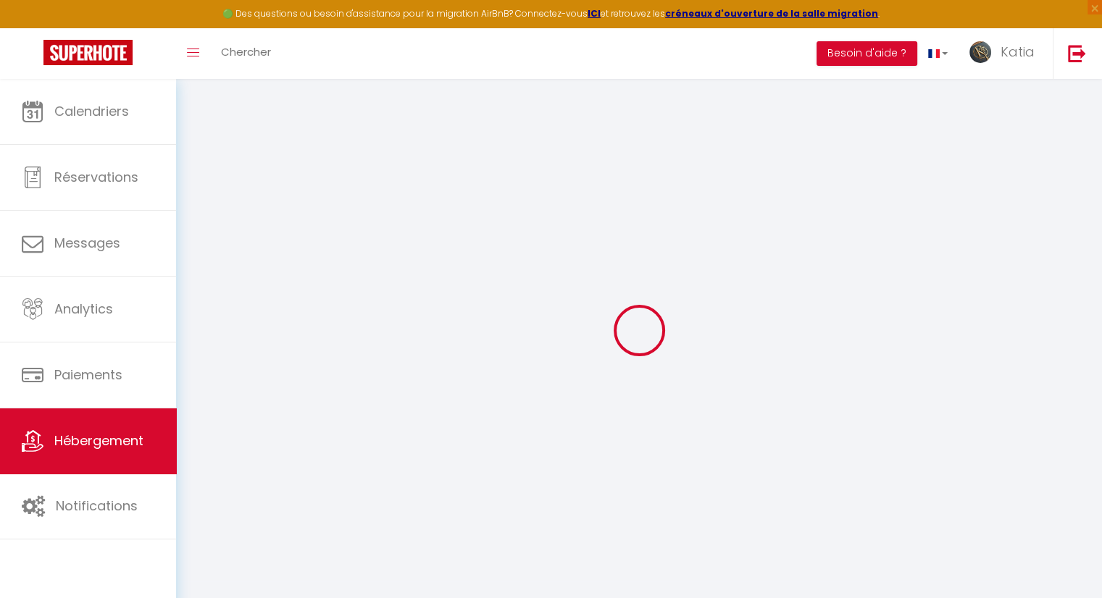
checkbox input "true"
checkbox input "false"
select select "15:00"
select select "23:45"
select select "11:00"
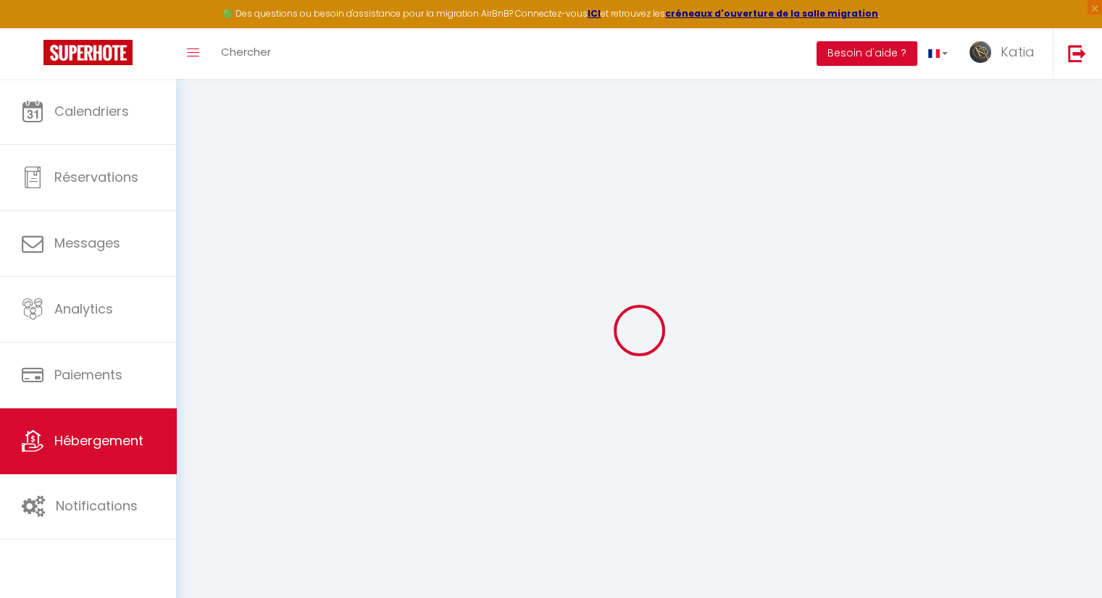
select select "30"
select select "120"
select select "11:00"
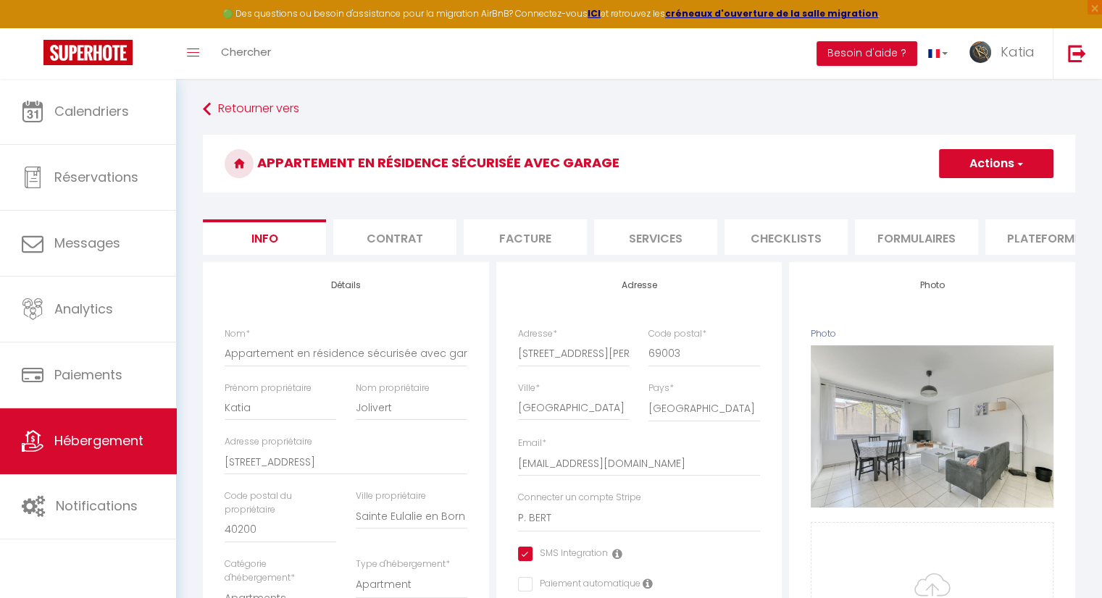
checkbox input "true"
checkbox input "false"
checkbox input "true"
checkbox input "false"
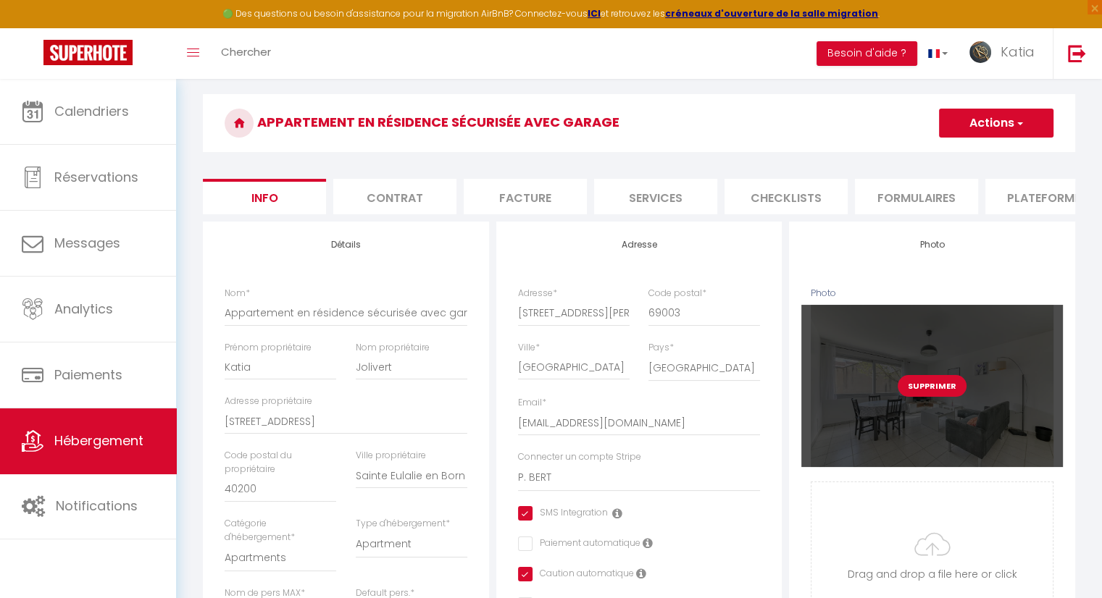
scroll to position [72, 0]
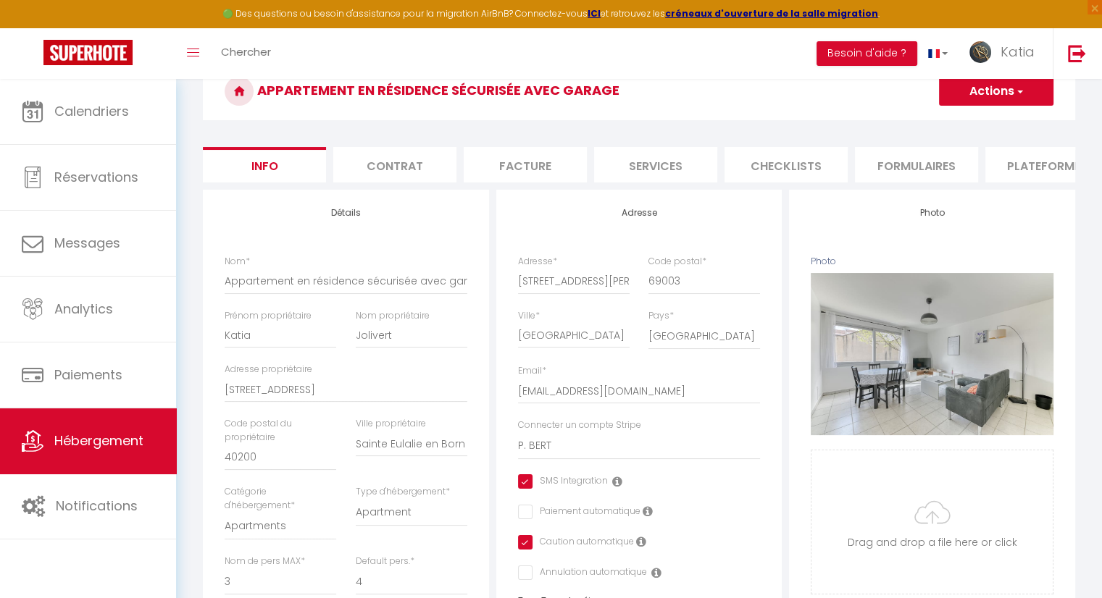
click at [527, 168] on li "Facture" at bounding box center [525, 165] width 123 height 36
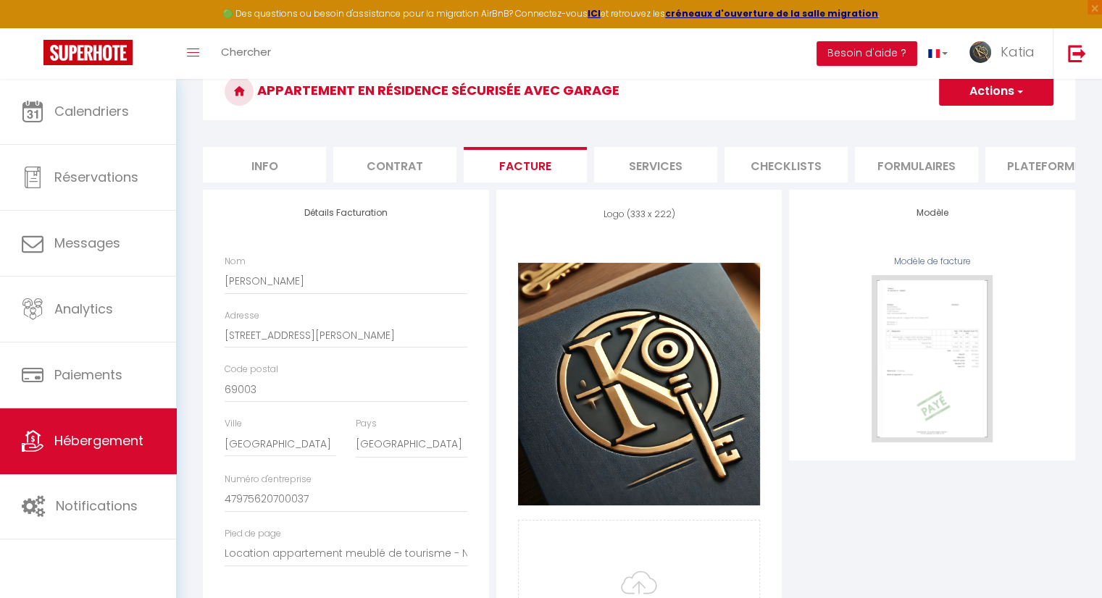
checkbox input "true"
checkbox input "false"
checkbox input "true"
checkbox input "false"
checkbox input "true"
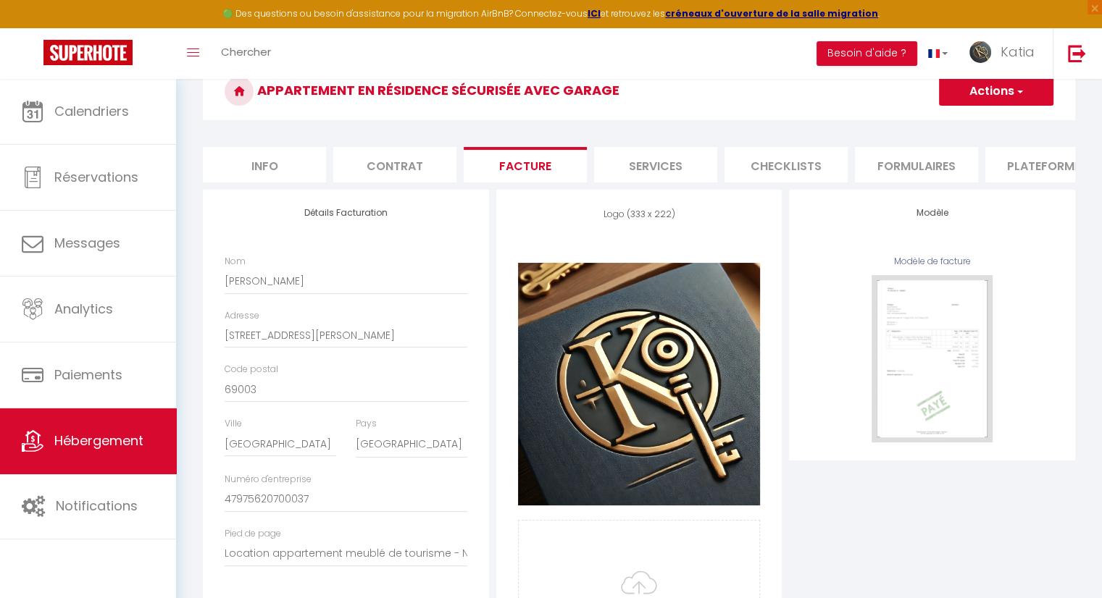
checkbox input "false"
checkbox input "true"
checkbox input "false"
click at [649, 178] on li "Services" at bounding box center [655, 165] width 123 height 36
click at [654, 175] on li "Services" at bounding box center [655, 165] width 123 height 36
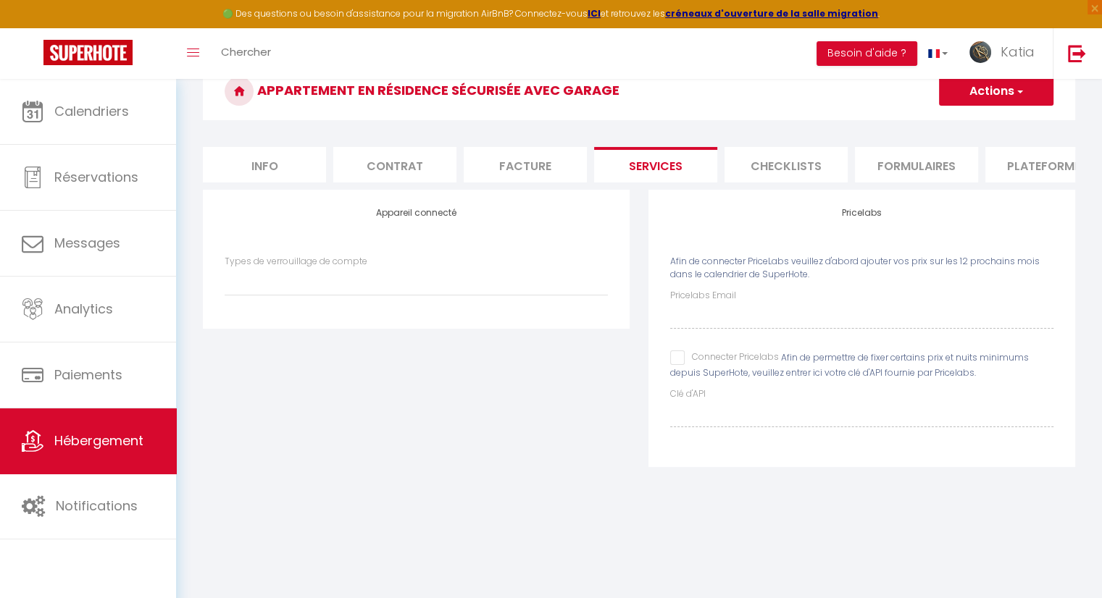
click at [251, 163] on li "Info" at bounding box center [264, 165] width 123 height 36
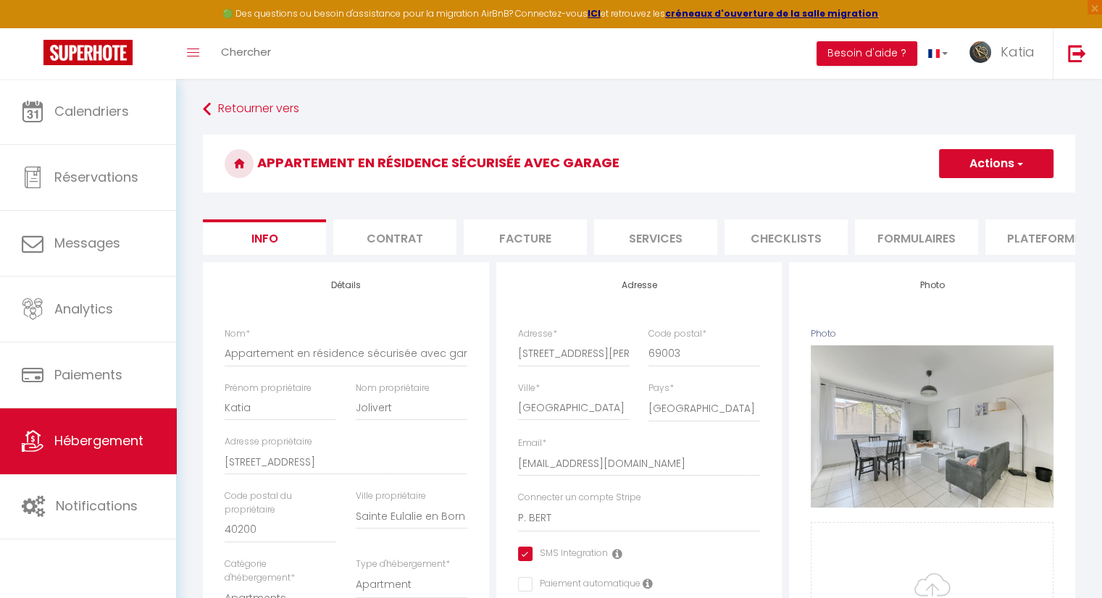
click at [377, 241] on li "Contrat" at bounding box center [394, 238] width 123 height 36
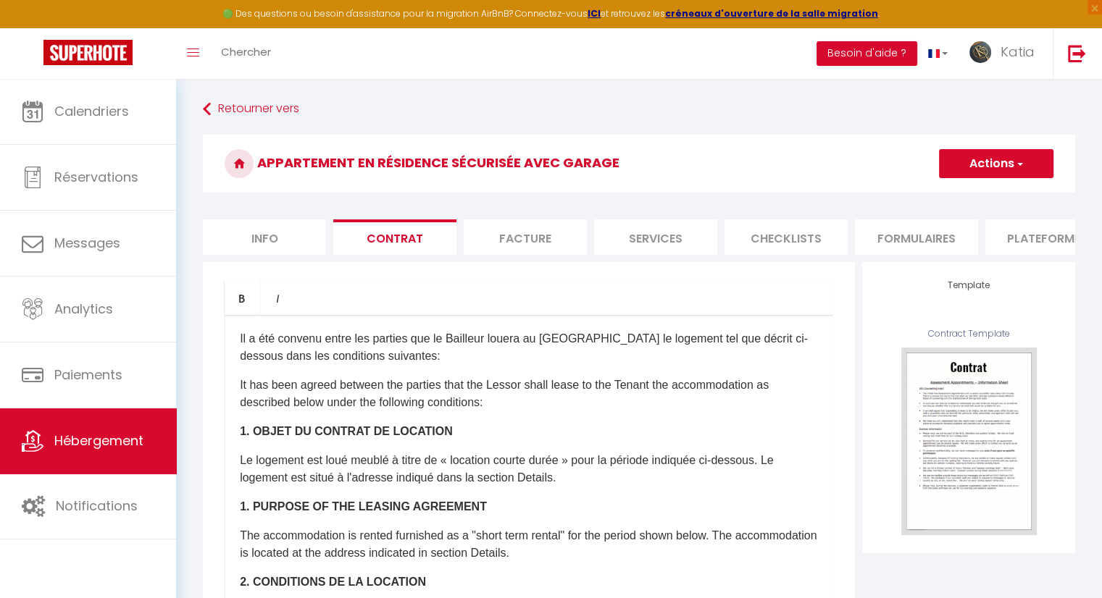
click at [532, 246] on li "Facture" at bounding box center [525, 238] width 123 height 36
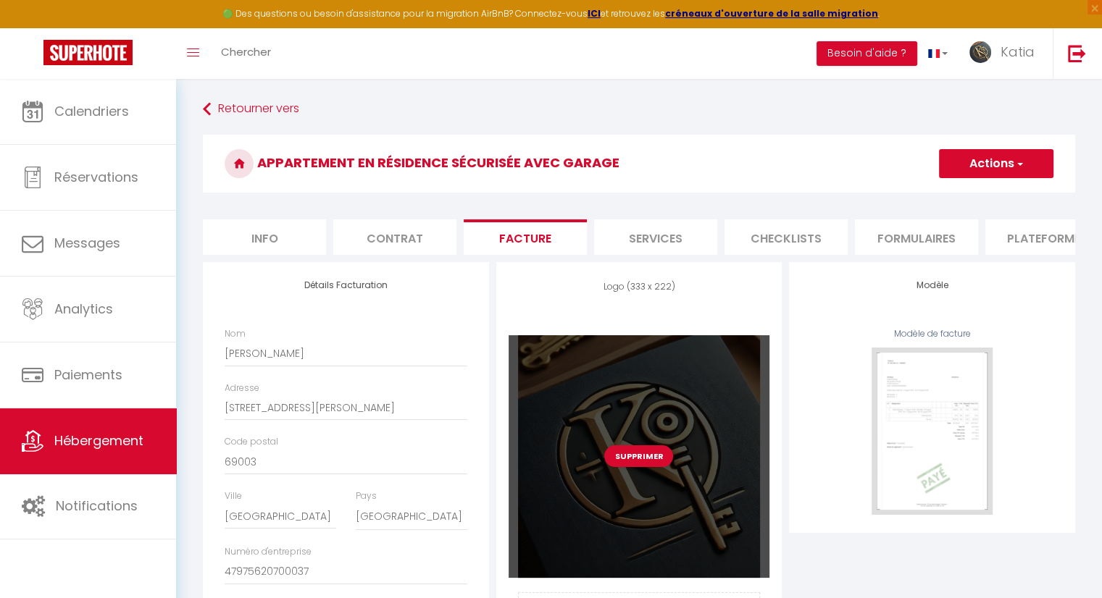
scroll to position [219, 0]
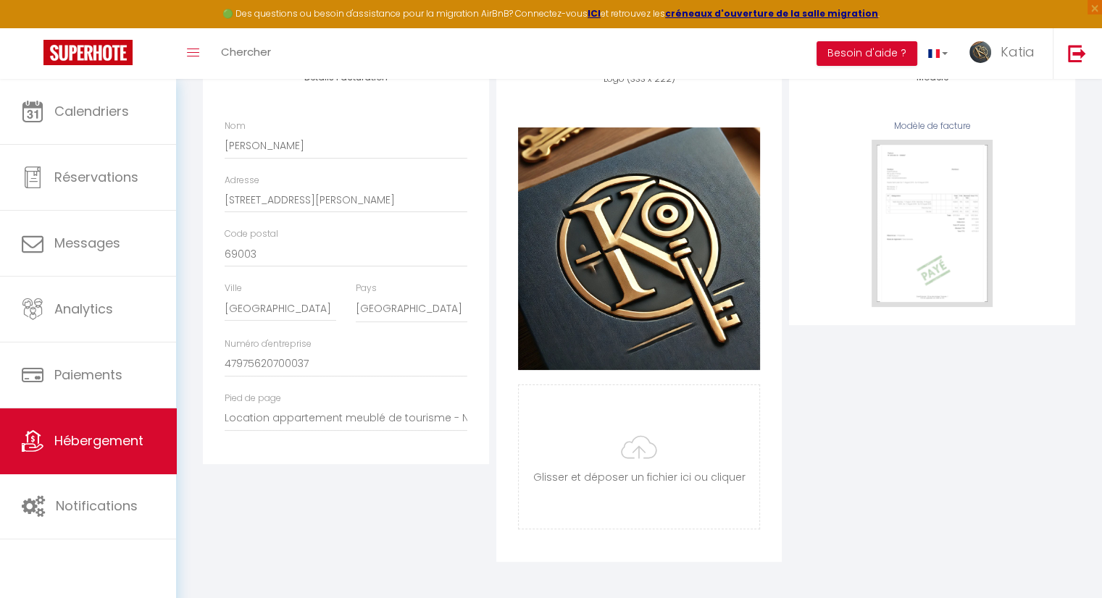
click at [678, 47] on li "Services" at bounding box center [655, 30] width 123 height 36
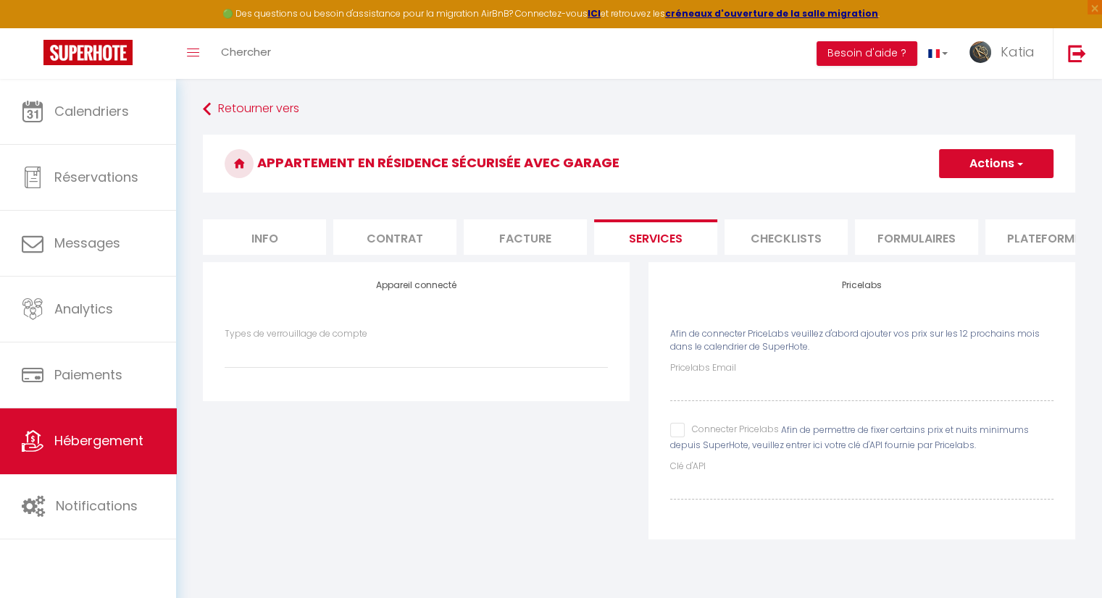
drag, startPoint x: 779, startPoint y: 244, endPoint x: 954, endPoint y: 261, distance: 176.1
click at [780, 243] on li "Checklists" at bounding box center [786, 238] width 123 height 36
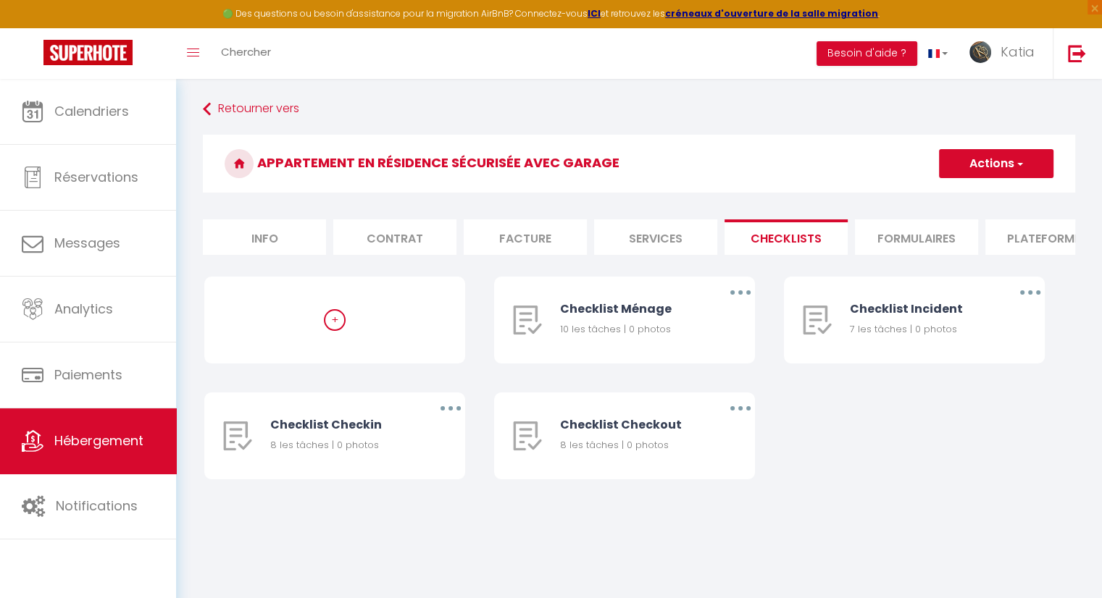
drag, startPoint x: 952, startPoint y: 249, endPoint x: 1081, endPoint y: 270, distance: 130.8
click at [954, 247] on li "Formulaires" at bounding box center [916, 238] width 123 height 36
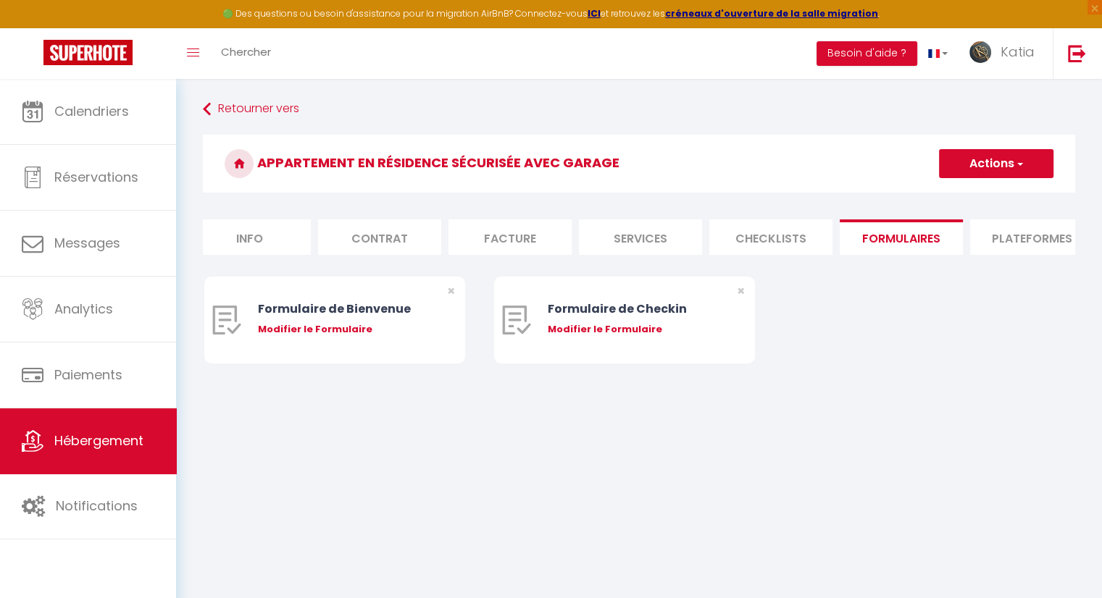
scroll to position [0, 29]
click at [1013, 247] on li "Plateformes" at bounding box center [1017, 238] width 123 height 36
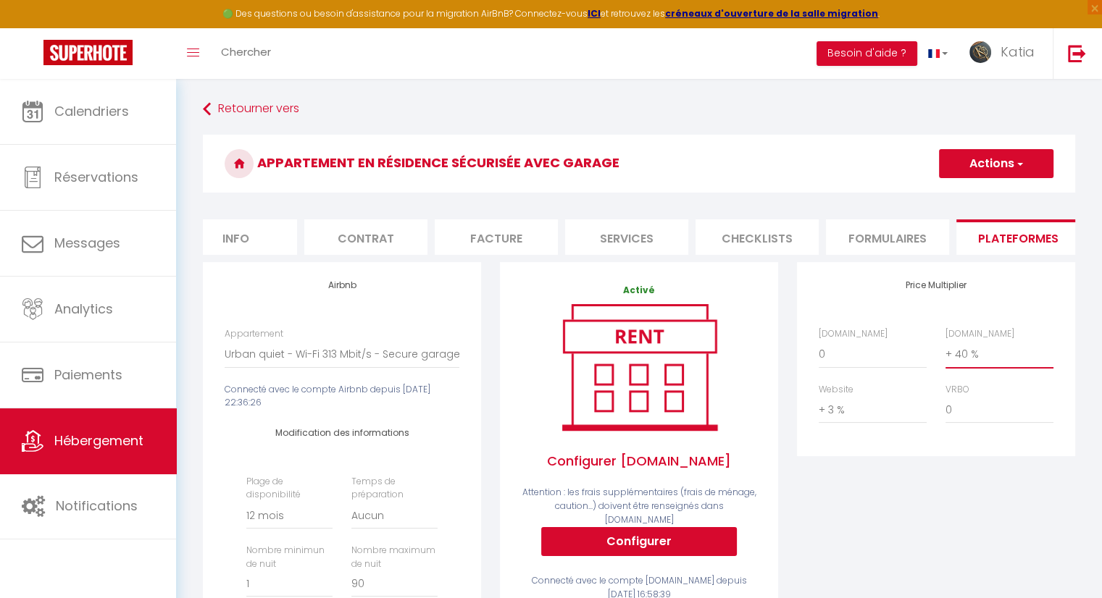
click at [964, 368] on select "0 + 1 % + 2 % + 3 % + 4 % + 5 % + 6 % + 7 % + 8 % + 9 %" at bounding box center [1000, 355] width 108 height 28
click at [946, 351] on select "0 + 1 % + 2 % + 3 % + 4 % + 5 % + 6 % + 7 % + 8 % + 9 %" at bounding box center [1000, 355] width 108 height 28
click at [991, 162] on button "Actions" at bounding box center [996, 163] width 114 height 29
click at [988, 195] on link "Enregistrer" at bounding box center [995, 195] width 114 height 19
